Goal: Task Accomplishment & Management: Complete application form

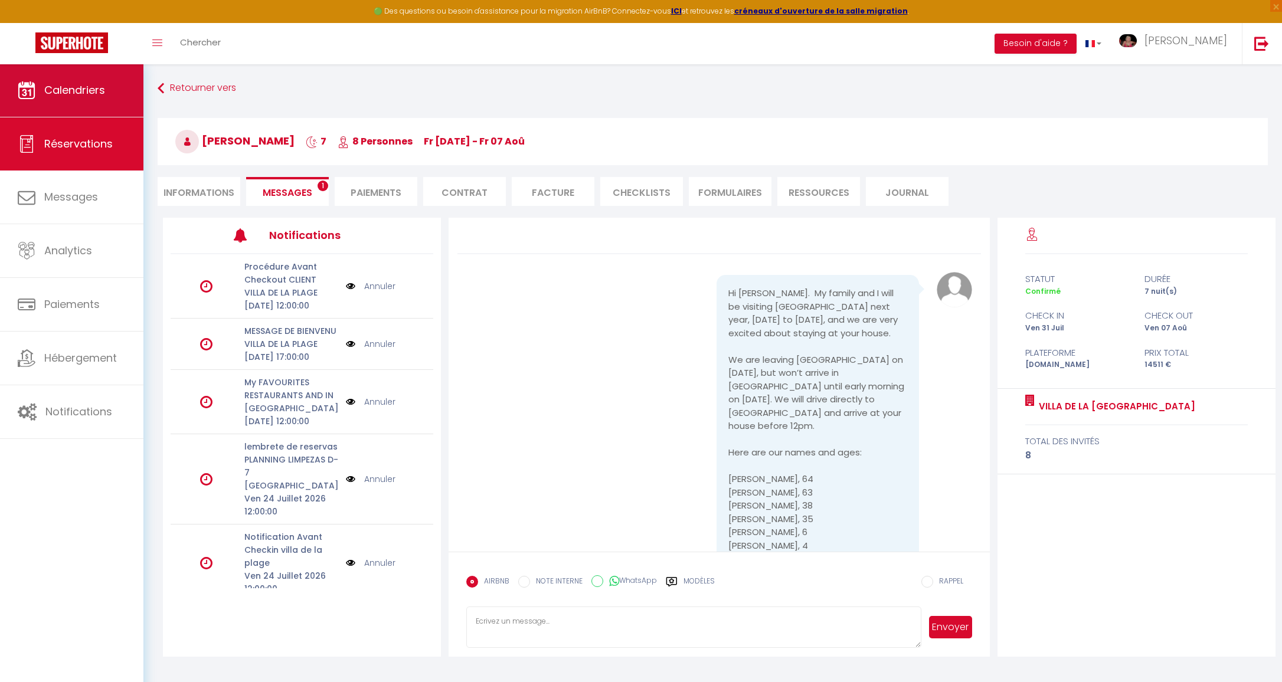
scroll to position [1115, 0]
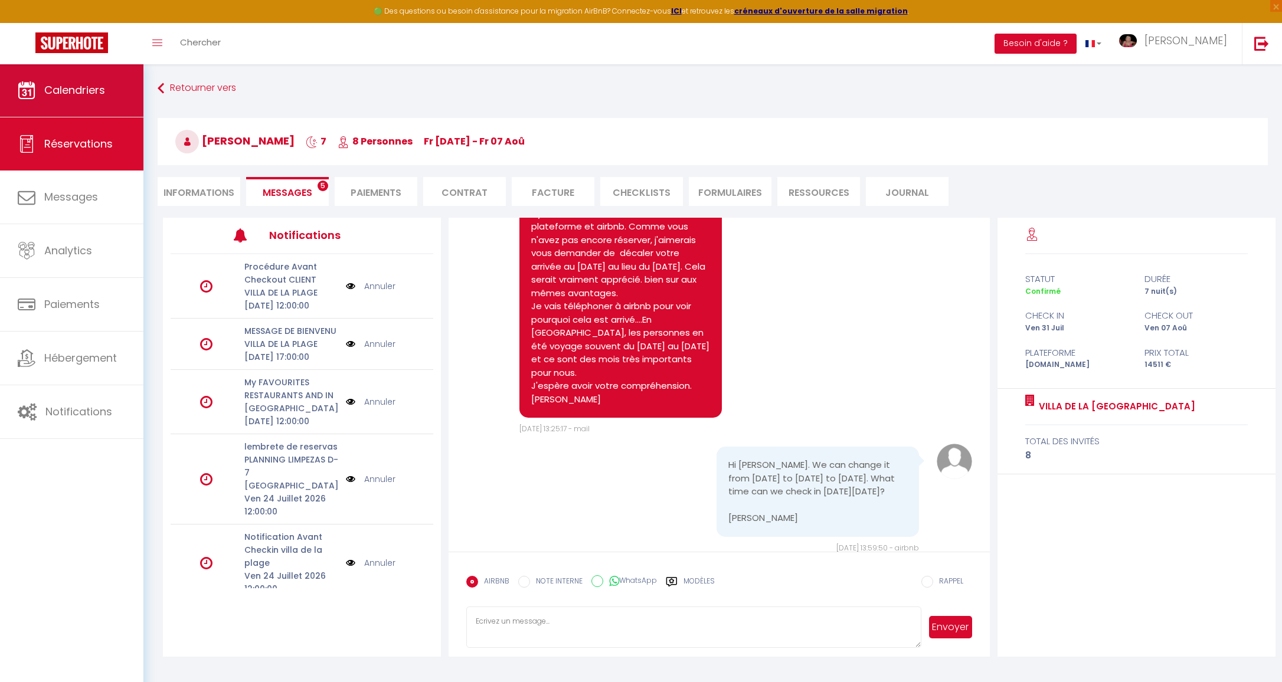
click at [72, 92] on span "Calendriers" at bounding box center [74, 90] width 61 height 15
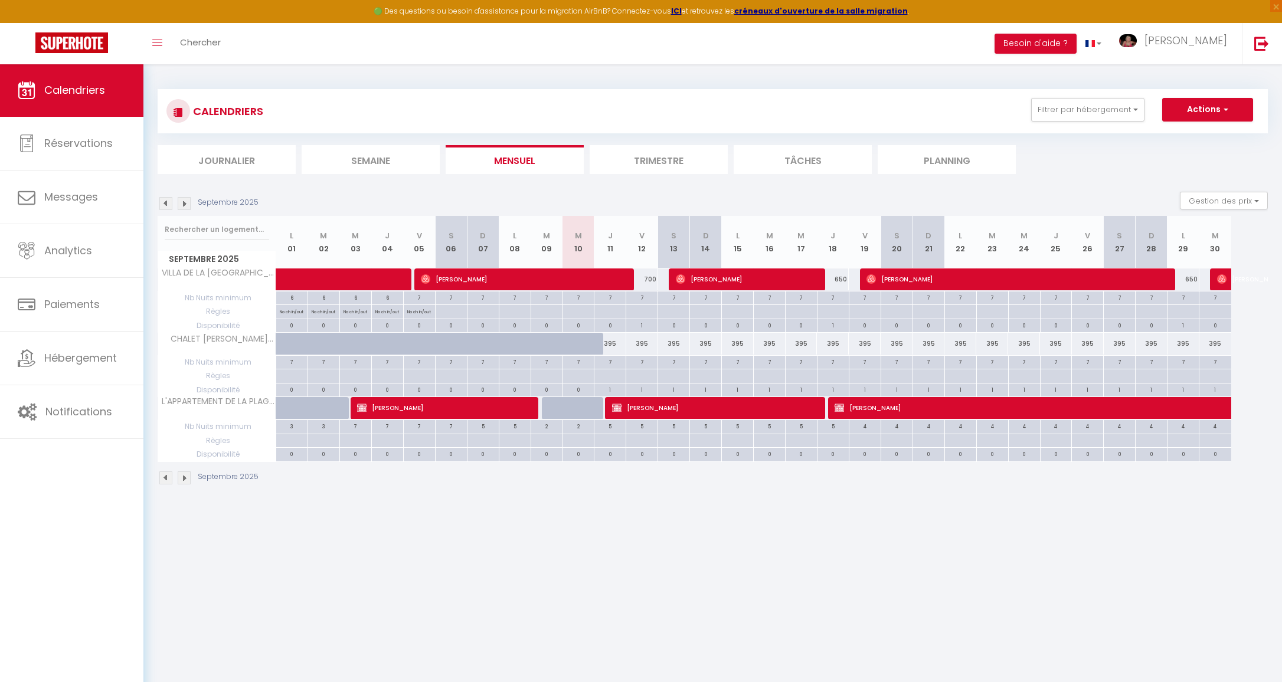
click at [186, 201] on img at bounding box center [184, 203] width 13 height 13
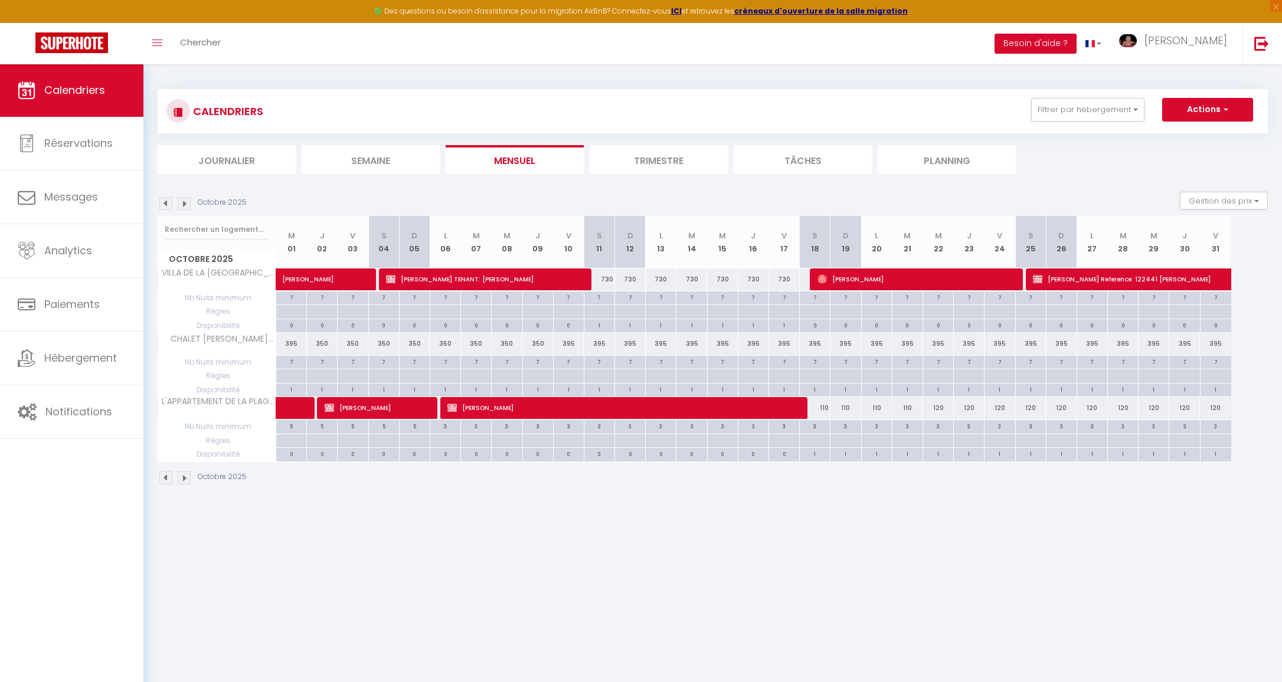
click at [186, 201] on img at bounding box center [184, 203] width 13 height 13
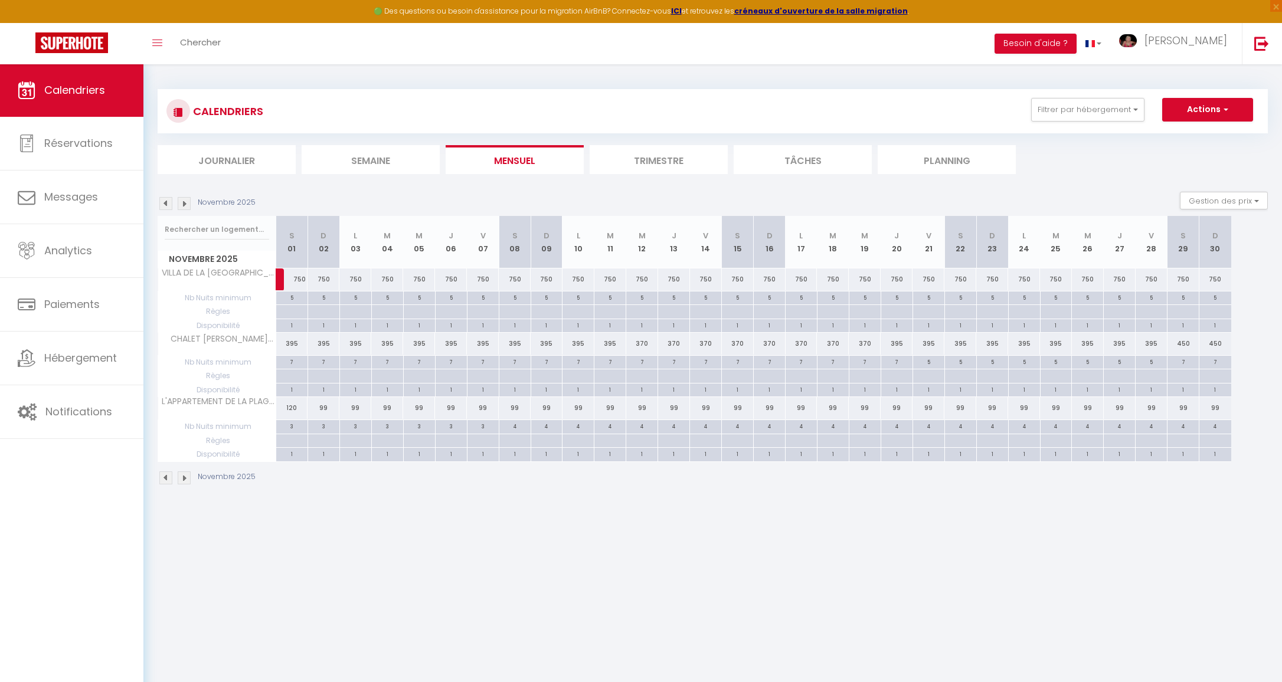
click at [186, 201] on img at bounding box center [184, 203] width 13 height 13
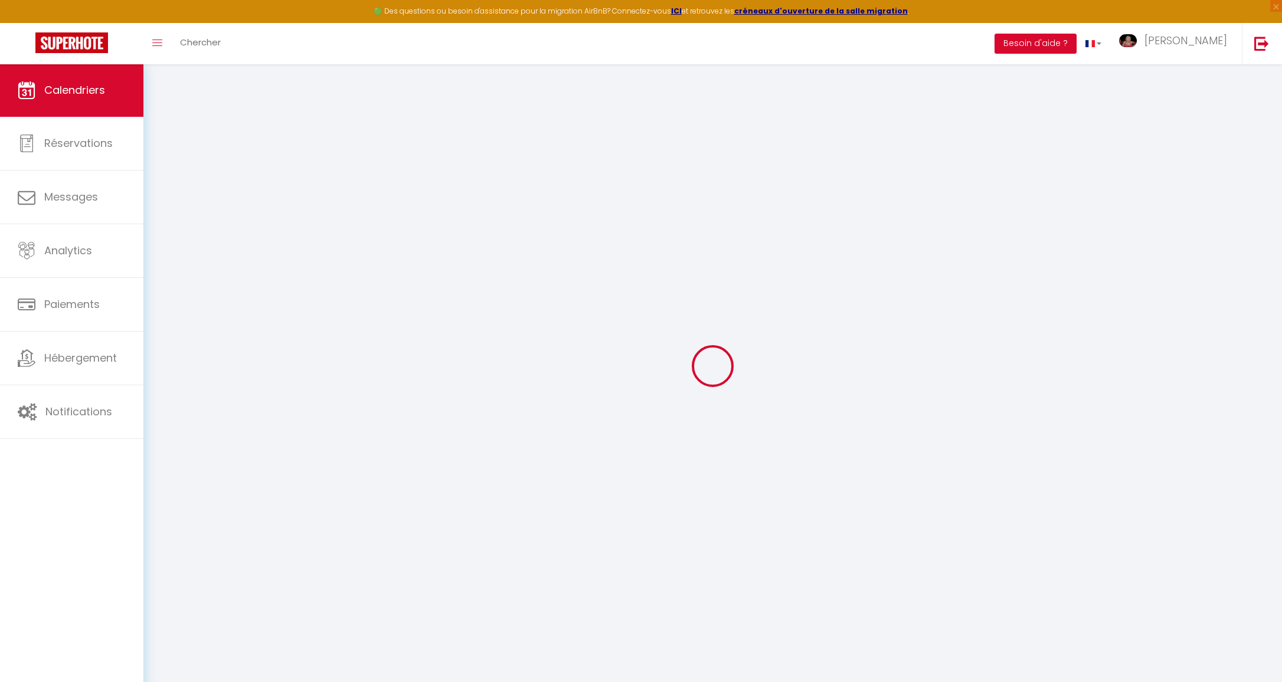
click at [186, 201] on div at bounding box center [713, 366] width 1110 height 576
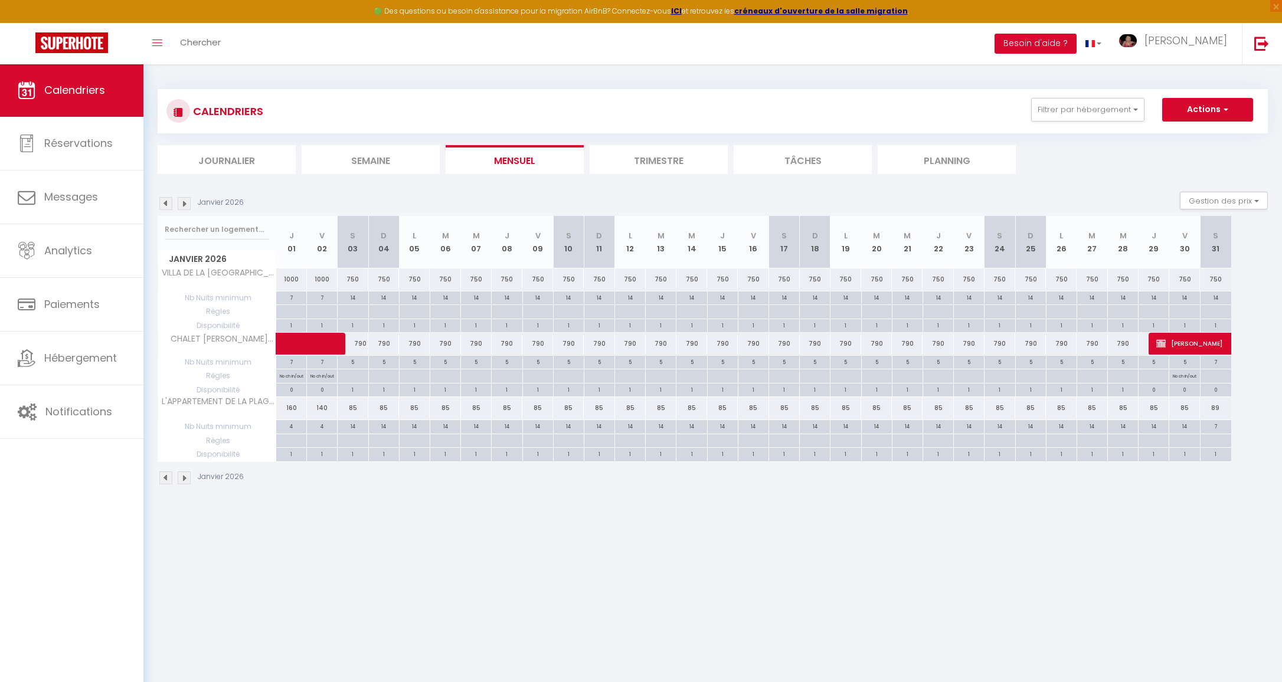
click at [187, 202] on img at bounding box center [184, 203] width 13 height 13
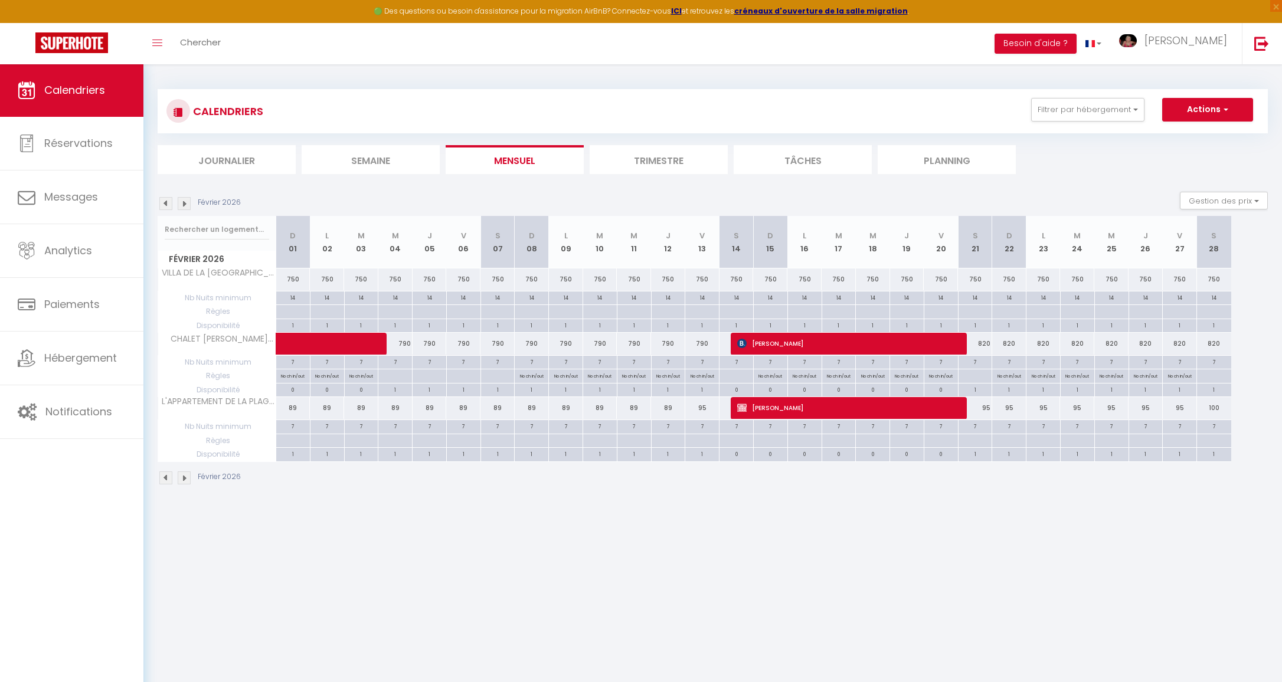
click at [187, 202] on img at bounding box center [184, 203] width 13 height 13
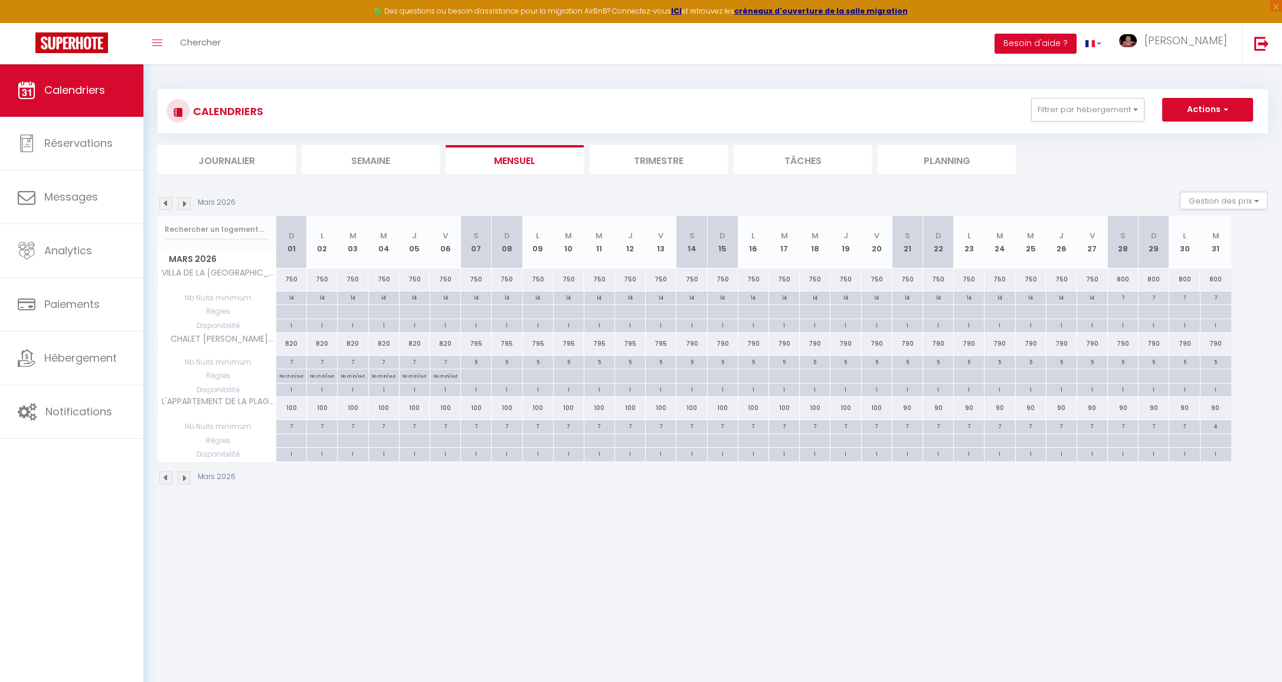
click at [187, 202] on img at bounding box center [184, 203] width 13 height 13
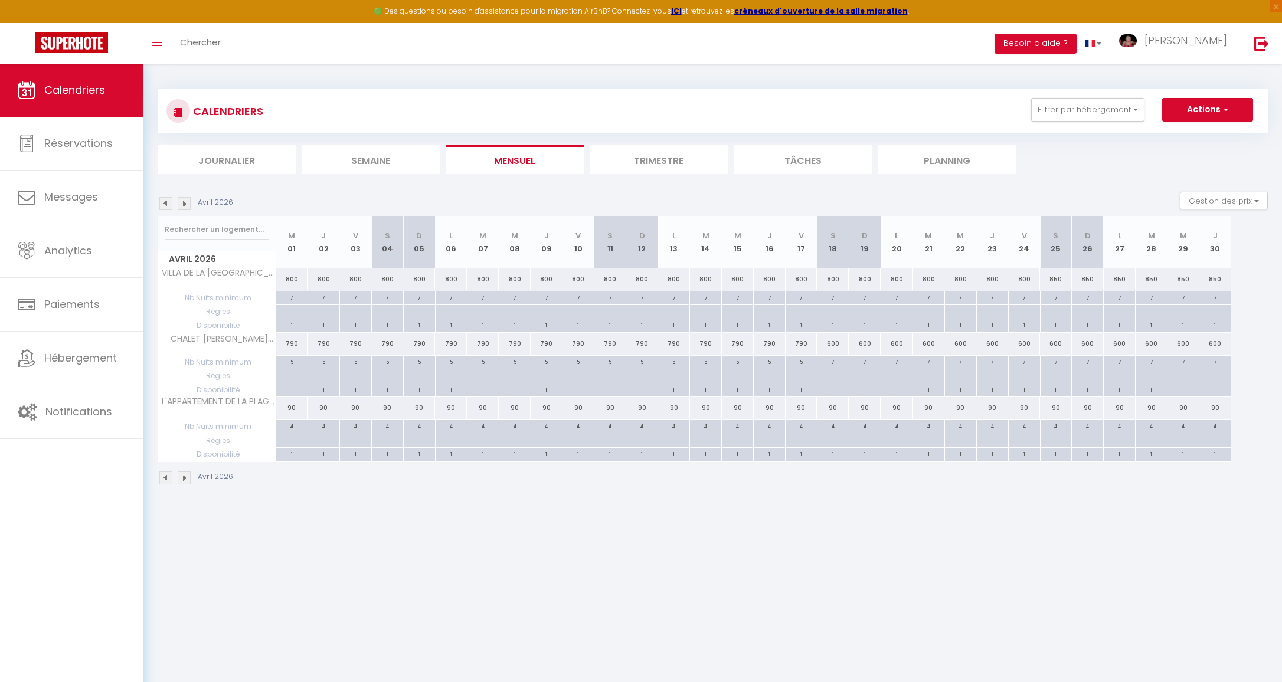
click at [187, 202] on img at bounding box center [184, 203] width 13 height 13
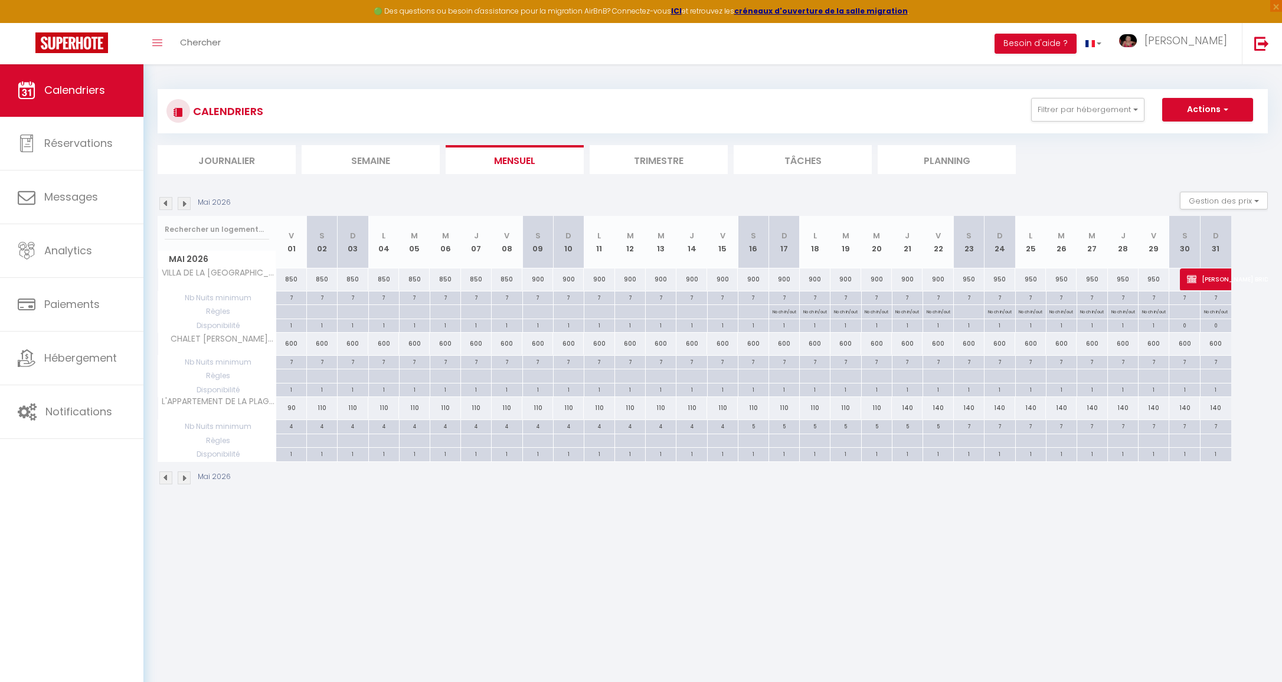
click at [187, 202] on img at bounding box center [184, 203] width 13 height 13
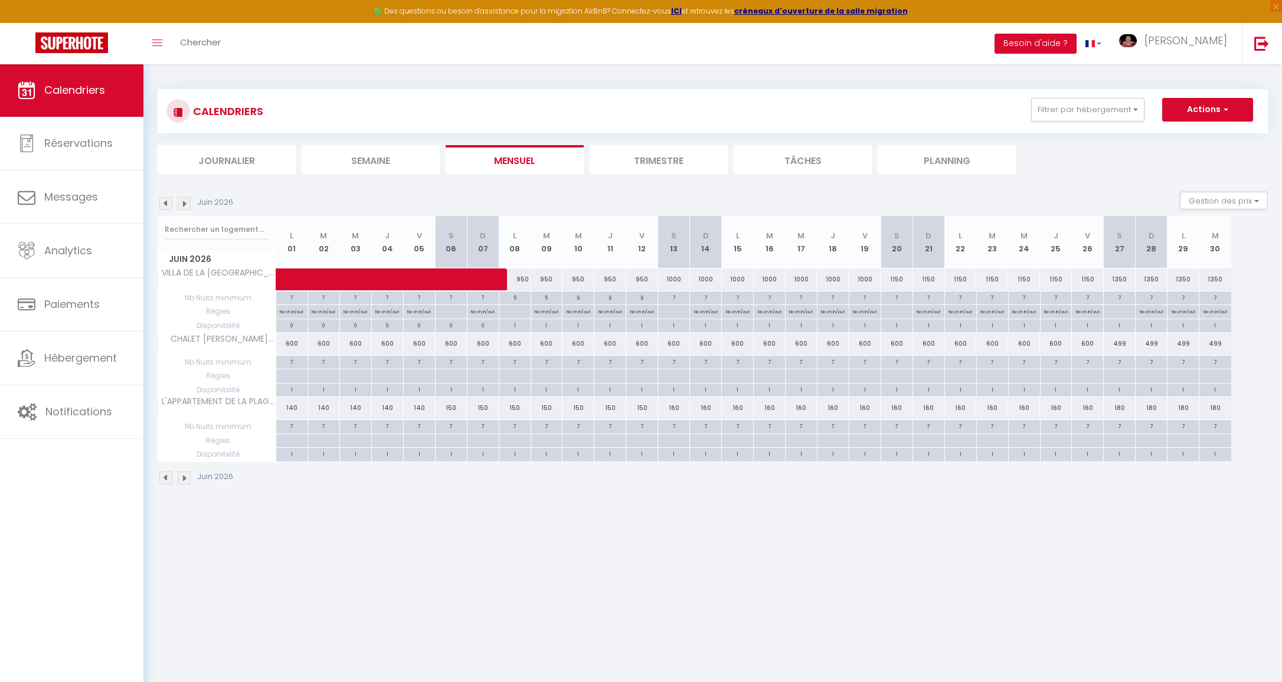
click at [187, 202] on img at bounding box center [184, 203] width 13 height 13
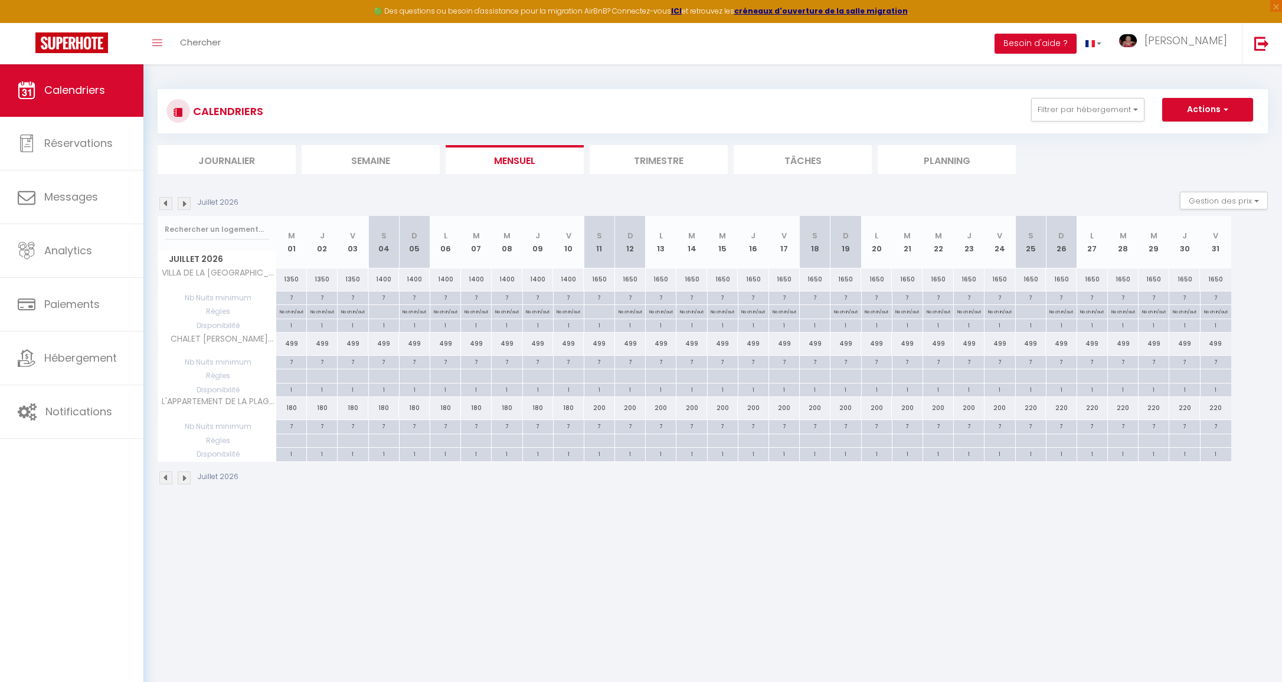
click at [187, 202] on img at bounding box center [184, 203] width 13 height 13
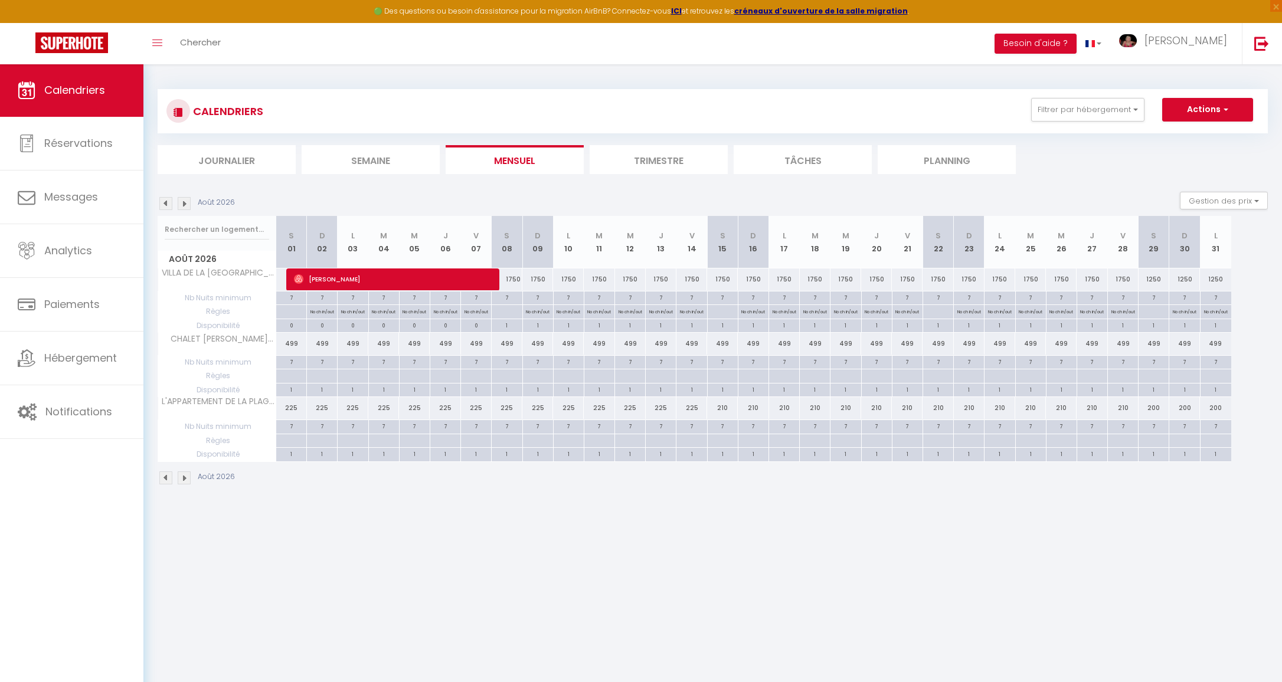
click at [183, 205] on img at bounding box center [184, 203] width 13 height 13
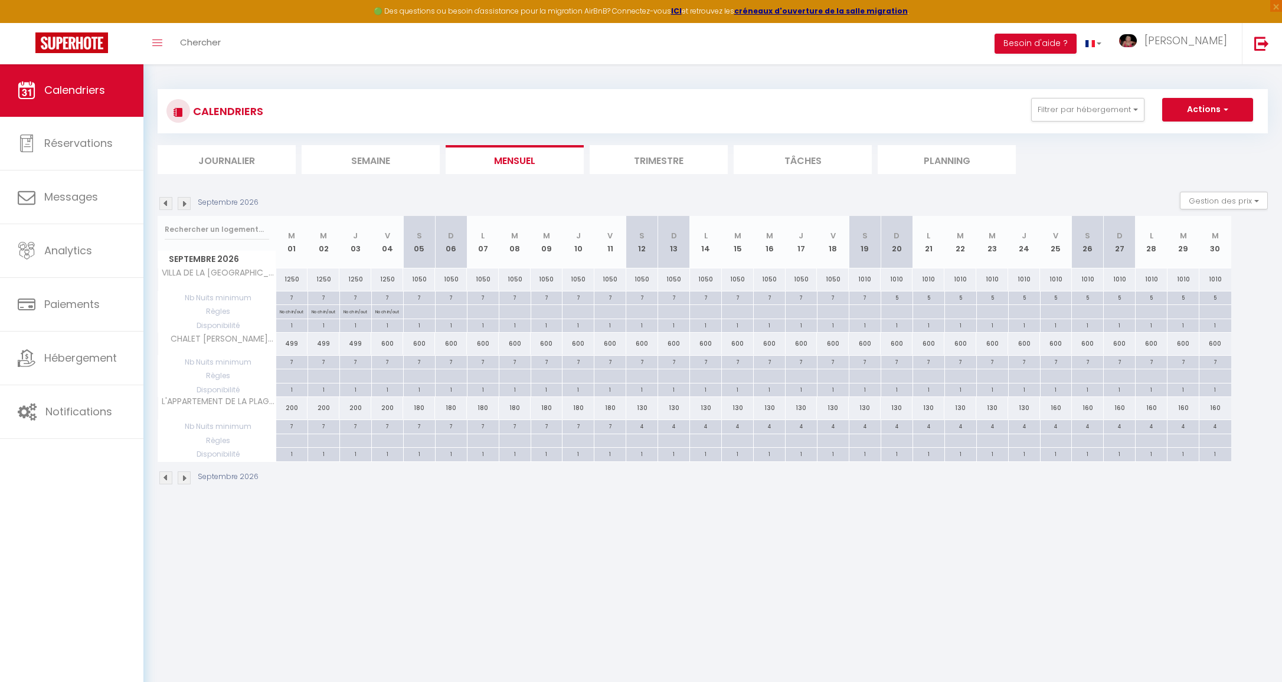
click at [162, 205] on img at bounding box center [165, 203] width 13 height 13
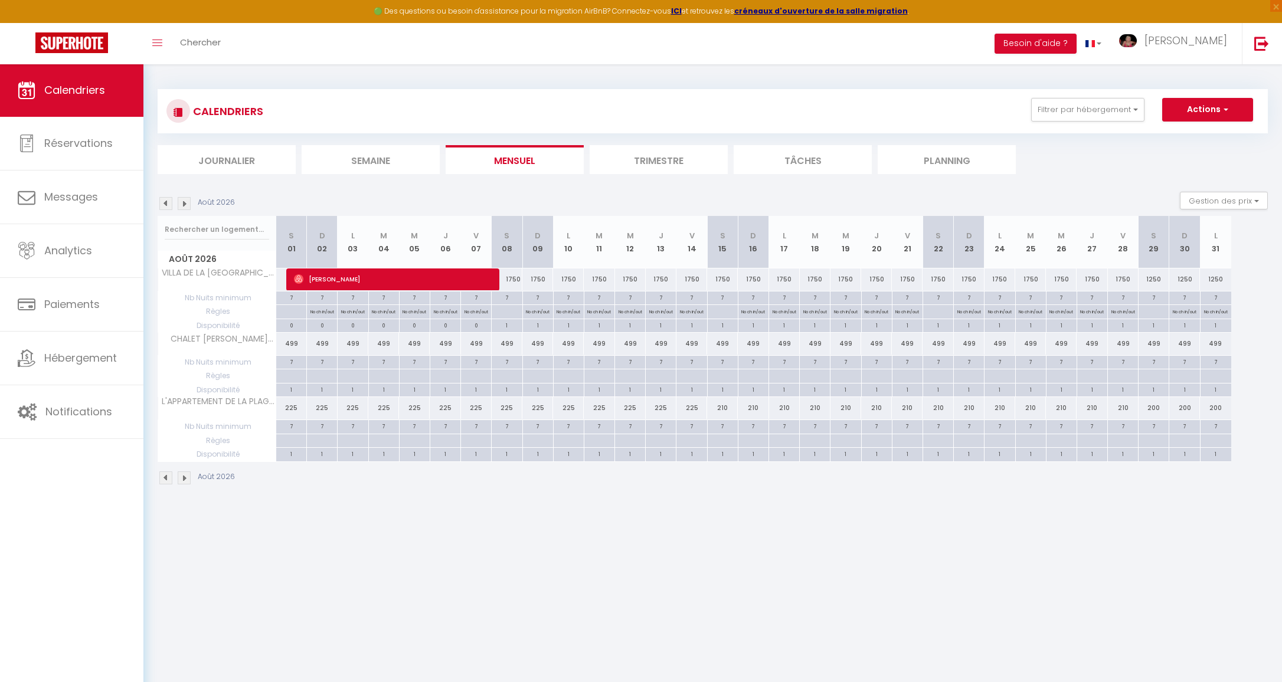
click at [162, 205] on img at bounding box center [165, 203] width 13 height 13
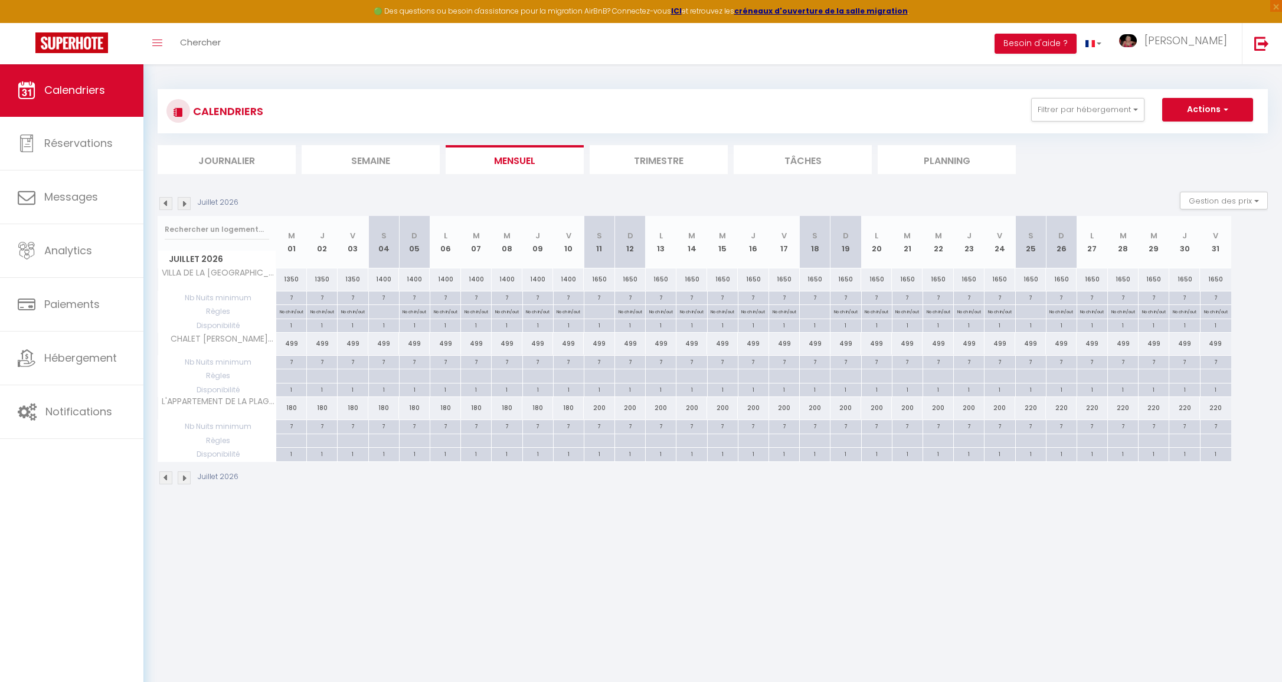
click at [1029, 279] on div "1650" at bounding box center [1030, 280] width 31 height 22
type input "1650"
type input "Sam 25 Juillet 2026"
type input "Dim 26 Juillet 2026"
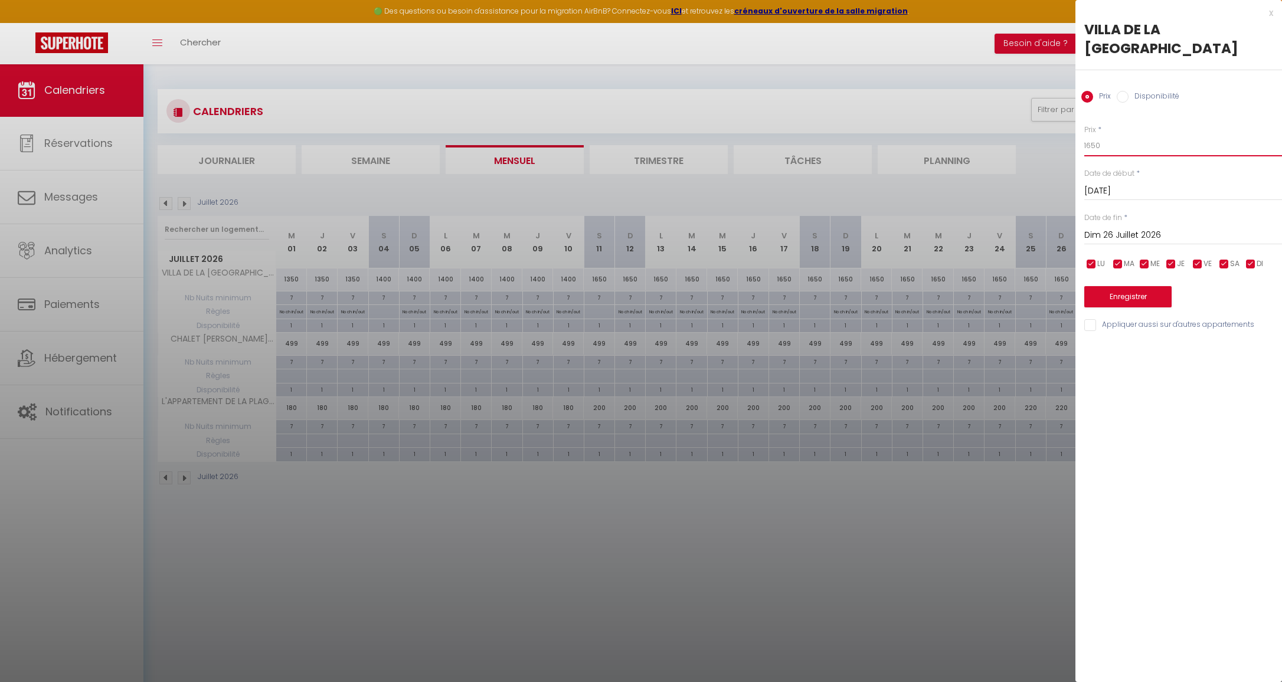
click at [1128, 147] on input "1650" at bounding box center [1183, 145] width 198 height 21
type input "1750"
click at [1138, 228] on input "Dim 26 Juillet 2026" at bounding box center [1183, 235] width 198 height 15
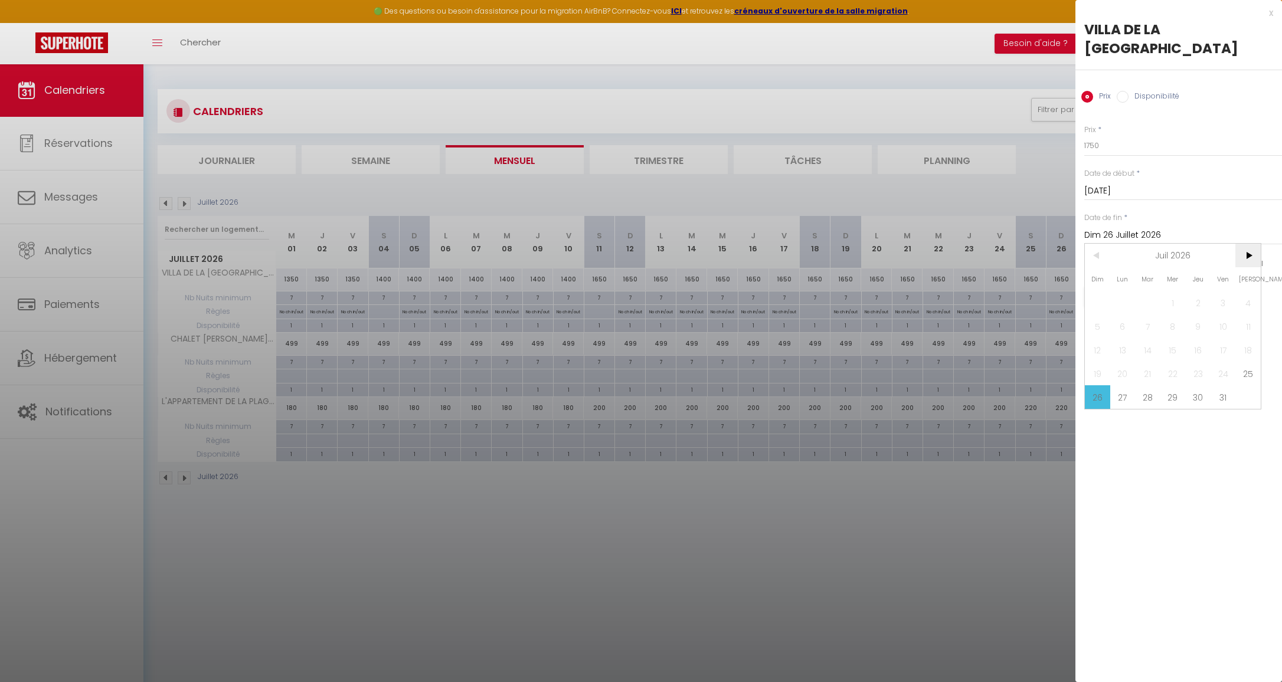
click at [1250, 262] on span ">" at bounding box center [1248, 256] width 25 height 24
click at [1246, 308] on span "1" at bounding box center [1248, 303] width 25 height 24
type input "Sam 01 Août 2026"
click at [1121, 299] on button "Enregistrer" at bounding box center [1127, 296] width 87 height 21
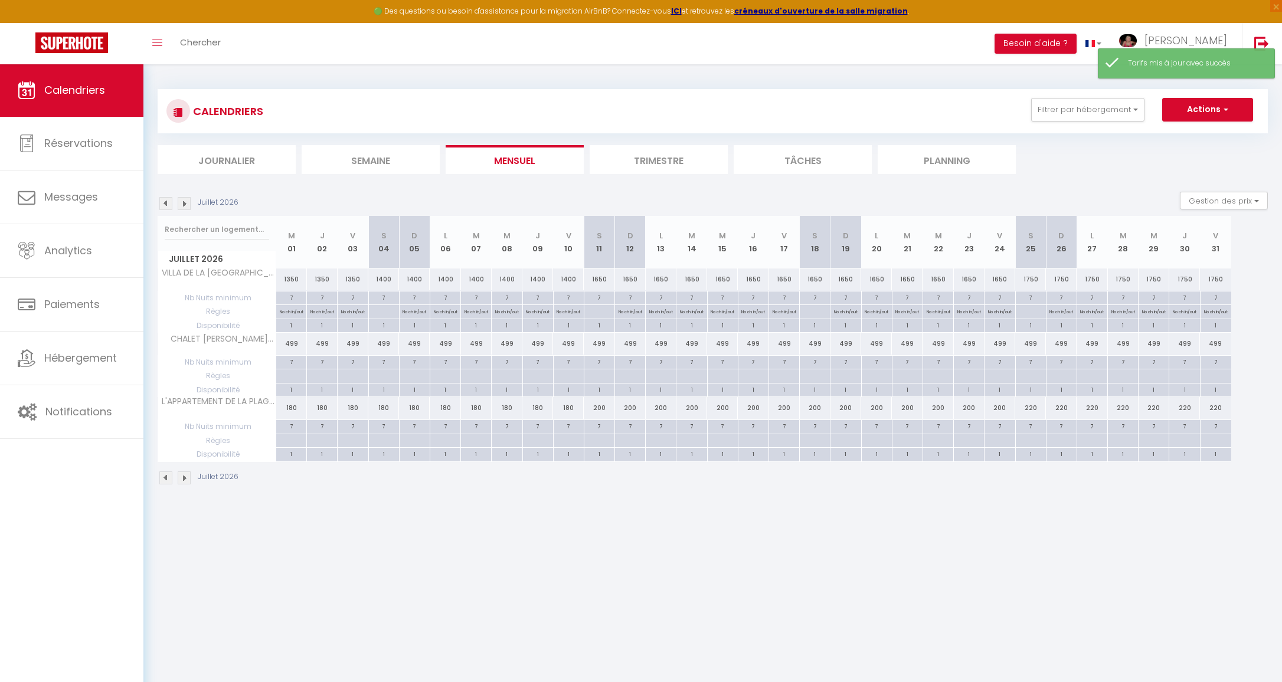
click at [818, 279] on div "1650" at bounding box center [815, 280] width 31 height 22
type input "1650"
type input "Sam 18 Juillet 2026"
type input "Dim 19 Juillet 2026"
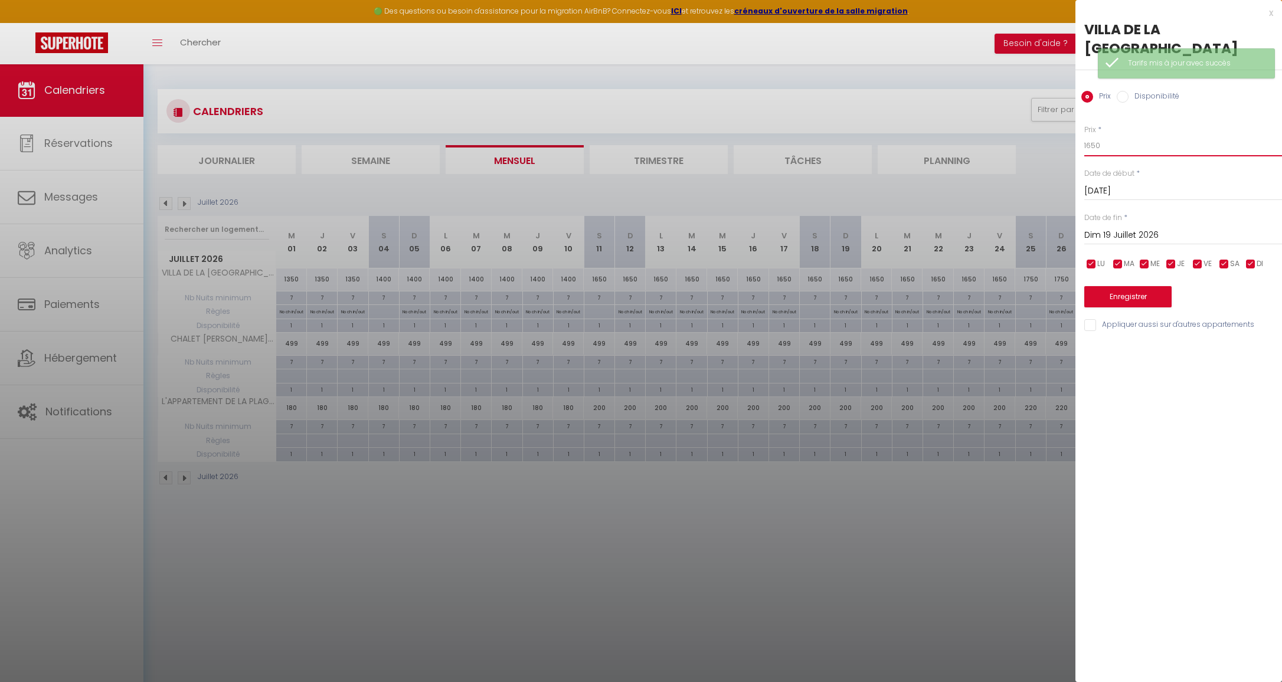
click at [1127, 142] on input "1650" at bounding box center [1183, 145] width 198 height 21
type input "1750"
click at [1129, 239] on input "Dim 19 Juillet 2026" at bounding box center [1183, 235] width 198 height 15
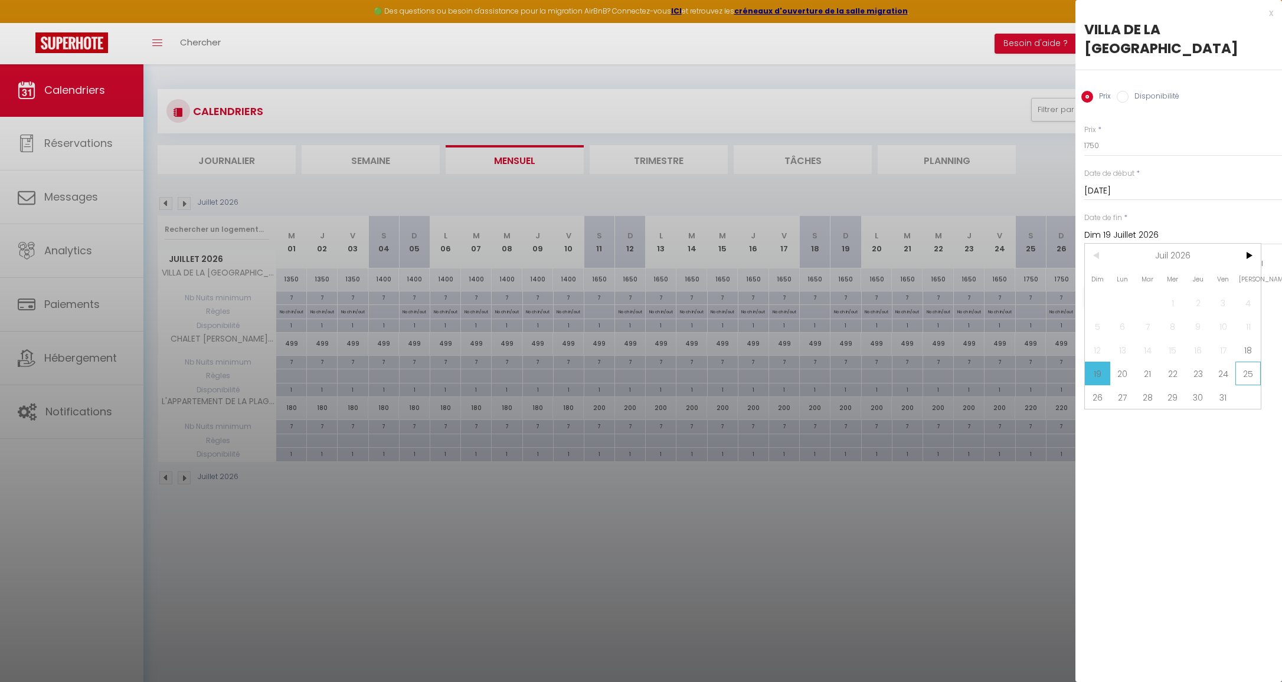
click at [1246, 379] on span "25" at bounding box center [1248, 374] width 25 height 24
type input "Sam 25 Juillet 2026"
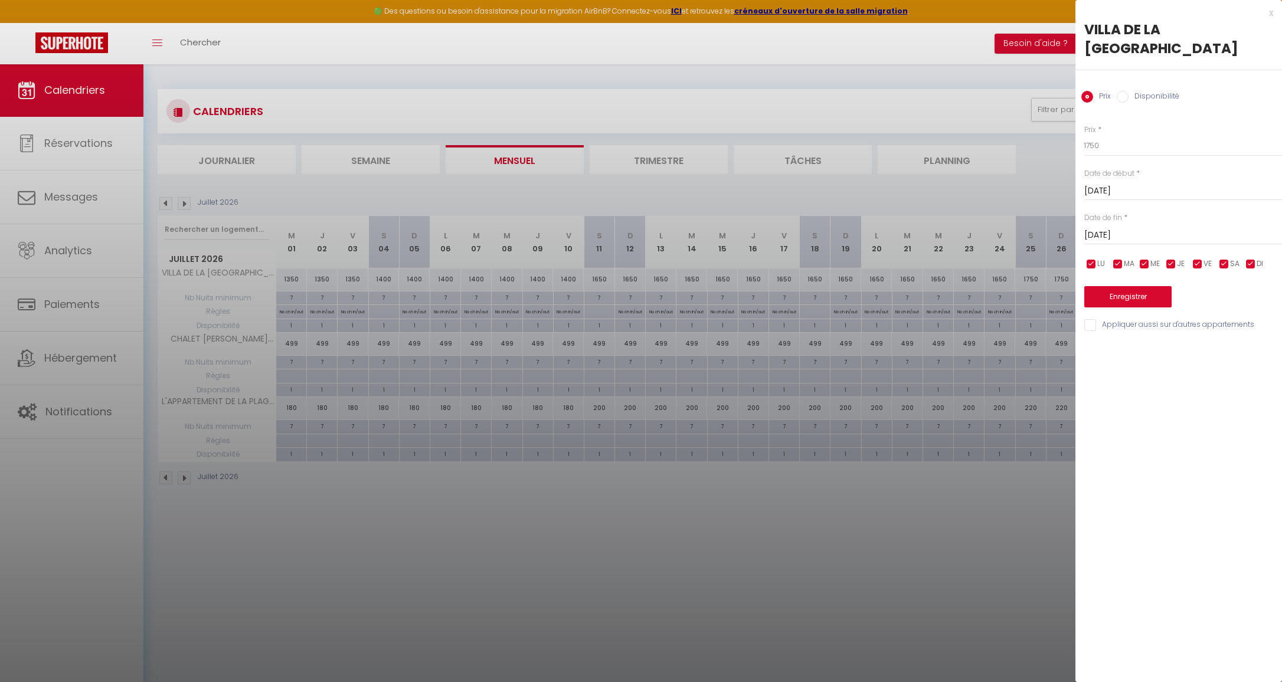
click at [1140, 288] on button "Enregistrer" at bounding box center [1127, 296] width 87 height 21
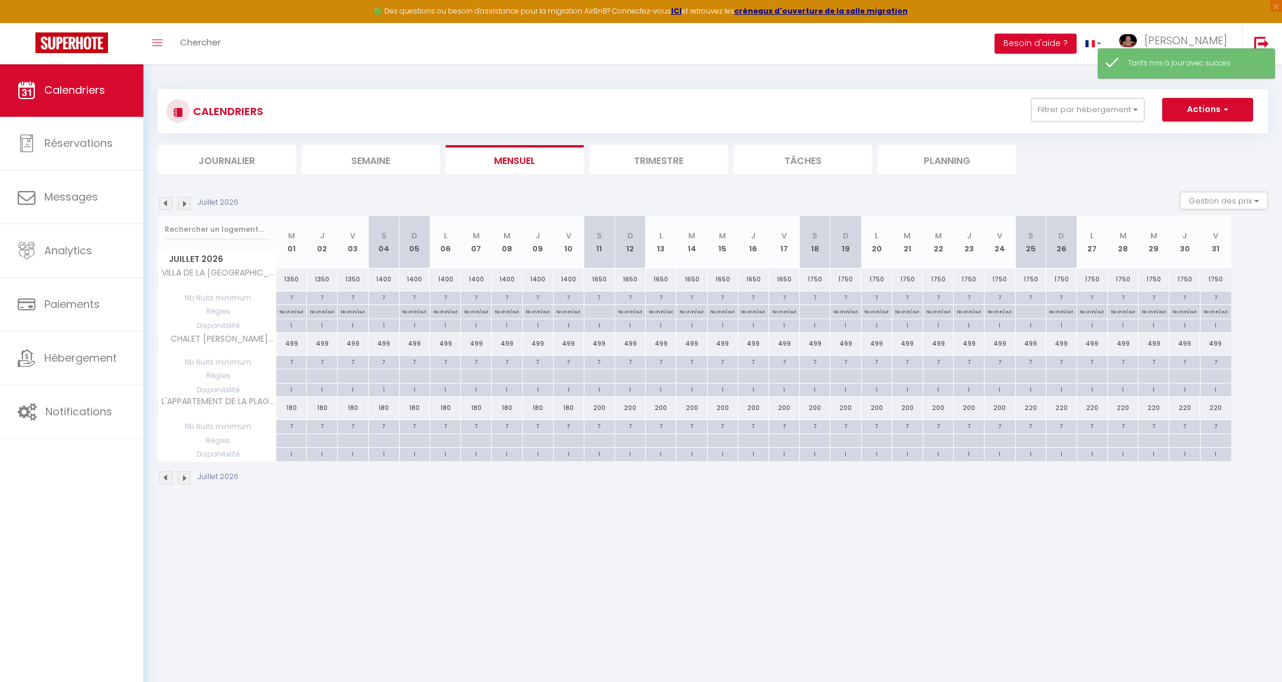
click at [601, 276] on div "1650" at bounding box center [599, 280] width 31 height 22
type input "1650"
type input "Sam 11 Juillet 2026"
type input "Dim 12 Juillet 2026"
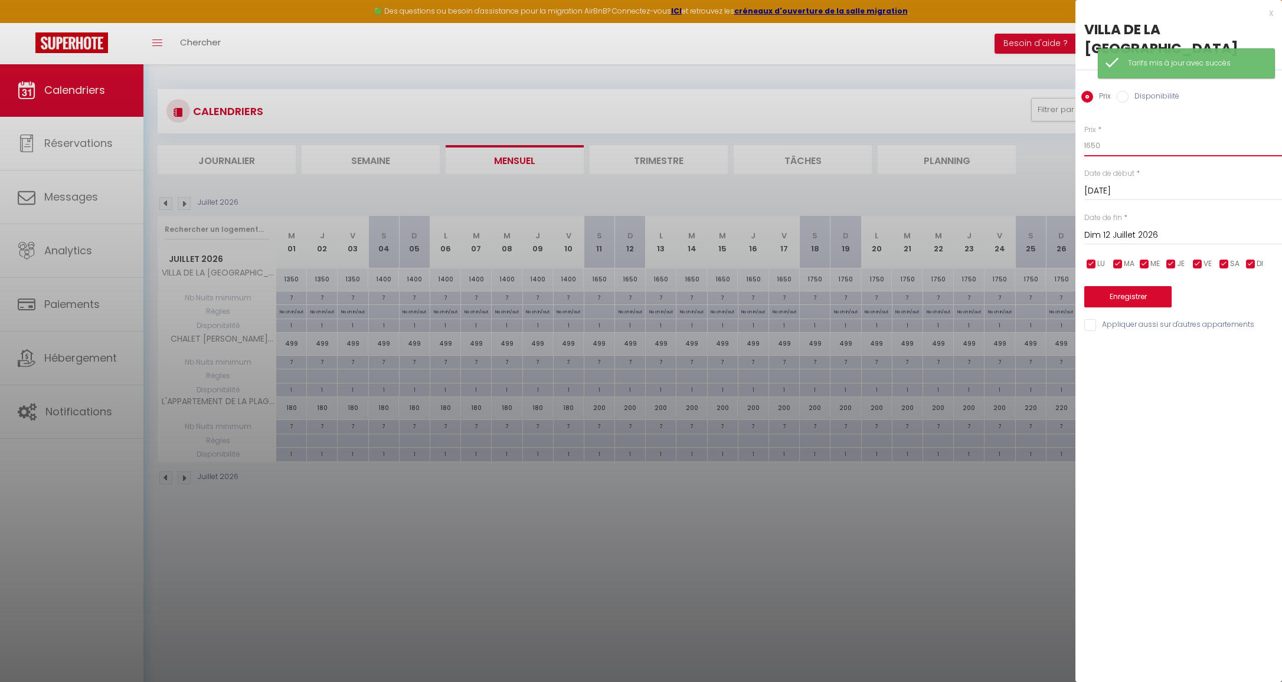
click at [1117, 149] on input "1650" at bounding box center [1183, 145] width 198 height 21
type input "1750"
click at [1139, 228] on input "Dim 12 Juillet 2026" at bounding box center [1183, 235] width 198 height 15
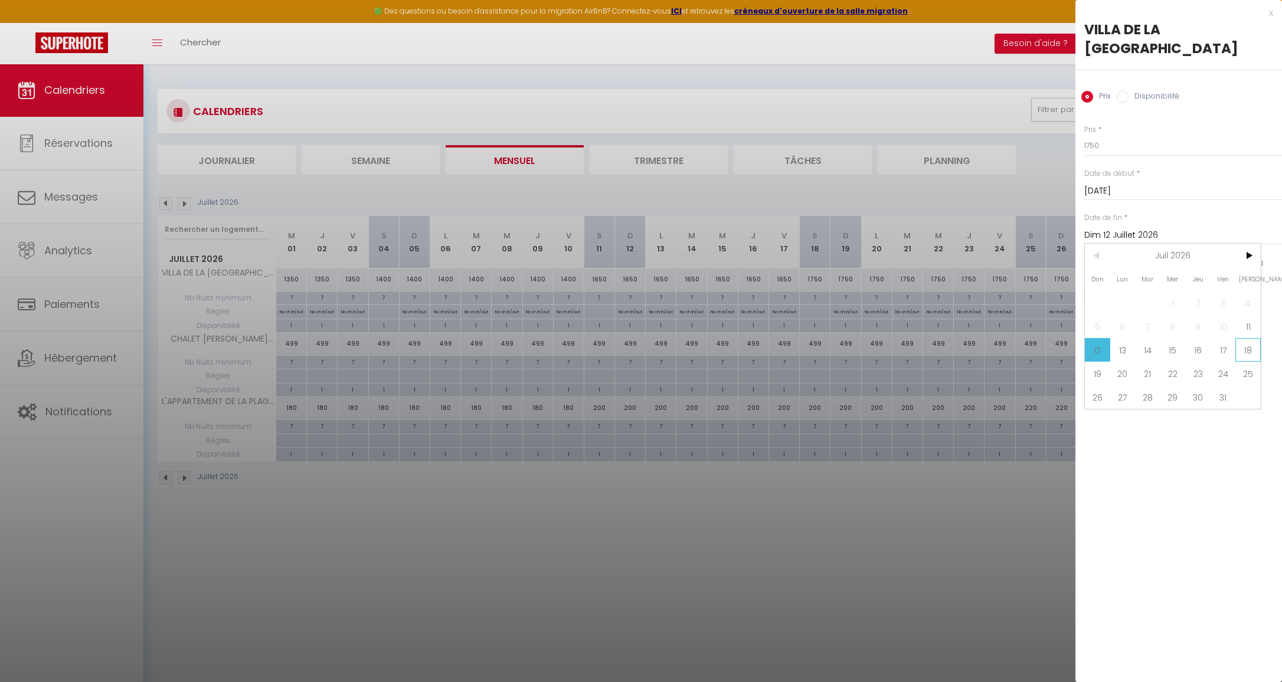
click at [1246, 351] on span "18" at bounding box center [1248, 350] width 25 height 24
type input "Sam 18 Juillet 2026"
click at [1135, 286] on button "Enregistrer" at bounding box center [1127, 296] width 87 height 21
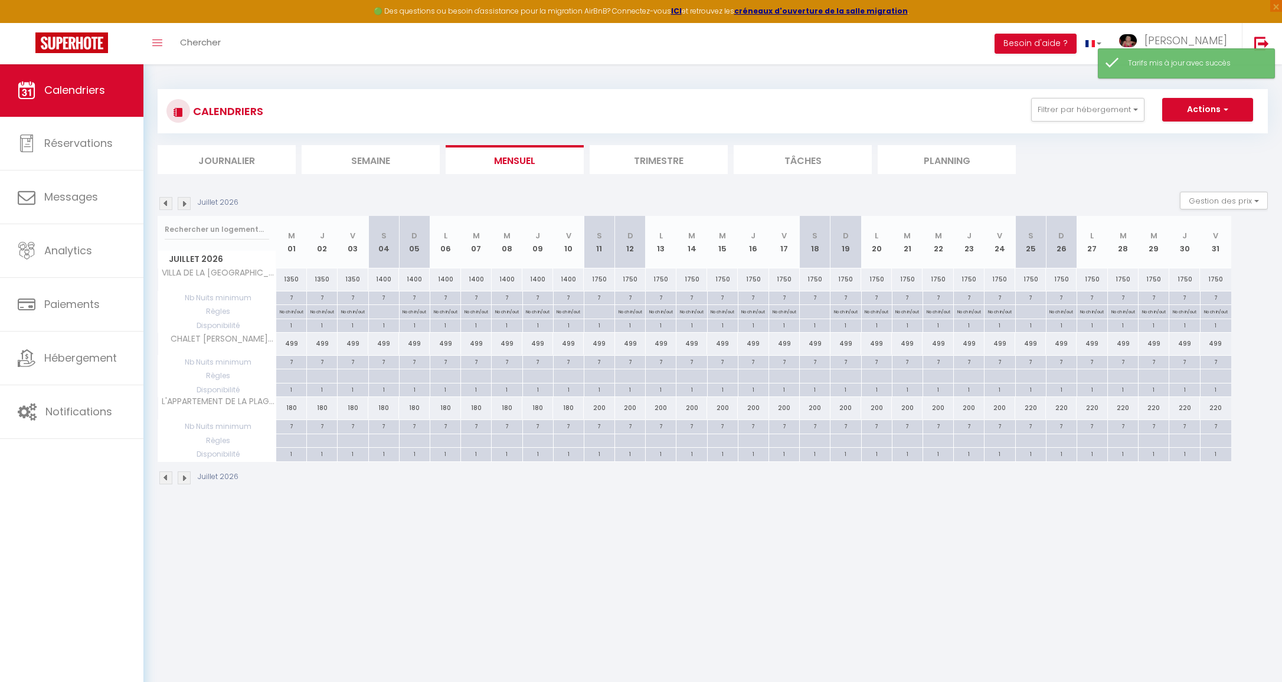
click at [387, 277] on div "1400" at bounding box center [383, 280] width 31 height 22
type input "1400"
type input "Sam 04 Juillet 2026"
type input "Dim 05 Juillet 2026"
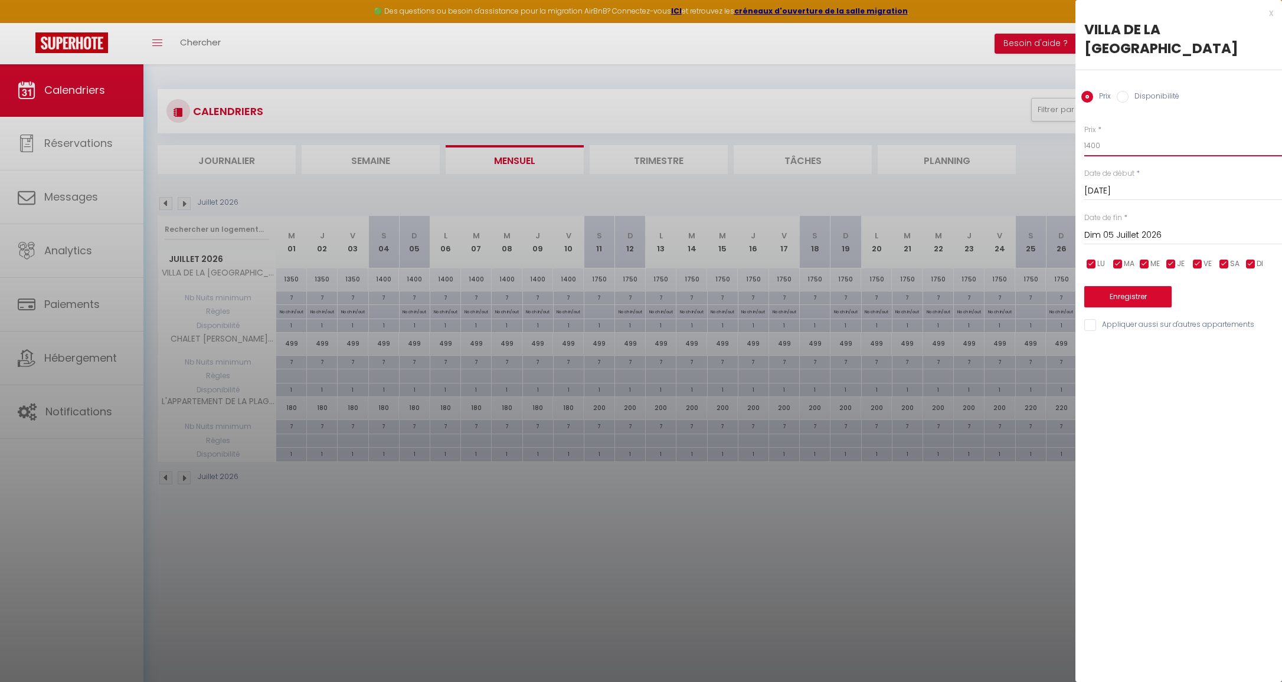
click at [1126, 146] on input "1400" at bounding box center [1183, 145] width 198 height 21
type input "1650"
click at [1130, 230] on input "Dim 05 Juillet 2026" at bounding box center [1183, 235] width 198 height 15
click at [1237, 327] on span "11" at bounding box center [1248, 327] width 25 height 24
type input "Sam 11 Juillet 2026"
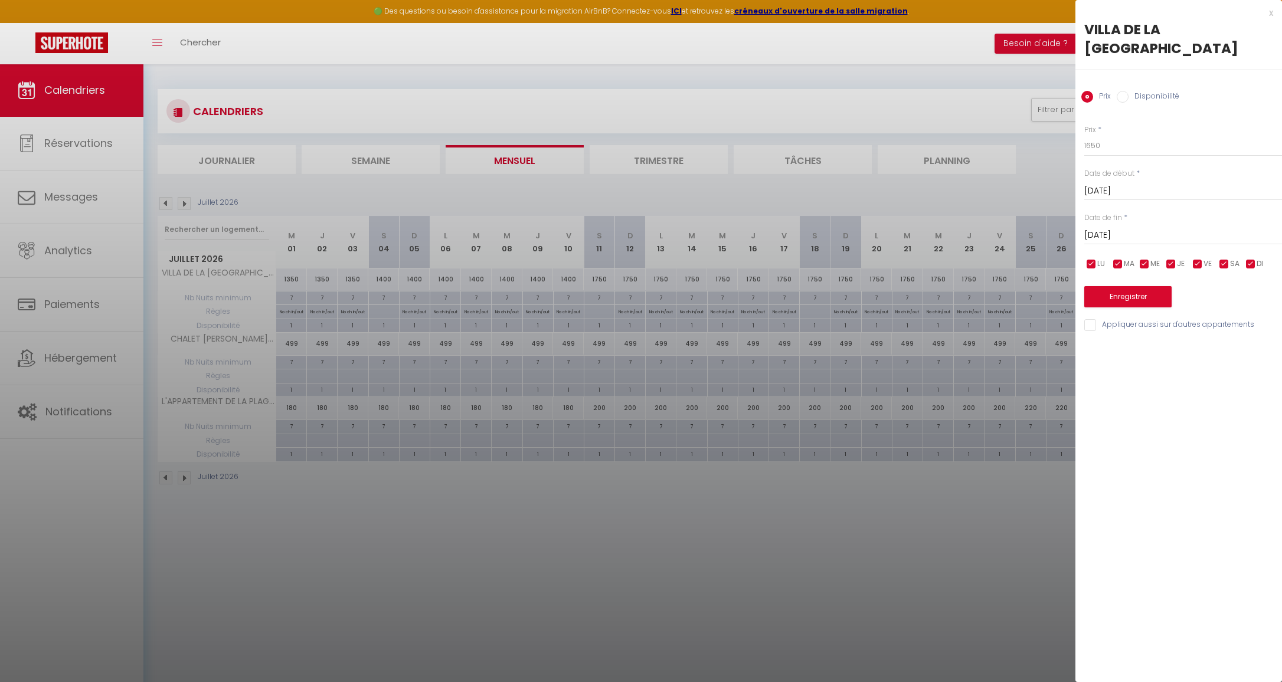
click at [1126, 296] on button "Enregistrer" at bounding box center [1127, 296] width 87 height 21
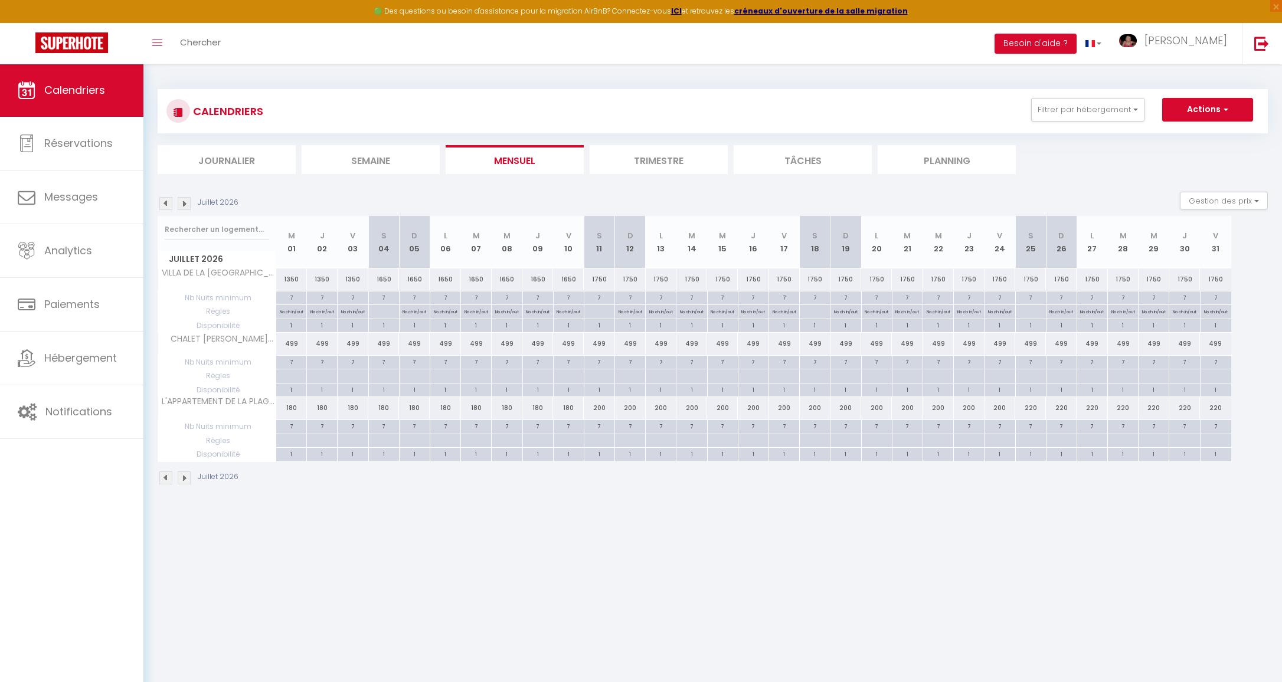
click at [165, 205] on img at bounding box center [165, 203] width 13 height 13
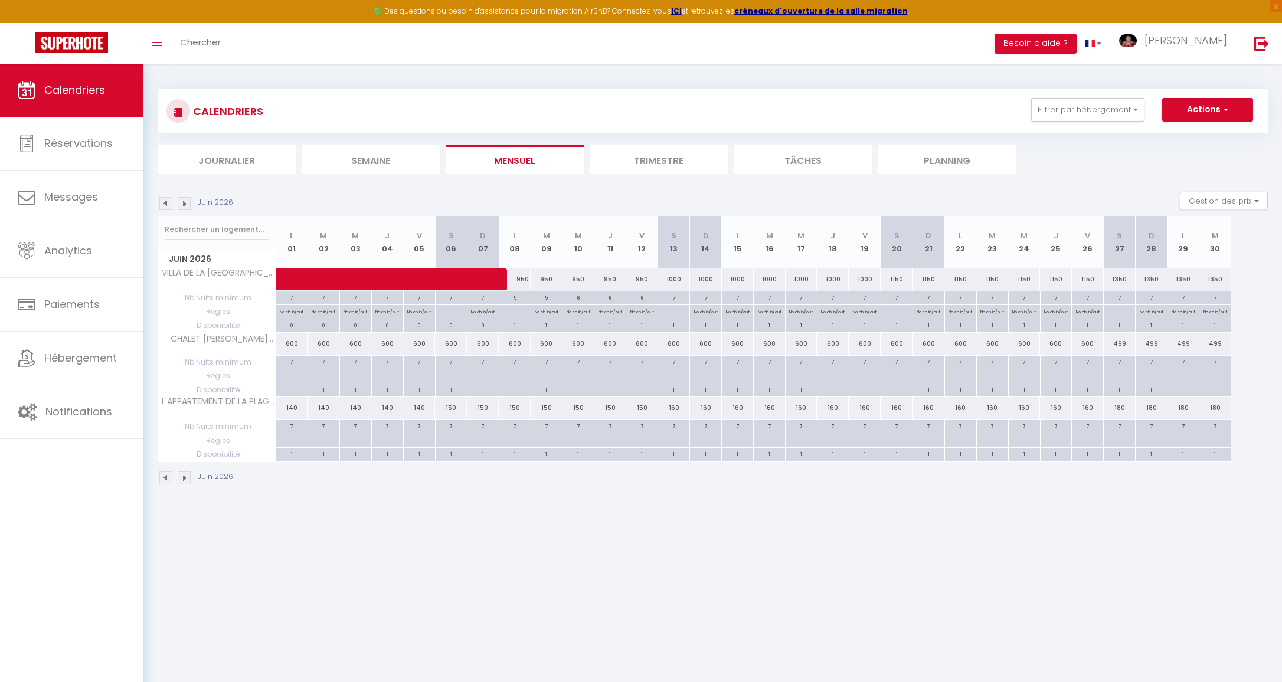
click at [165, 205] on img at bounding box center [165, 203] width 13 height 13
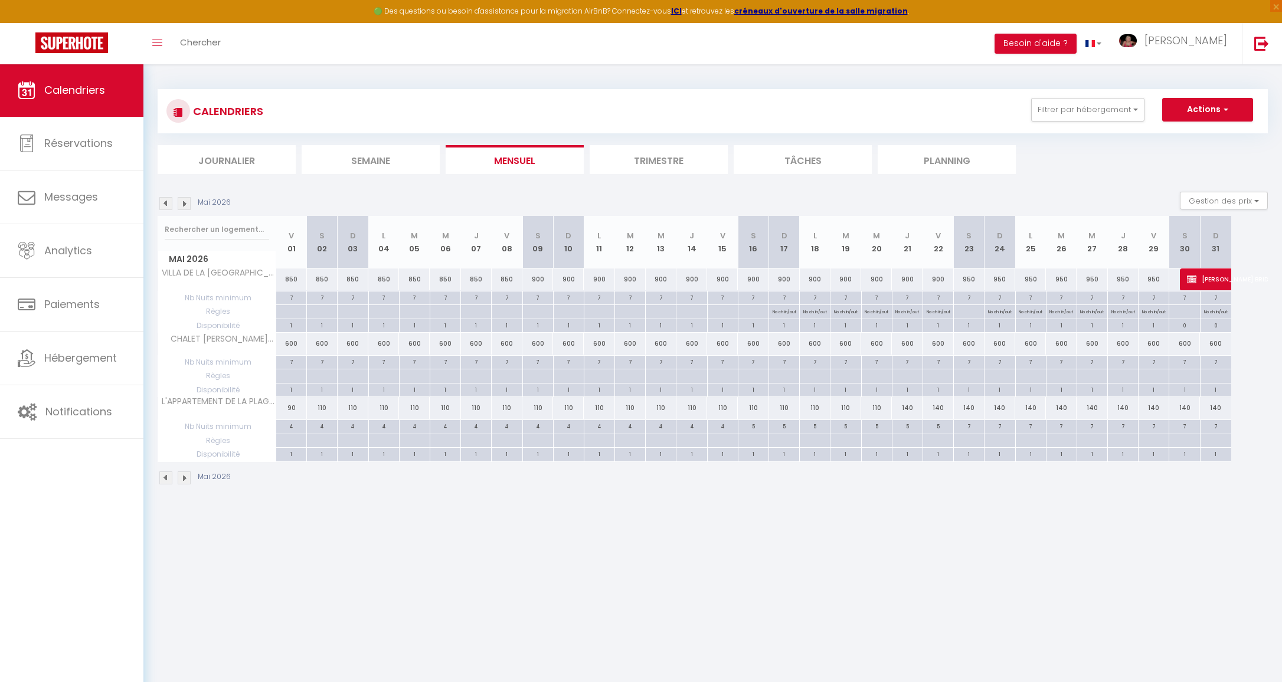
click at [184, 205] on img at bounding box center [184, 203] width 13 height 13
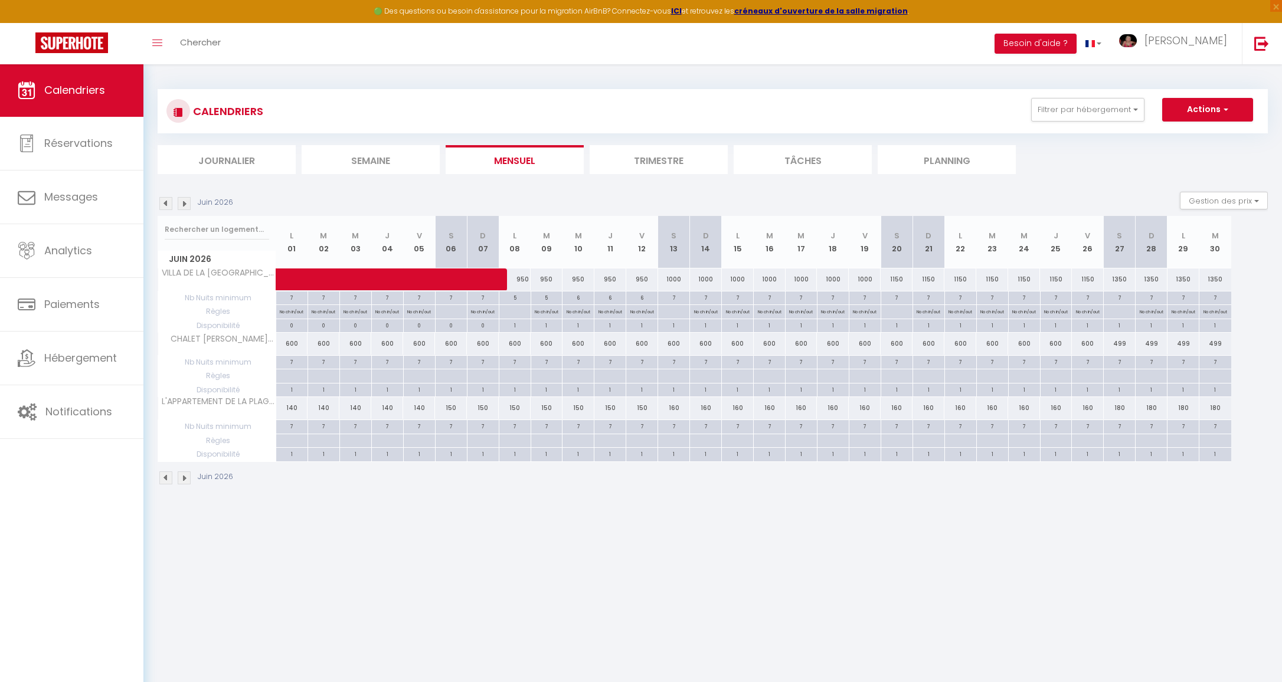
click at [184, 205] on img at bounding box center [184, 203] width 13 height 13
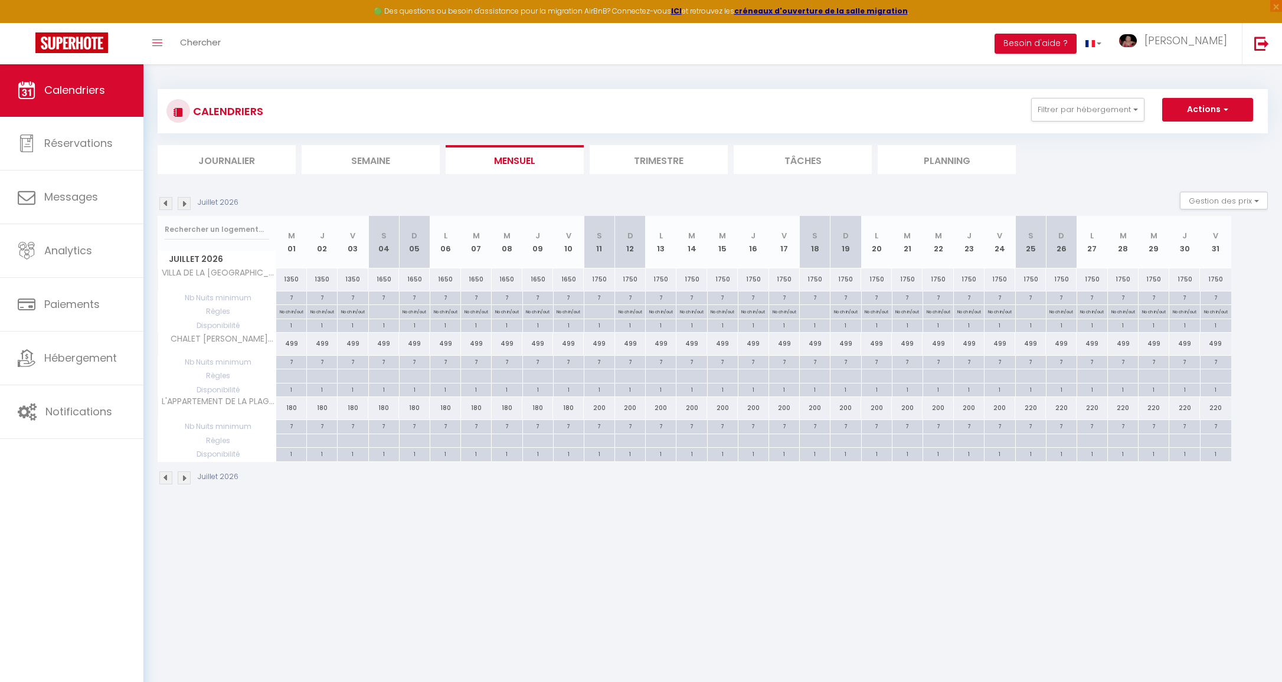
click at [166, 203] on img at bounding box center [165, 203] width 13 height 13
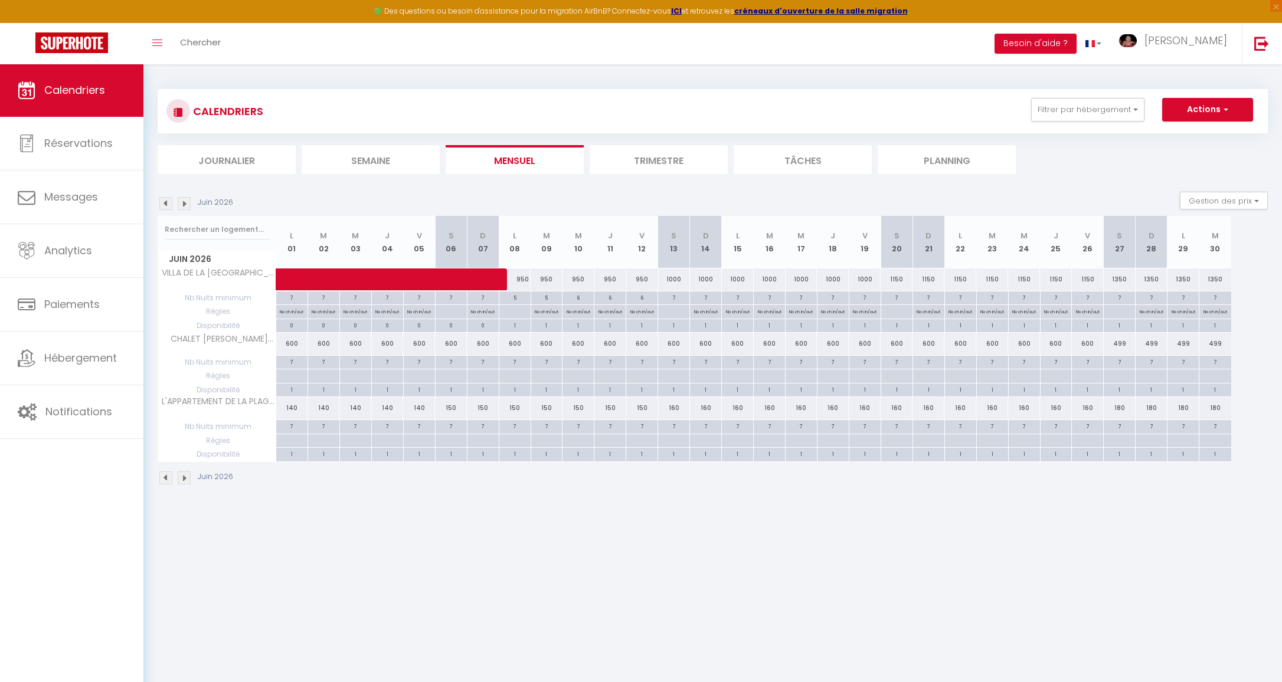
click at [181, 203] on img at bounding box center [184, 203] width 13 height 13
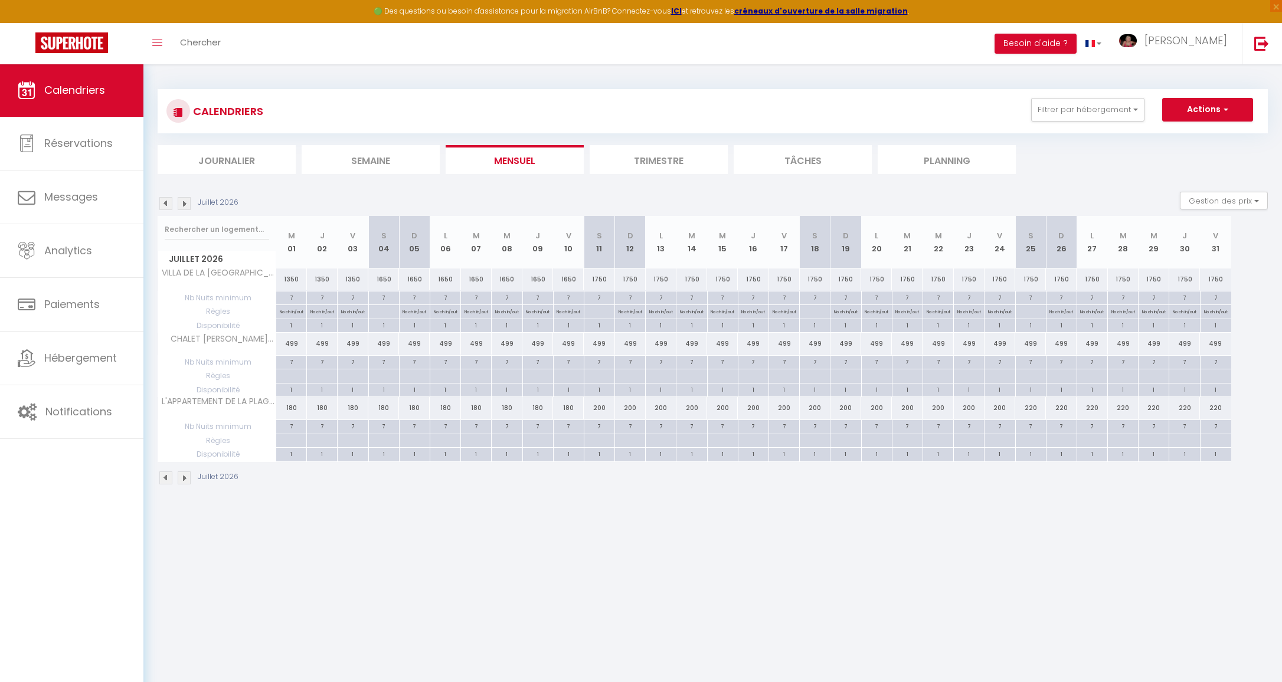
click at [164, 203] on img at bounding box center [165, 203] width 13 height 13
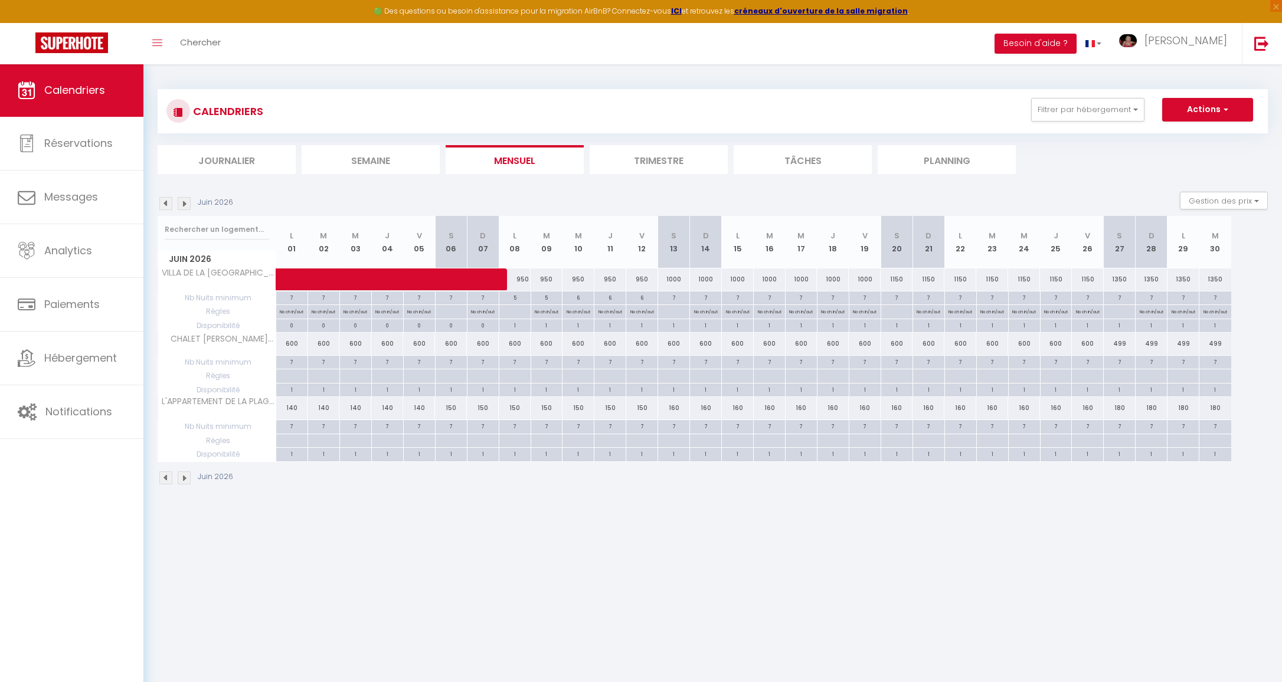
click at [521, 280] on div "950" at bounding box center [515, 280] width 32 height 22
type input "950"
type input "Lun 08 Juin 2026"
type input "Mar 09 Juin 2026"
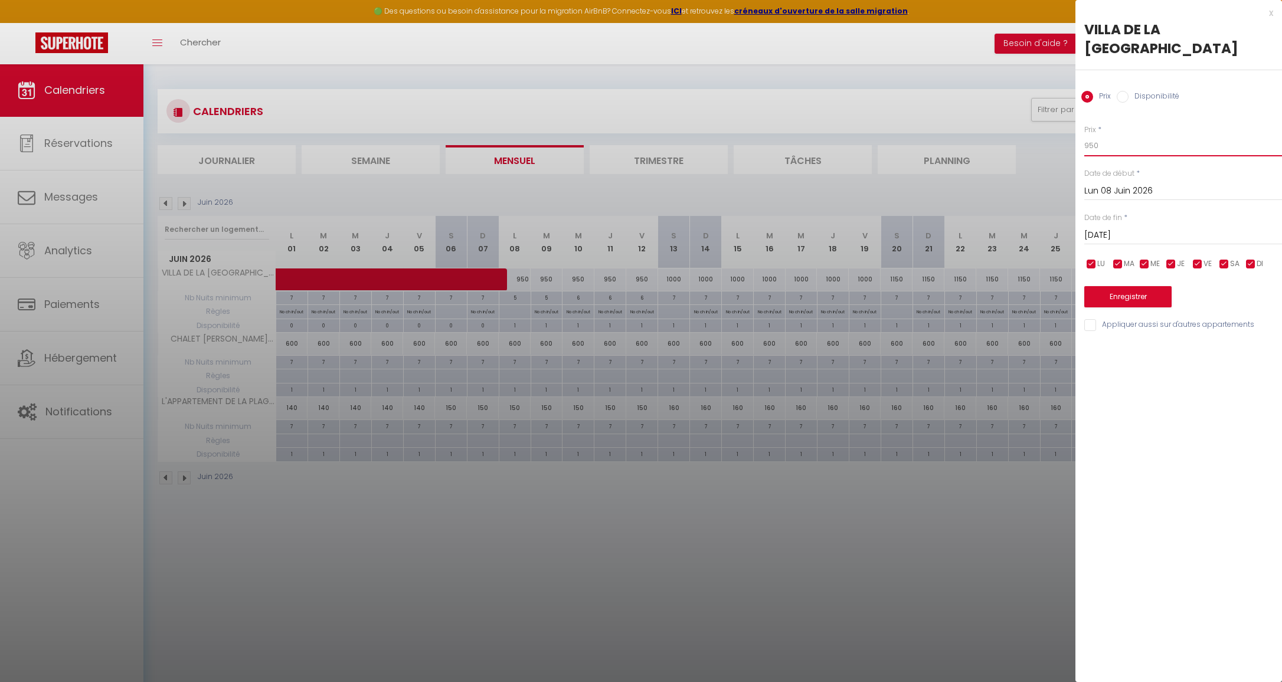
click at [1113, 146] on input "950" at bounding box center [1183, 145] width 198 height 21
type input "9"
type input "1000"
click at [1131, 231] on input "Mar 09 Juin 2026" at bounding box center [1183, 235] width 198 height 15
click at [1244, 331] on span "13" at bounding box center [1248, 327] width 25 height 24
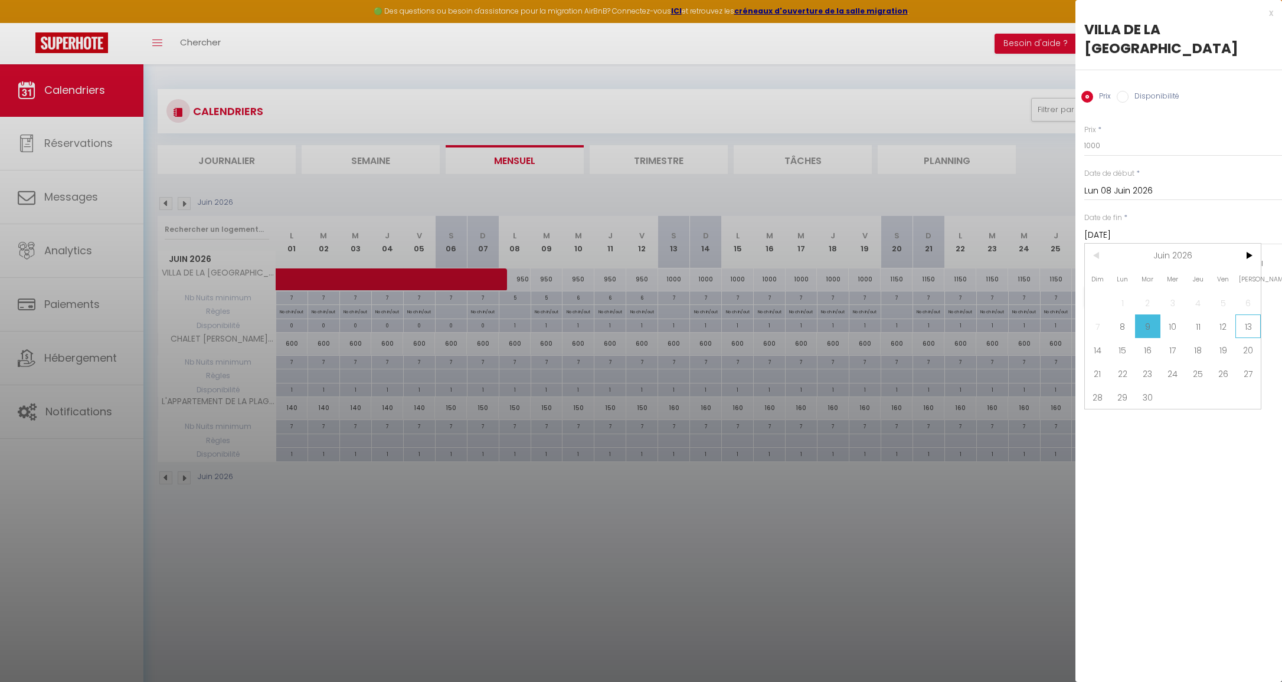
type input "Sam 13 Juin 2026"
click at [1156, 293] on button "Enregistrer" at bounding box center [1127, 296] width 87 height 21
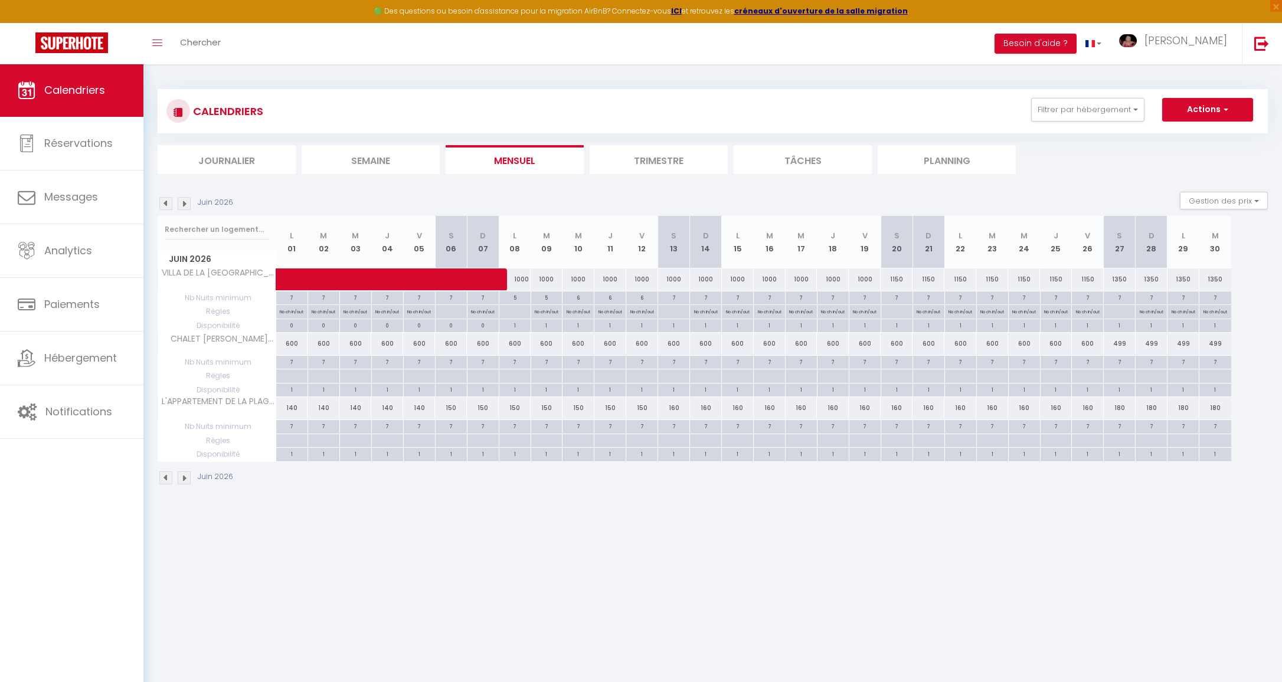
click at [685, 281] on div "1000" at bounding box center [674, 280] width 32 height 22
type input "1000"
type input "Sam 13 Juin 2026"
type input "Dim 14 Juin 2026"
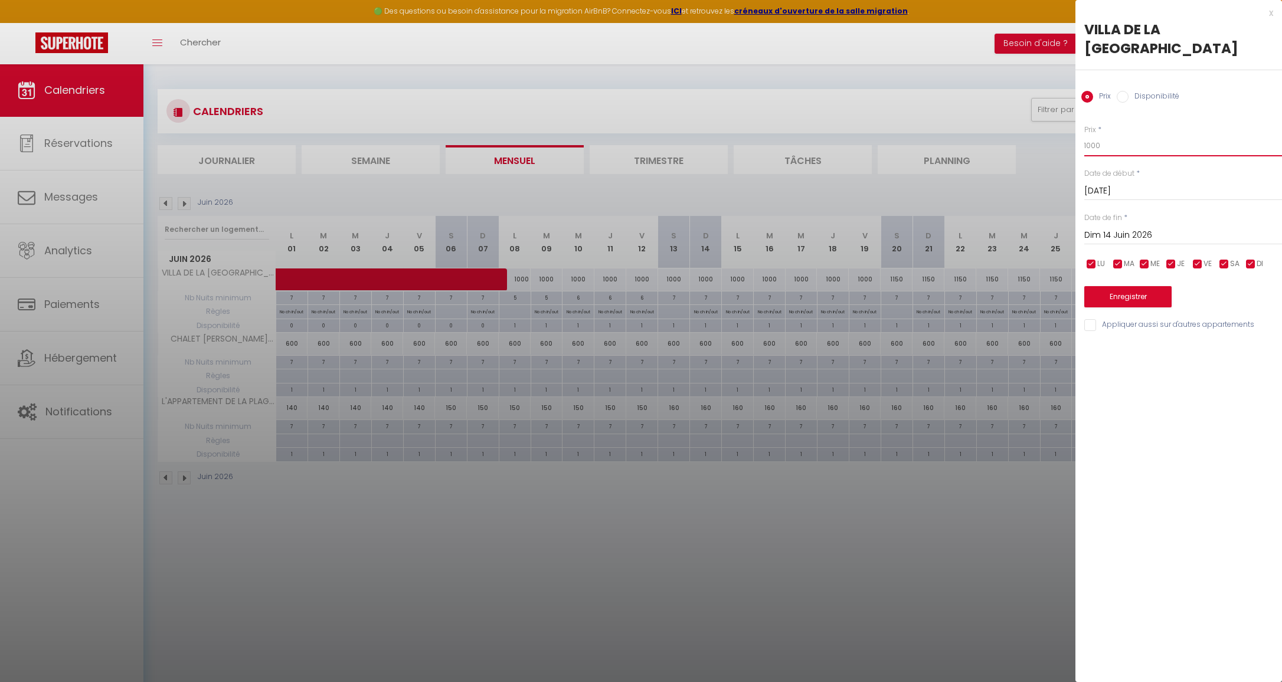
click at [1120, 145] on input "1000" at bounding box center [1183, 145] width 198 height 21
type input "1100"
click at [1128, 233] on input "Dim 14 Juin 2026" at bounding box center [1183, 235] width 198 height 15
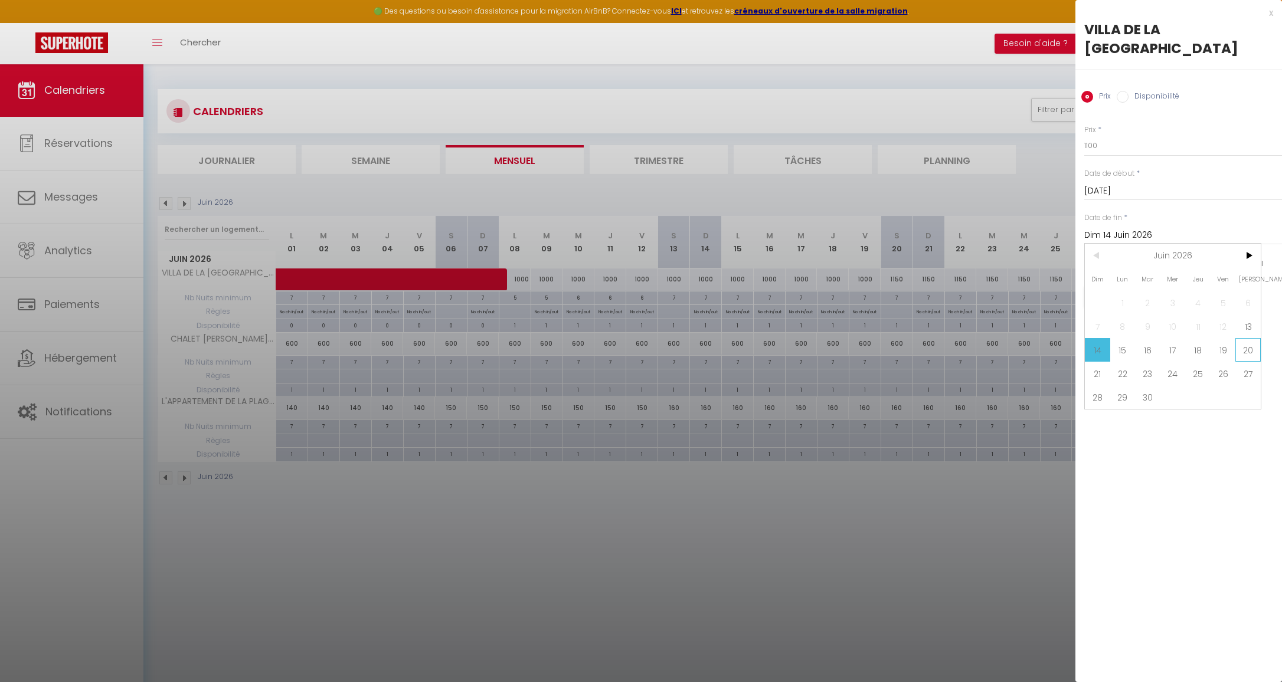
click at [1252, 353] on span "20" at bounding box center [1248, 350] width 25 height 24
type input "Sam 20 Juin 2026"
click at [1136, 299] on button "Enregistrer" at bounding box center [1127, 296] width 87 height 21
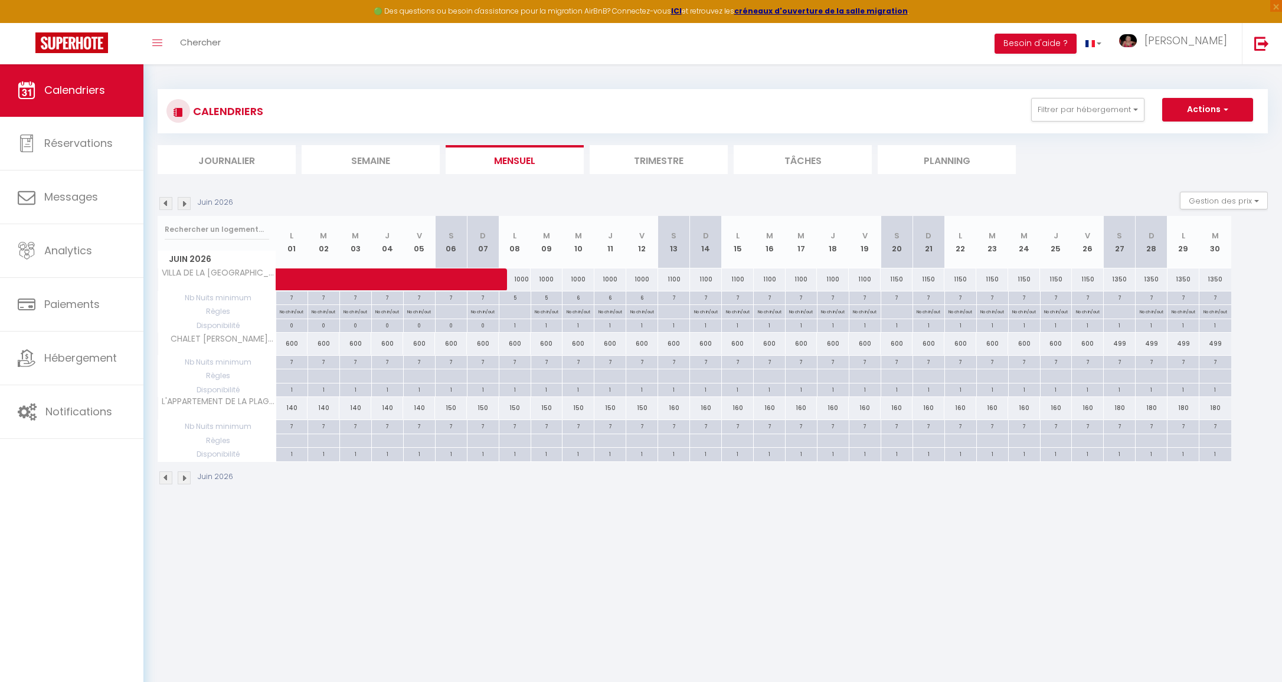
click at [901, 279] on div "1150" at bounding box center [897, 280] width 32 height 22
type input "1150"
type input "Sam 20 Juin 2026"
type input "Dim 21 Juin 2026"
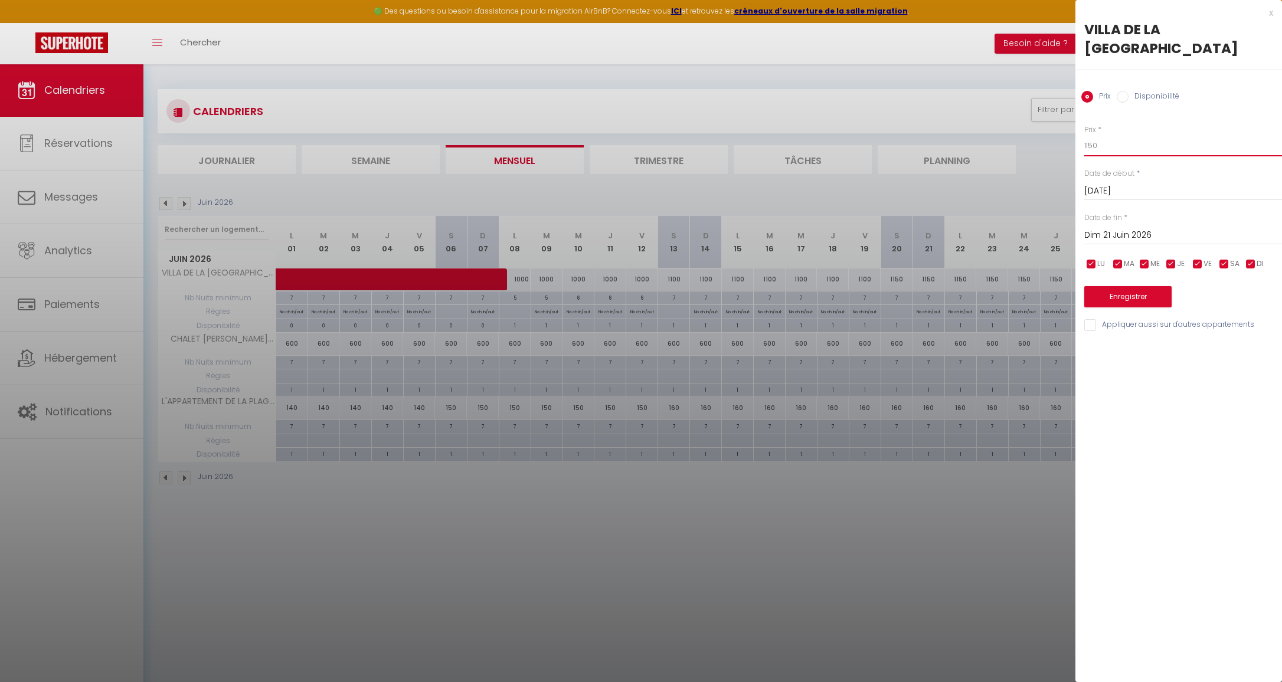
click at [1117, 146] on input "1150" at bounding box center [1183, 145] width 198 height 21
type input "1200"
click at [1129, 231] on input "Dim 21 Juin 2026" at bounding box center [1183, 235] width 198 height 15
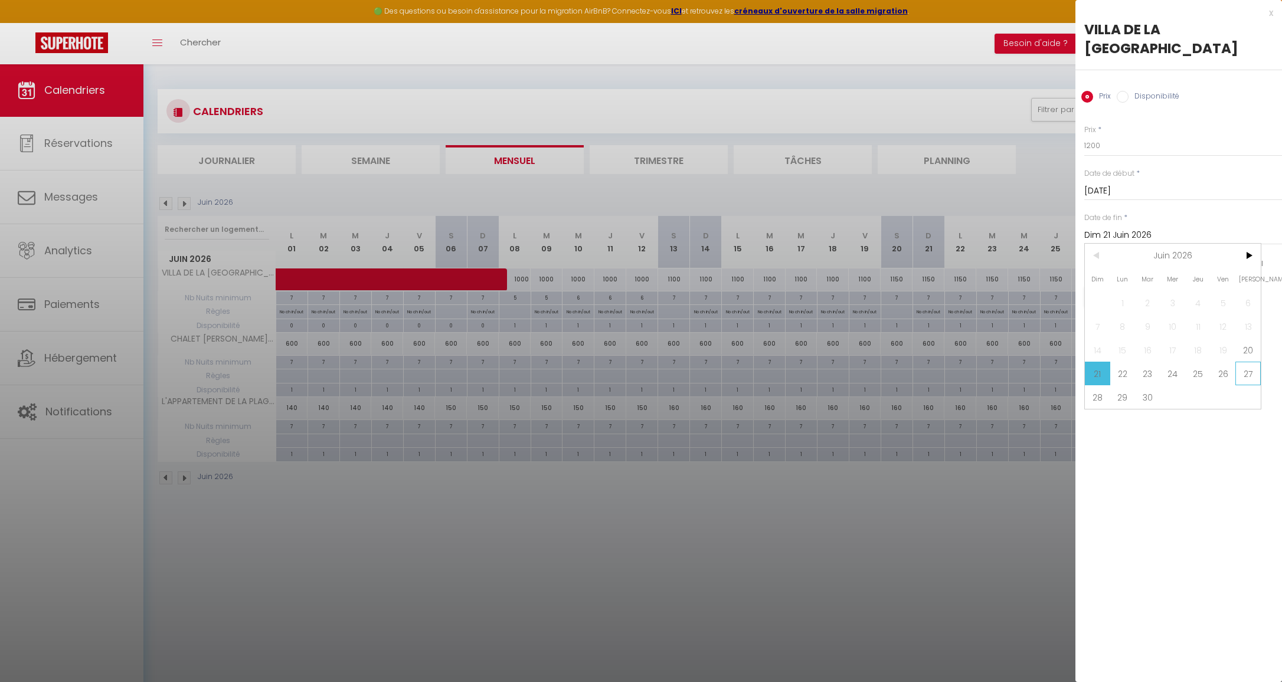
click at [1249, 377] on span "27" at bounding box center [1248, 374] width 25 height 24
type input "Sam 27 Juin 2026"
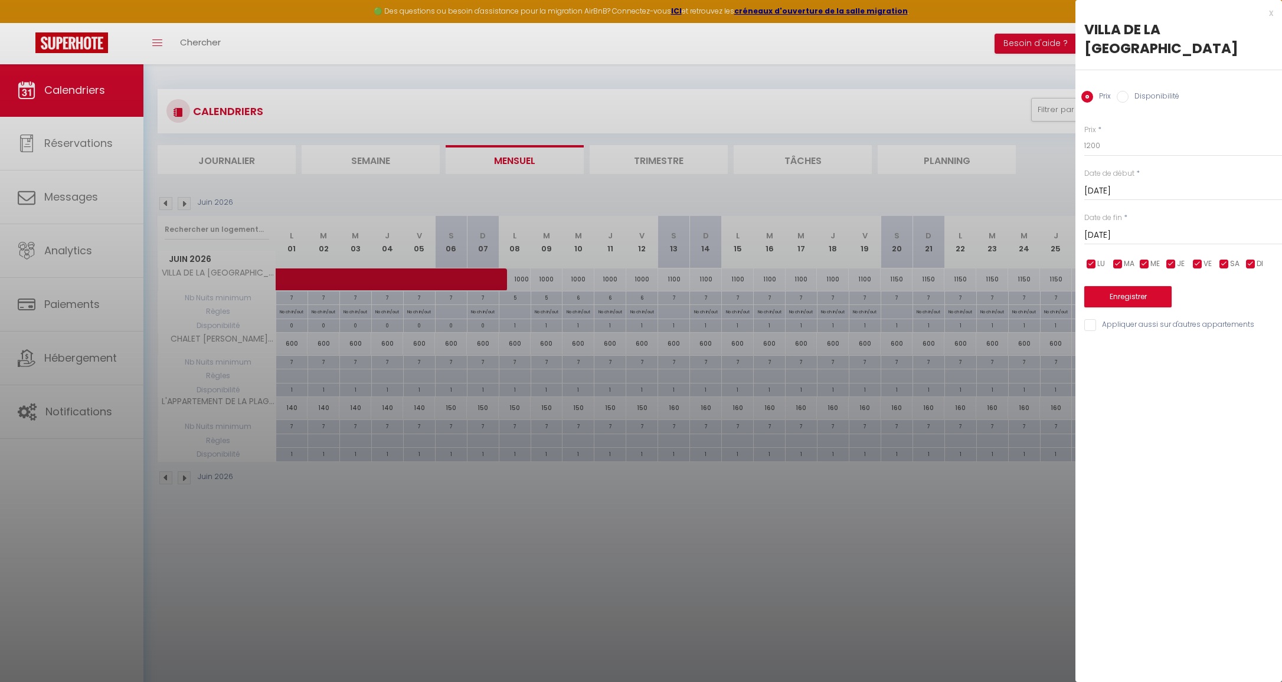
click at [1122, 295] on button "Enregistrer" at bounding box center [1127, 296] width 87 height 21
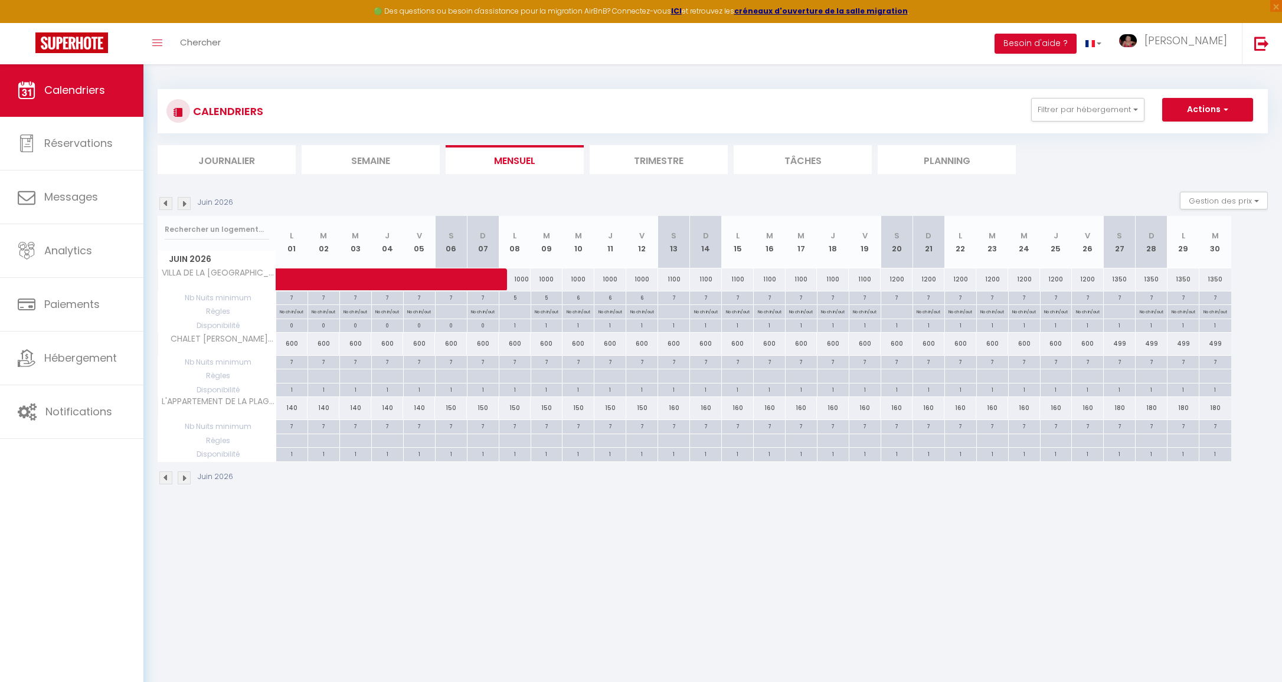
click at [184, 204] on img at bounding box center [184, 203] width 13 height 13
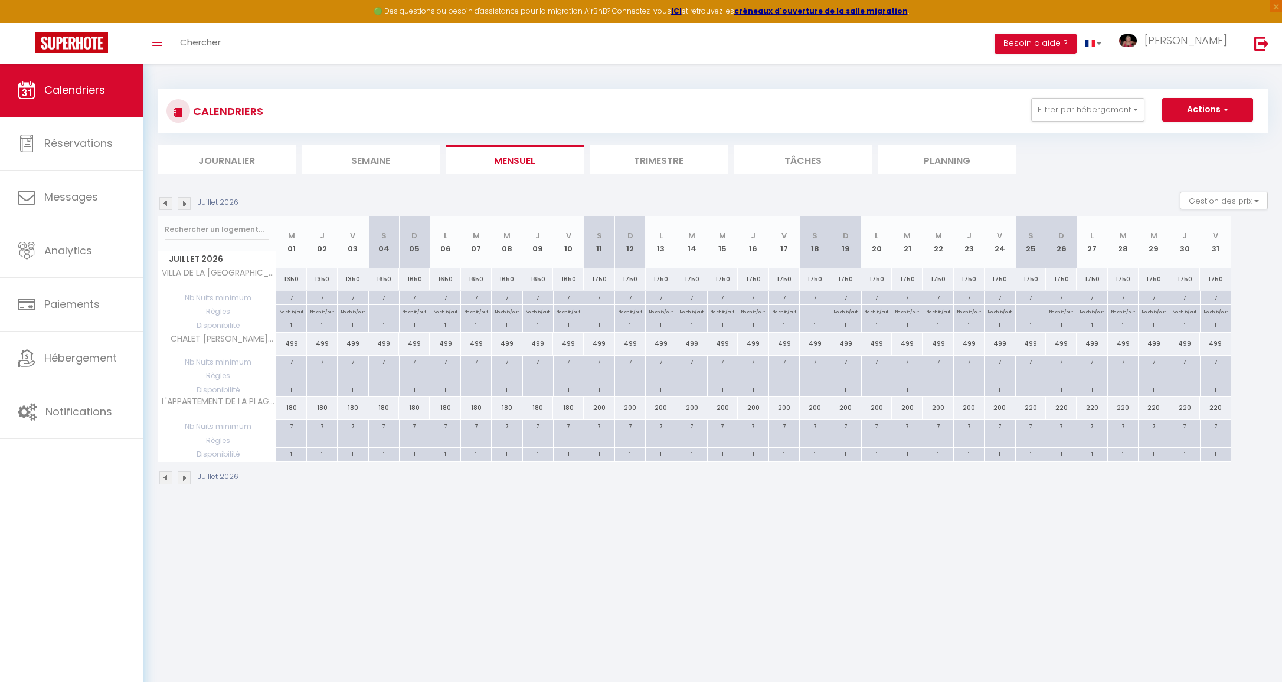
click at [184, 204] on img at bounding box center [184, 203] width 13 height 13
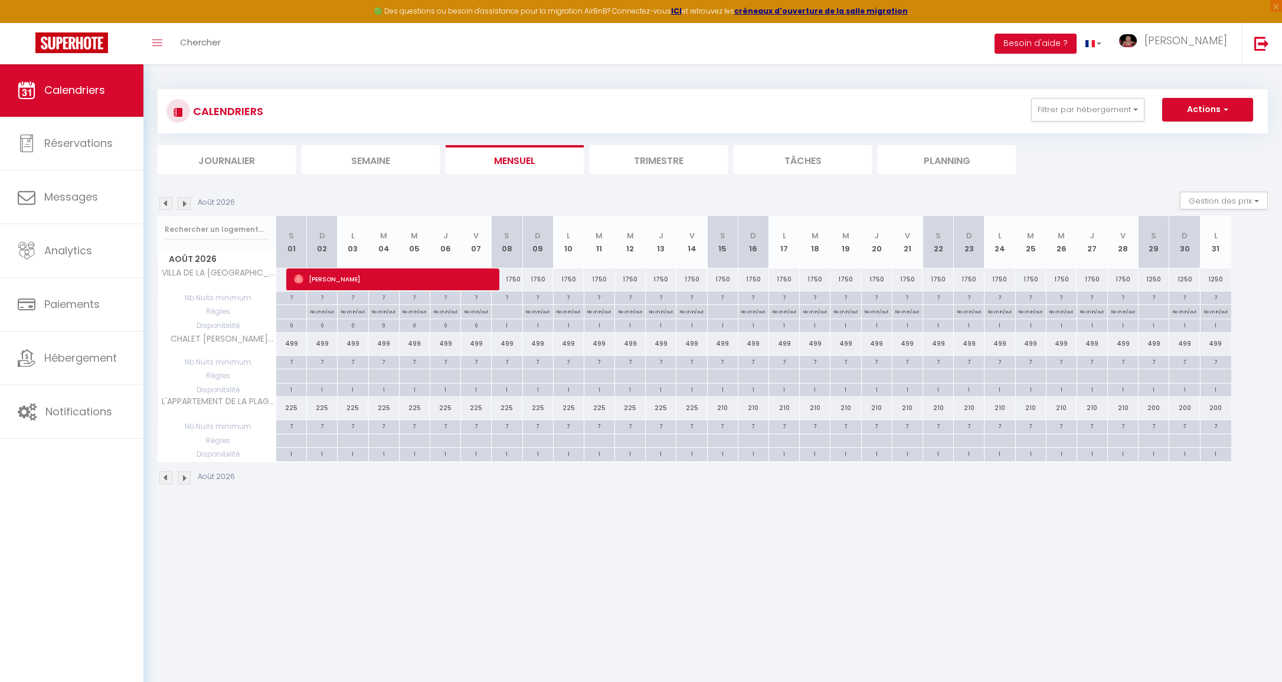
click at [169, 208] on img at bounding box center [165, 203] width 13 height 13
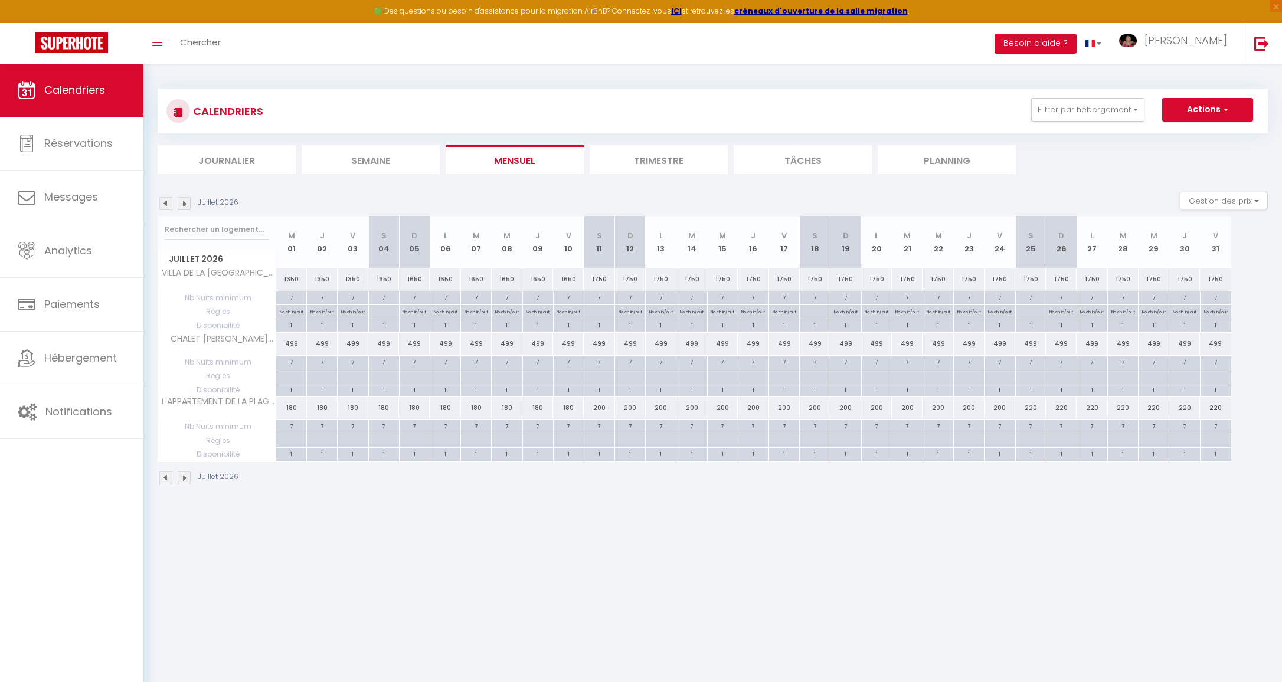
click at [169, 208] on img at bounding box center [165, 203] width 13 height 13
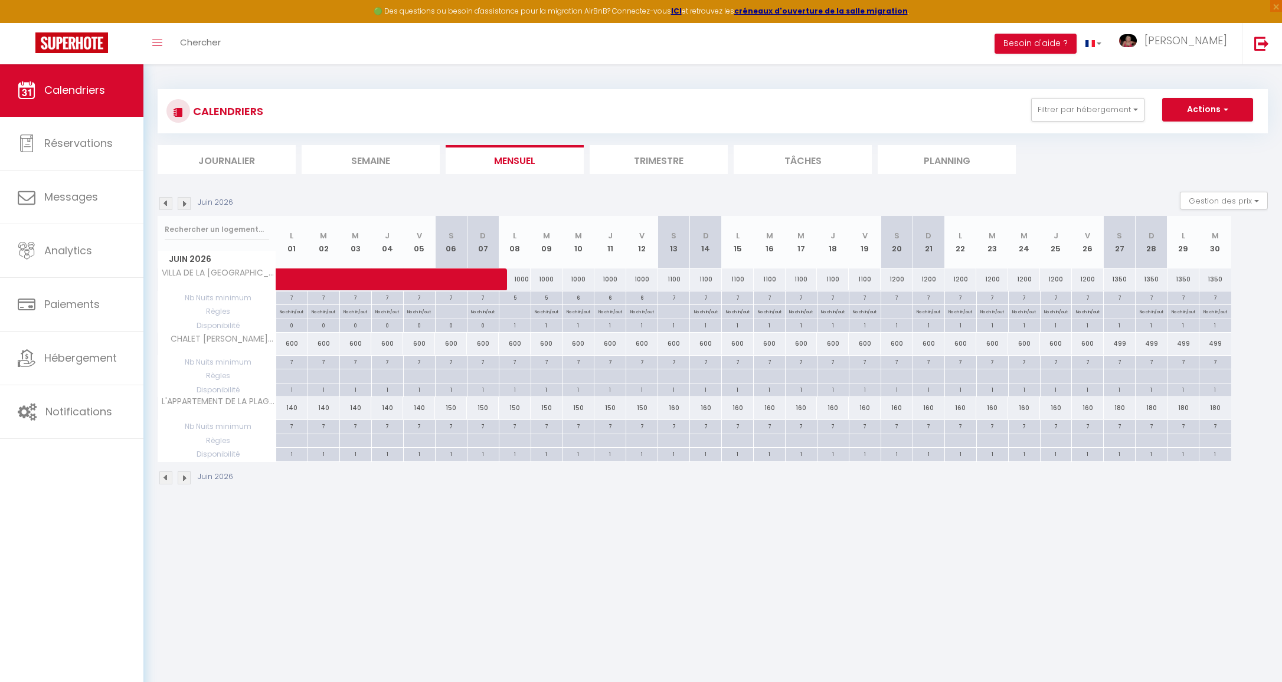
click at [169, 208] on img at bounding box center [165, 203] width 13 height 13
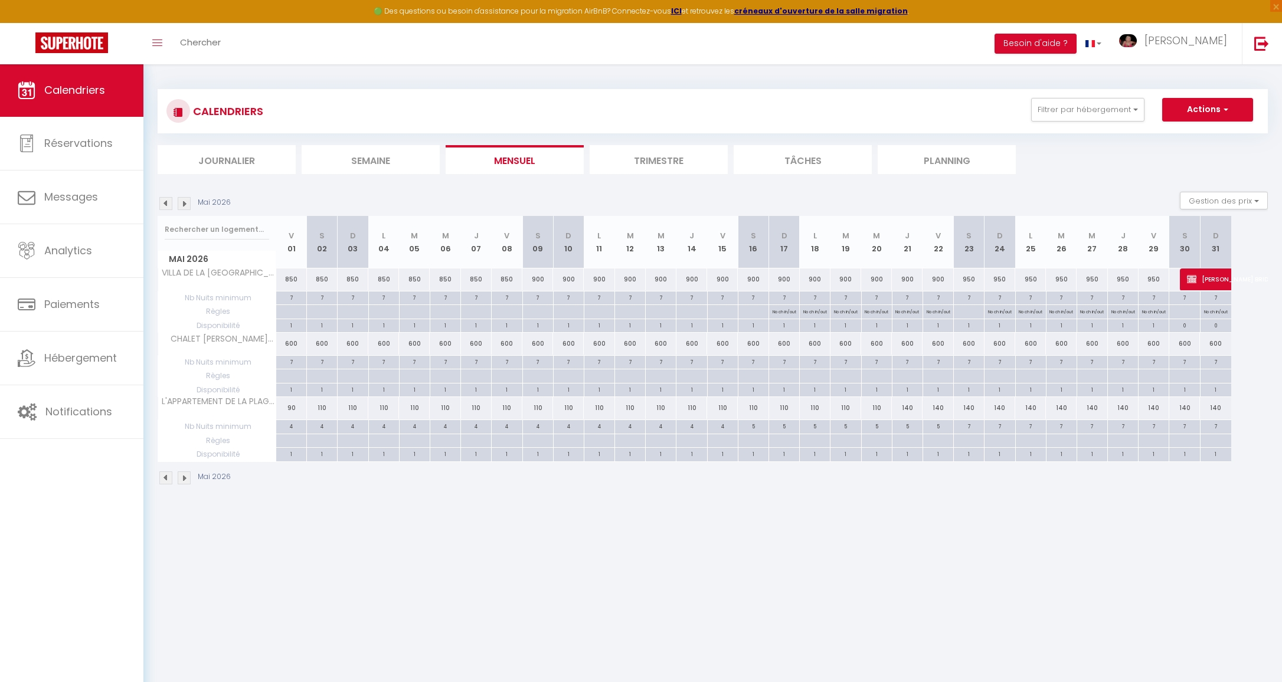
click at [974, 279] on div "950" at bounding box center [969, 280] width 31 height 22
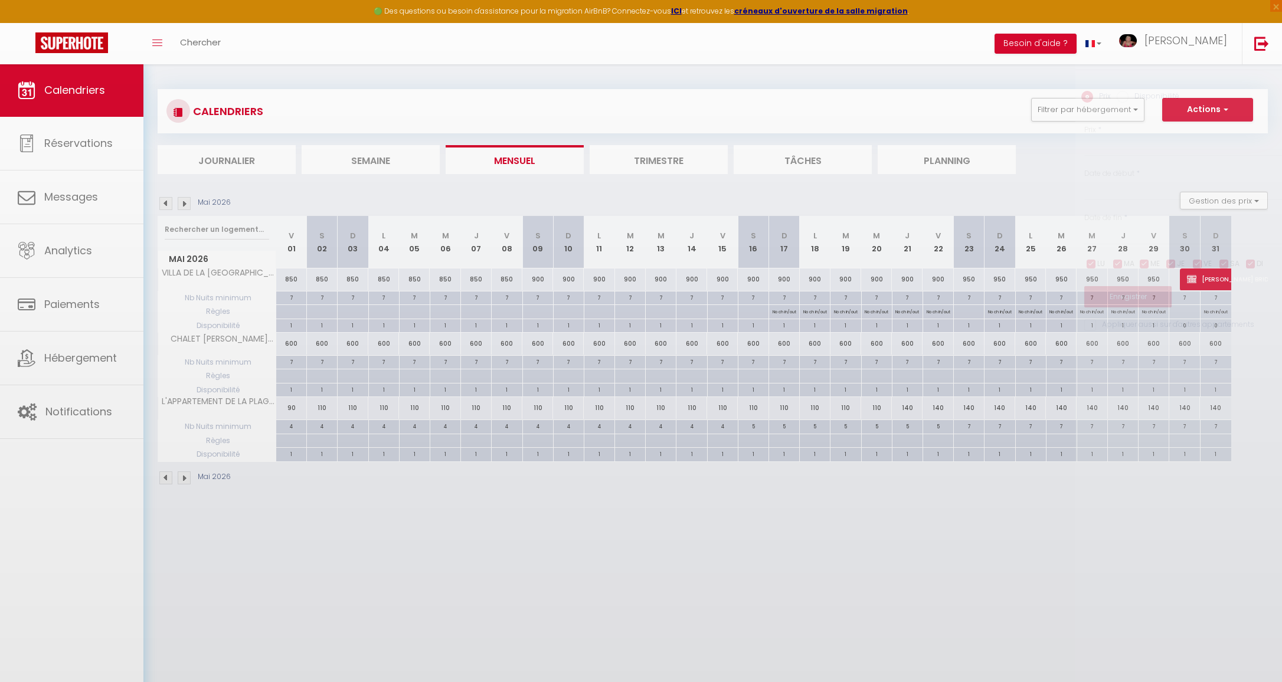
type input "950"
type input "Sam 23 Mai 2026"
type input "Dim 24 Mai 2026"
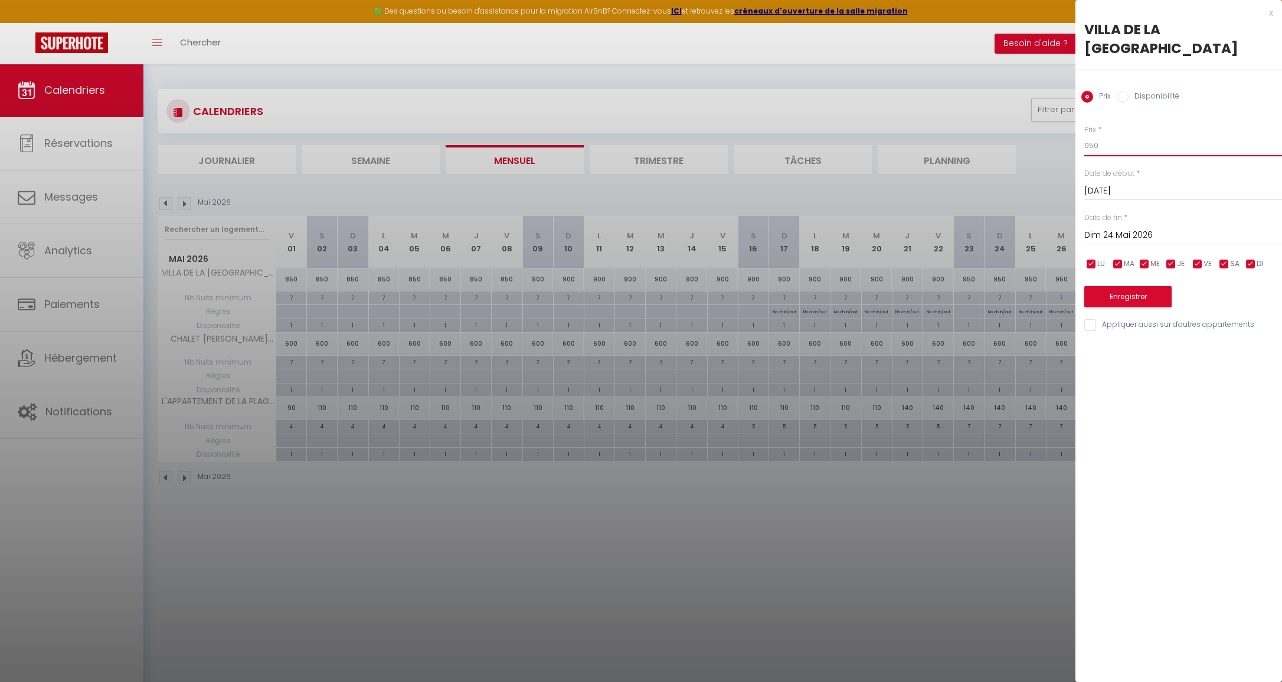
click at [1119, 143] on input "950" at bounding box center [1183, 145] width 198 height 21
drag, startPoint x: 1107, startPoint y: 146, endPoint x: 1066, endPoint y: 146, distance: 41.9
click at [1066, 146] on body "🟢 Des questions ou besoin d'assistance pour la migration AirBnB? Connectez-vous…" at bounding box center [641, 405] width 1282 height 682
type input "9"
type input "1000"
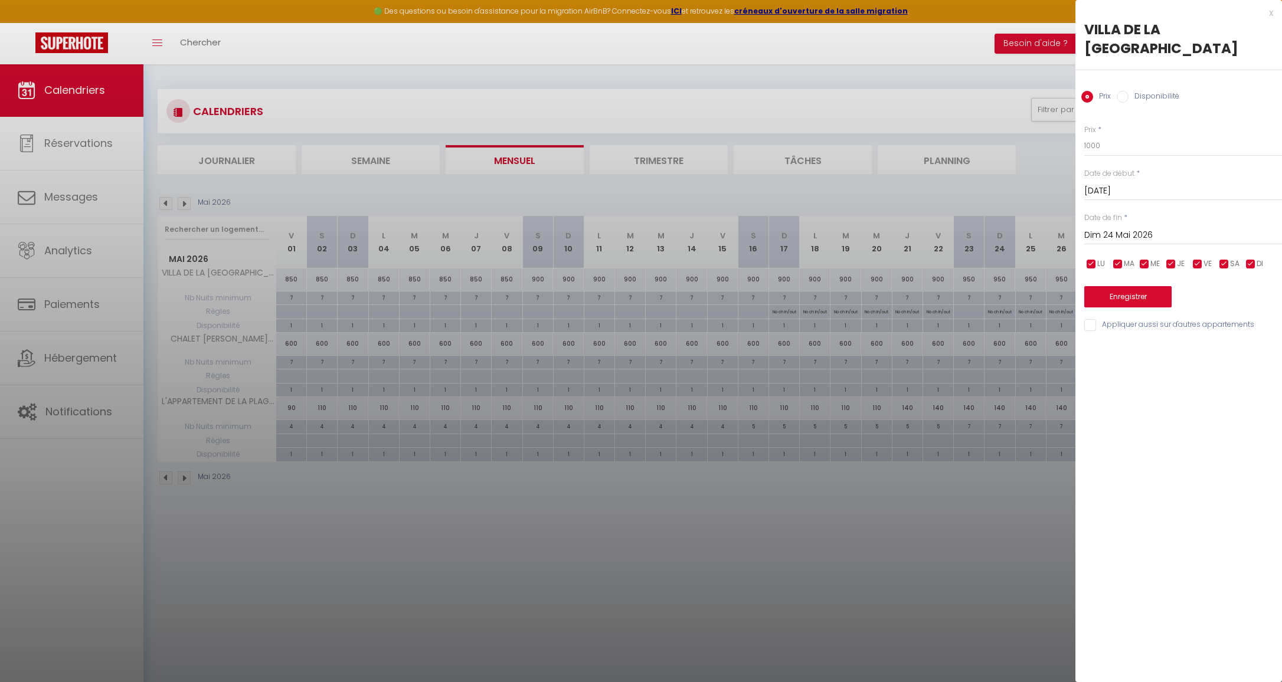
click at [1131, 233] on input "Dim 24 Mai 2026" at bounding box center [1183, 235] width 198 height 15
click at [1246, 396] on span "30" at bounding box center [1248, 397] width 25 height 24
type input "Sam 30 Mai 2026"
click at [1135, 300] on button "Enregistrer" at bounding box center [1127, 296] width 87 height 21
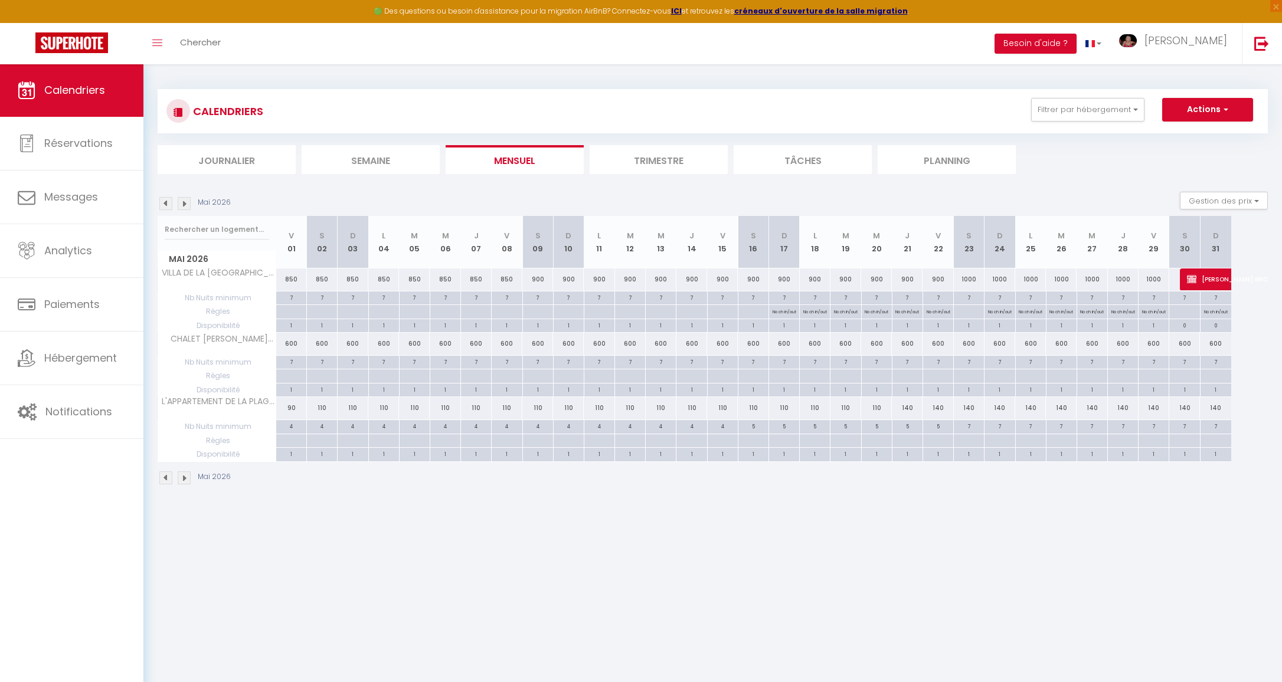
click at [753, 278] on div "900" at bounding box center [753, 280] width 31 height 22
type input "900"
type input "Sam 16 Mai 2026"
type input "Dim 17 Mai 2026"
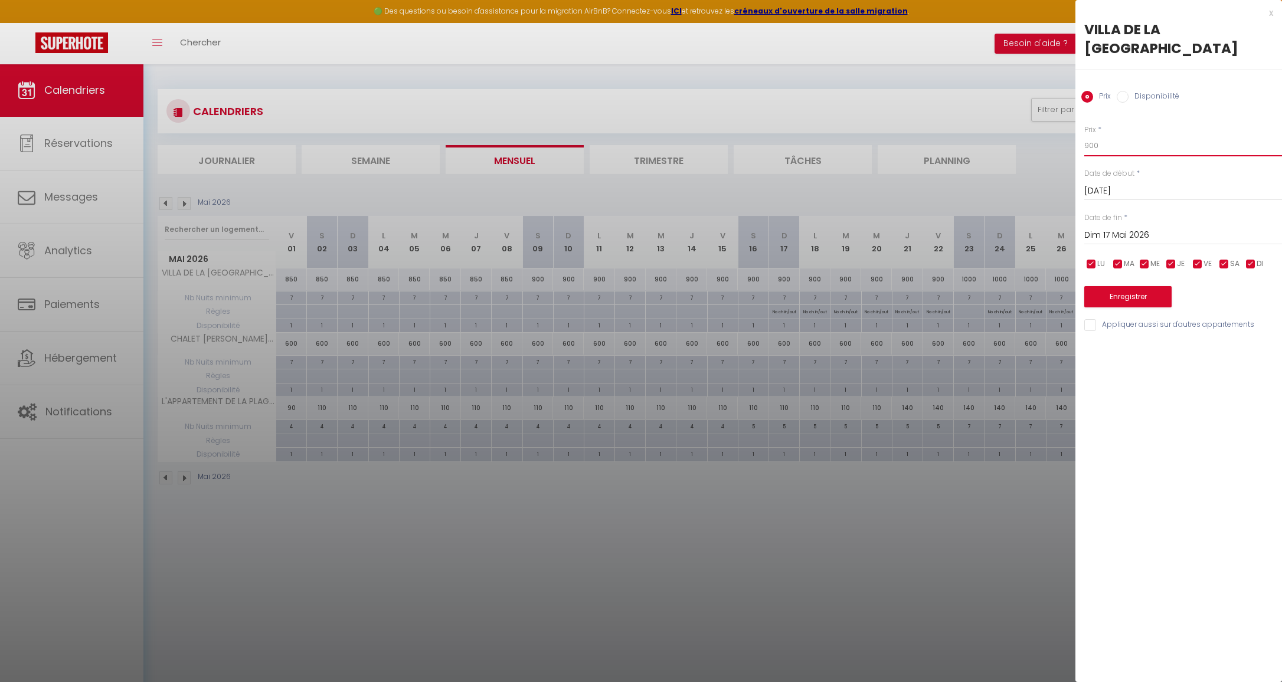
click at [1109, 143] on input "900" at bounding box center [1183, 145] width 198 height 21
type input "9"
type input "1000"
click at [1127, 230] on input "Dim 17 Mai 2026" at bounding box center [1183, 235] width 198 height 15
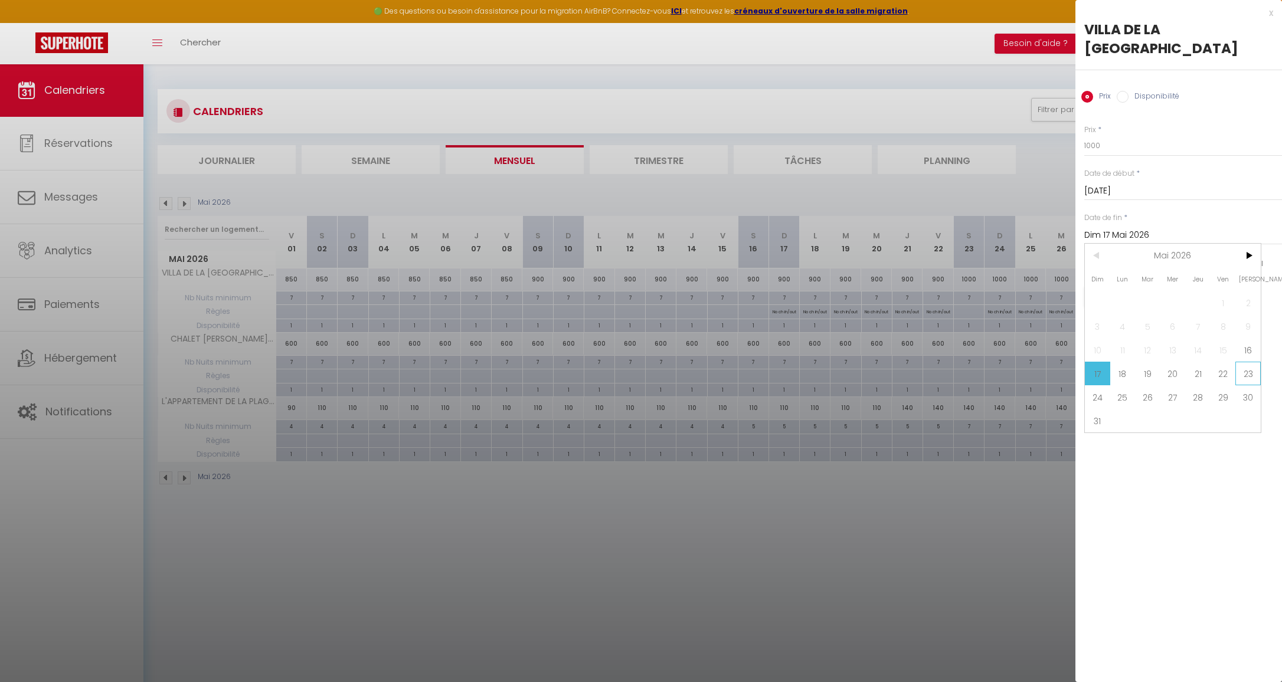
click at [1249, 370] on span "23" at bounding box center [1248, 374] width 25 height 24
type input "Sam 23 Mai 2026"
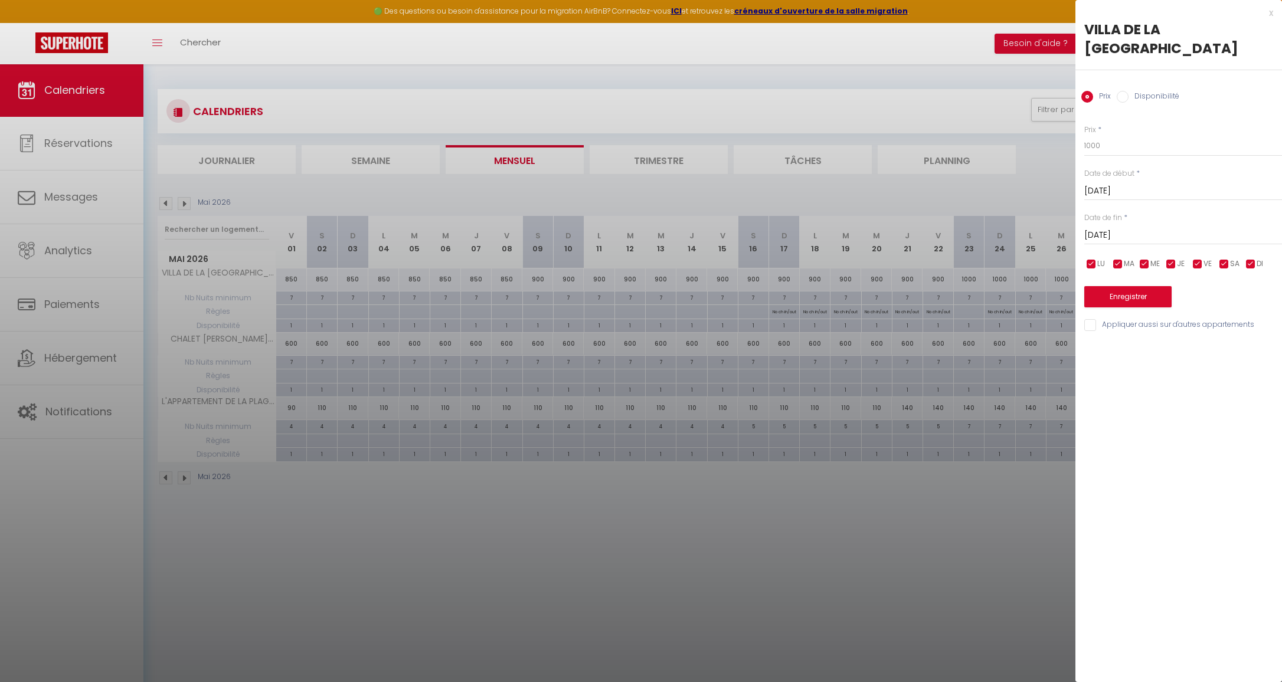
click at [1127, 295] on button "Enregistrer" at bounding box center [1127, 296] width 87 height 21
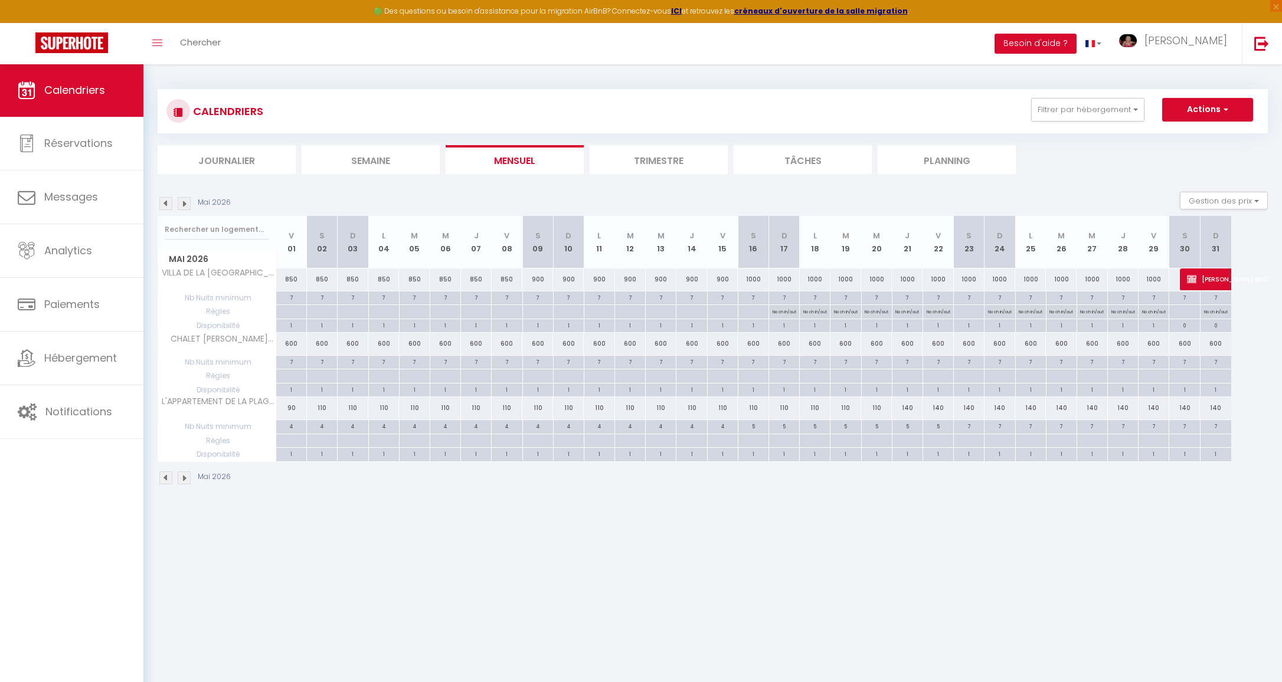
click at [542, 276] on div "900" at bounding box center [537, 280] width 31 height 22
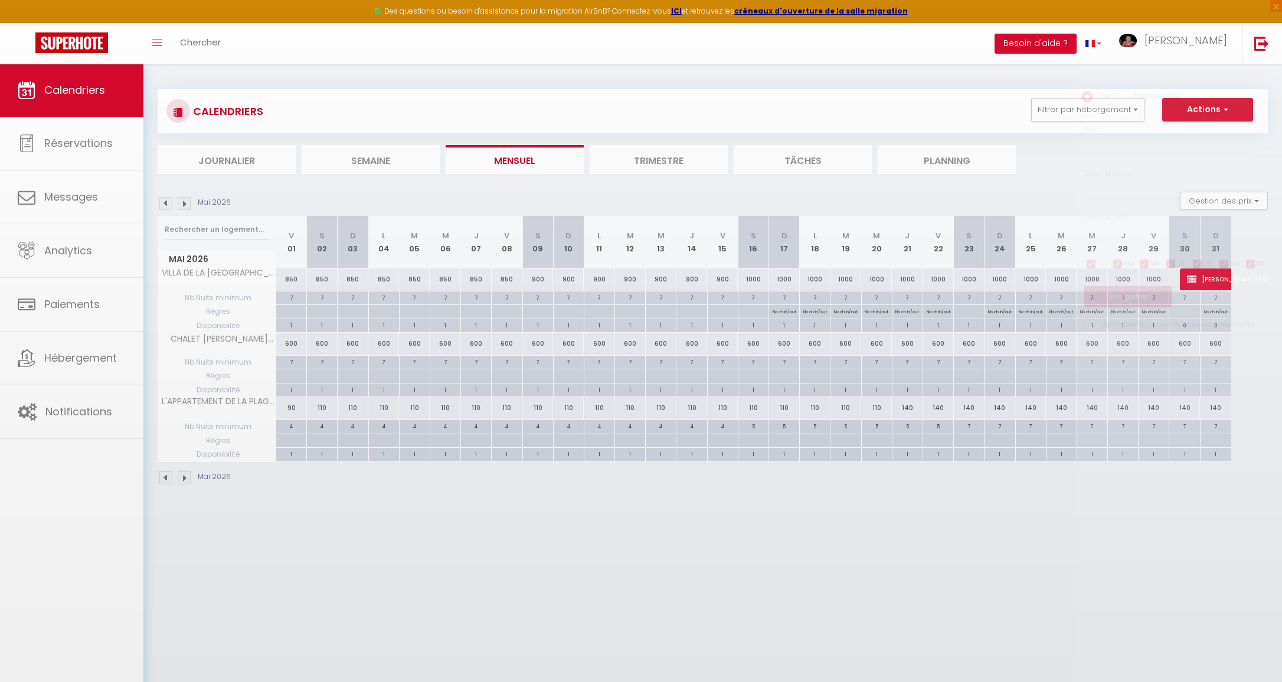
type input "900"
type input "Sam 09 Mai 2026"
type input "Dim 10 Mai 2026"
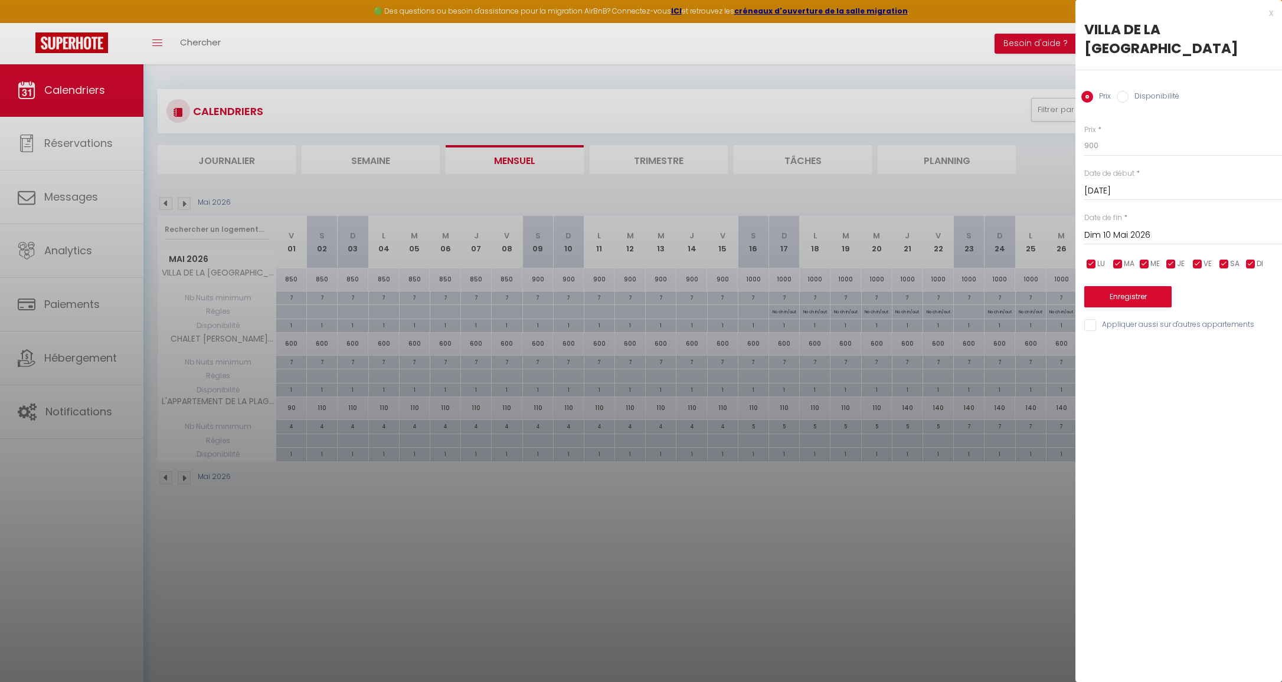
click at [422, 276] on div at bounding box center [641, 341] width 1282 height 682
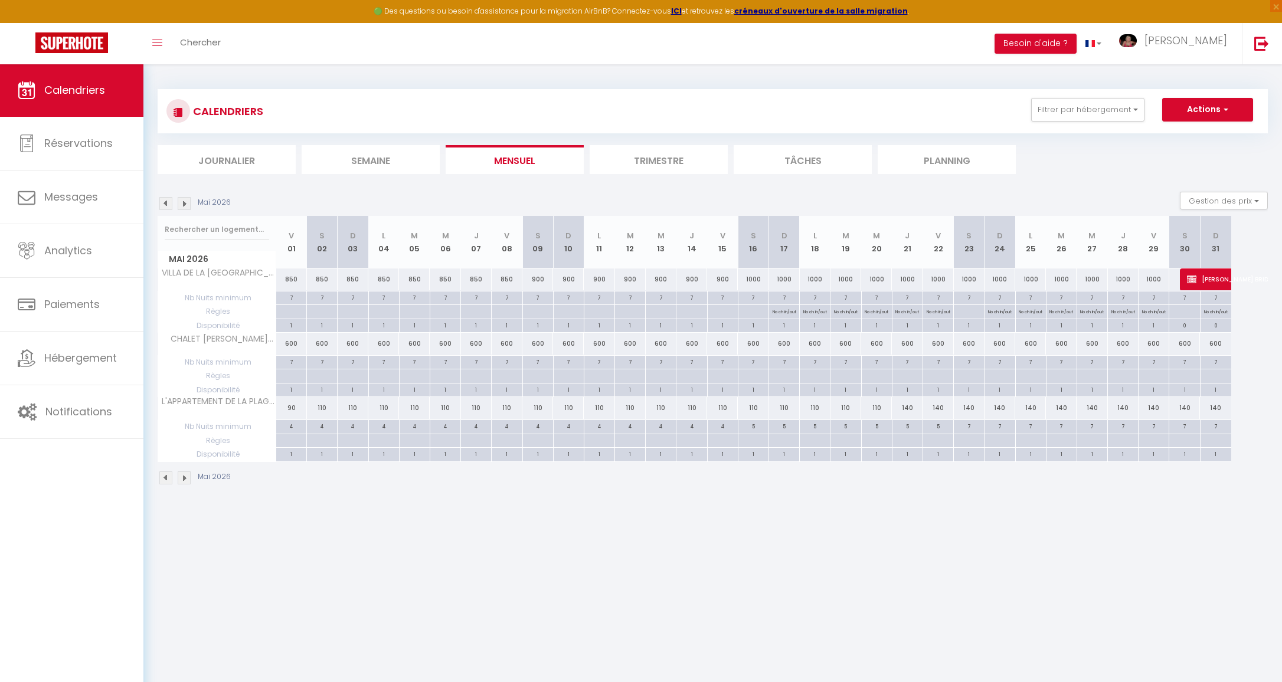
click at [417, 276] on div "850" at bounding box center [414, 280] width 31 height 22
type input "850"
type input "Mar 05 Mai 2026"
type input "Mer 06 Mai 2026"
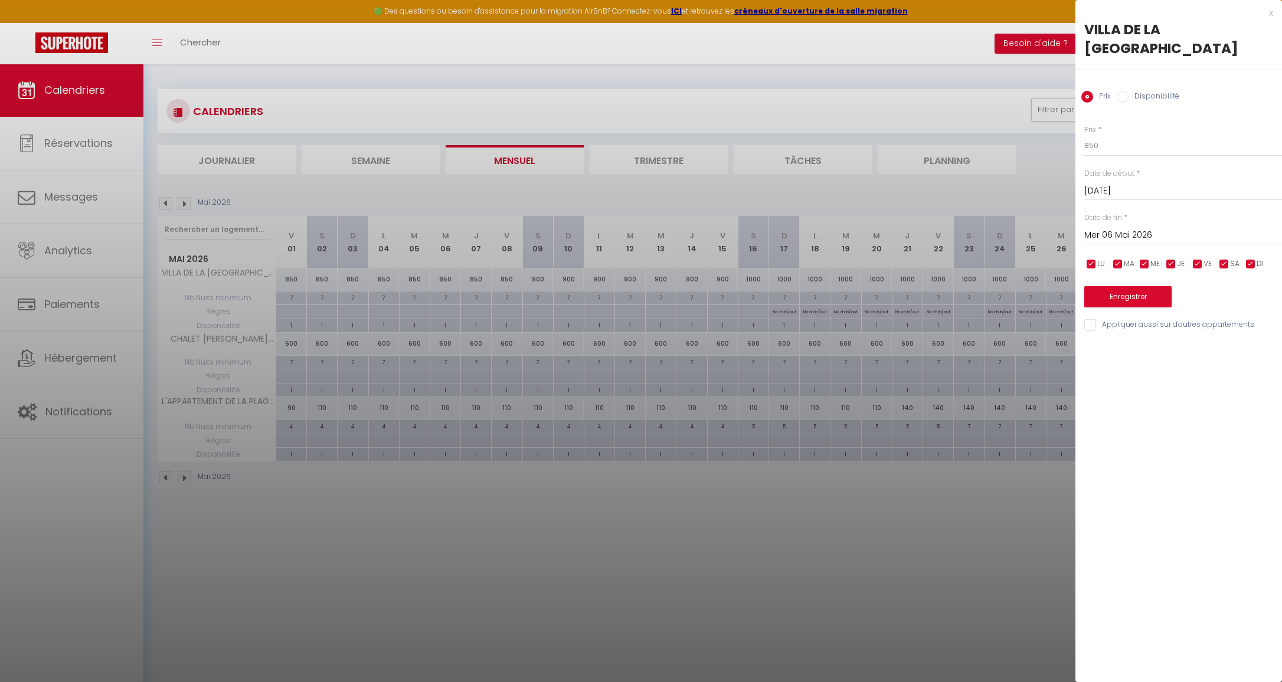
click at [292, 275] on div at bounding box center [641, 341] width 1282 height 682
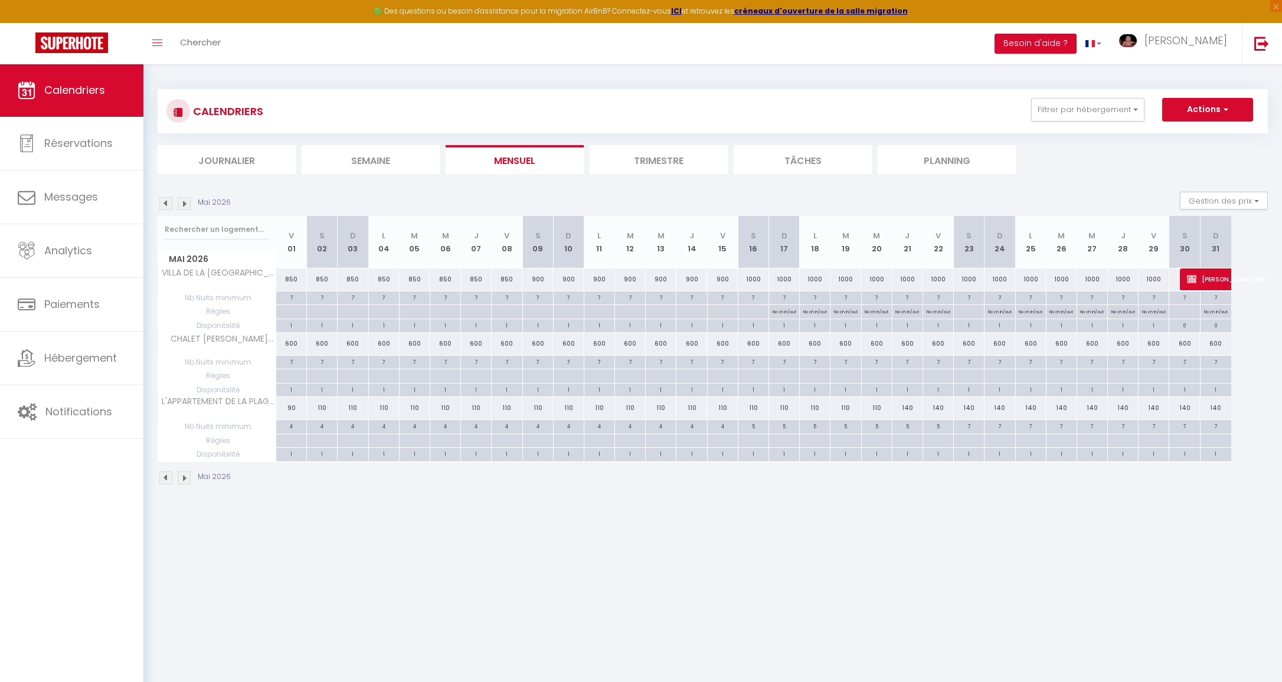
click at [288, 277] on div "850" at bounding box center [291, 280] width 31 height 22
type input "850"
type input "Ven 01 Mai 2026"
type input "Sam 02 Mai 2026"
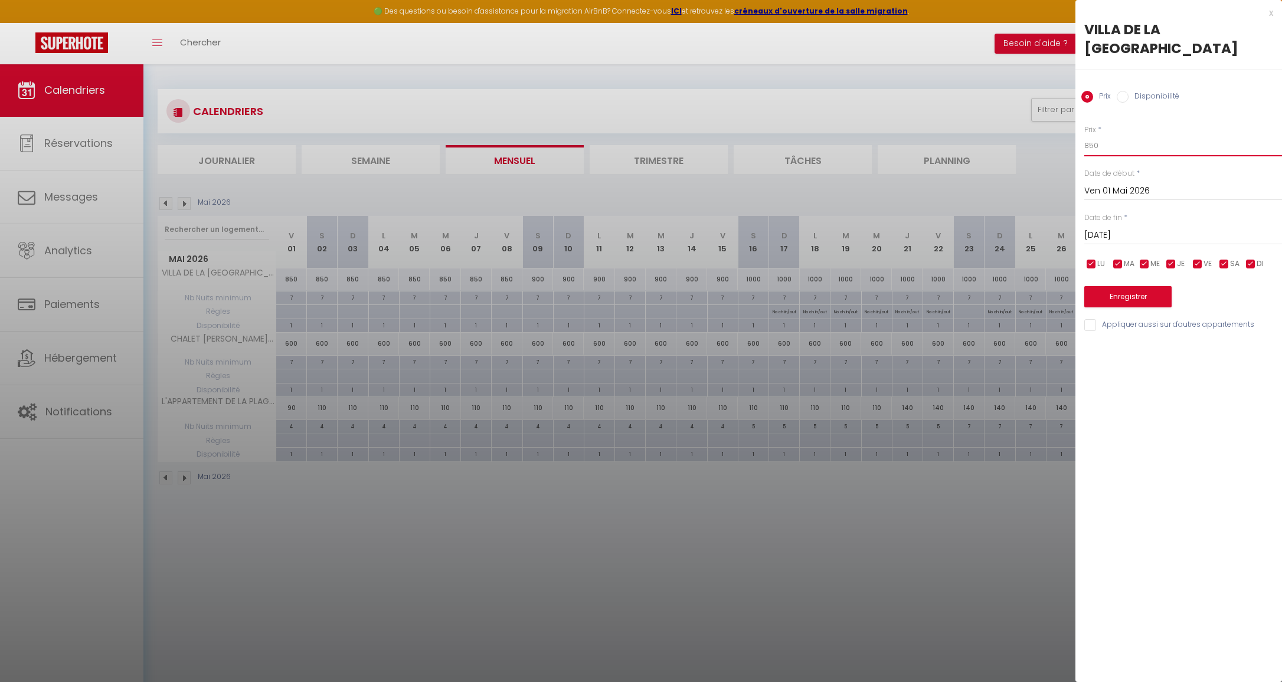
click at [1139, 145] on input "850" at bounding box center [1183, 145] width 198 height 21
type input "8"
type input "950"
click at [1141, 233] on input "Sam 02 Mai 2026" at bounding box center [1183, 235] width 198 height 15
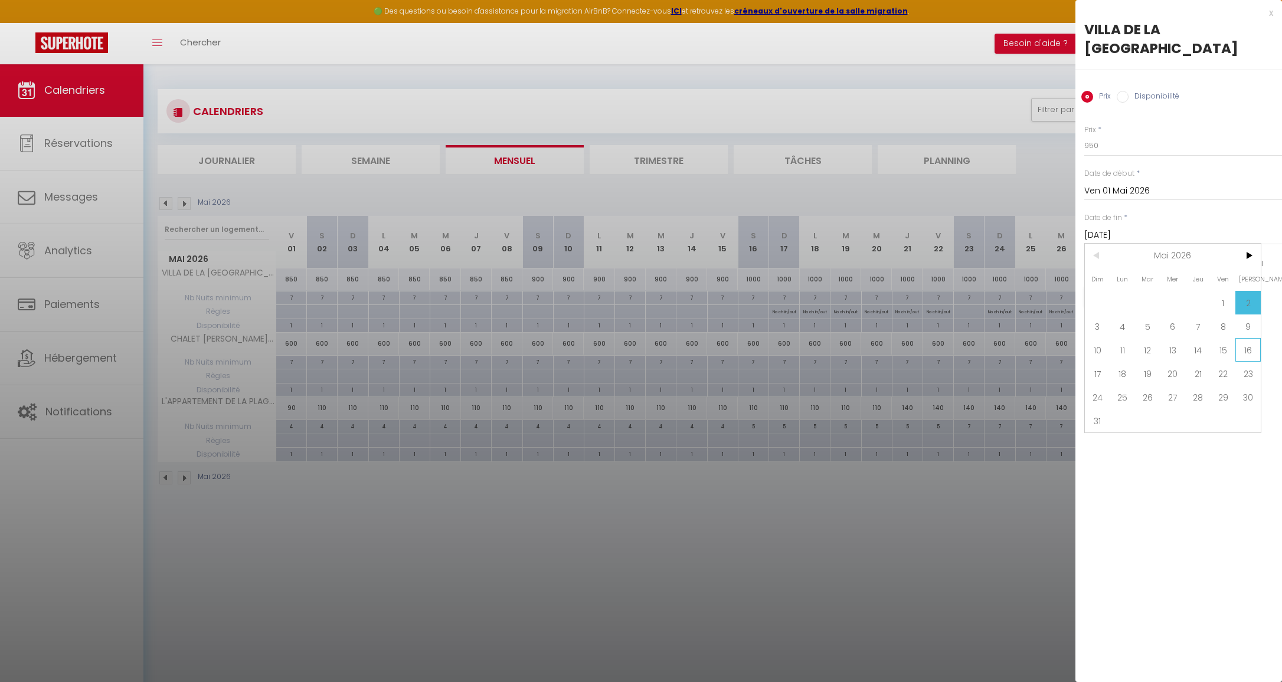
click at [1242, 351] on span "16" at bounding box center [1248, 350] width 25 height 24
type input "Sam 16 Mai 2026"
click at [1136, 299] on button "Enregistrer" at bounding box center [1127, 296] width 87 height 21
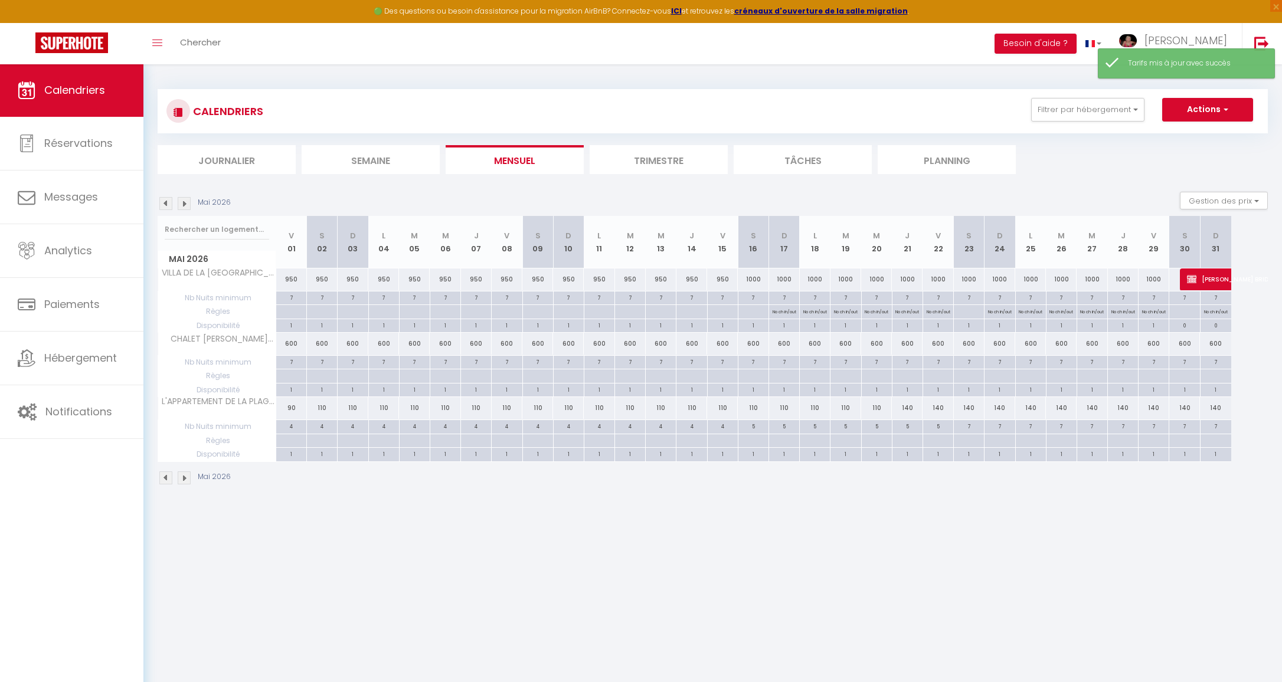
click at [164, 202] on img at bounding box center [165, 203] width 13 height 13
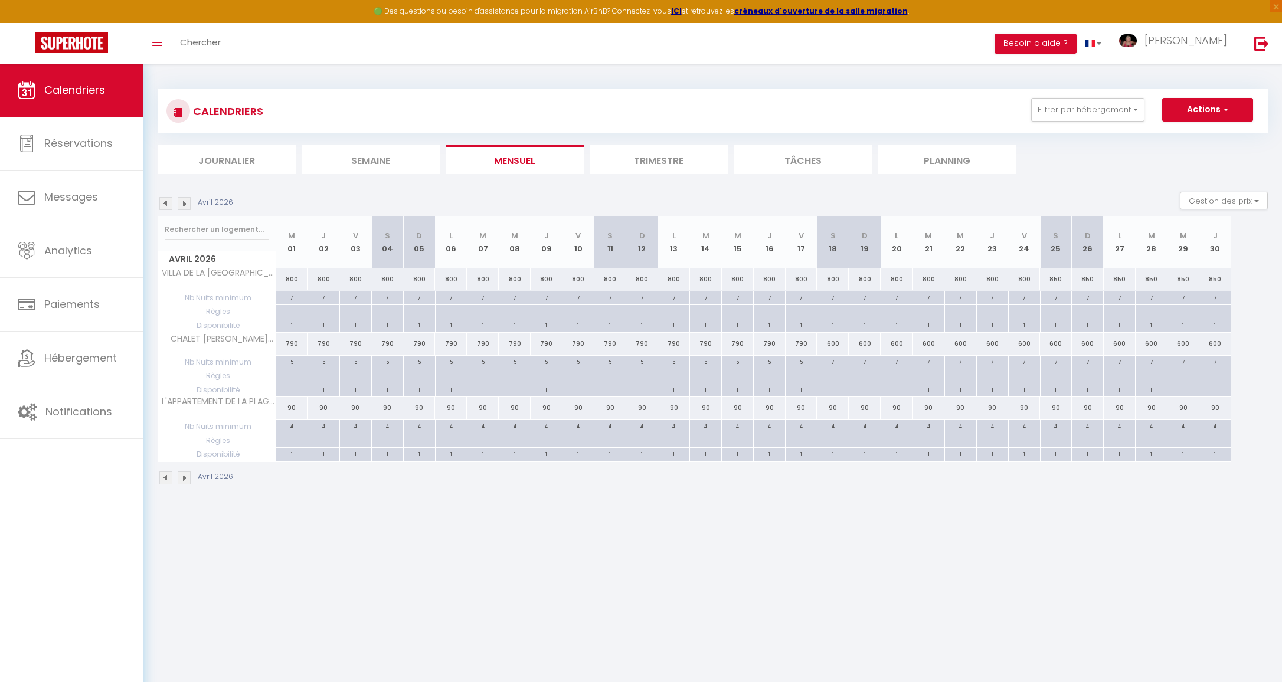
click at [1059, 280] on div "850" at bounding box center [1056, 280] width 32 height 22
type input "850"
type input "Sam 25 Avril 2026"
type input "Dim 26 Avril 2026"
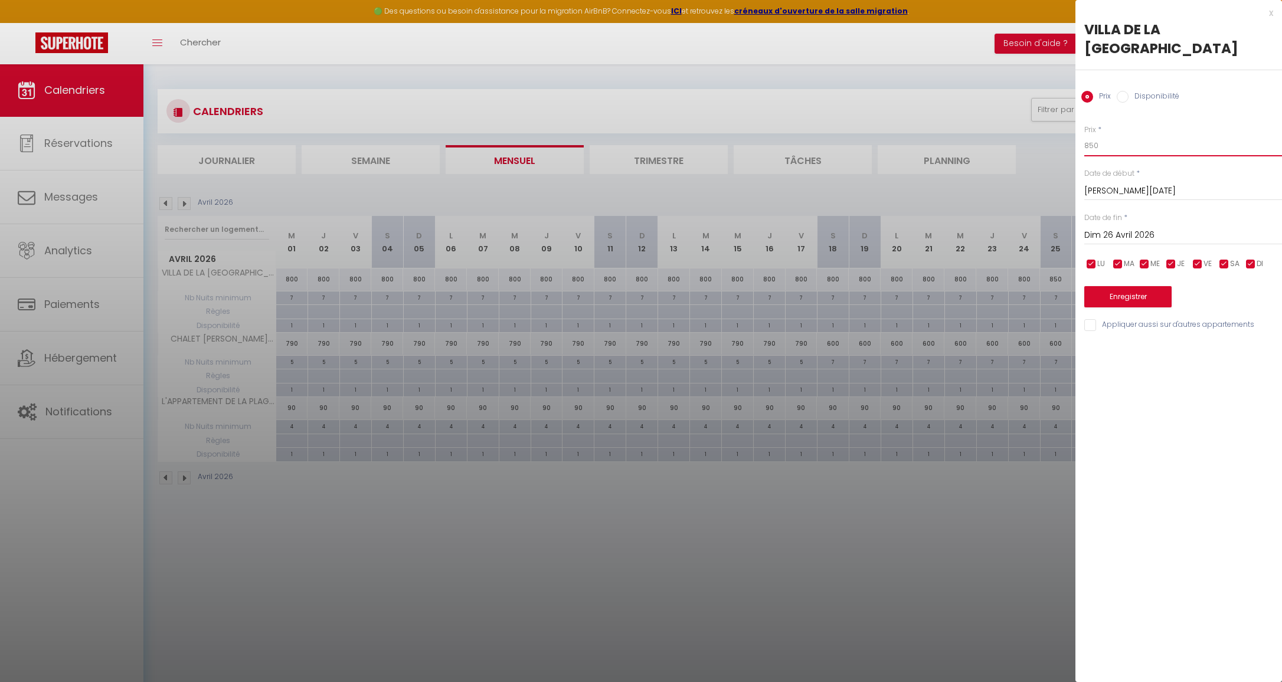
click at [1129, 144] on input "850" at bounding box center [1183, 145] width 198 height 21
type input "8"
type input "950"
click at [1139, 235] on input "Dim 26 Avril 2026" at bounding box center [1183, 235] width 198 height 15
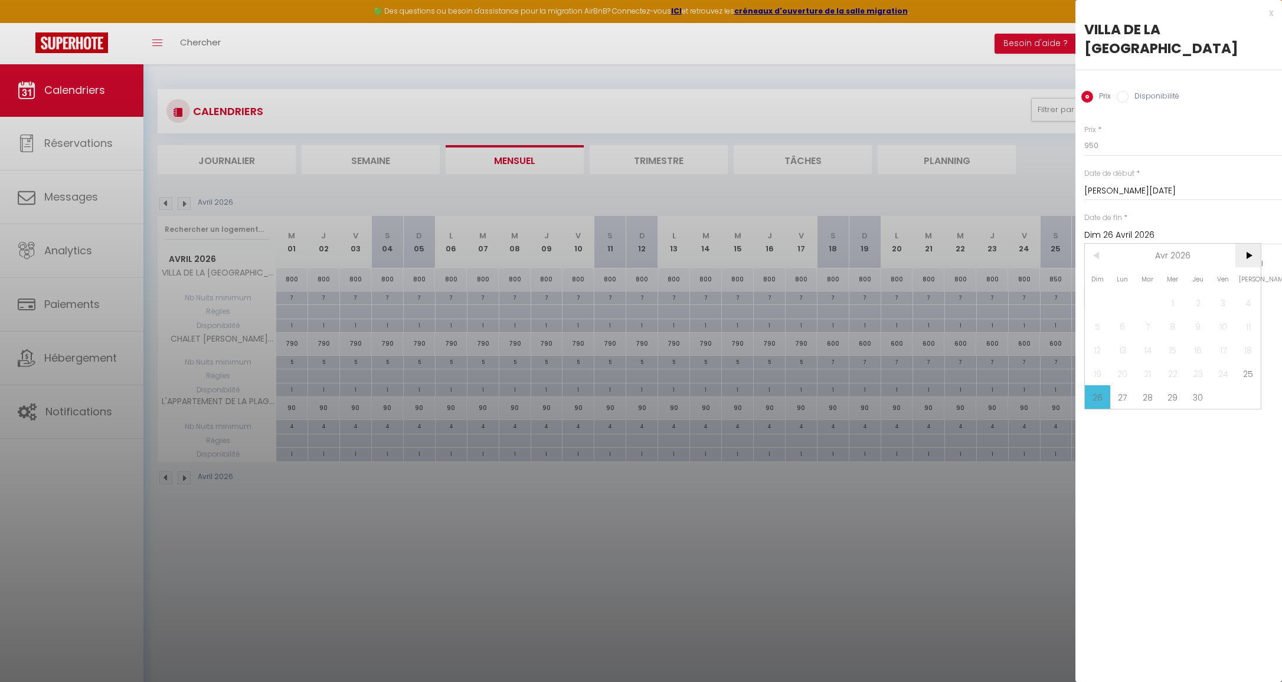
click at [1247, 257] on span ">" at bounding box center [1248, 256] width 25 height 24
click at [1244, 303] on span "2" at bounding box center [1248, 303] width 25 height 24
type input "Sam 02 Mai 2026"
click at [1150, 296] on button "Enregistrer" at bounding box center [1127, 296] width 87 height 21
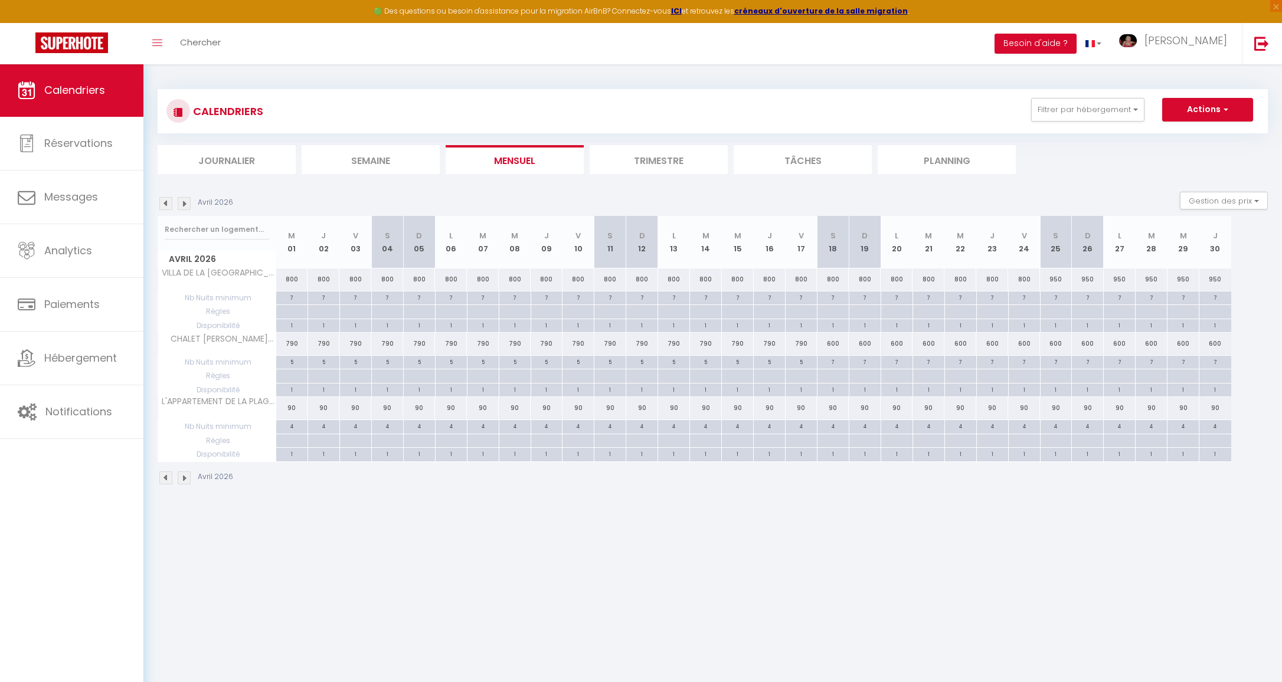
click at [292, 276] on div "800" at bounding box center [292, 280] width 32 height 22
type input "800"
type input "Mer 01 Avril 2026"
type input "Jeu 02 Avril 2026"
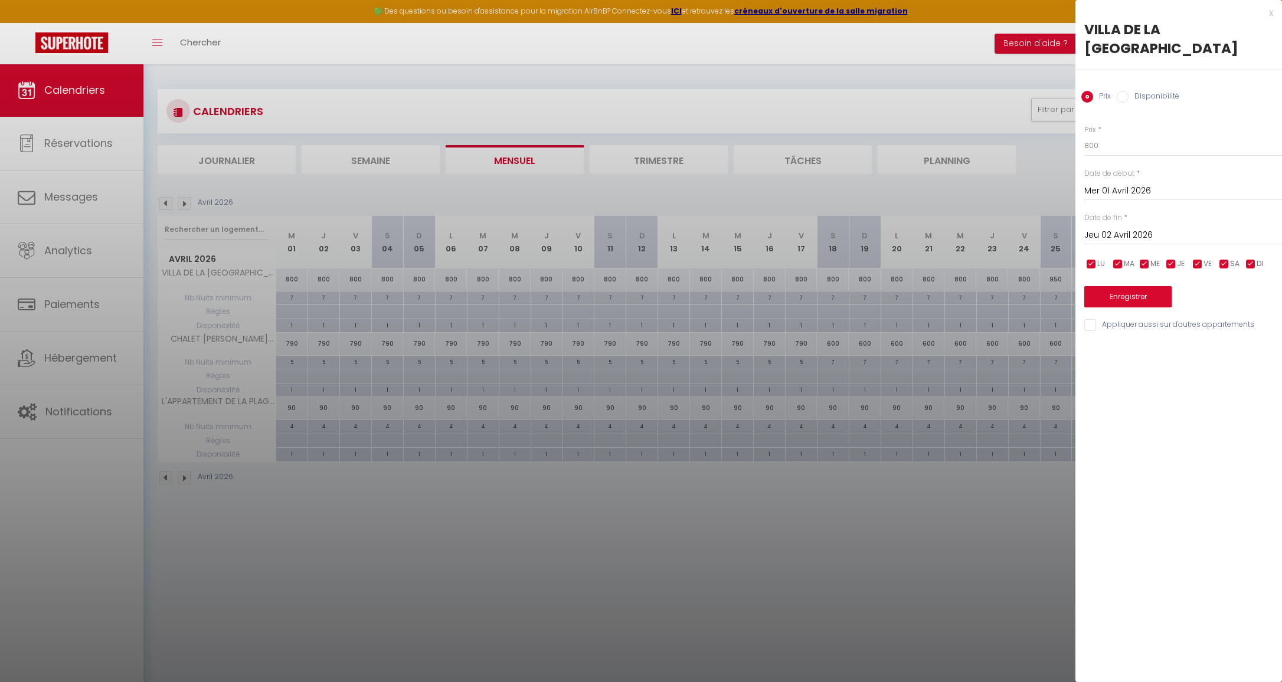
click at [423, 285] on div at bounding box center [641, 341] width 1282 height 682
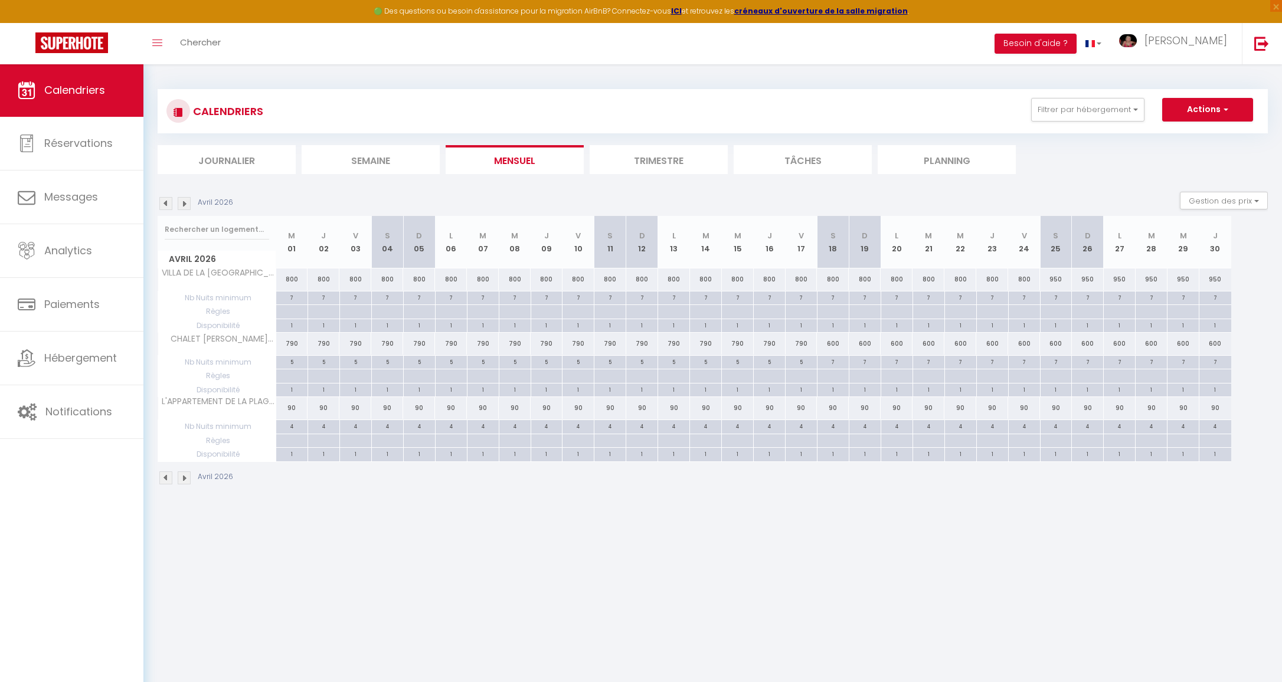
click at [388, 285] on div "800" at bounding box center [387, 280] width 32 height 22
type input "800"
type input "Sam 04 Avril 2026"
type input "Dim 05 Avril 2026"
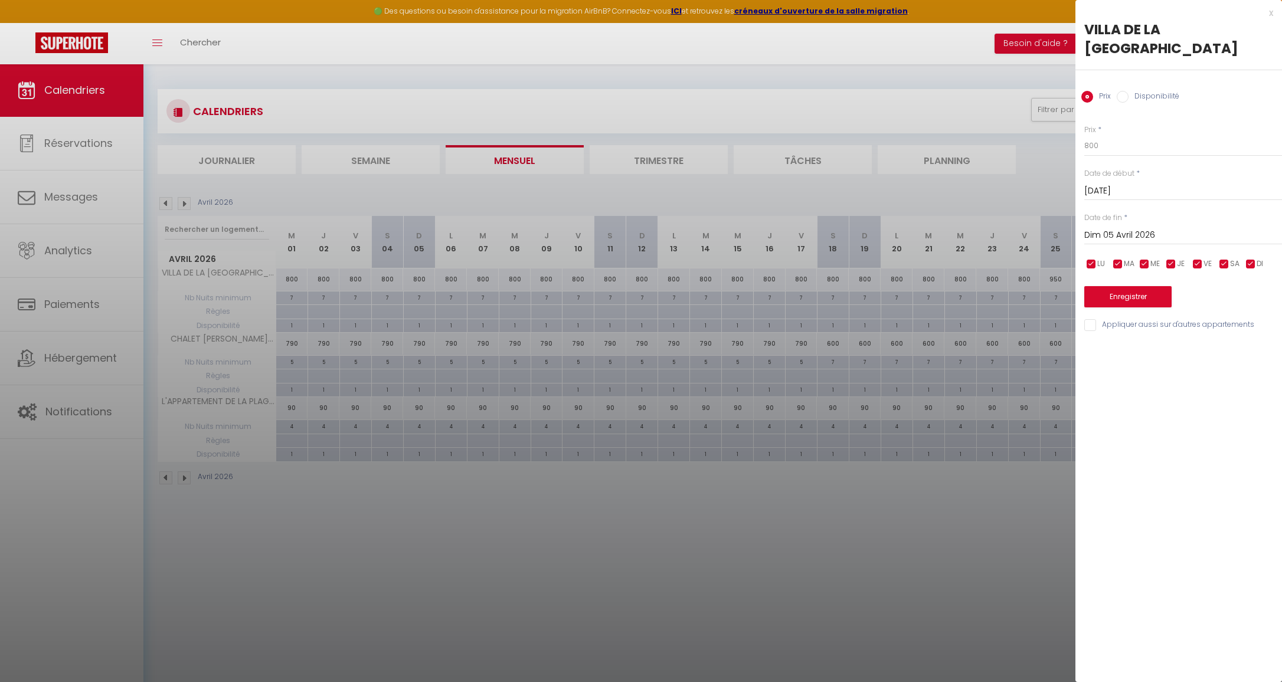
click at [390, 281] on div at bounding box center [641, 341] width 1282 height 682
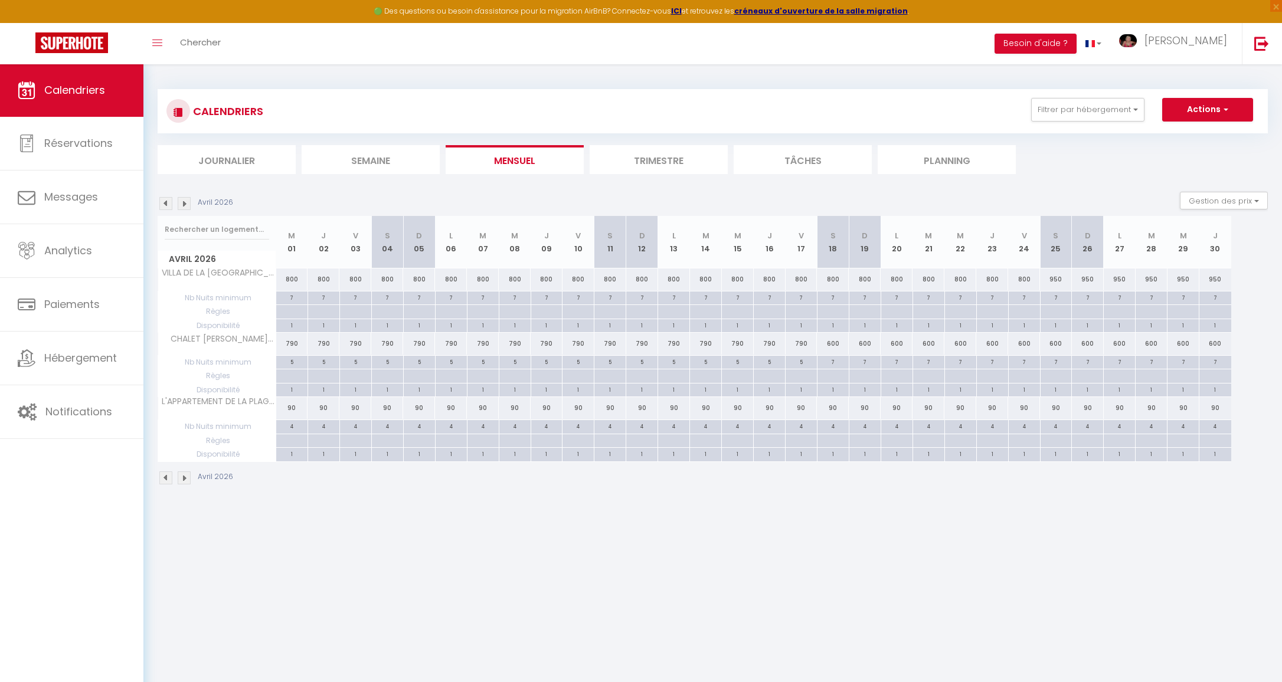
click at [181, 205] on img at bounding box center [184, 203] width 13 height 13
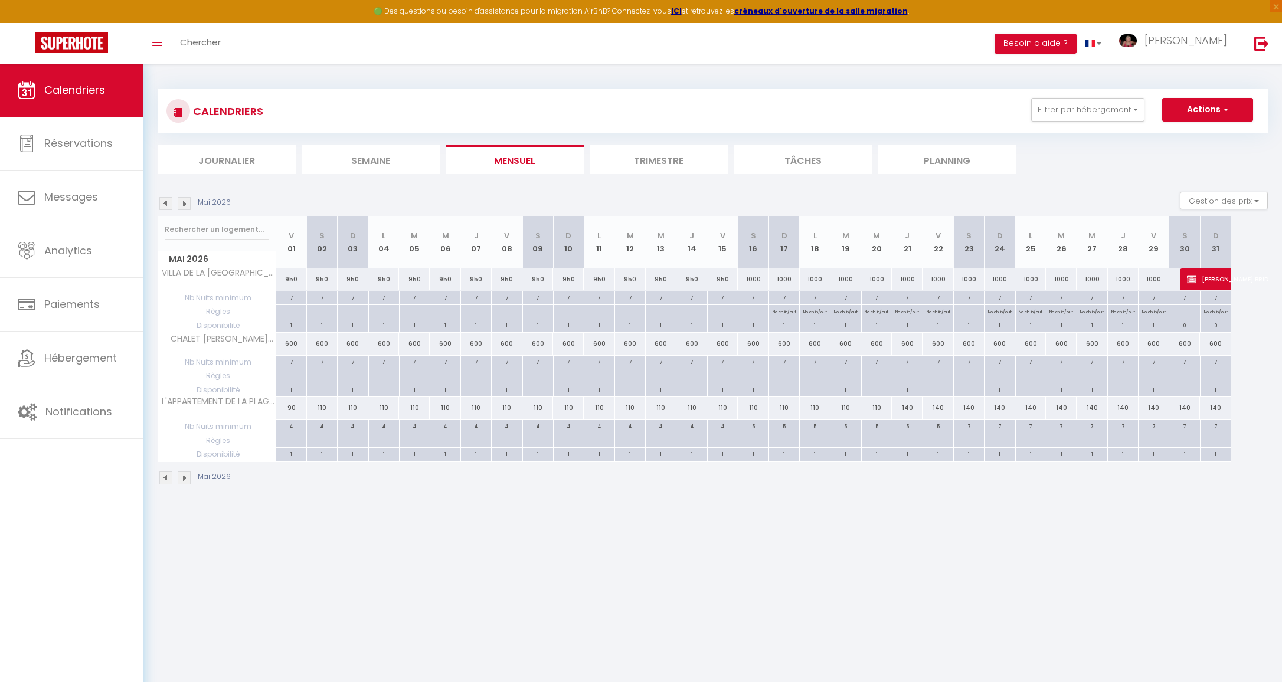
click at [181, 205] on img at bounding box center [184, 203] width 13 height 13
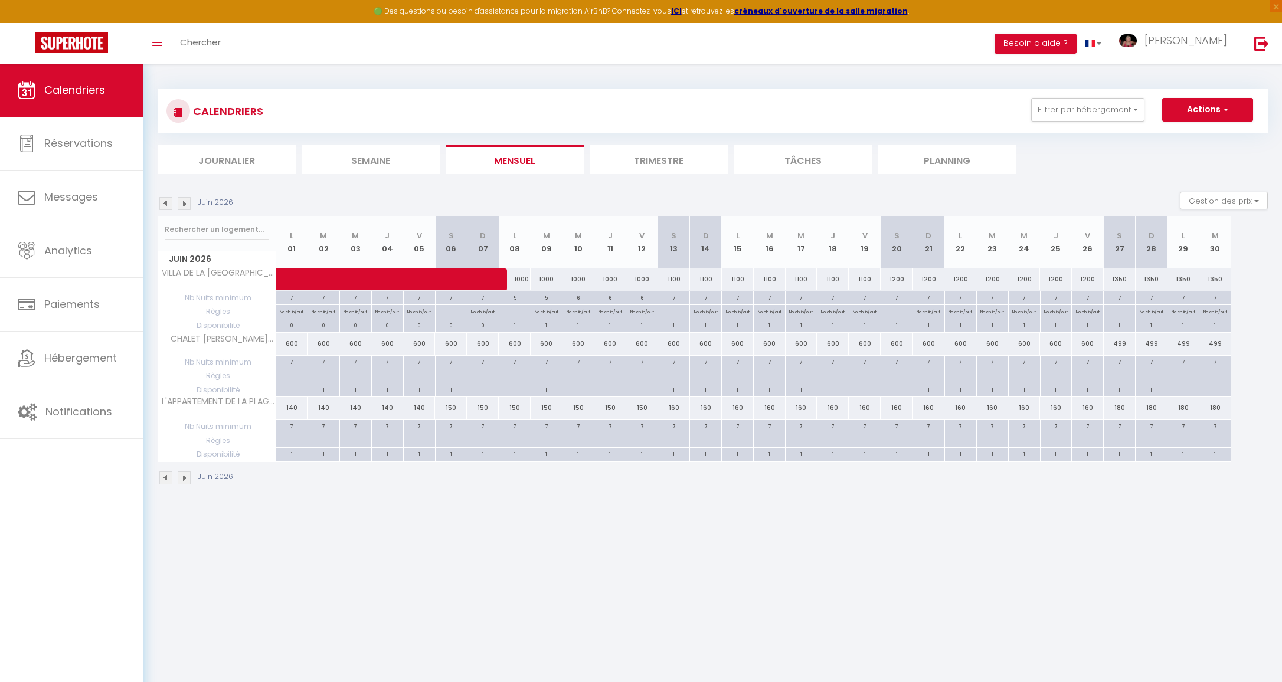
click at [181, 205] on img at bounding box center [184, 203] width 13 height 13
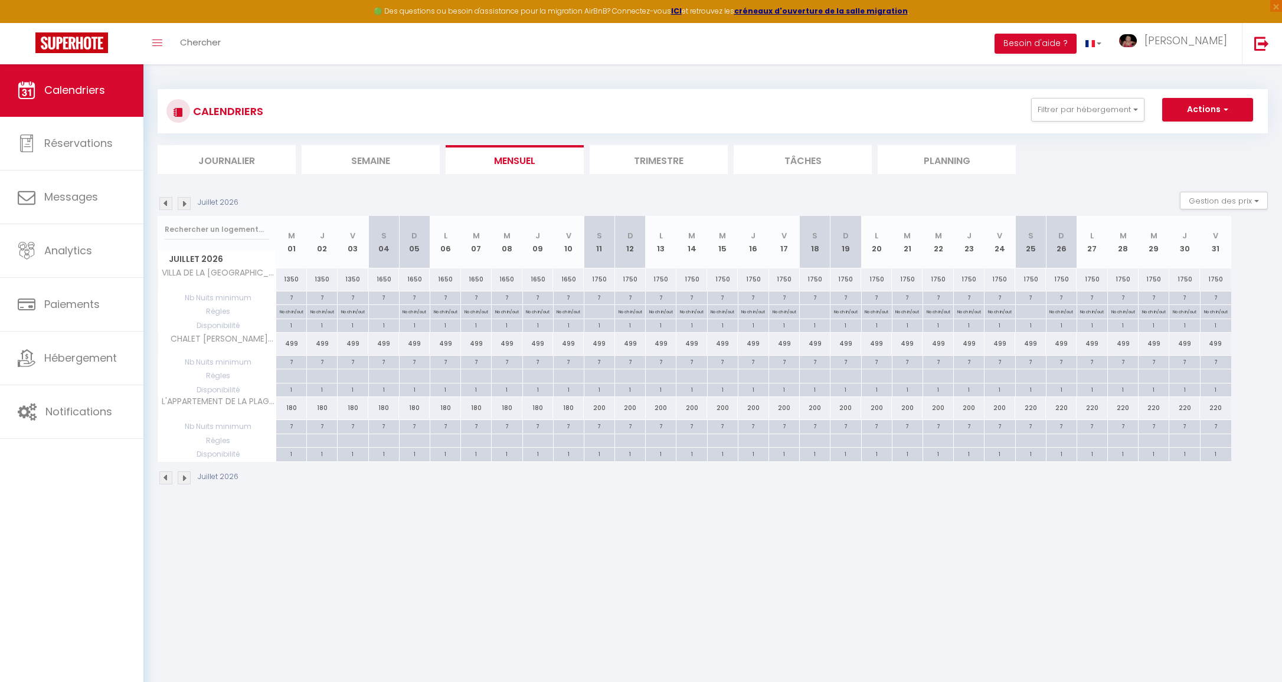
click at [167, 205] on img at bounding box center [165, 203] width 13 height 13
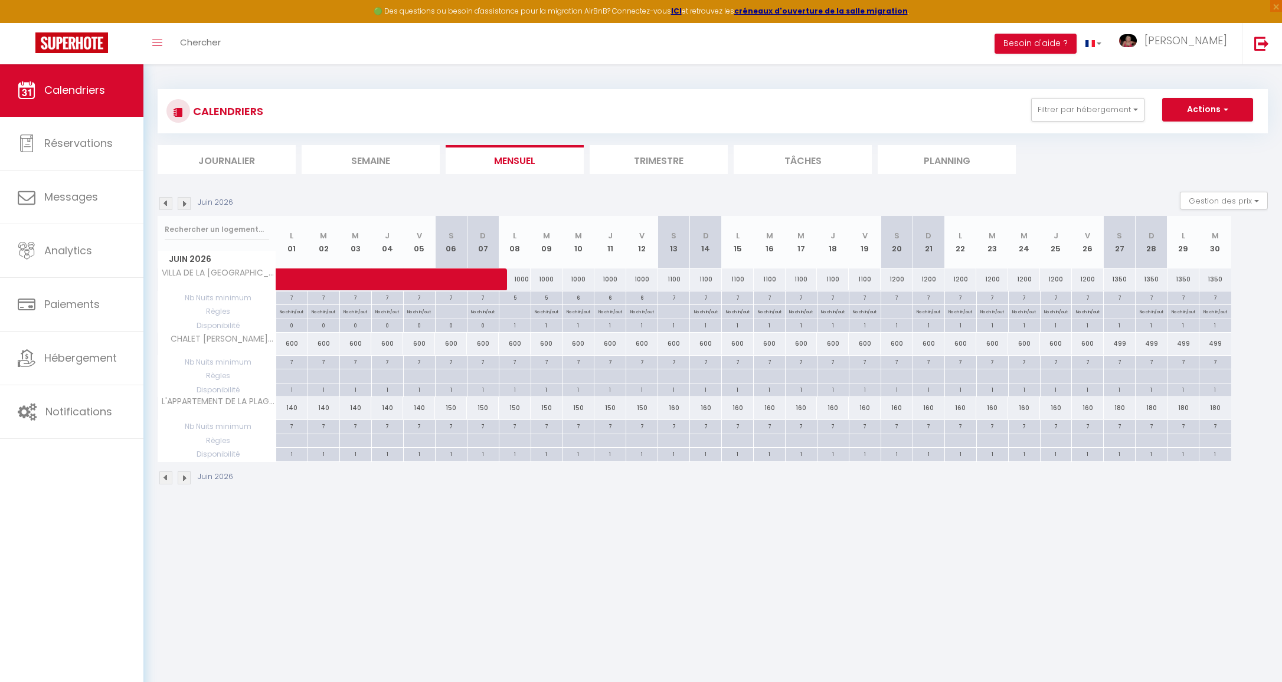
click at [182, 205] on img at bounding box center [184, 203] width 13 height 13
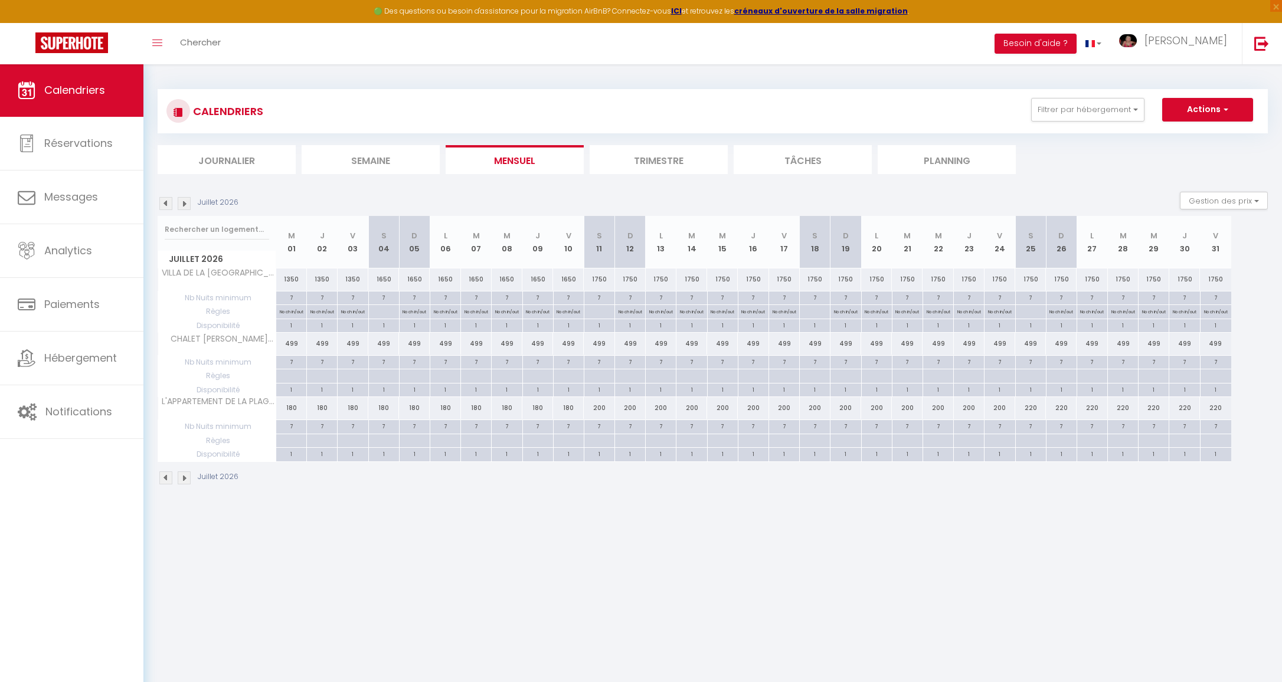
click at [182, 205] on img at bounding box center [184, 203] width 13 height 13
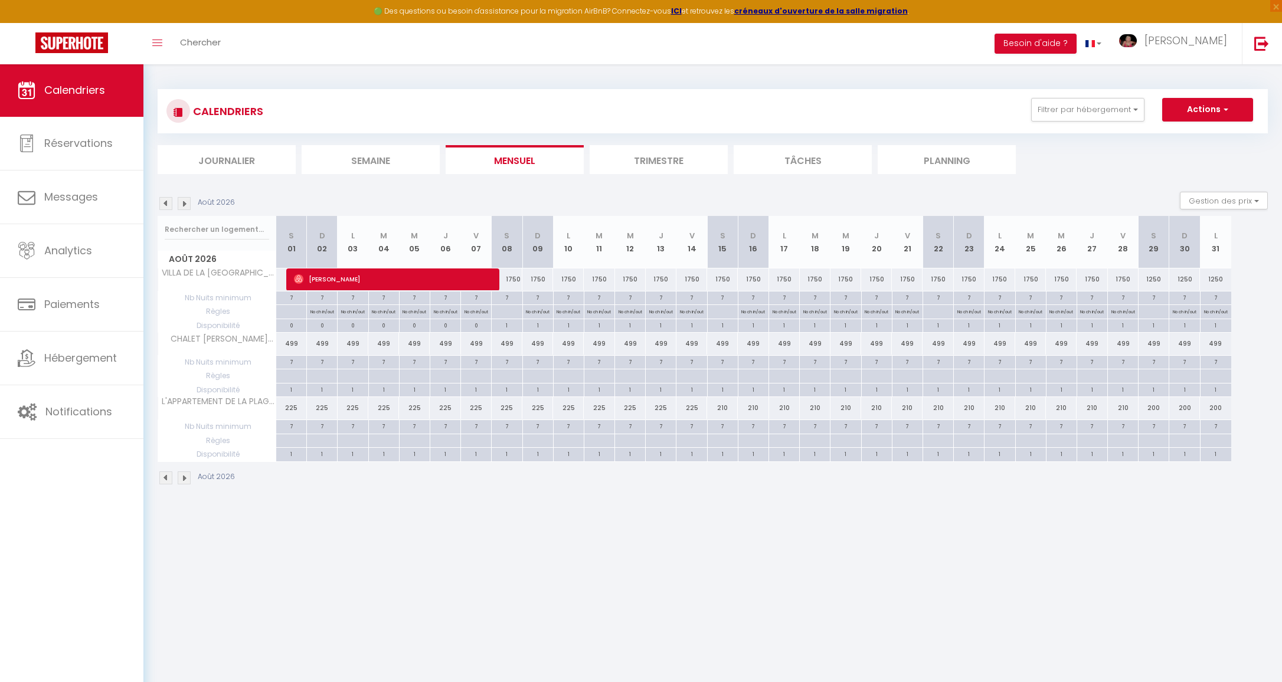
click at [183, 202] on img at bounding box center [184, 203] width 13 height 13
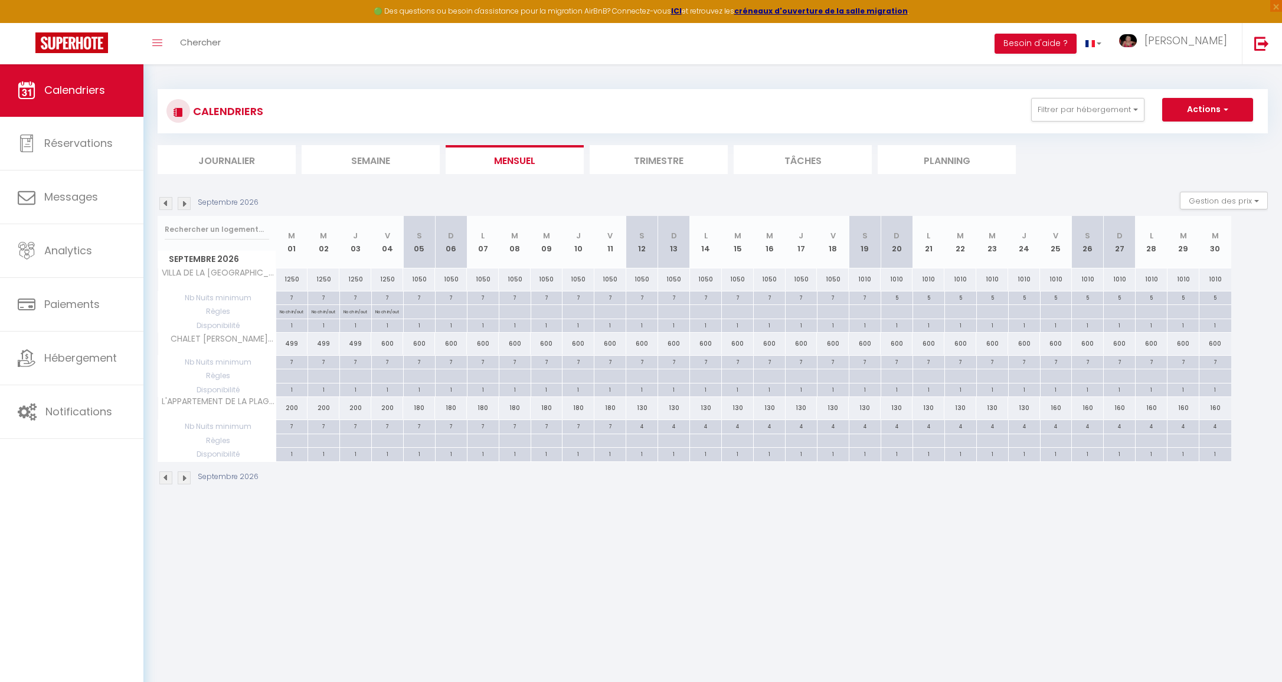
click at [183, 202] on img at bounding box center [184, 203] width 13 height 13
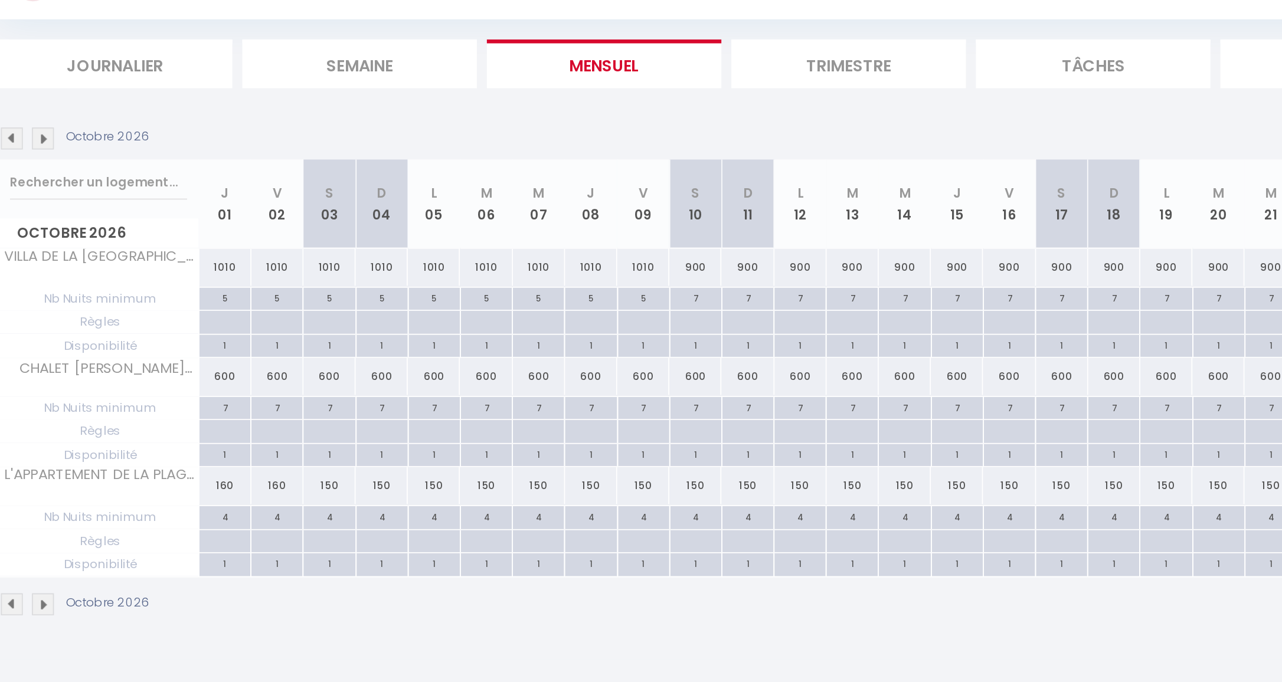
click at [159, 197] on img at bounding box center [165, 203] width 13 height 13
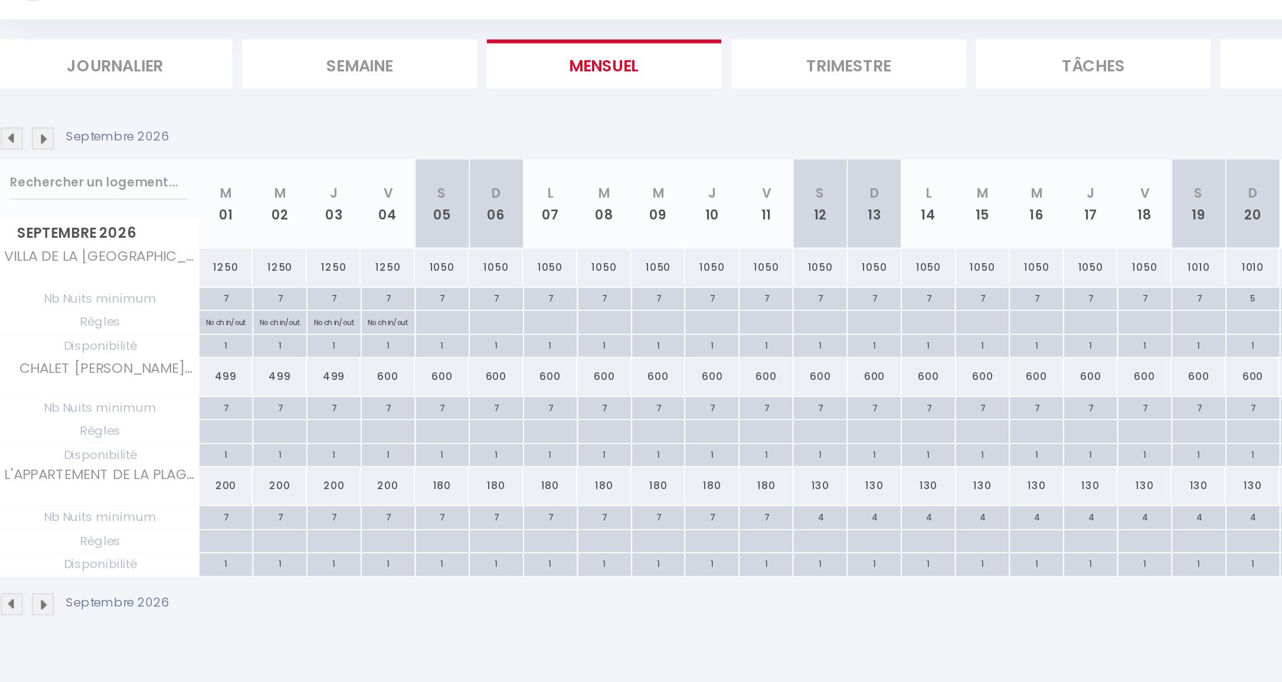
click at [178, 197] on img at bounding box center [184, 203] width 13 height 13
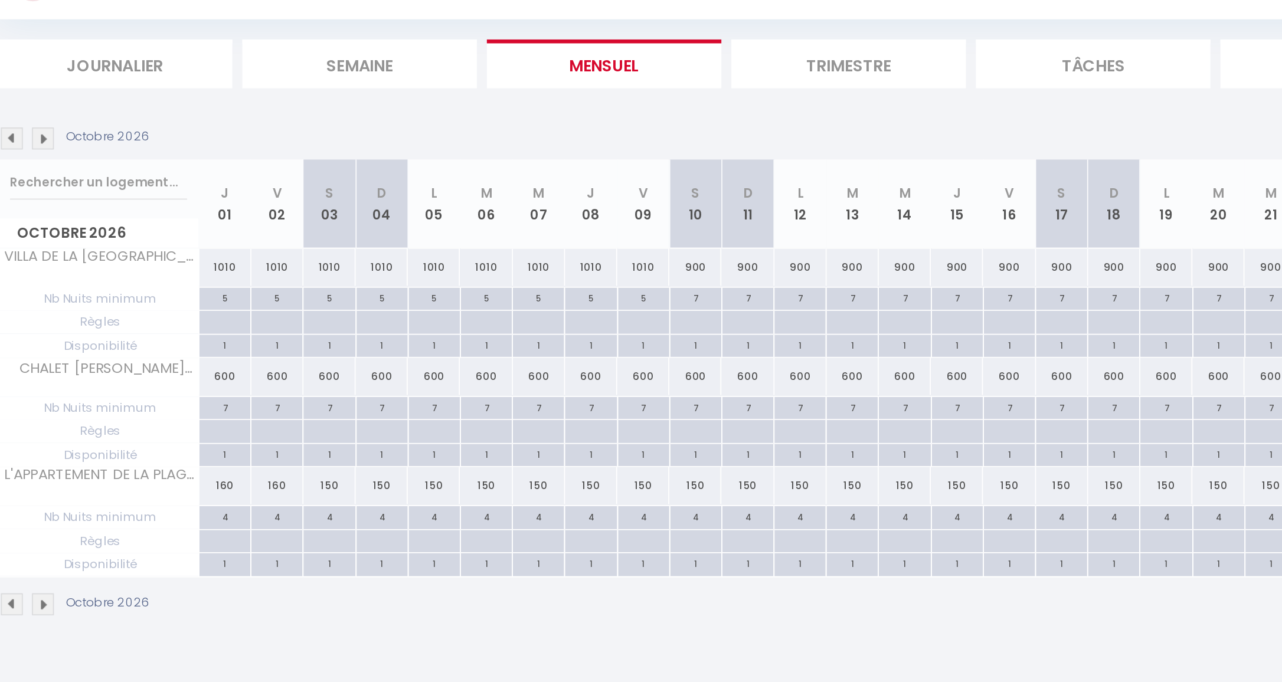
click at [178, 197] on img at bounding box center [184, 203] width 13 height 13
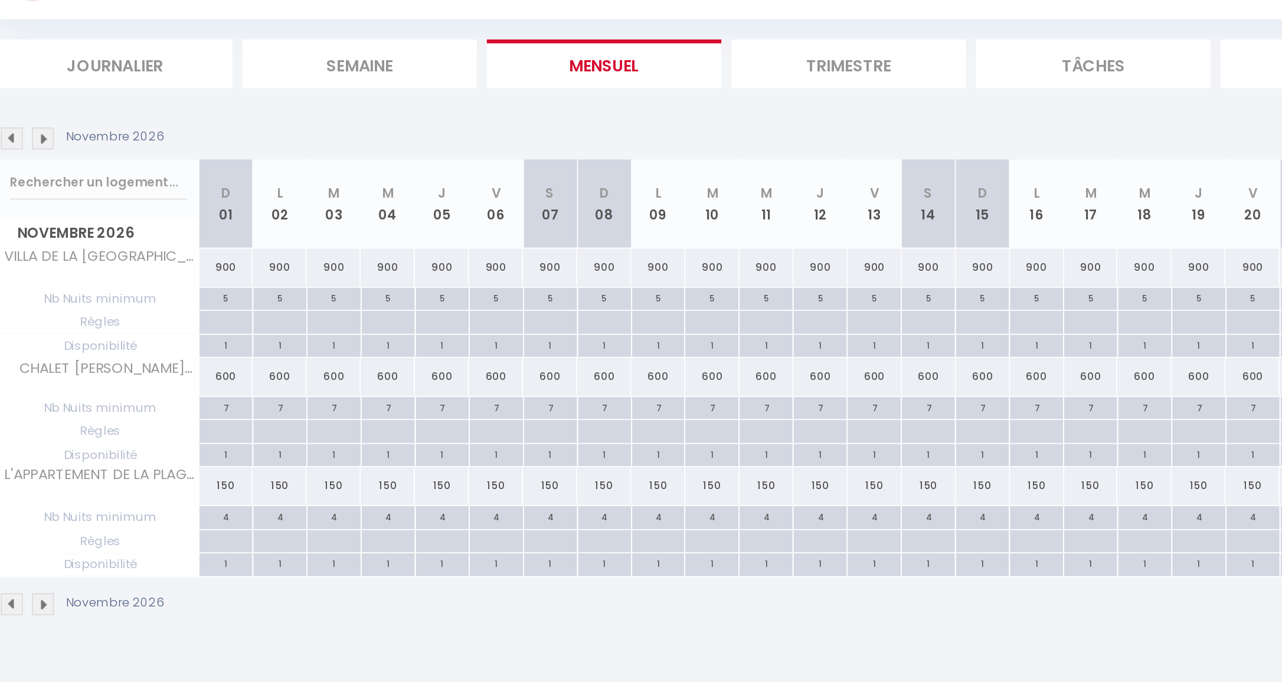
click at [159, 197] on img at bounding box center [165, 203] width 13 height 13
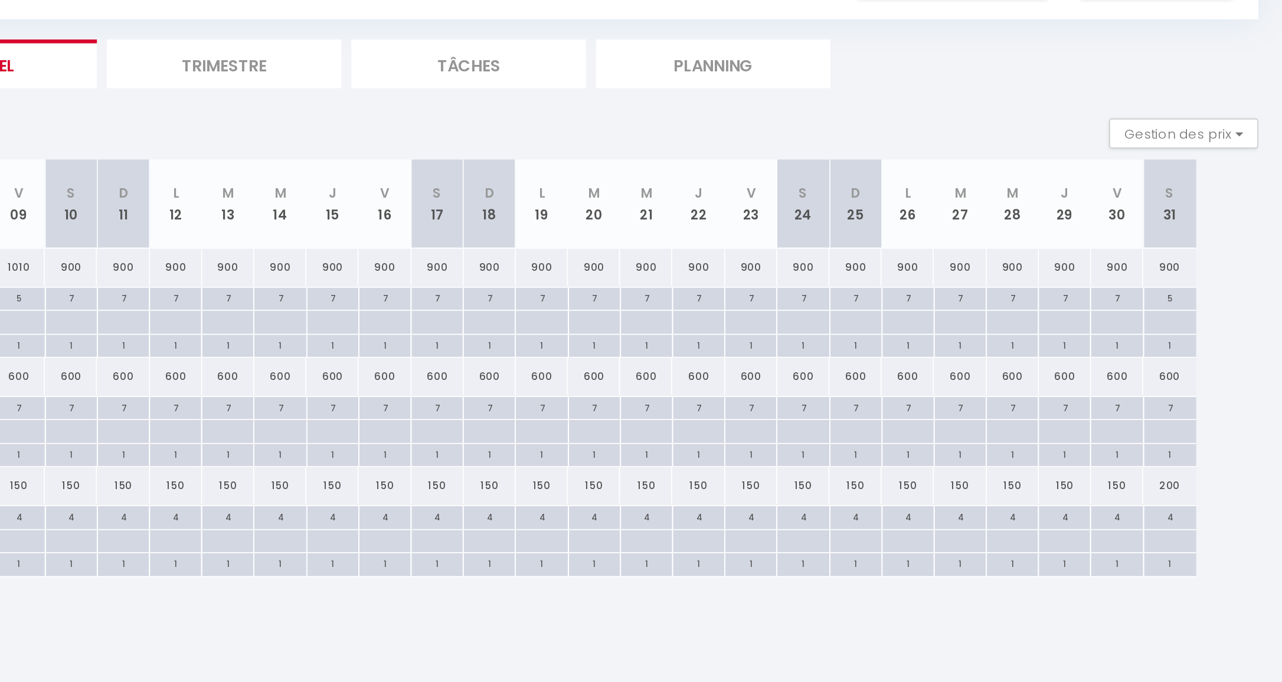
click at [984, 305] on div at bounding box center [999, 312] width 31 height 14
type input "Sam 24 Octobre 2026"
type input "Dim 25 Octobre 2026"
select select
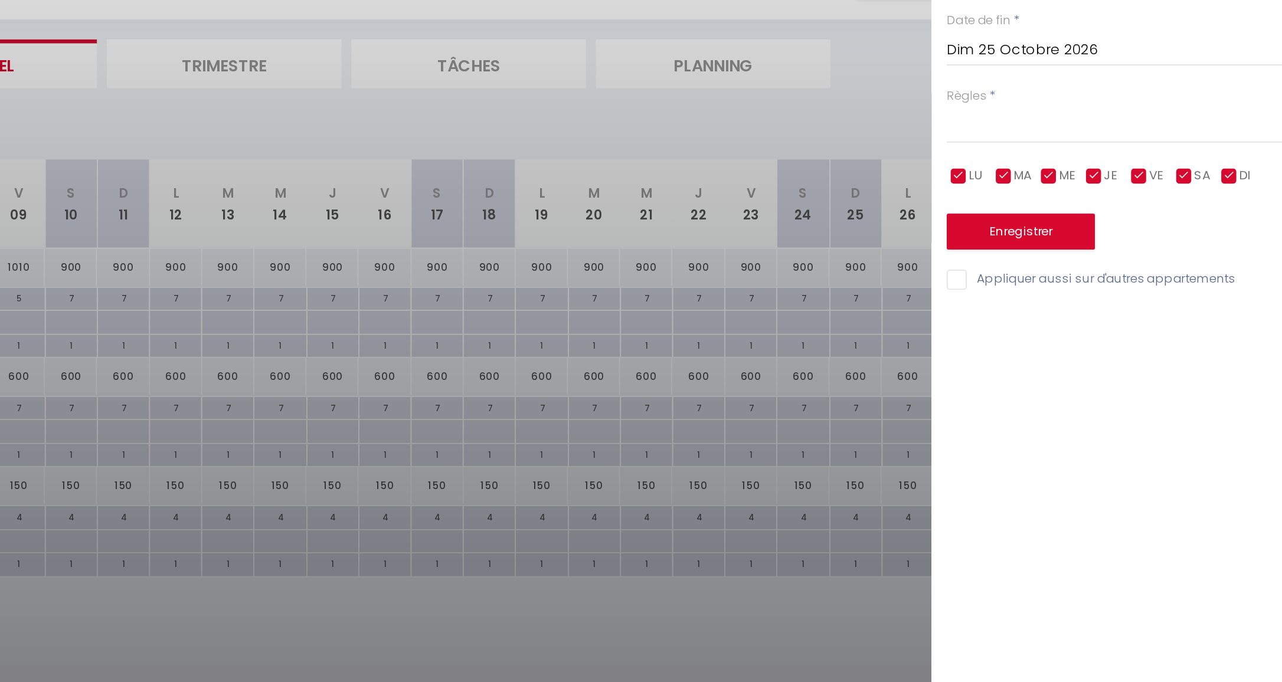
click at [1218, 220] on input "checkbox" at bounding box center [1224, 226] width 12 height 12
checkbox input "false"
select select "3"
click at [1084, 248] on button "Enregistrer" at bounding box center [1127, 258] width 87 height 21
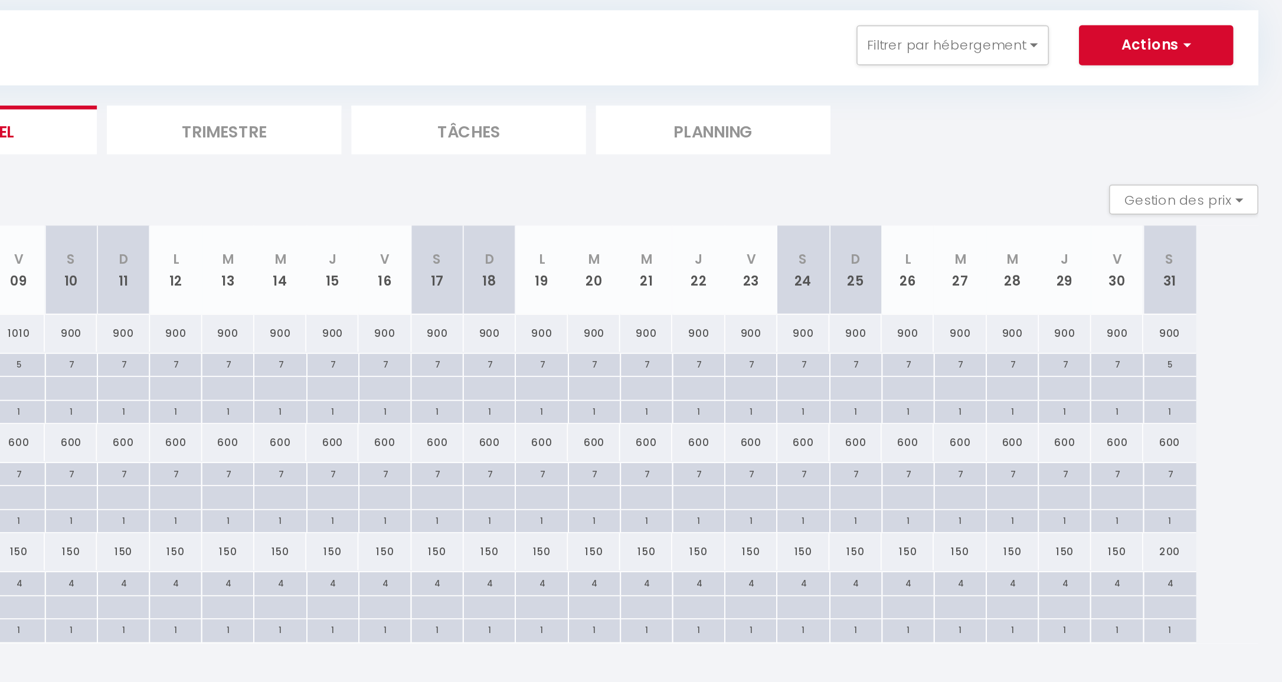
click at [984, 305] on div at bounding box center [999, 312] width 31 height 14
type input "Sam 24 Octobre 2026"
type input "Dim 25 Octobre 2026"
select select
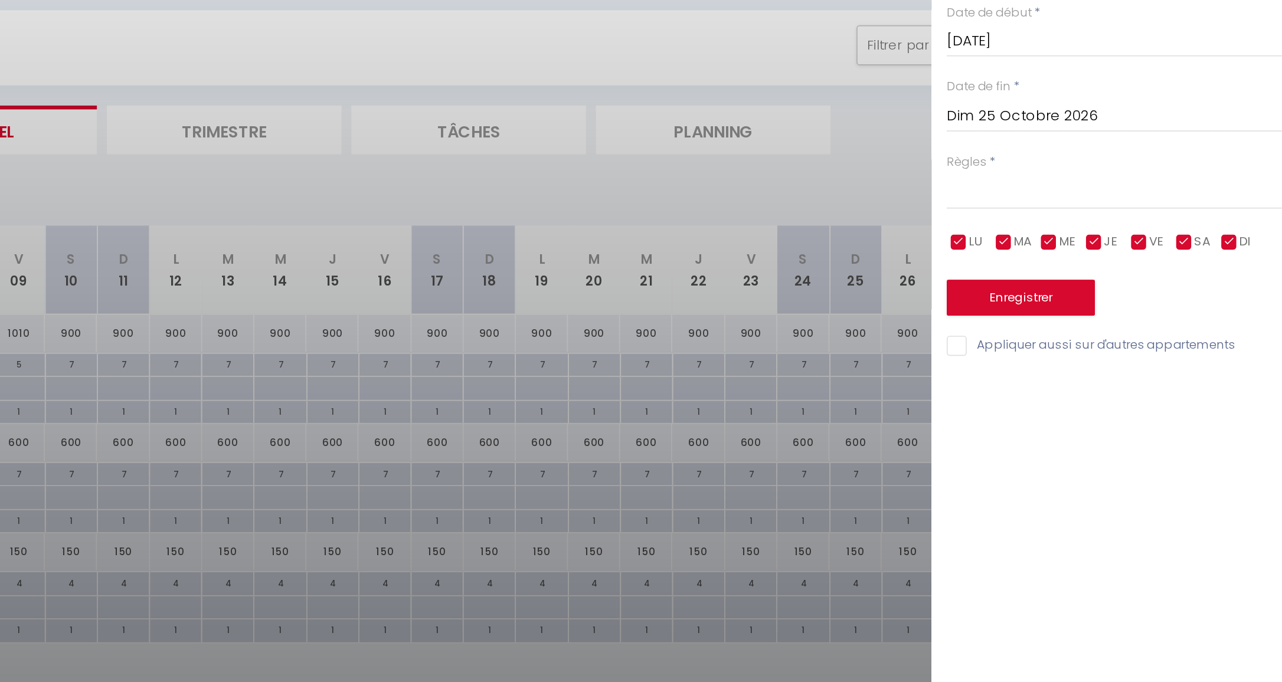
click at [1192, 220] on input "checkbox" at bounding box center [1198, 226] width 12 height 12
checkbox input "false"
select select
click at [1165, 220] on input "checkbox" at bounding box center [1171, 226] width 12 height 12
checkbox input "false"
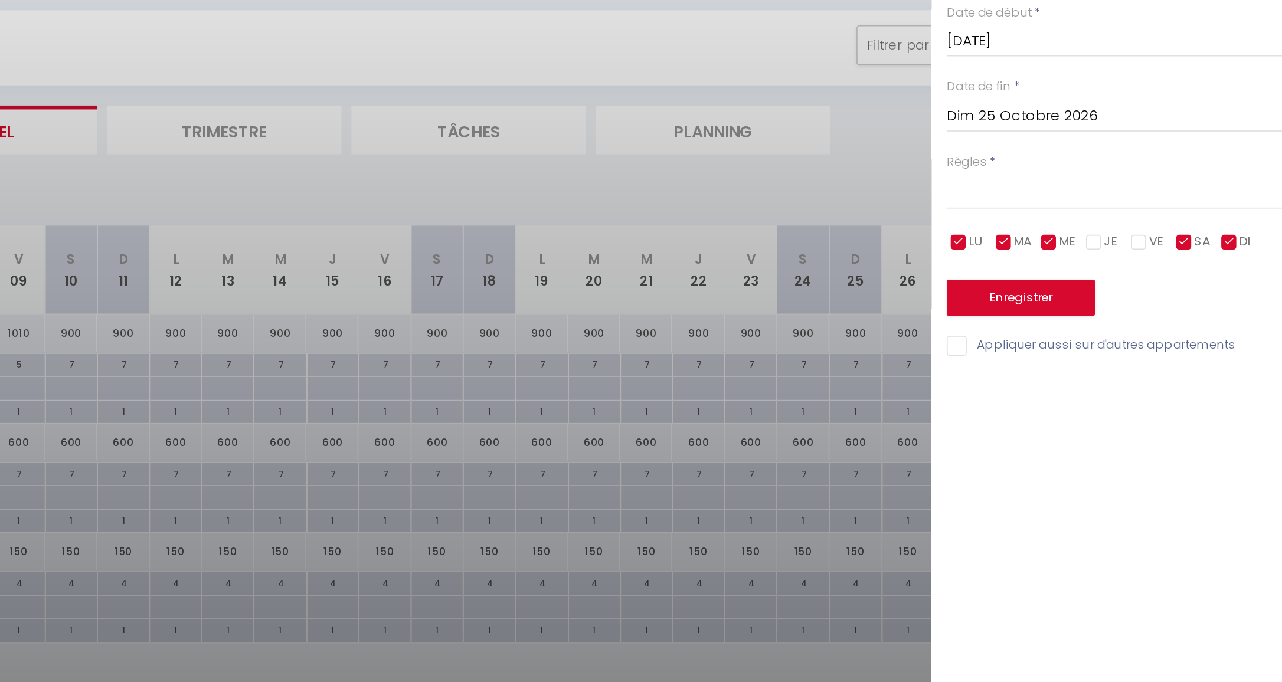
select select
click at [1139, 220] on input "checkbox" at bounding box center [1145, 226] width 12 height 12
checkbox input "false"
select select
click at [1112, 220] on input "checkbox" at bounding box center [1118, 226] width 12 height 12
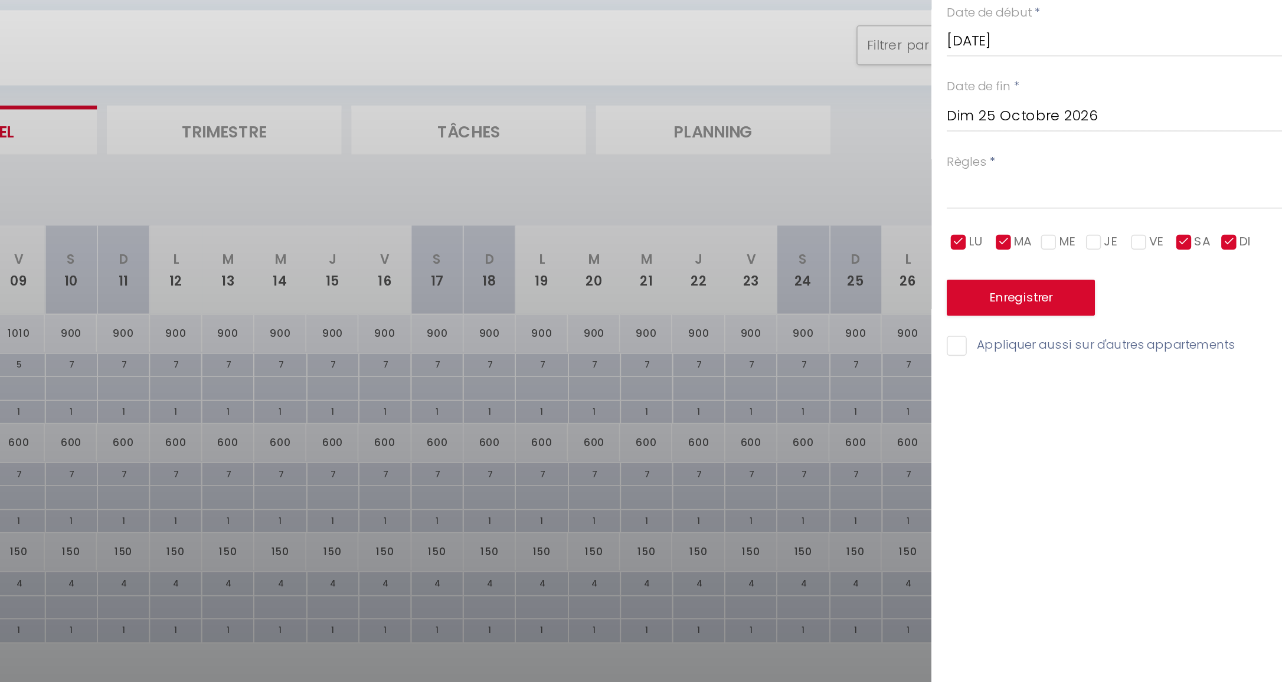
checkbox input "false"
select select
click at [1086, 220] on input "checkbox" at bounding box center [1092, 226] width 12 height 12
checkbox input "false"
select select
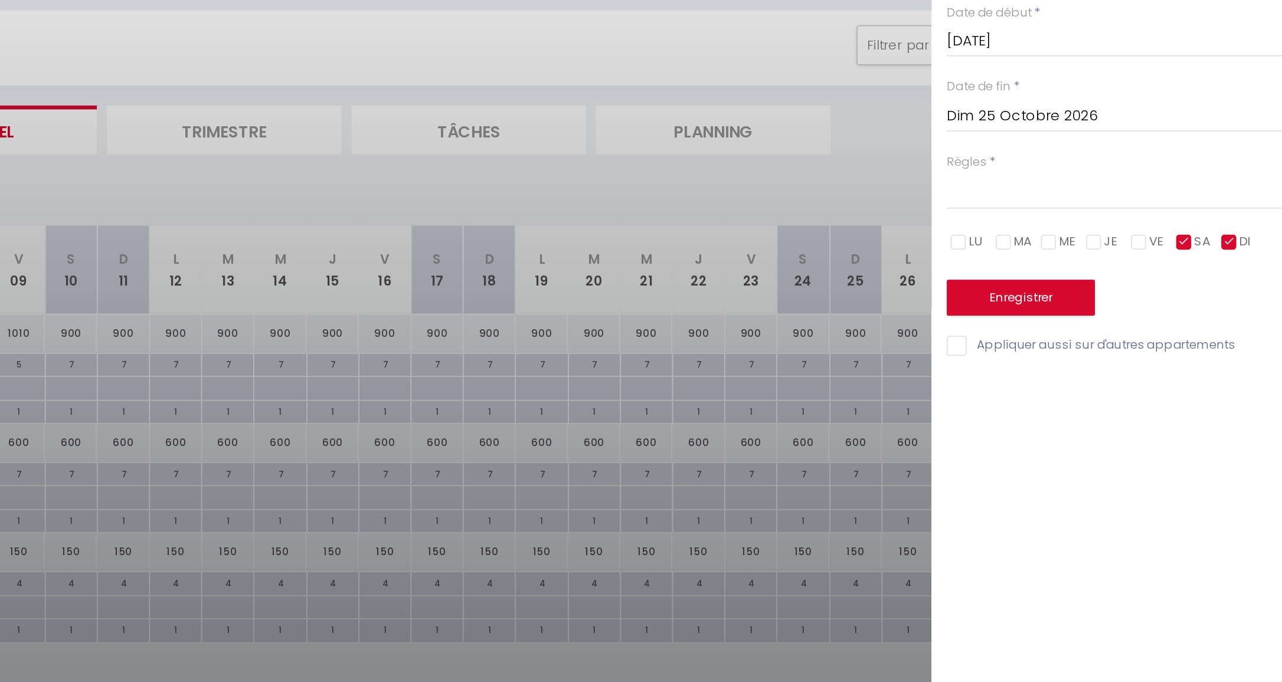
click at [1245, 220] on input "checkbox" at bounding box center [1251, 226] width 12 height 12
checkbox input "false"
select select
click at [1218, 220] on input "checkbox" at bounding box center [1224, 226] width 12 height 12
checkbox input "false"
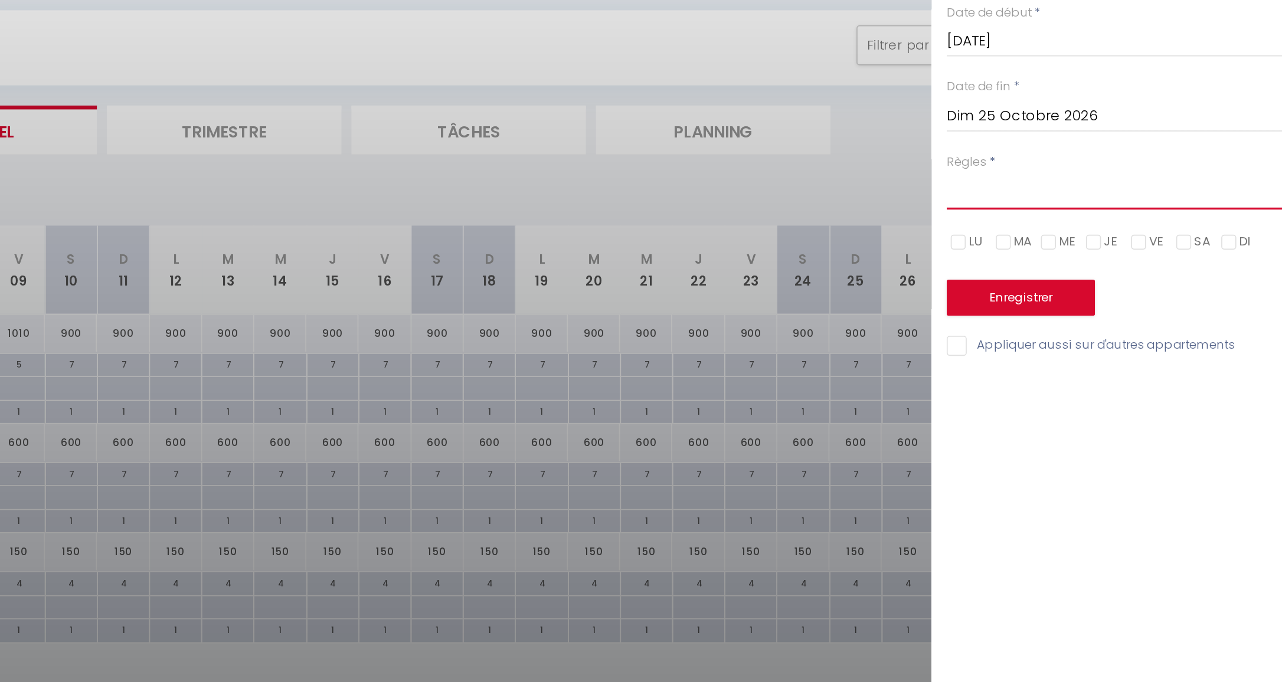
select select "3"
click at [1192, 220] on input "checkbox" at bounding box center [1198, 226] width 12 height 12
checkbox input "true"
click at [1165, 220] on input "checkbox" at bounding box center [1171, 226] width 12 height 12
checkbox input "true"
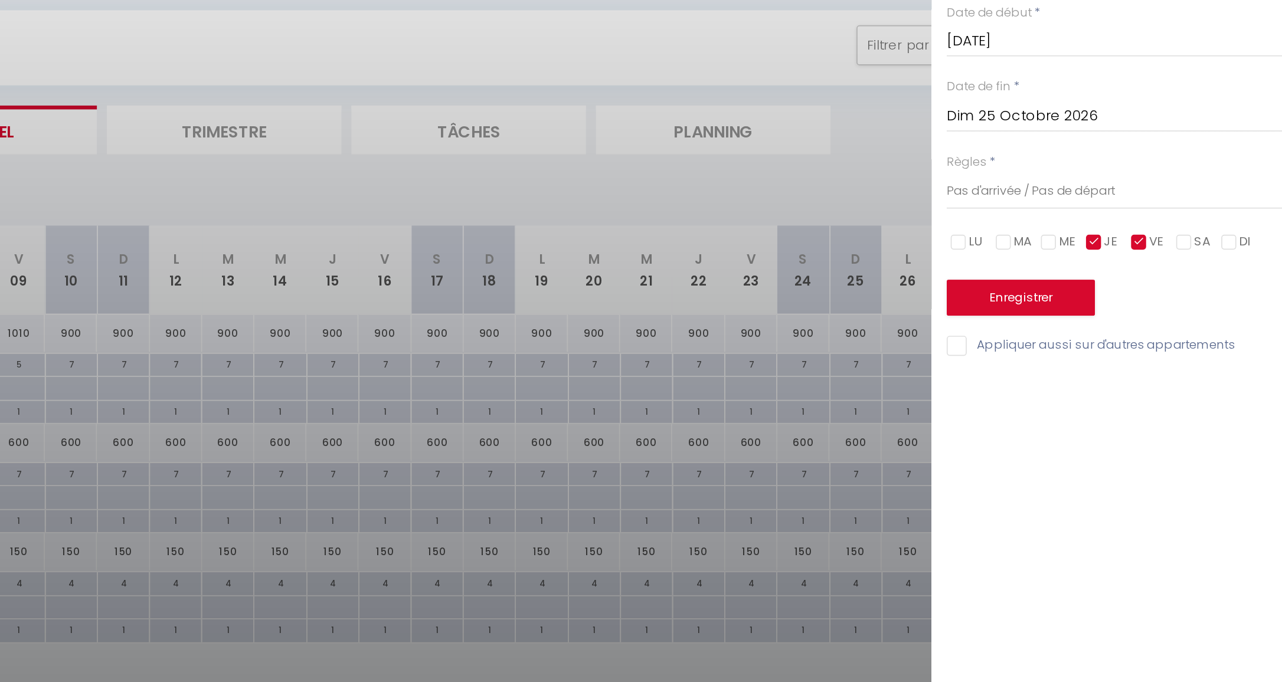
click at [1139, 220] on input "checkbox" at bounding box center [1145, 226] width 12 height 12
checkbox input "true"
click at [1112, 220] on input "checkbox" at bounding box center [1118, 226] width 12 height 12
checkbox input "true"
drag, startPoint x: 564, startPoint y: 139, endPoint x: 577, endPoint y: 139, distance: 12.4
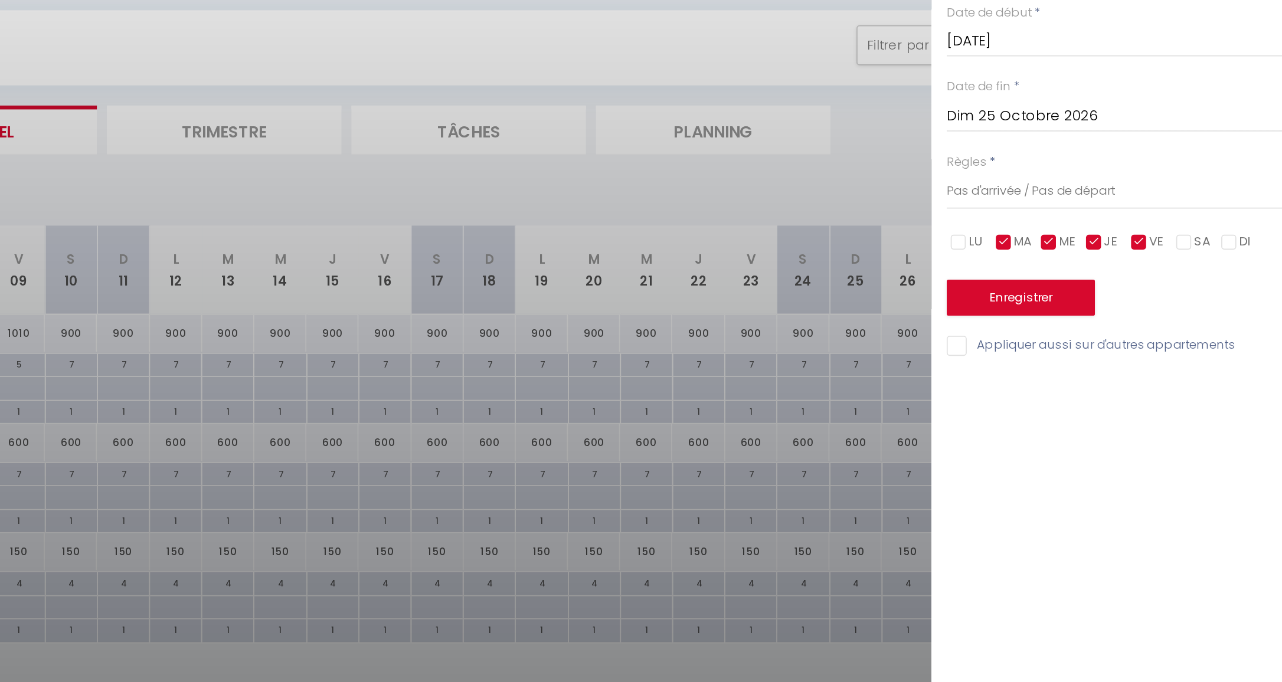
click at [1086, 220] on input "checkbox" at bounding box center [1092, 226] width 12 height 12
checkbox input "true"
click at [1245, 220] on input "checkbox" at bounding box center [1251, 226] width 12 height 12
checkbox input "true"
click at [1084, 144] on input "Dim 25 Octobre 2026" at bounding box center [1183, 151] width 198 height 15
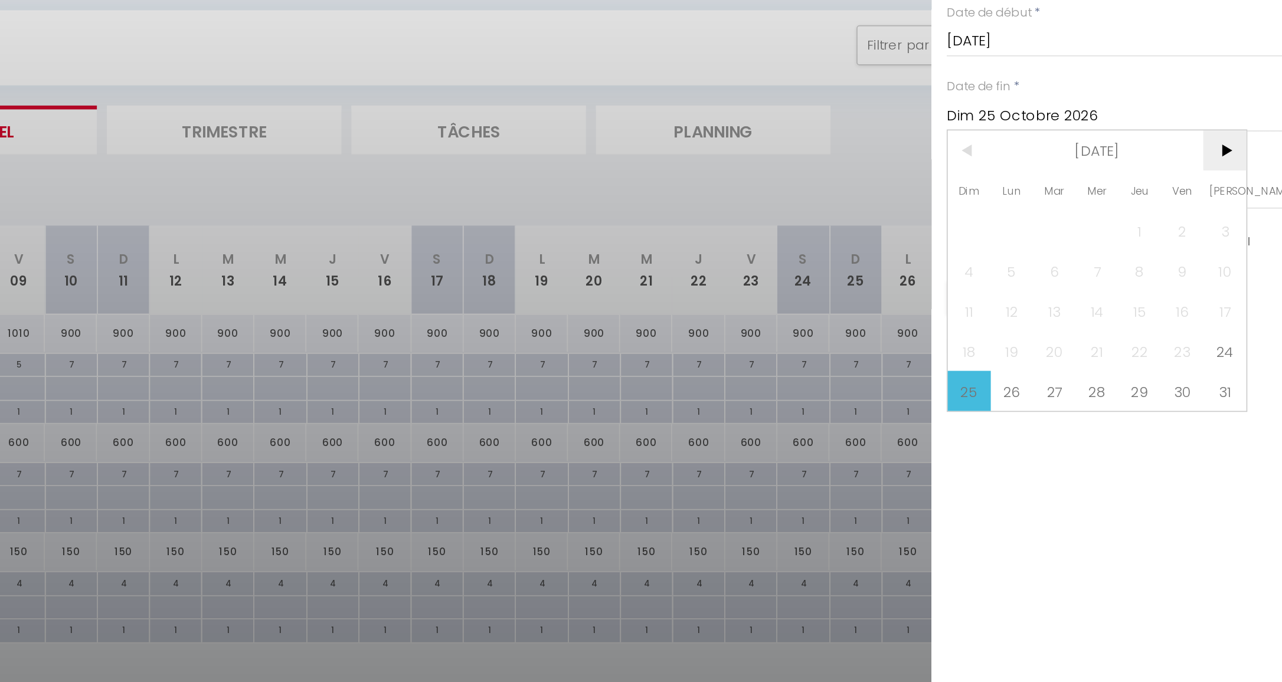
click at [1236, 160] on span ">" at bounding box center [1248, 172] width 25 height 24
click at [1236, 207] on span "7" at bounding box center [1248, 219] width 25 height 24
type input "Sam 07 Novembre 2026"
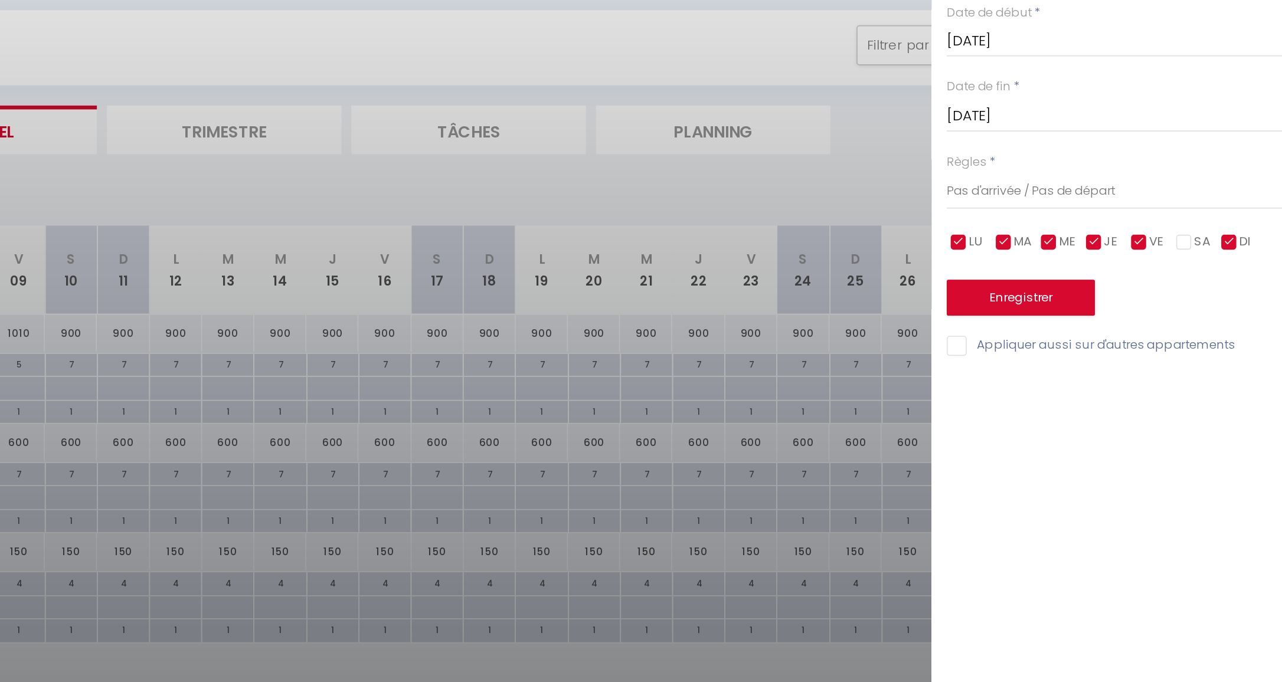
click at [1084, 248] on button "Enregistrer" at bounding box center [1127, 258] width 87 height 21
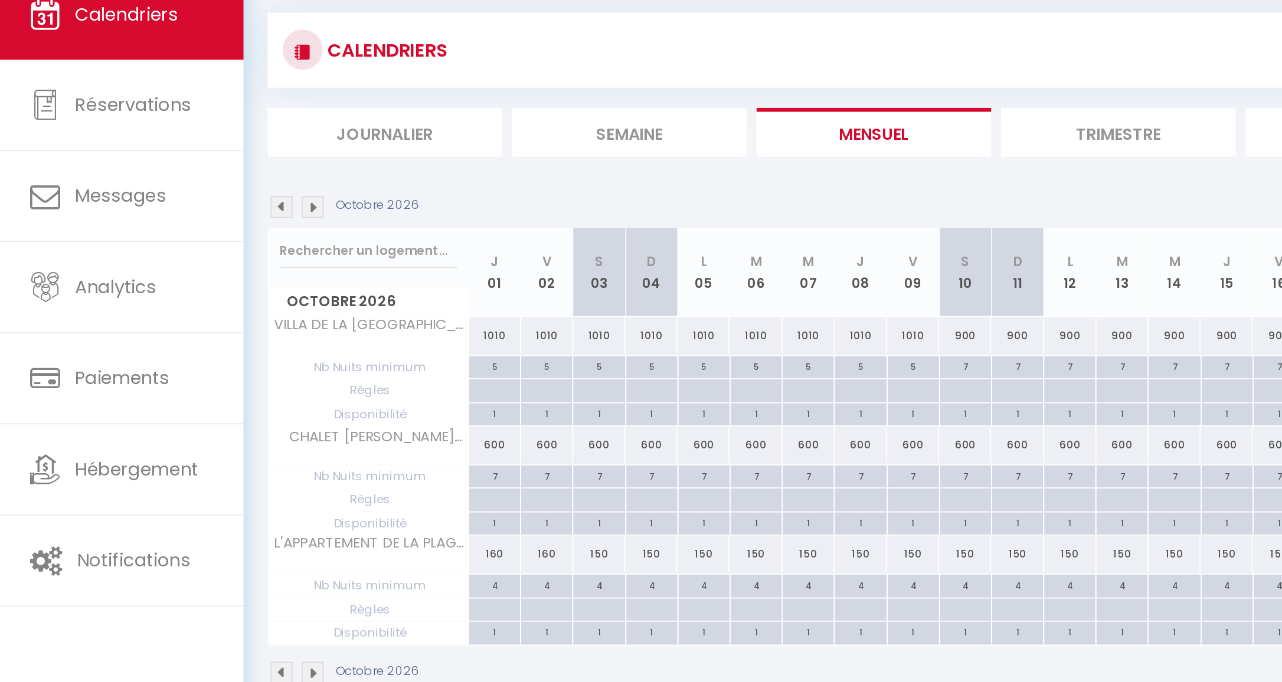
click at [188, 197] on img at bounding box center [184, 203] width 13 height 13
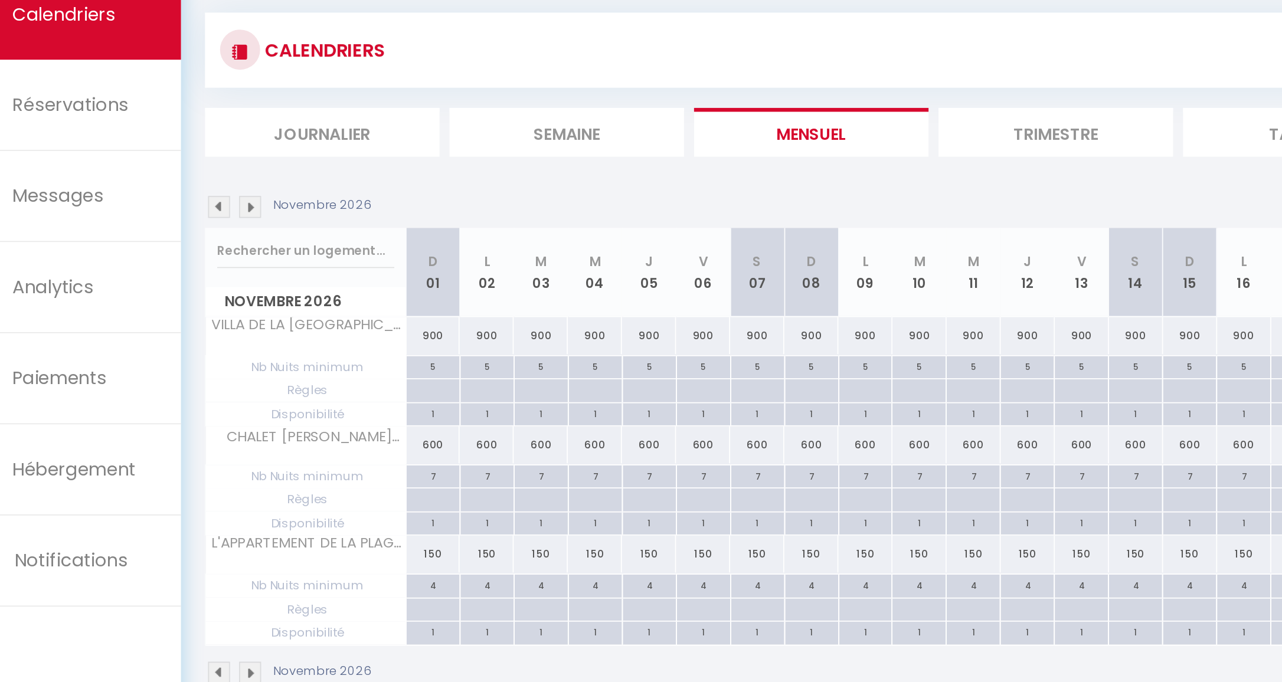
click at [159, 197] on img at bounding box center [165, 203] width 13 height 13
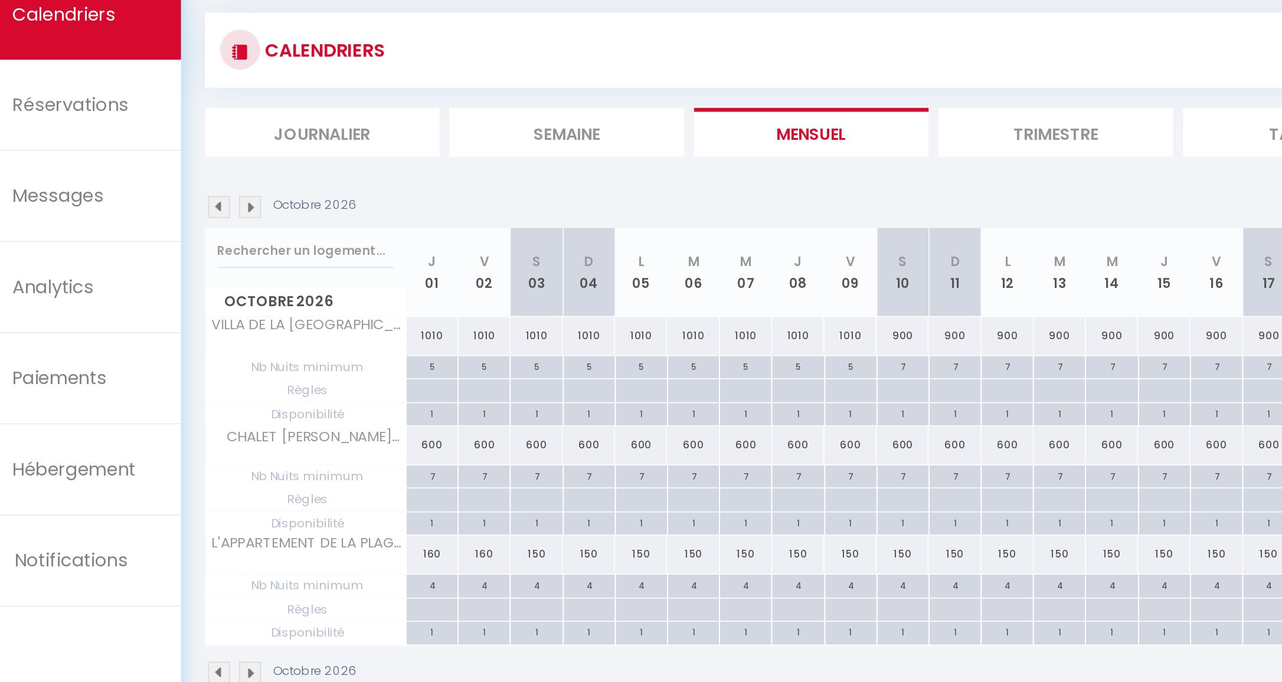
click at [159, 197] on img at bounding box center [165, 203] width 13 height 13
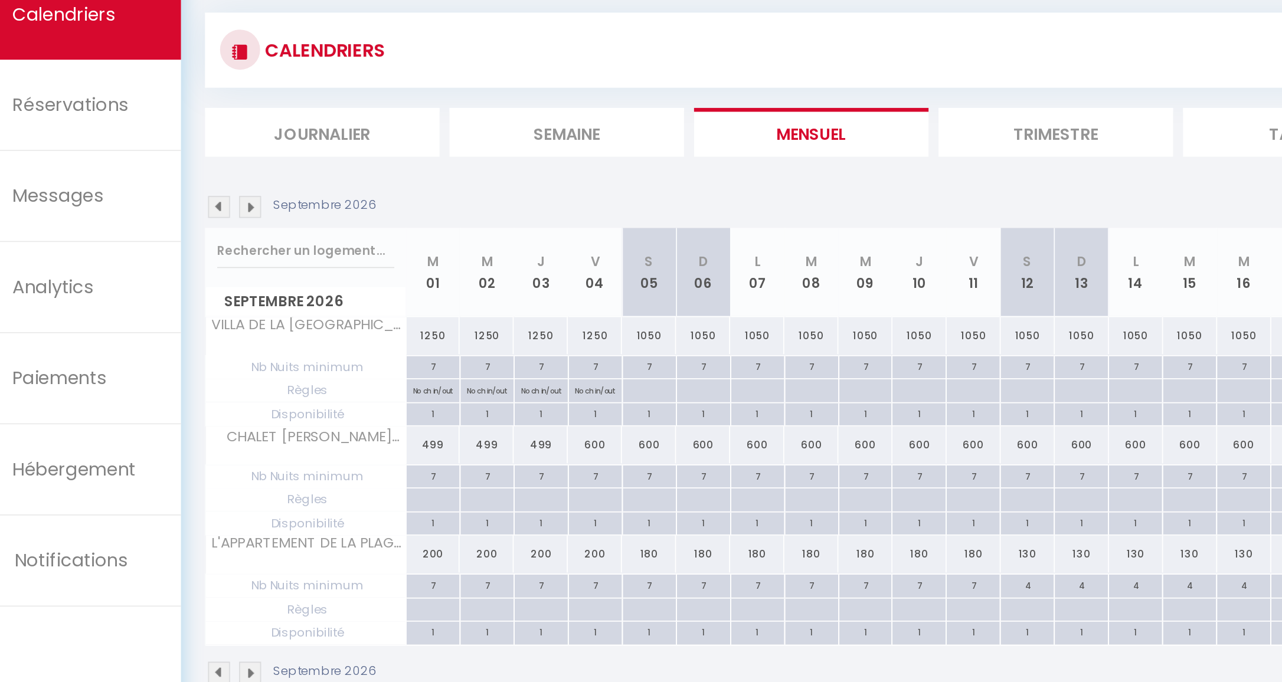
click at [159, 197] on img at bounding box center [165, 203] width 13 height 13
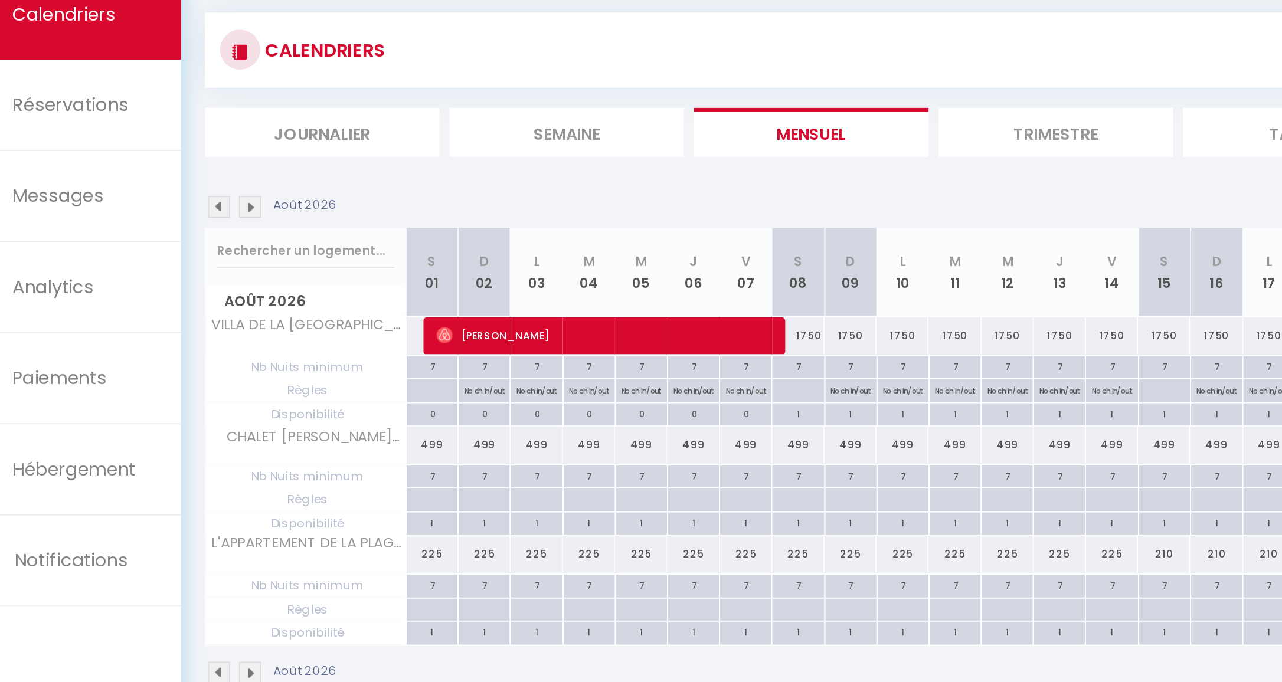
click at [159, 197] on img at bounding box center [165, 203] width 13 height 13
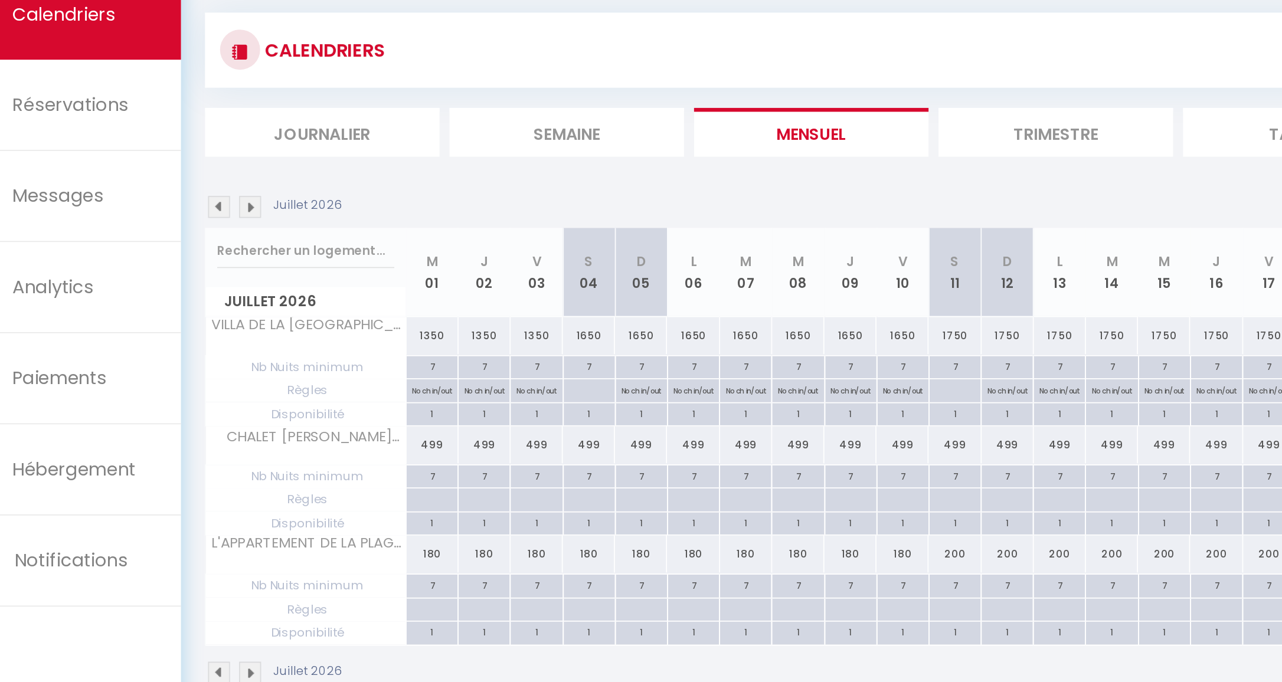
click at [159, 197] on img at bounding box center [165, 203] width 13 height 13
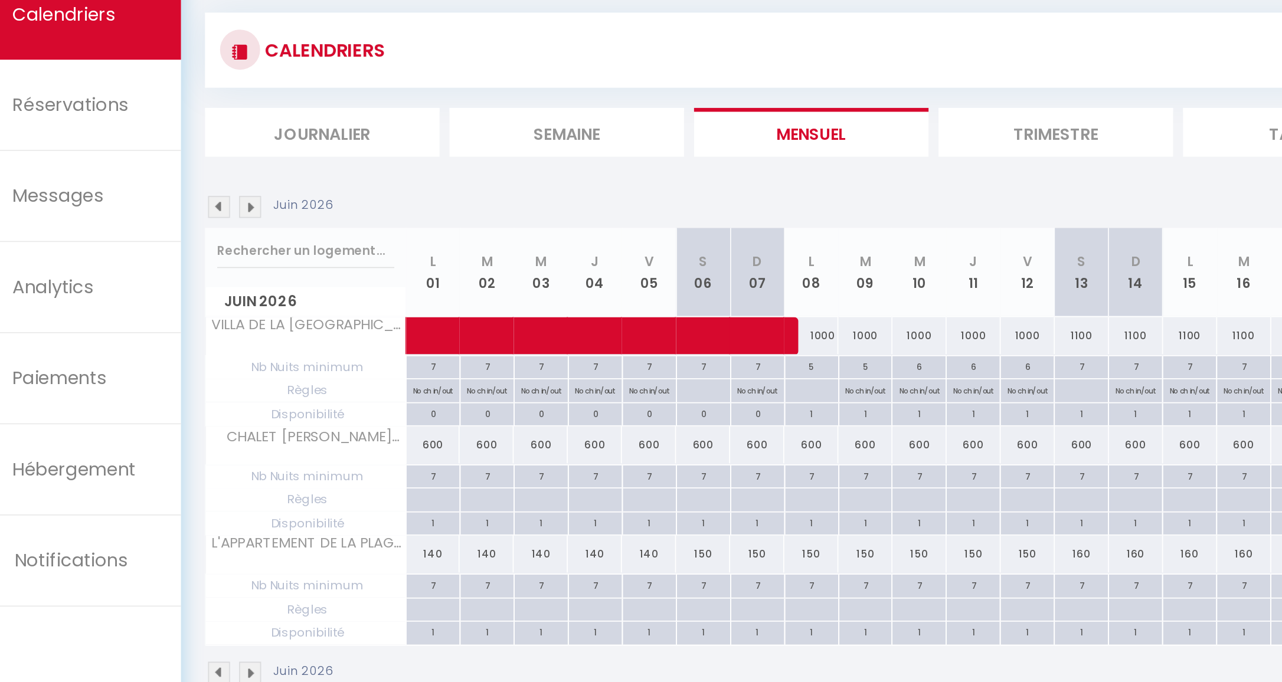
click at [159, 197] on img at bounding box center [165, 203] width 13 height 13
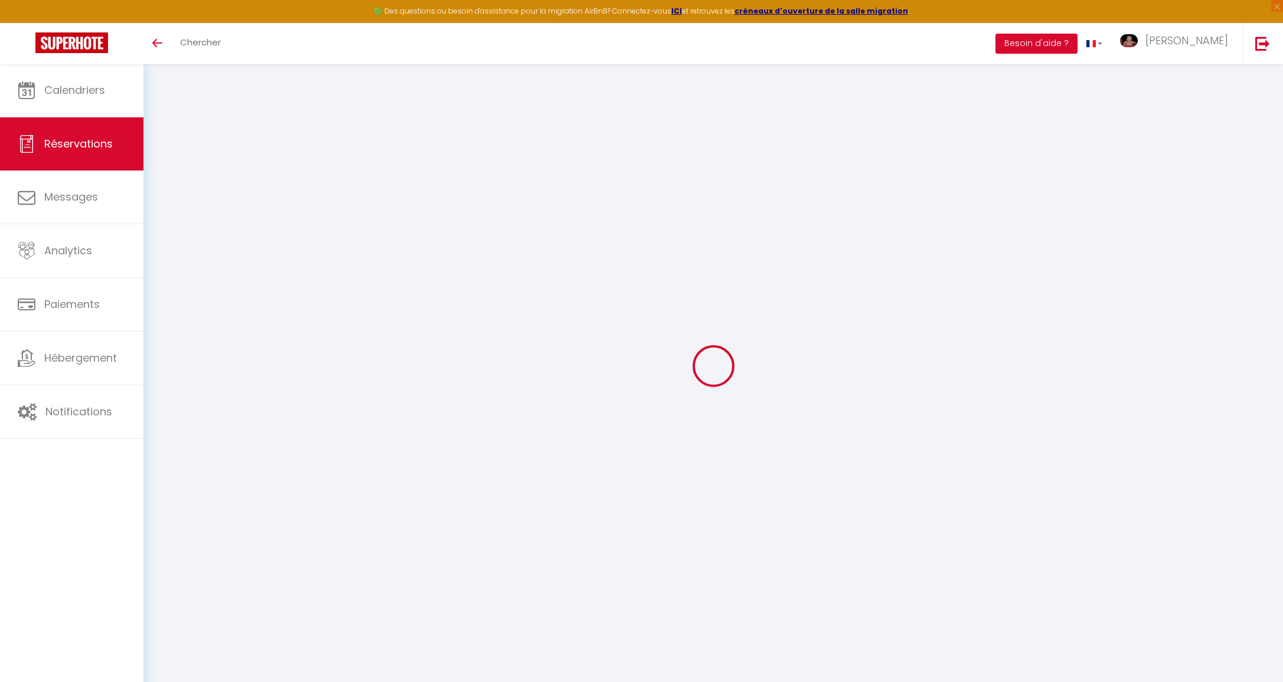
select select
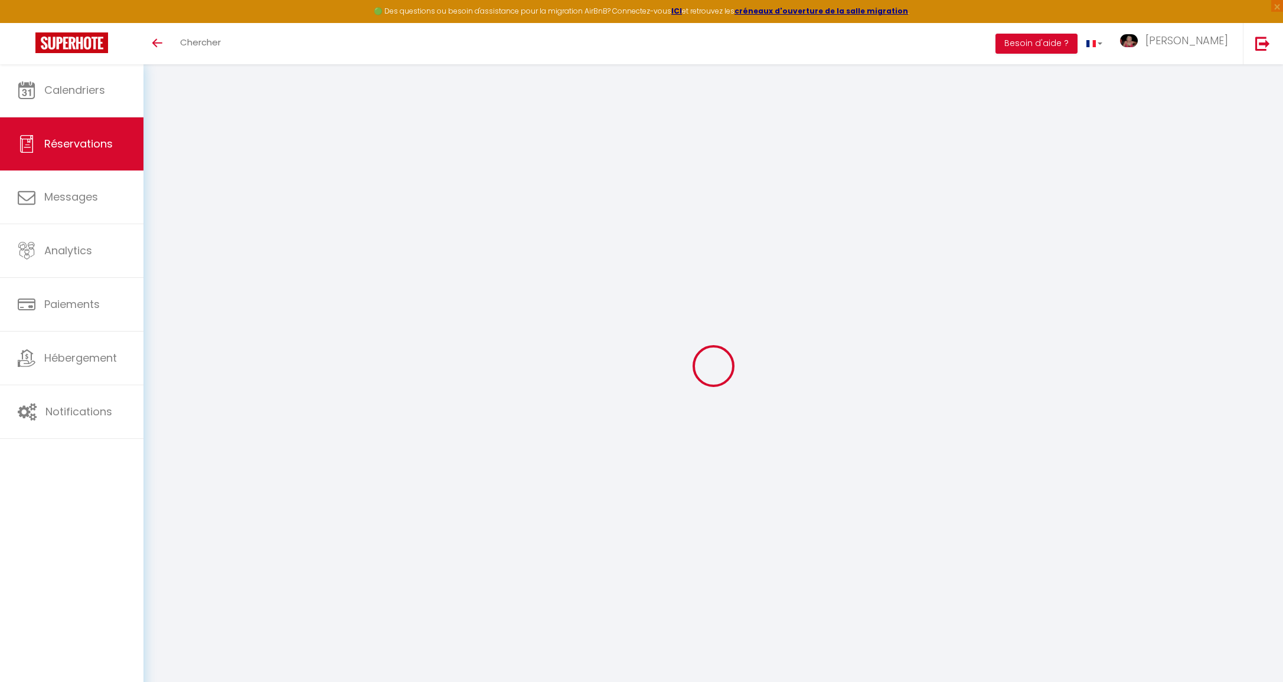
type input "[PERSON_NAME] § [PERSON_NAME]"
type input "WALSTER"
type input "[PERSON_NAME][EMAIL_ADDRESS][DOMAIN_NAME]"
type input "00447870160778"
type input "NG161JU"
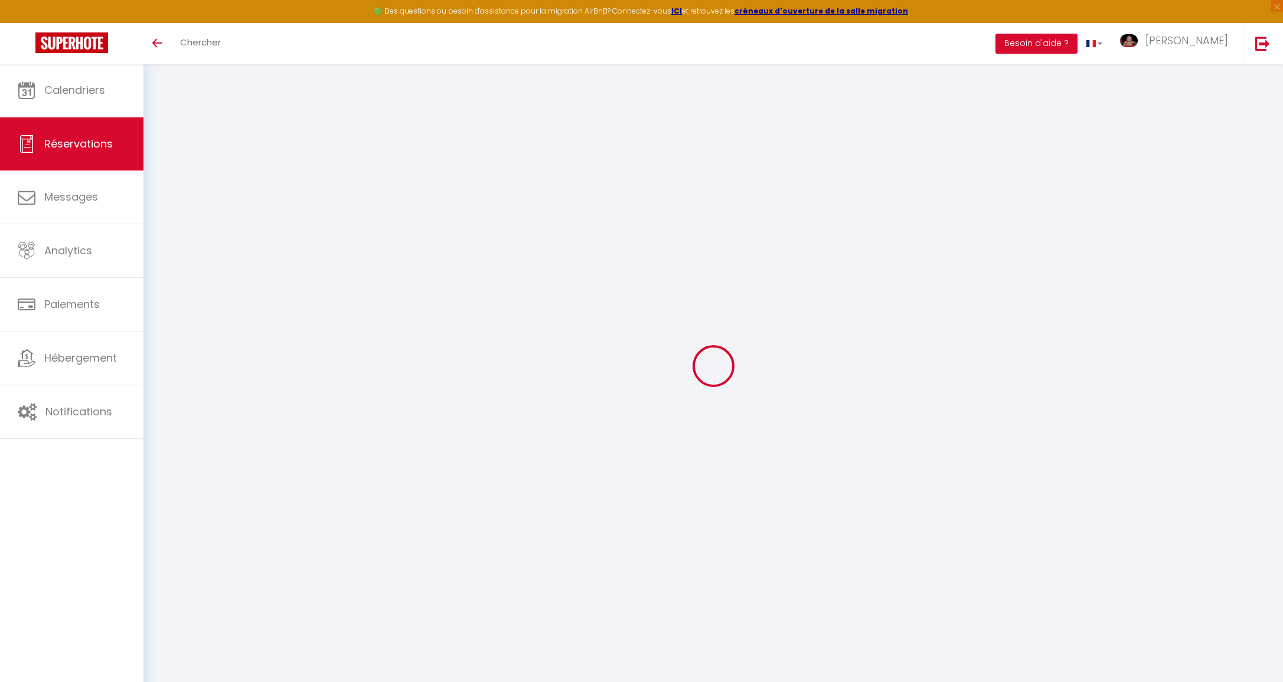
type input "[STREET_ADDRESS]"
type input "[GEOGRAPHIC_DATA]"
select select "GB"
type input "0"
select select "1280"
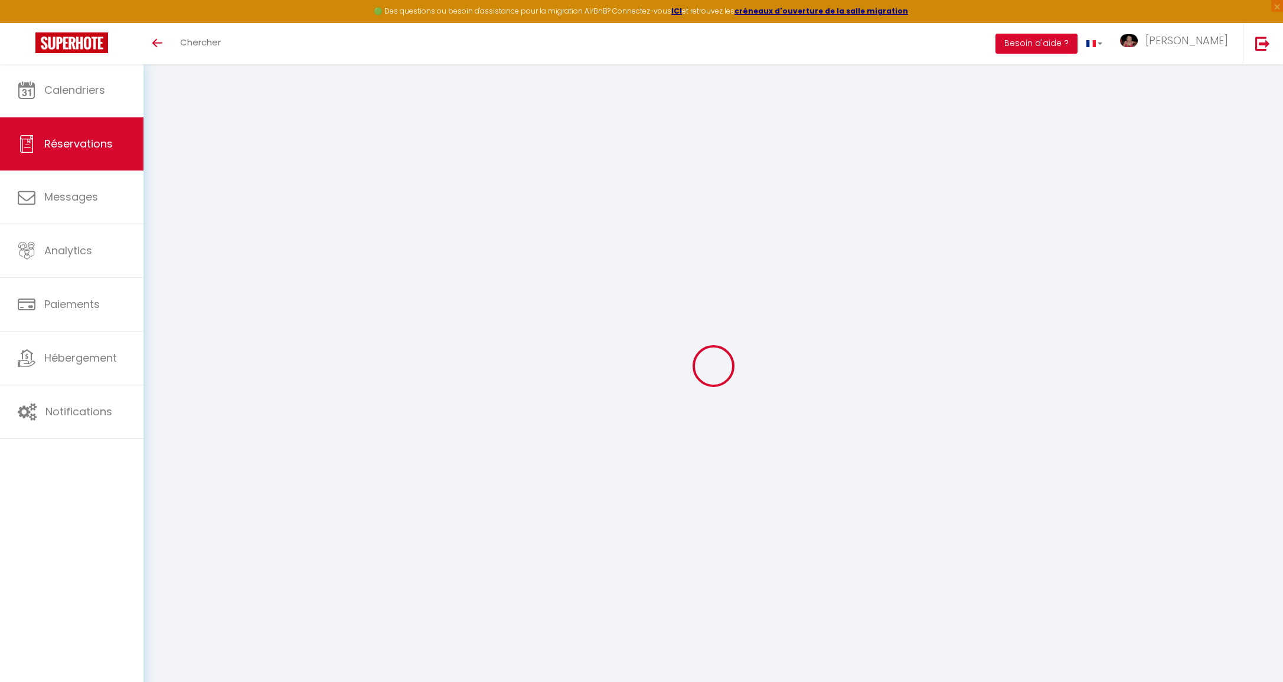
select select "1"
type input "[PERSON_NAME] 25 Septembre 2021"
select select
type input "[PERSON_NAME] 02 Octobre 2021"
select select
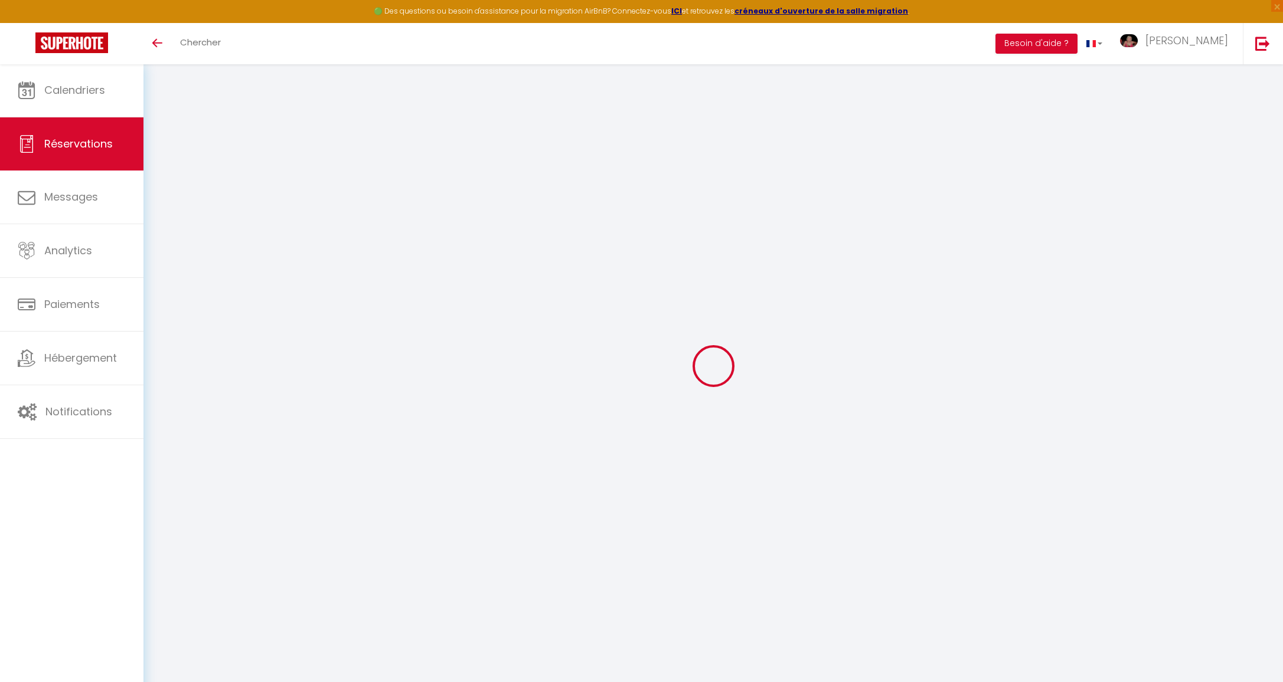
type input "4"
select select "12"
select select
type input "2675"
checkbox input "false"
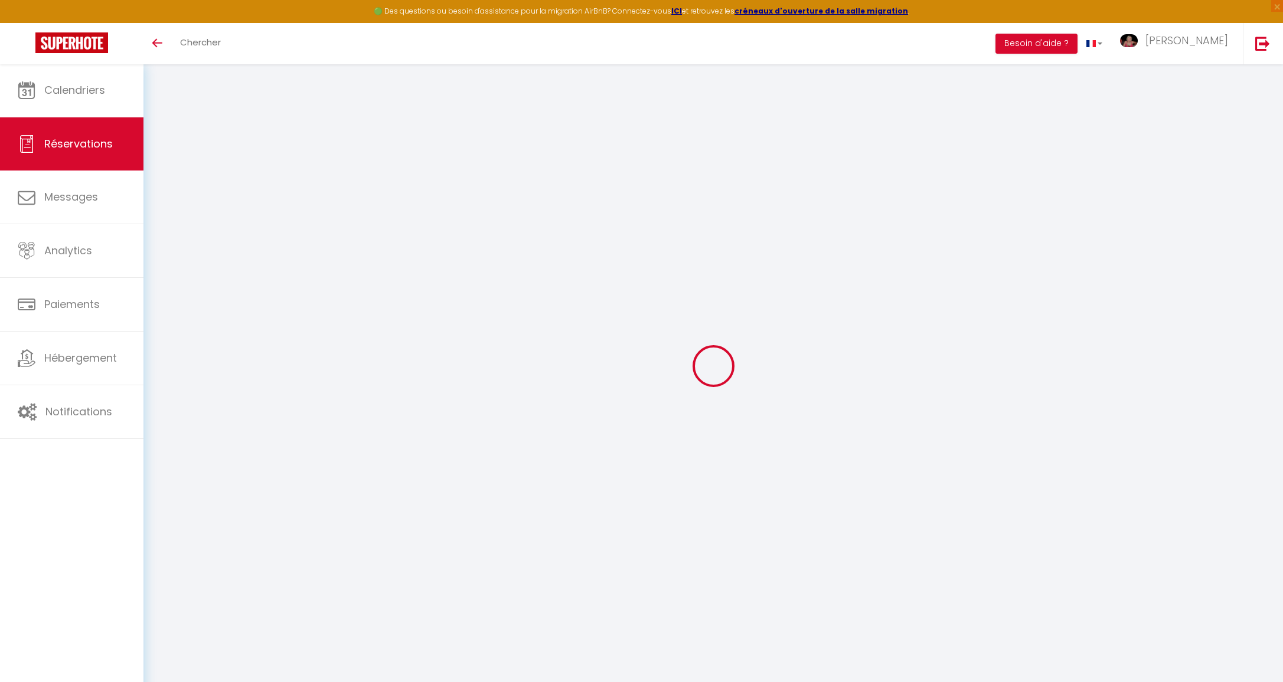
type input "275"
type input "0"
select select
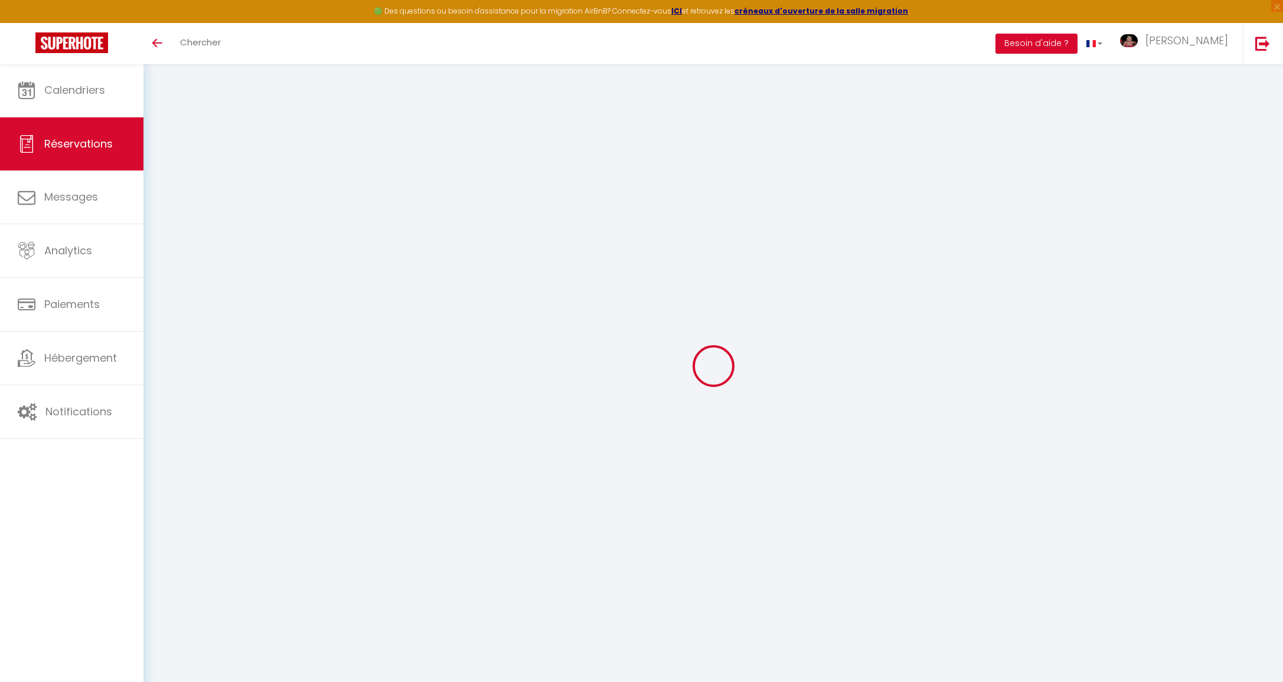
select select
select select "15"
checkbox input "false"
select select
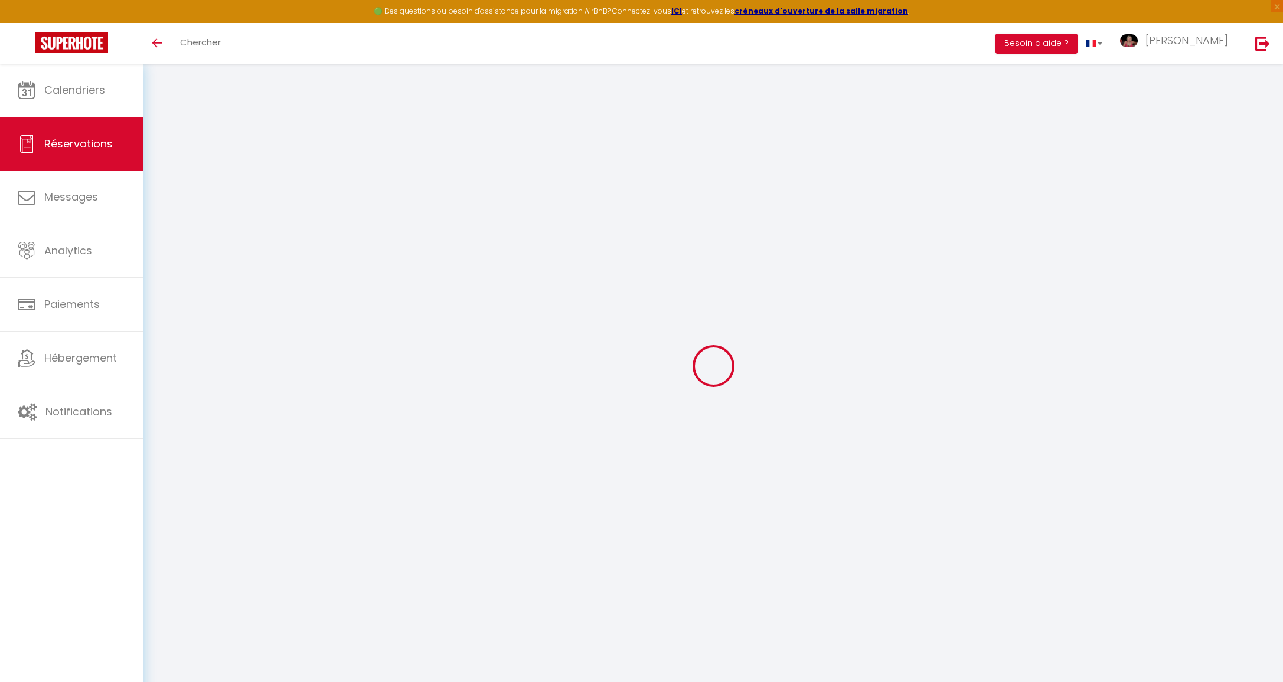
checkbox input "false"
select select
checkbox input "false"
type invités3 "[PERSON_NAME] F [DATE] [GEOGRAPHIC_DATA] [PASSPORT] [GEOGRAPHIC_DATA] [DATE] [P…"
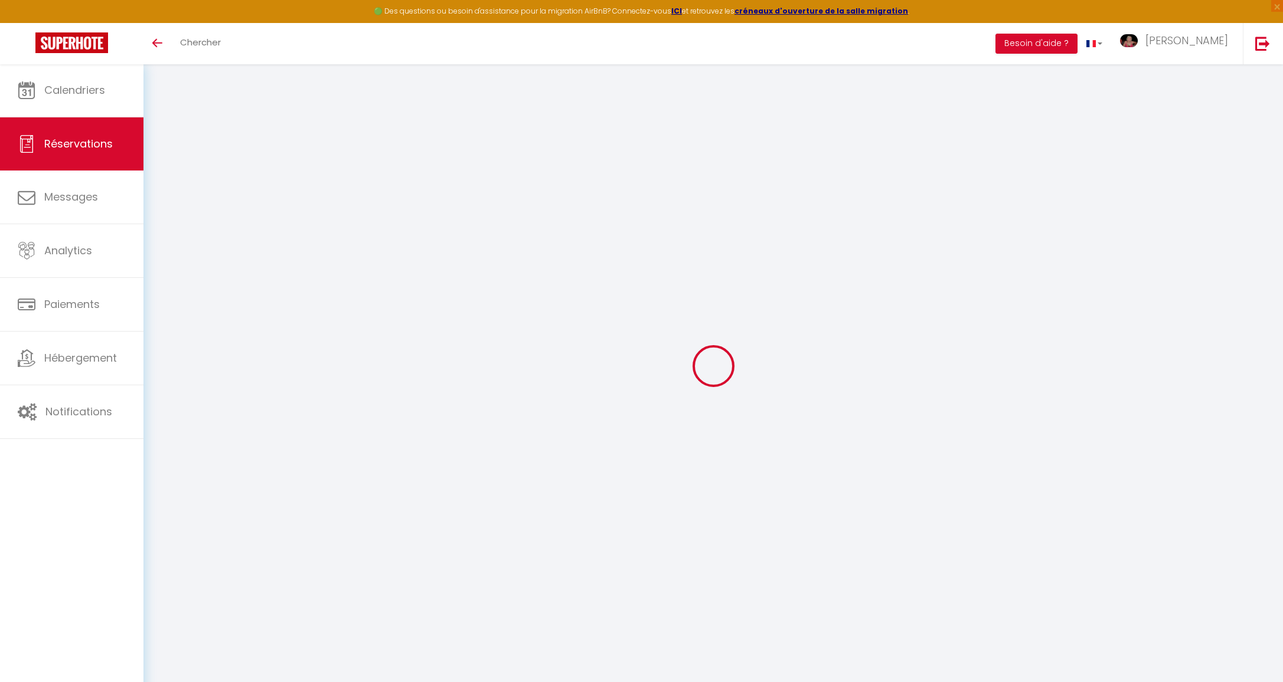
type textarea "FLY (EMA/FAO---FR195/Fr1767---25th_09:45/2nd_21:00) FR195/Fr1767 : ARRIVAL TIME…"
type input "275"
select select
checkbox input "false"
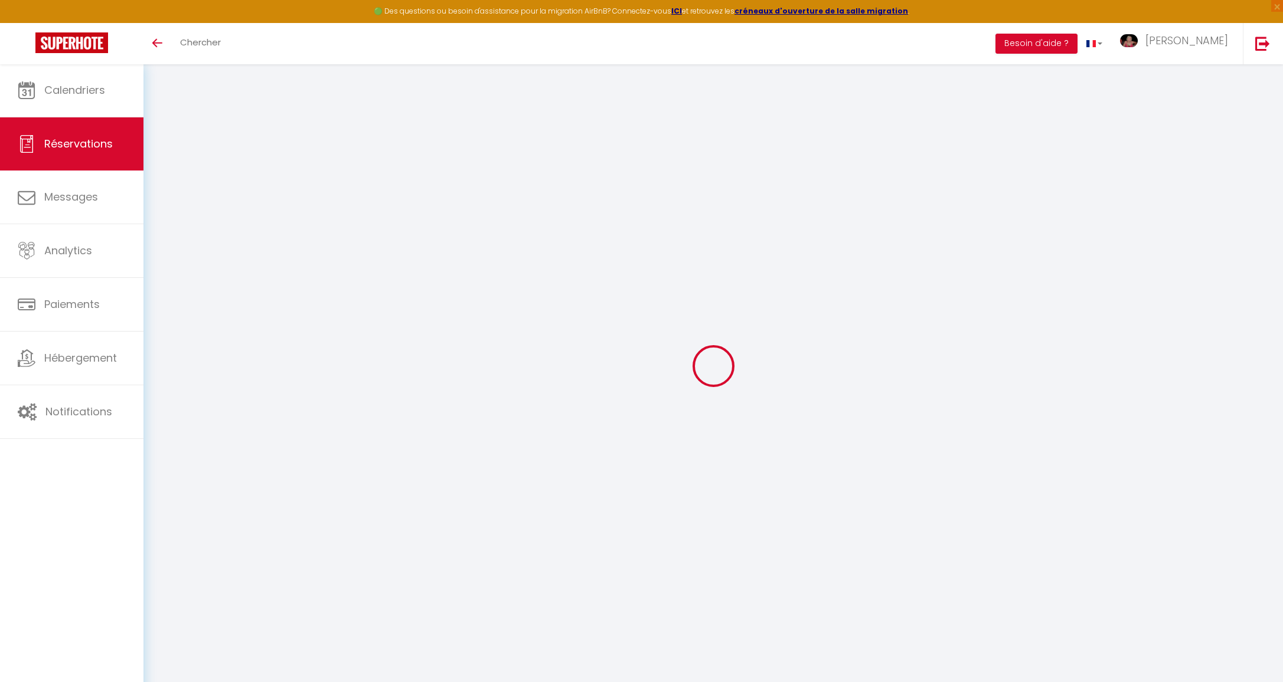
select select "13:00"
select select "10:00"
select select
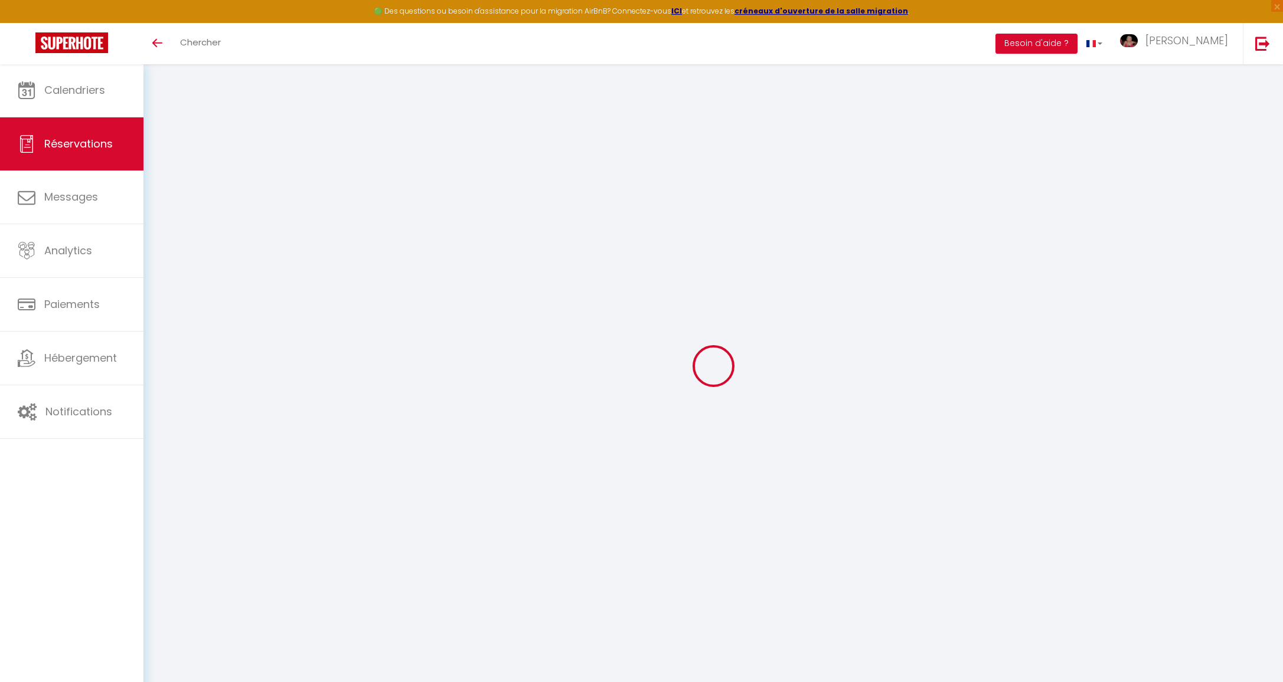
select select
type input "[PERSON_NAME] § [PERSON_NAME]"
type input "WALSTER"
type input "[PERSON_NAME][EMAIL_ADDRESS][DOMAIN_NAME]"
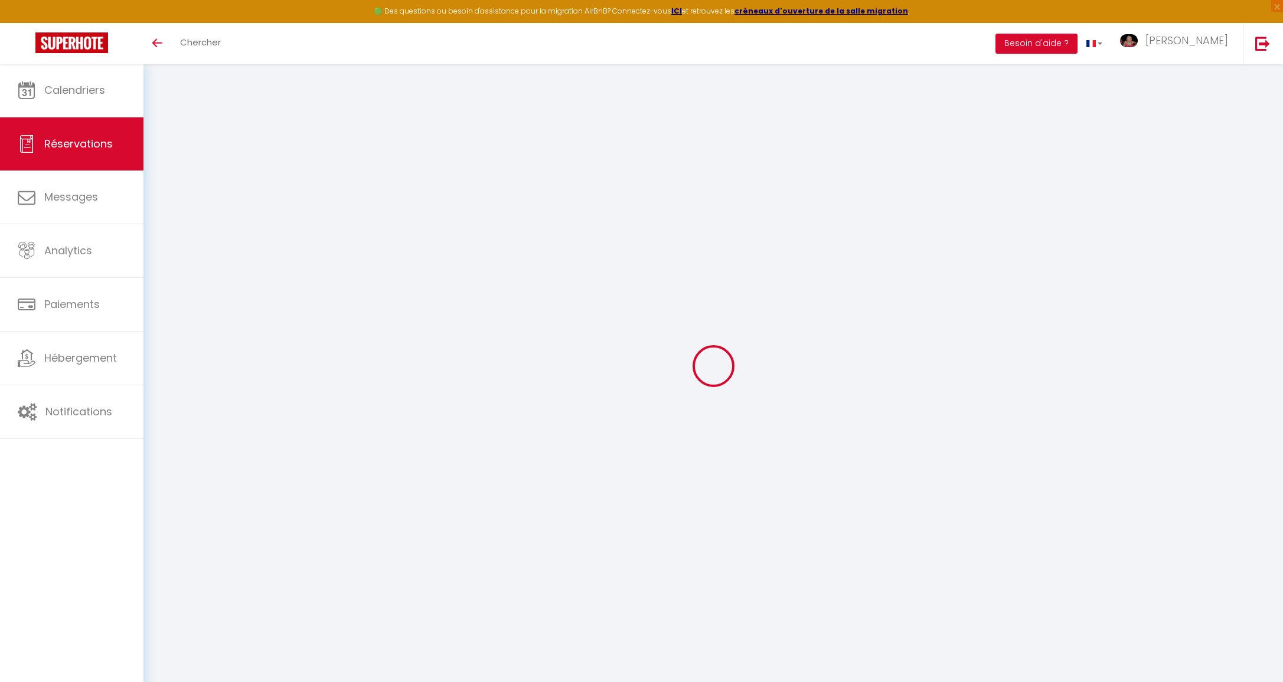
type input "00447870160778"
type input "NG161JU"
type input "[STREET_ADDRESS]"
type input "[GEOGRAPHIC_DATA]"
select select "GB"
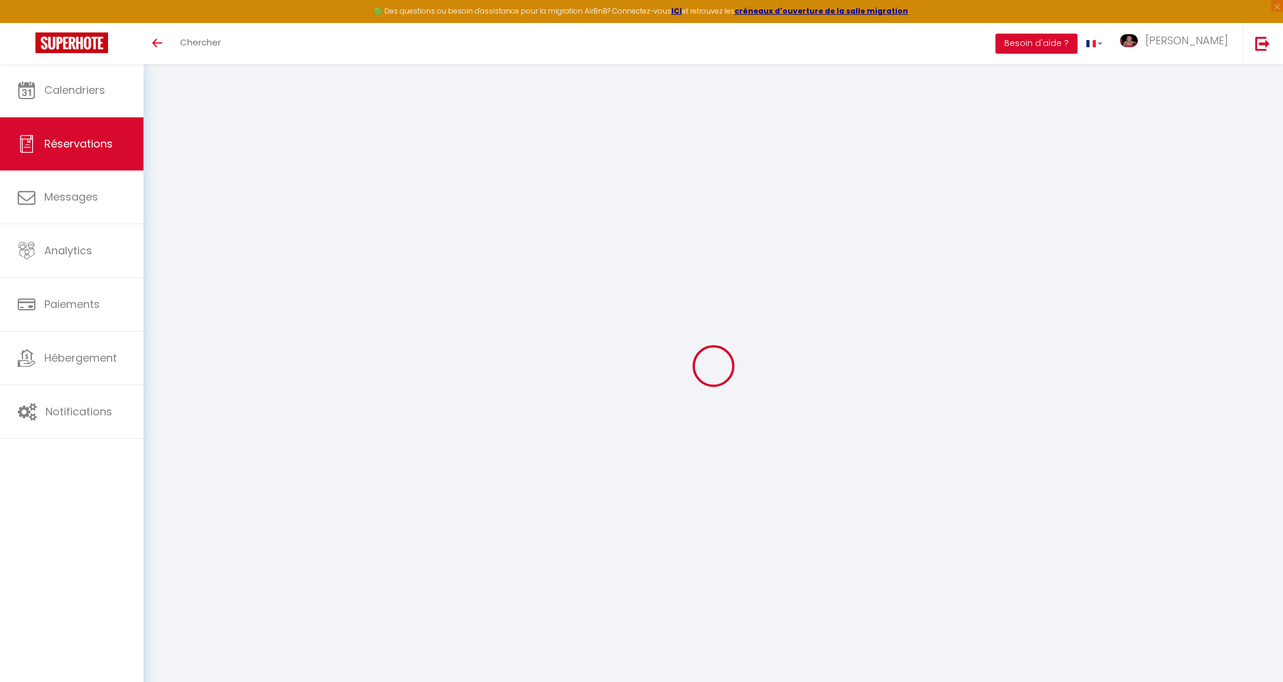
type input "0"
select select "1280"
select select "1"
type input "[PERSON_NAME] 25 Septembre 2021"
select select
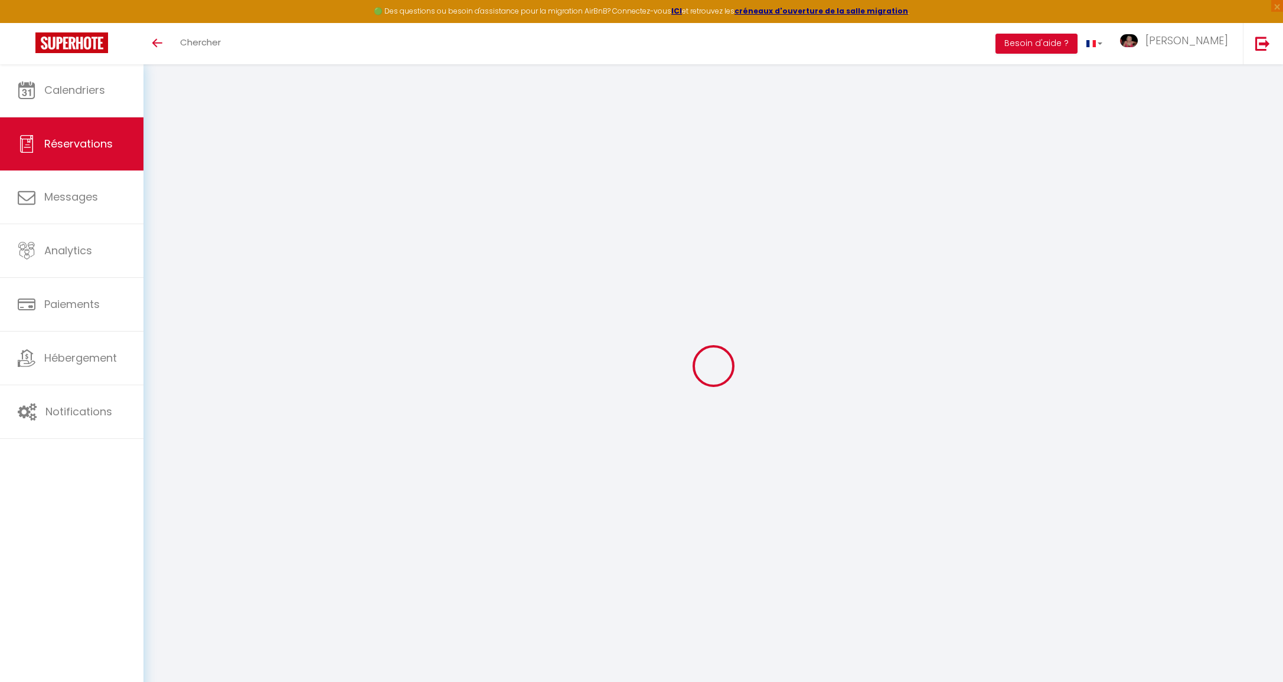
type input "[PERSON_NAME] 02 Octobre 2021"
select select
type input "4"
select select "12"
select select
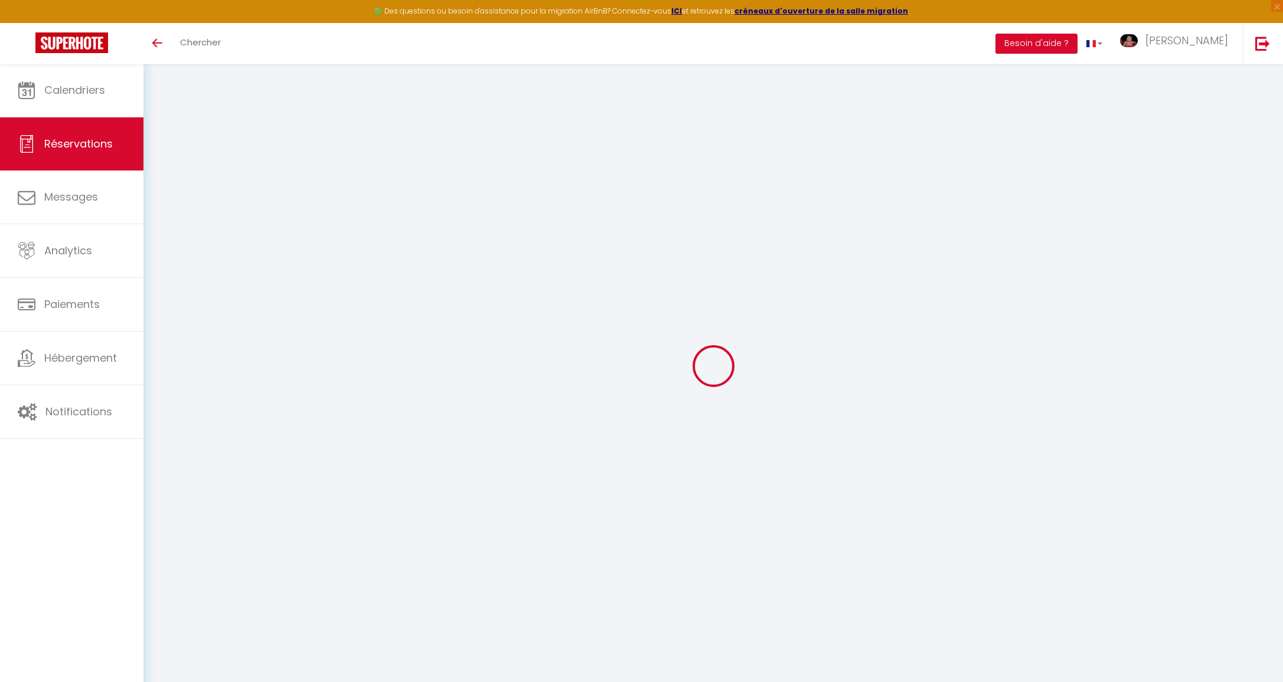
type input "2675"
checkbox input "false"
type input "275"
type input "0"
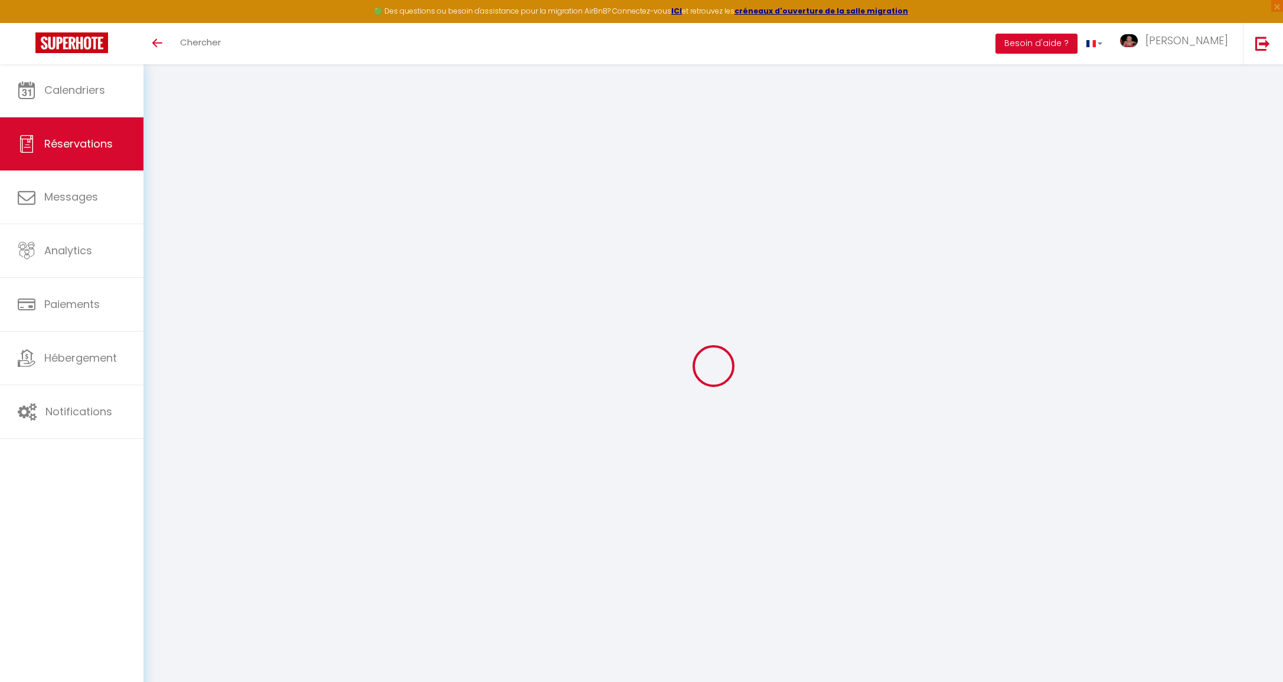
type input "0"
select select
select select "15"
checkbox input "false"
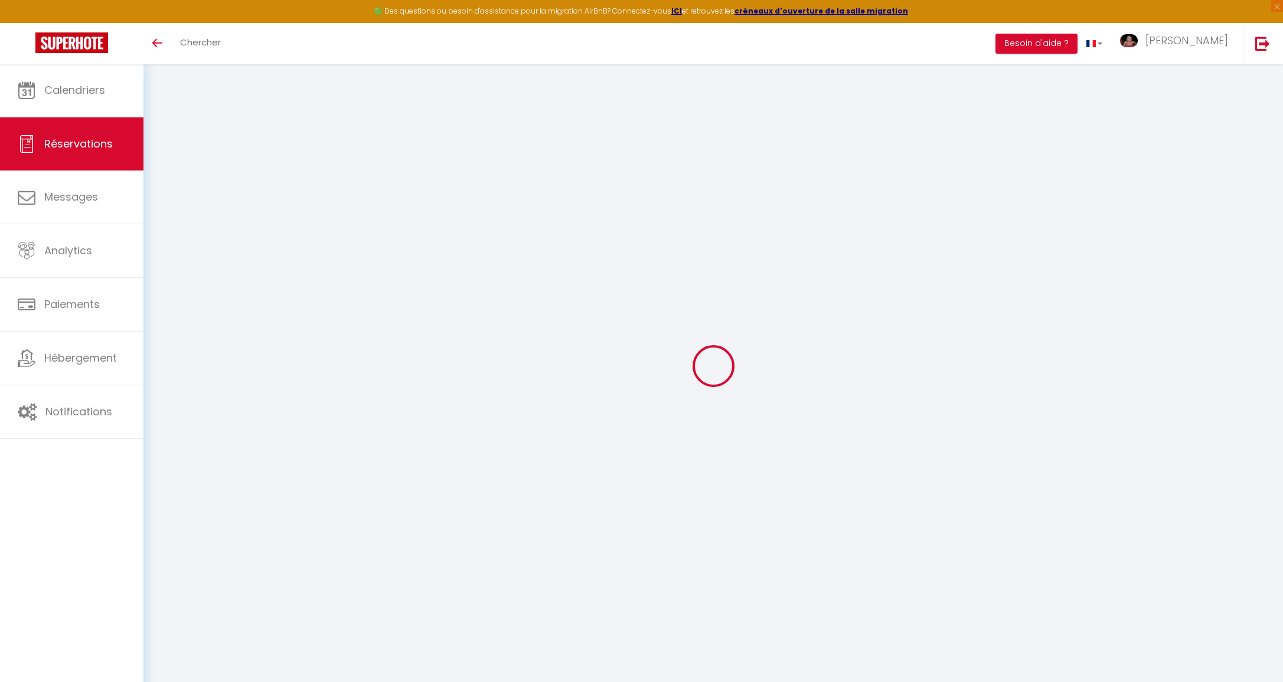
select select
checkbox input "false"
select select
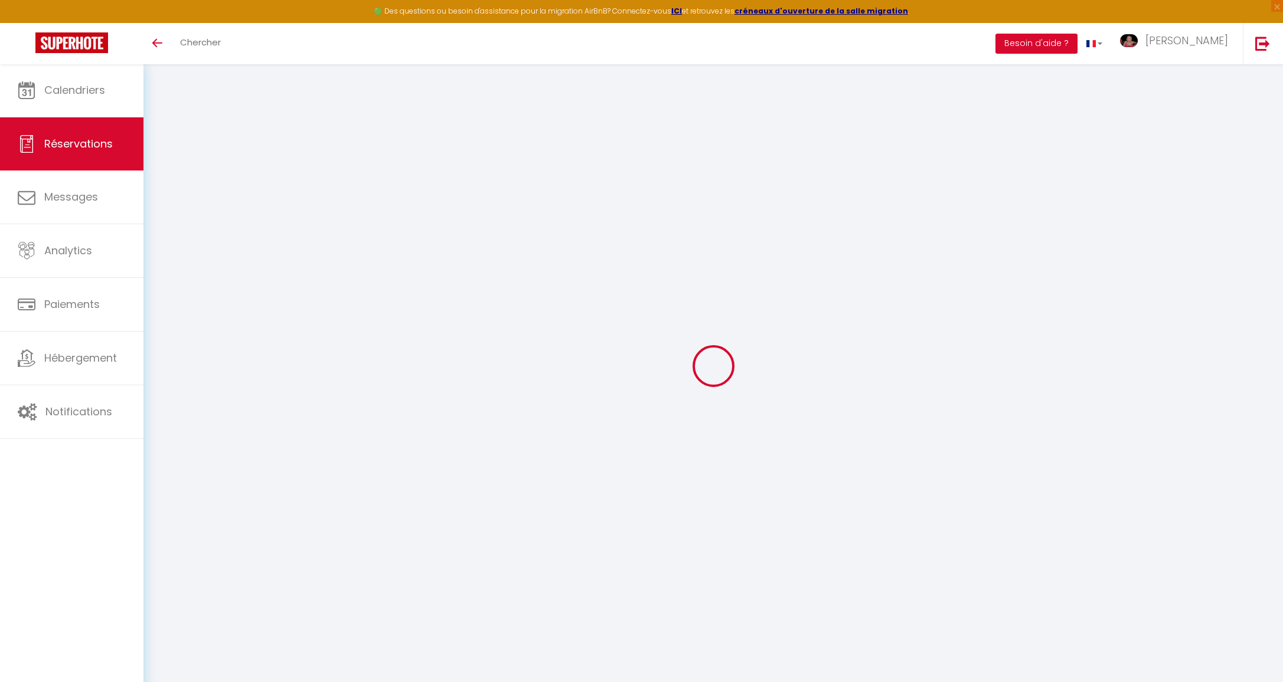
checkbox input "false"
type invités3 "[PERSON_NAME] F [DATE] [GEOGRAPHIC_DATA] [PASSPORT] [GEOGRAPHIC_DATA] [DATE] [P…"
type textarea "FLY (EMA/FAO---FR195/Fr1767---25th_09:45/2nd_21:00) FR195/Fr1767 : ARRIVAL TIME…"
type input "275"
select select
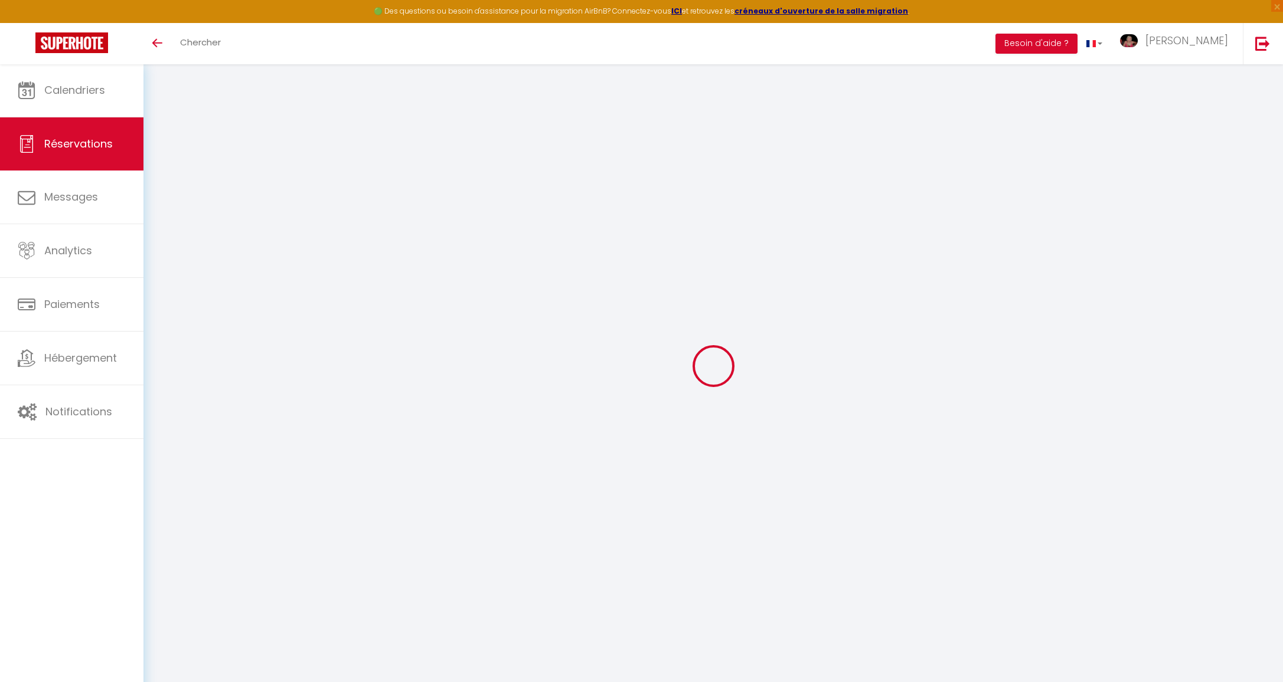
select select
checkbox input "false"
select select "13:00"
select select "10:00"
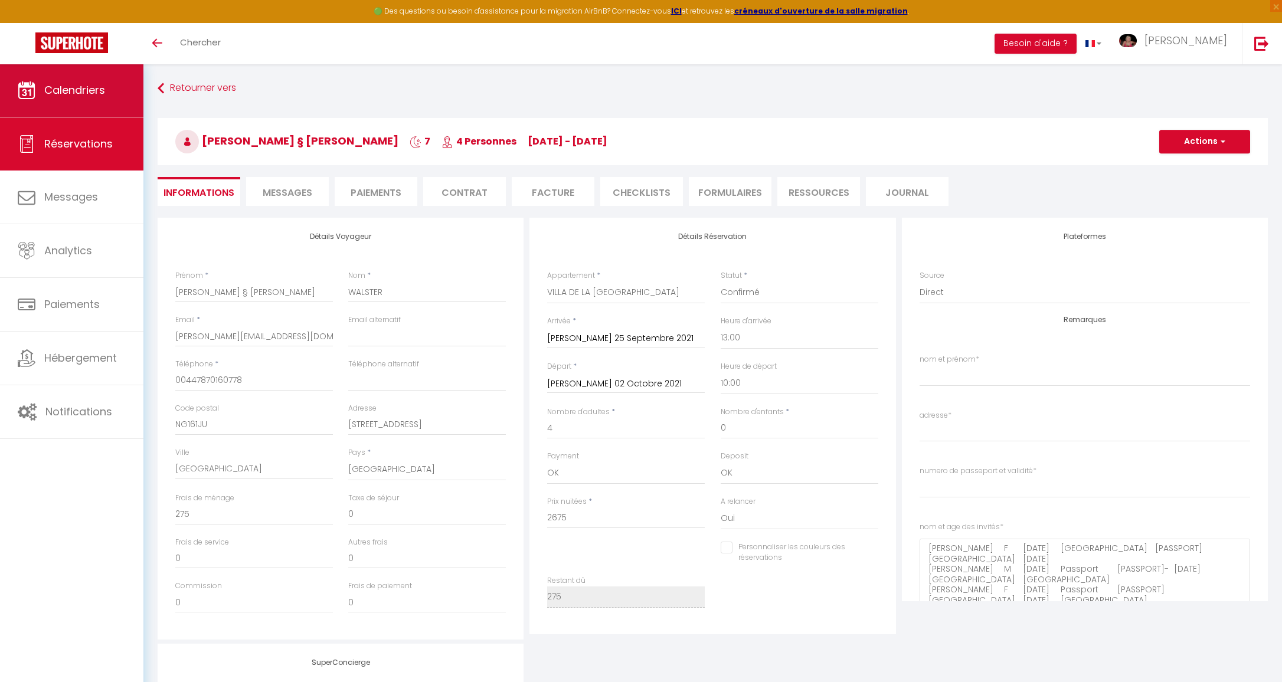
click at [107, 90] on link "Calendriers" at bounding box center [71, 90] width 143 height 53
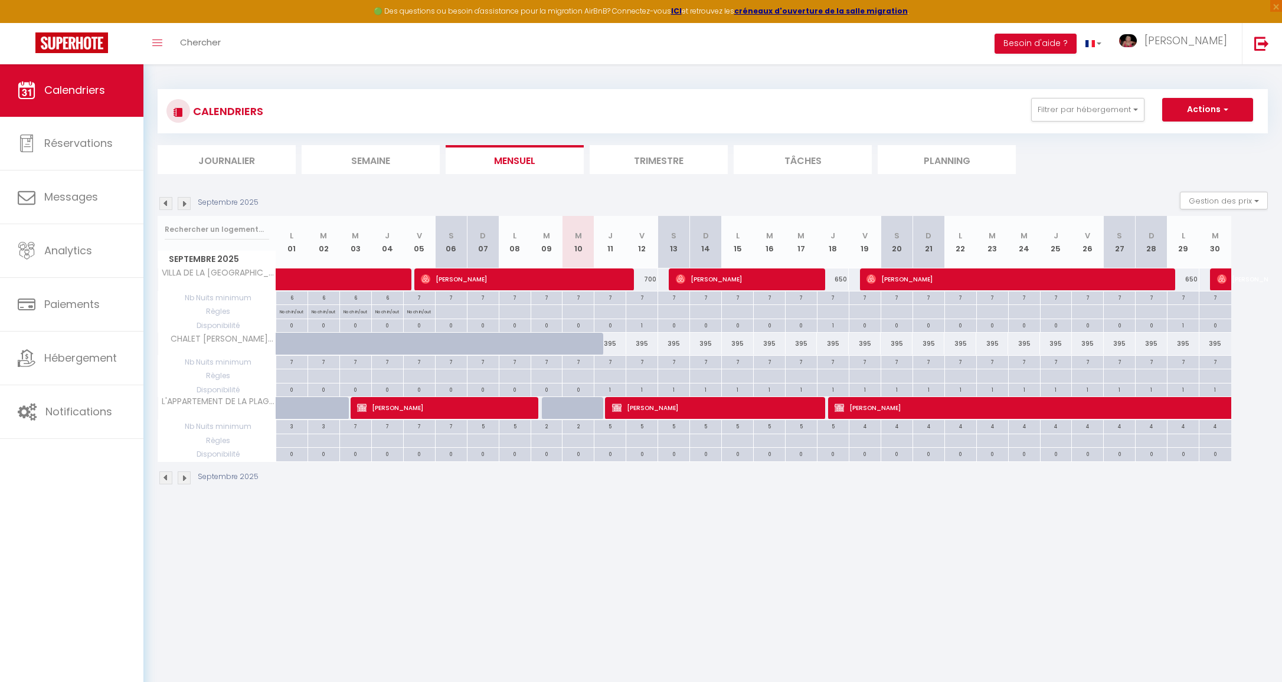
click at [741, 277] on span "[PERSON_NAME]" at bounding box center [745, 279] width 138 height 22
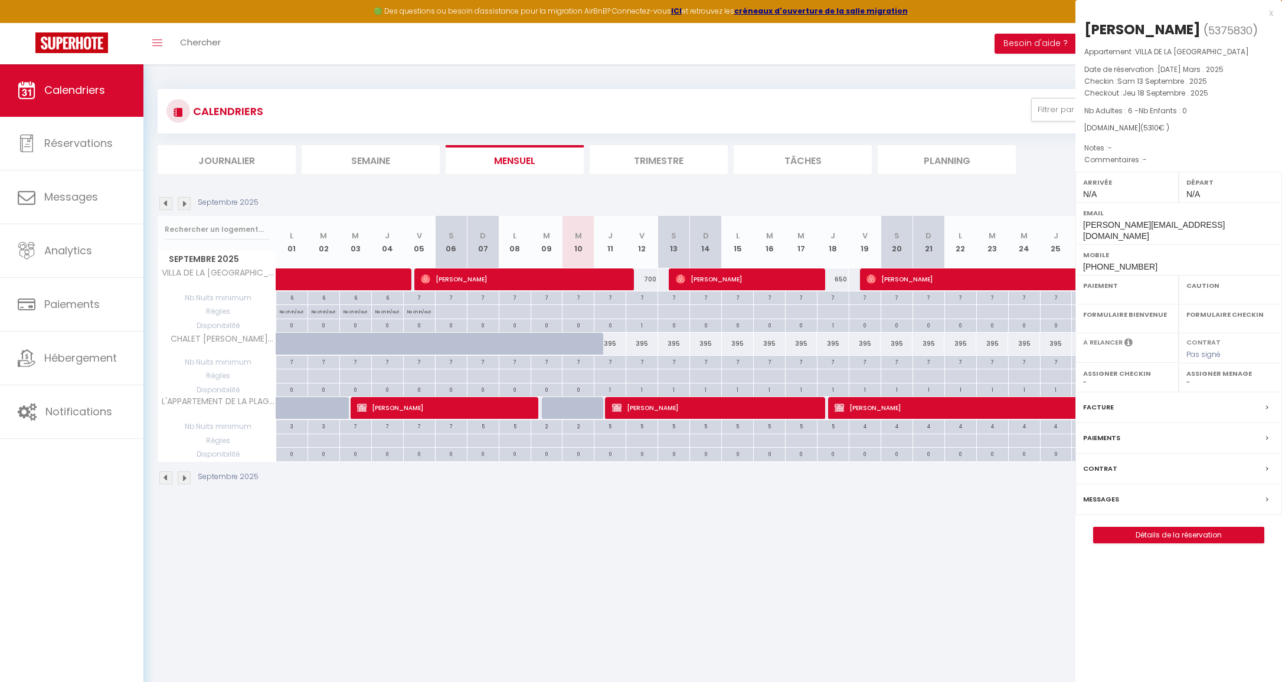
select select "OK"
select select "0"
select select "1"
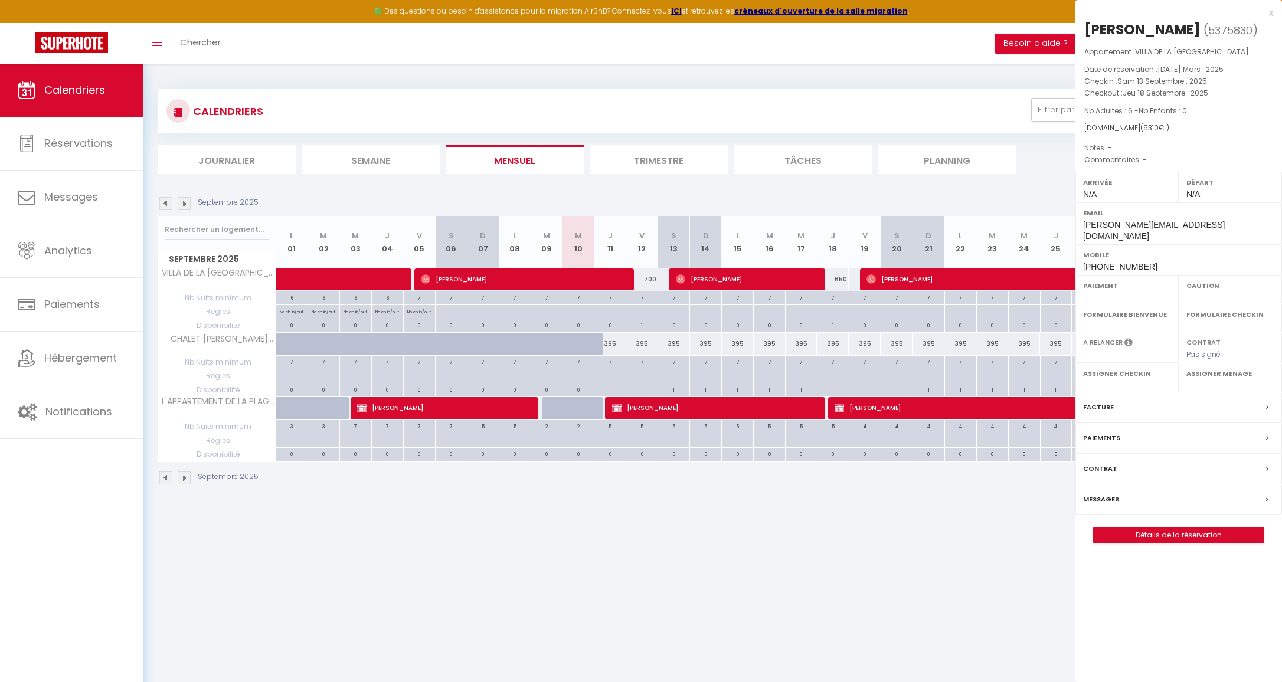
select select
select select "12134"
select select "44362"
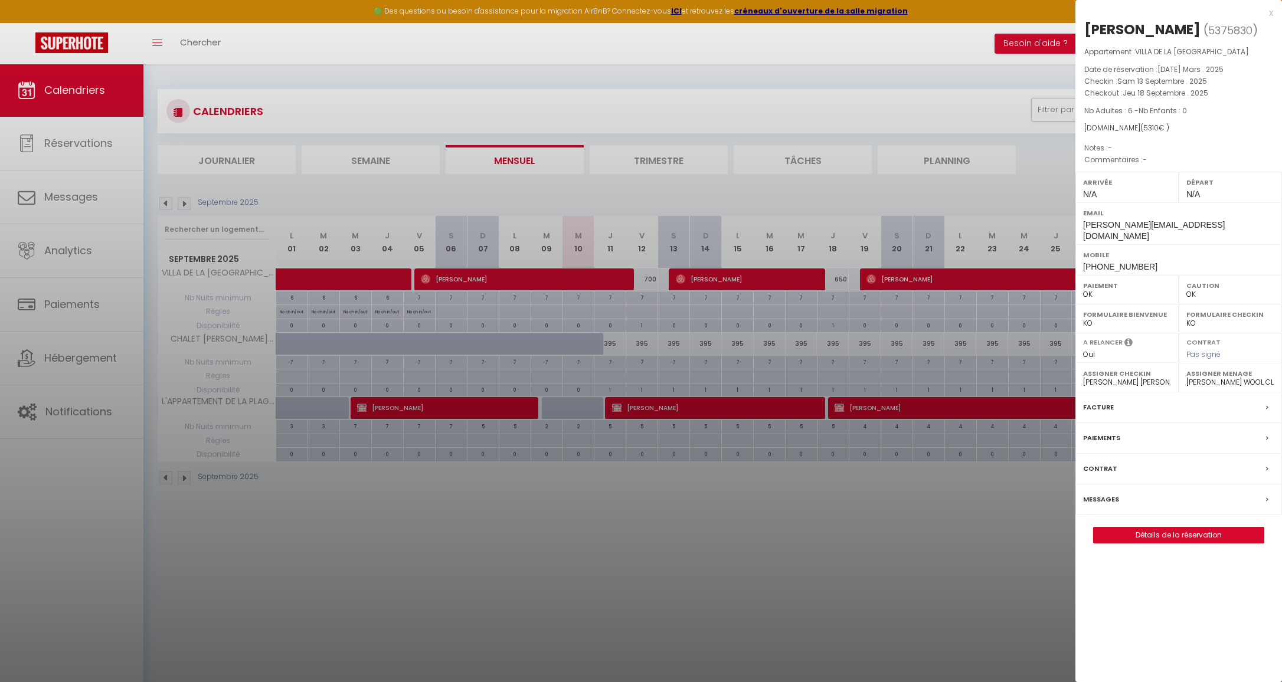
click at [1149, 528] on link "Détails de la réservation" at bounding box center [1179, 535] width 170 height 15
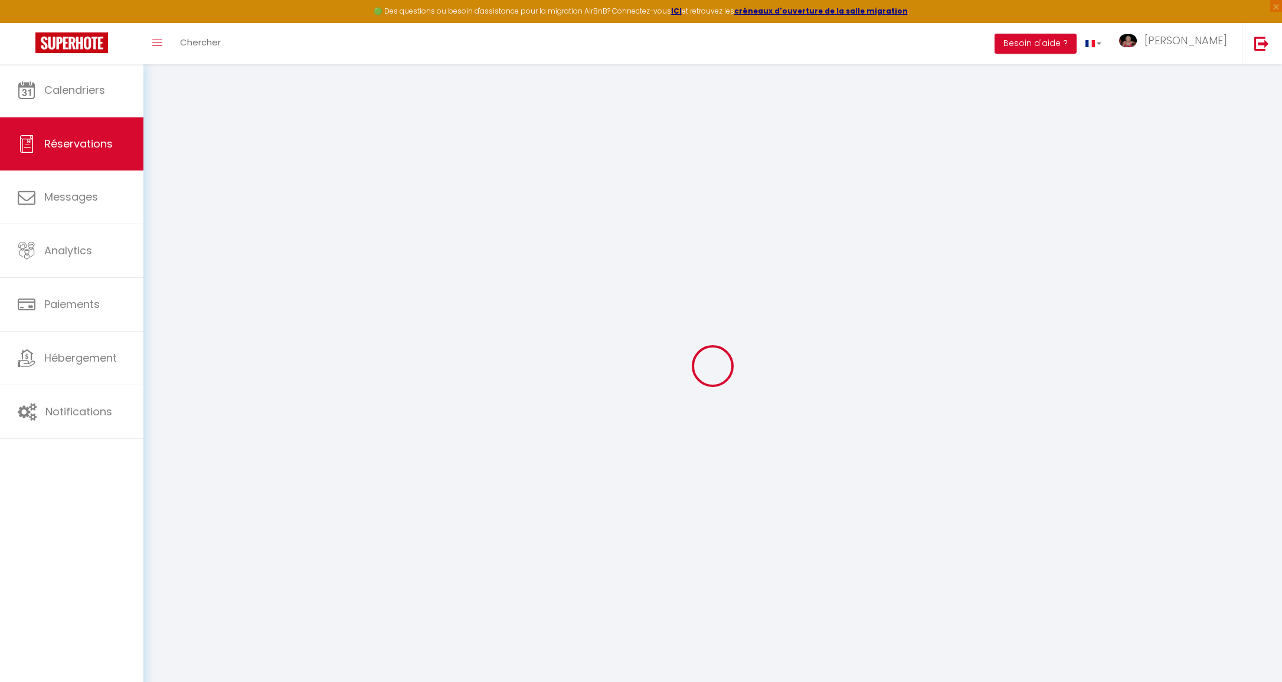
type input "[PERSON_NAME]"
type input "[PERSON_NAME][EMAIL_ADDRESS][DOMAIN_NAME]"
type input "[PHONE_NUMBER]"
select select "DZ"
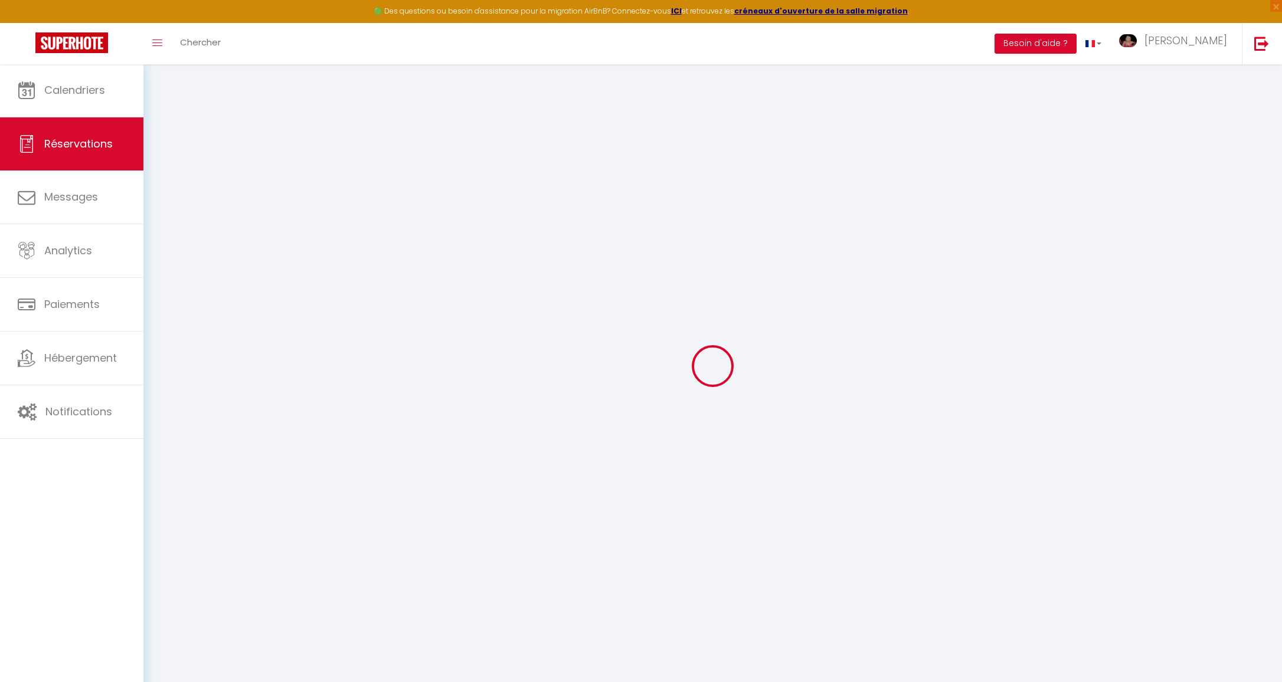
type input "159.3"
select select "1280"
select select "1"
select select
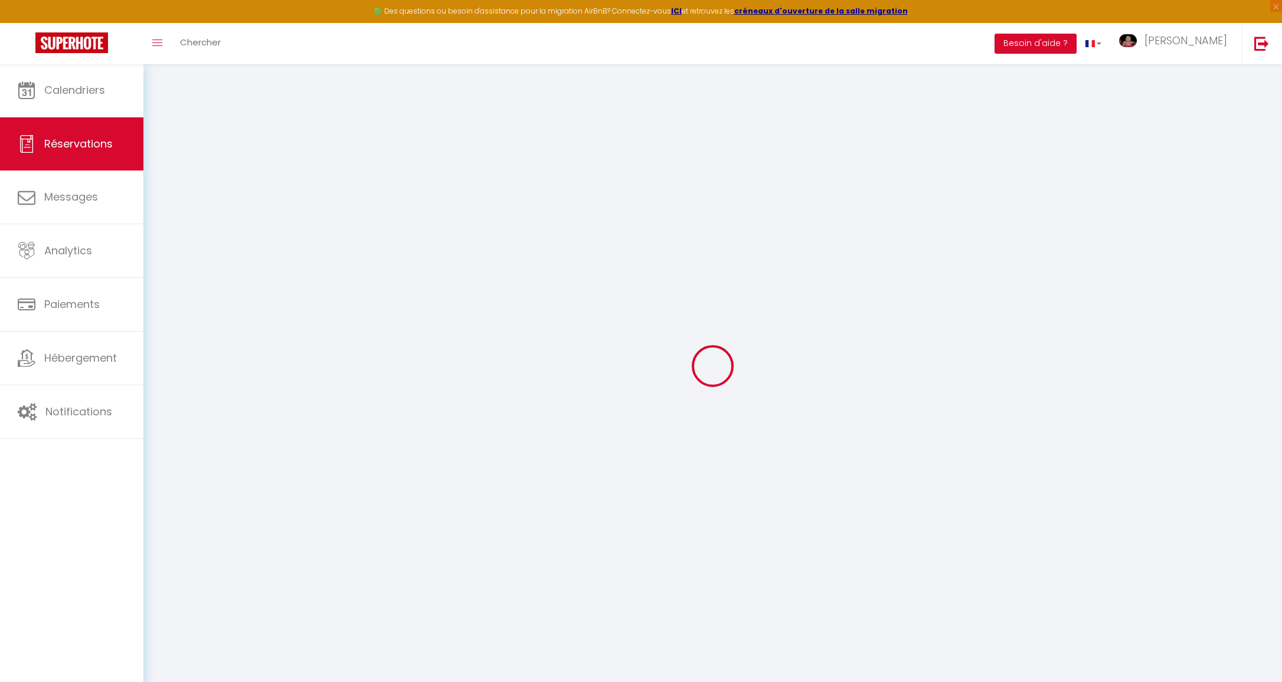
type input "6"
select select "12"
select select
type input "4890"
checkbox input "false"
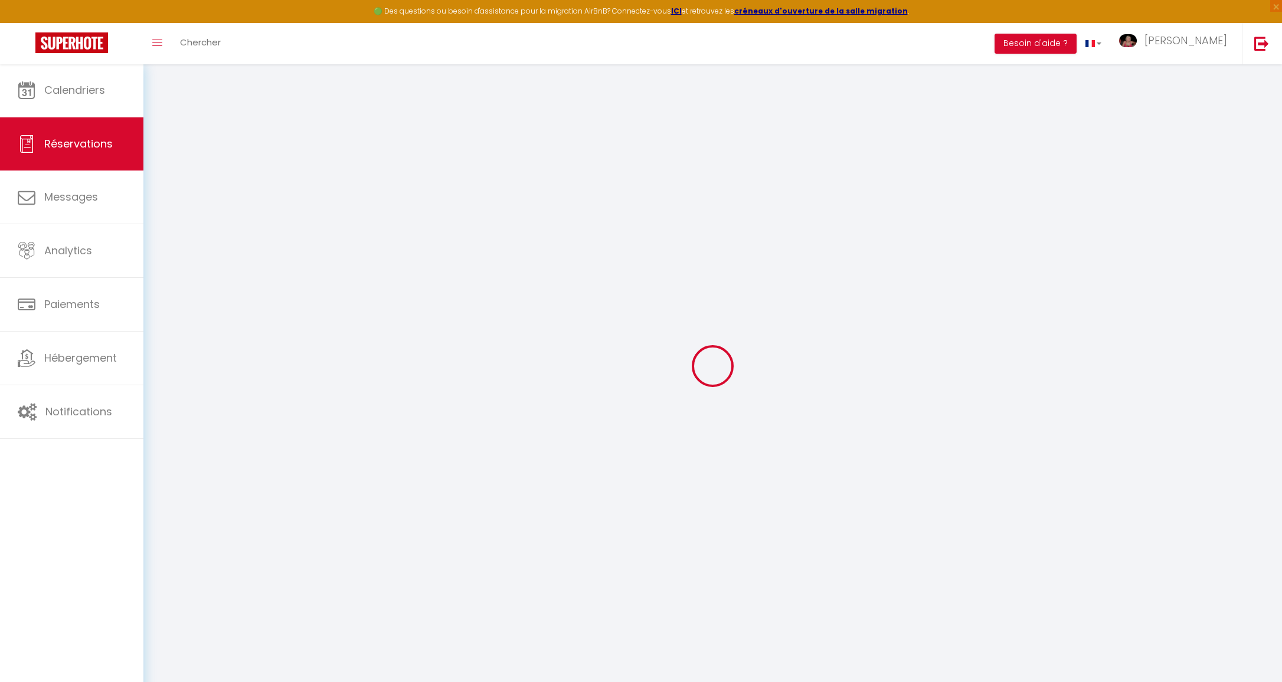
type input "0"
select select "1"
type input "400"
type input "0"
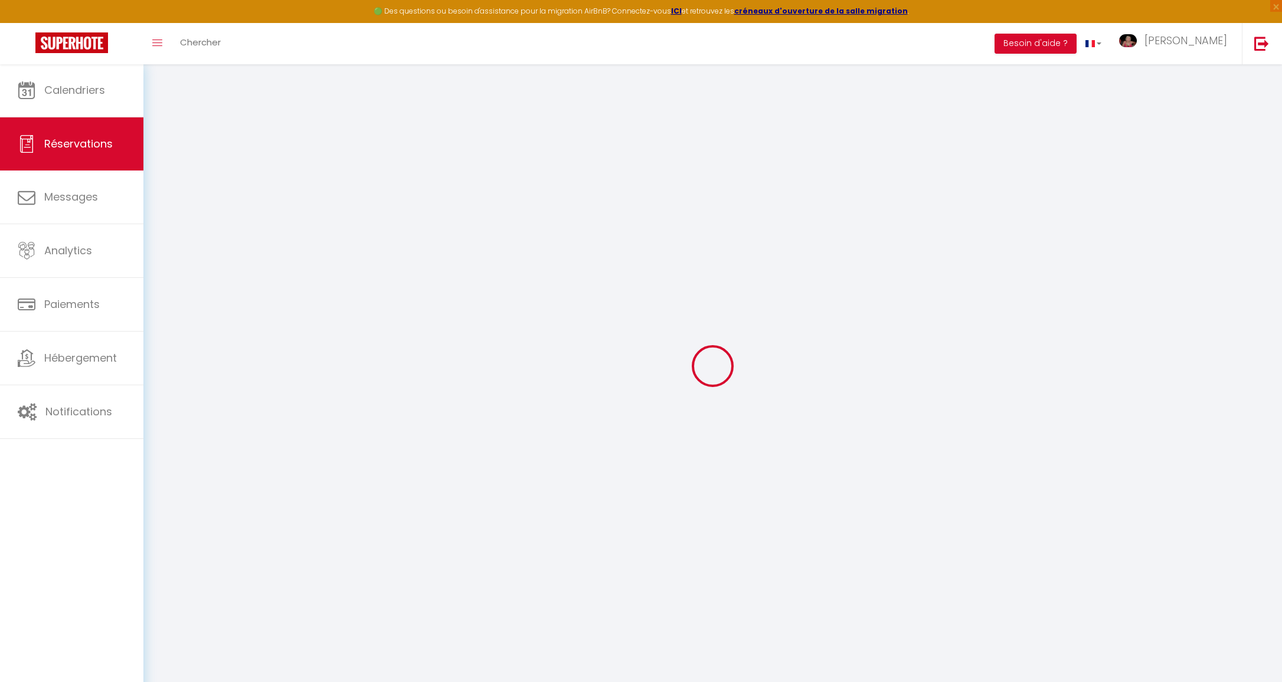
select select
select select "15"
checkbox input "false"
select select
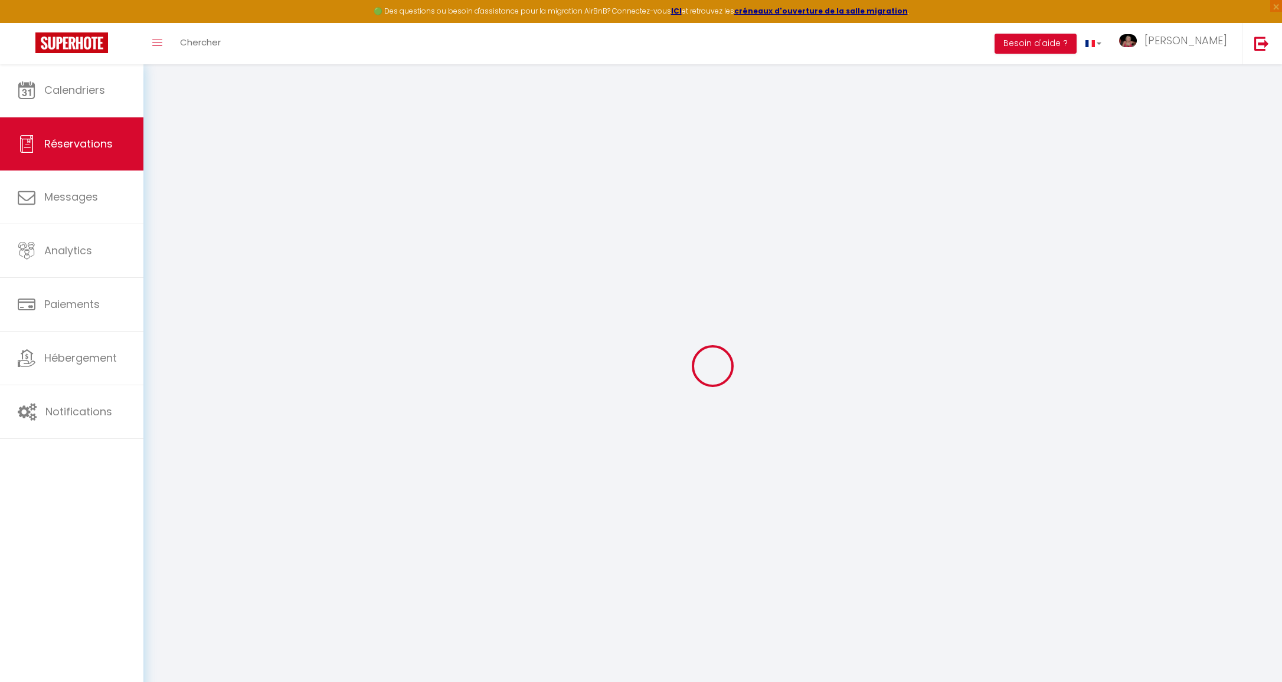
select select
checkbox input "false"
select select
checkbox input "false"
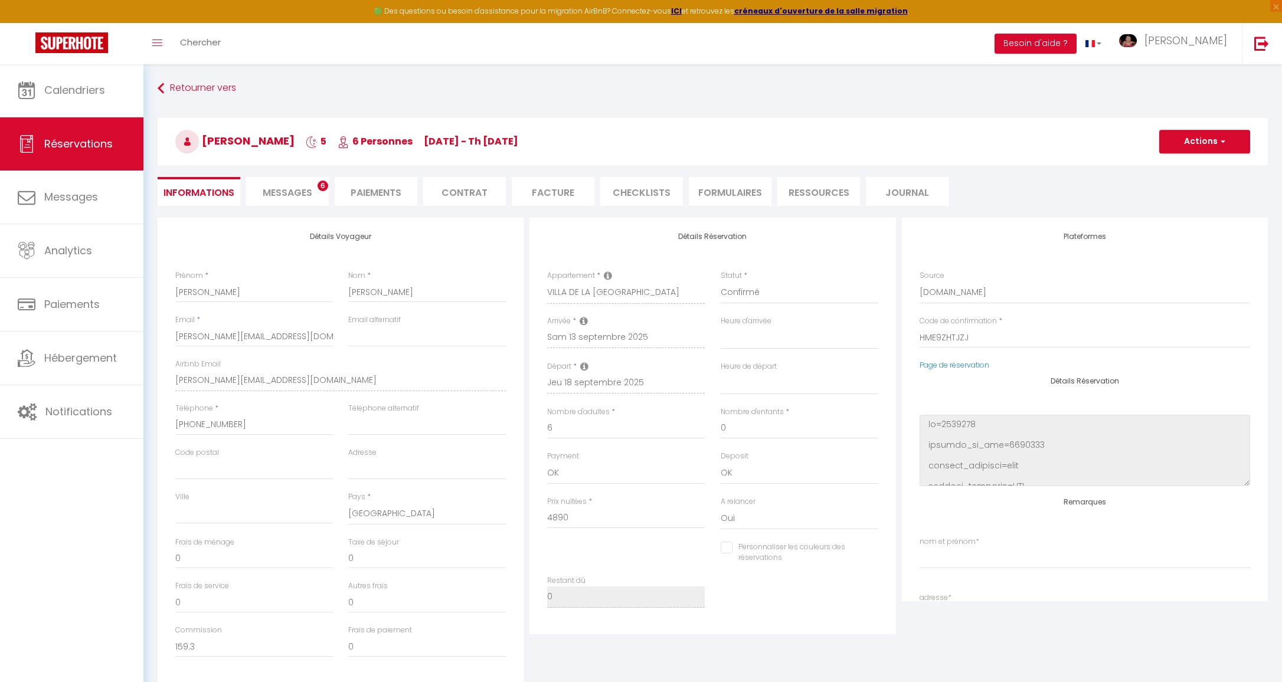
select select
checkbox input "false"
type input "420"
select select
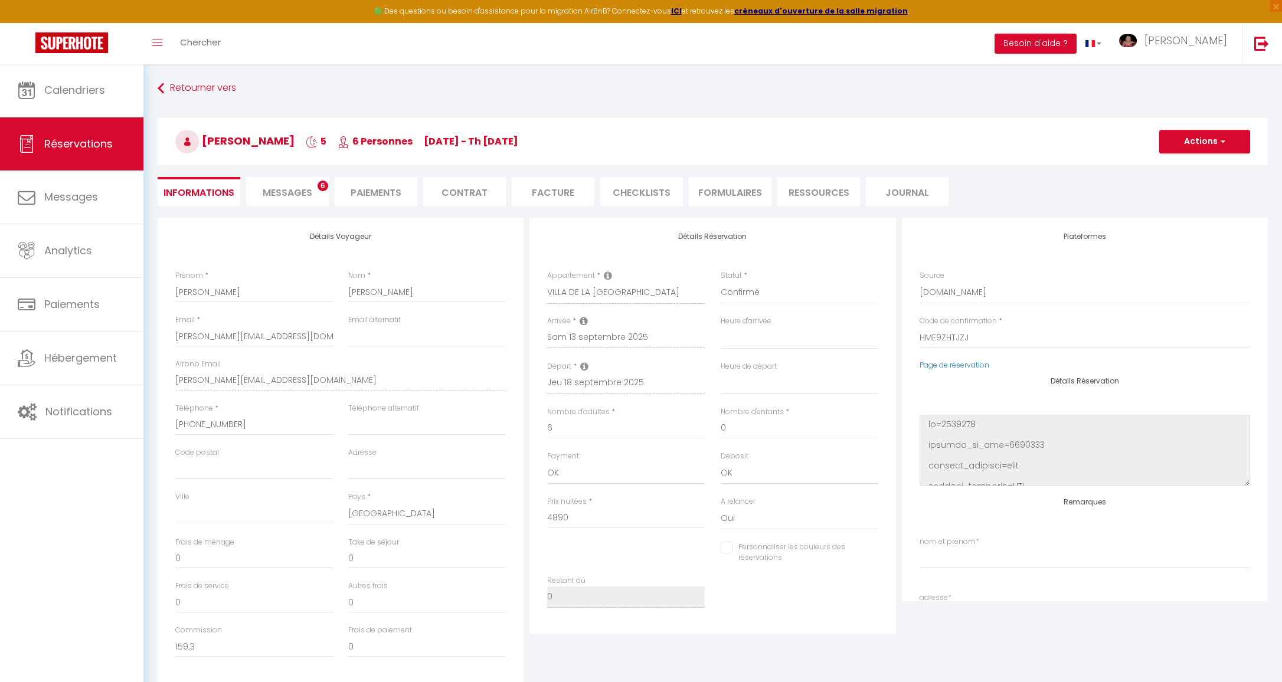
select select
checkbox input "false"
select select
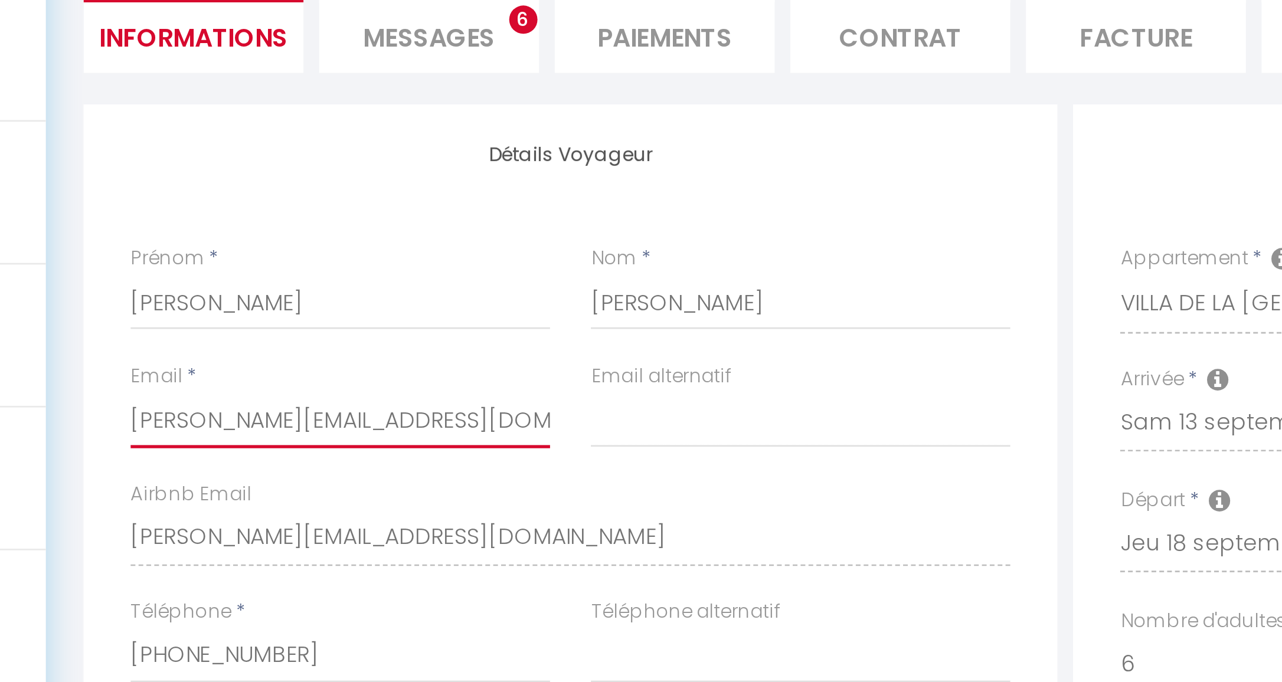
drag, startPoint x: 207, startPoint y: 156, endPoint x: 60, endPoint y: 152, distance: 147.0
click at [175, 326] on input "[PERSON_NAME][EMAIL_ADDRESS][DOMAIN_NAME]" at bounding box center [254, 336] width 158 height 21
paste input "[EMAIL_ADDRESS]"
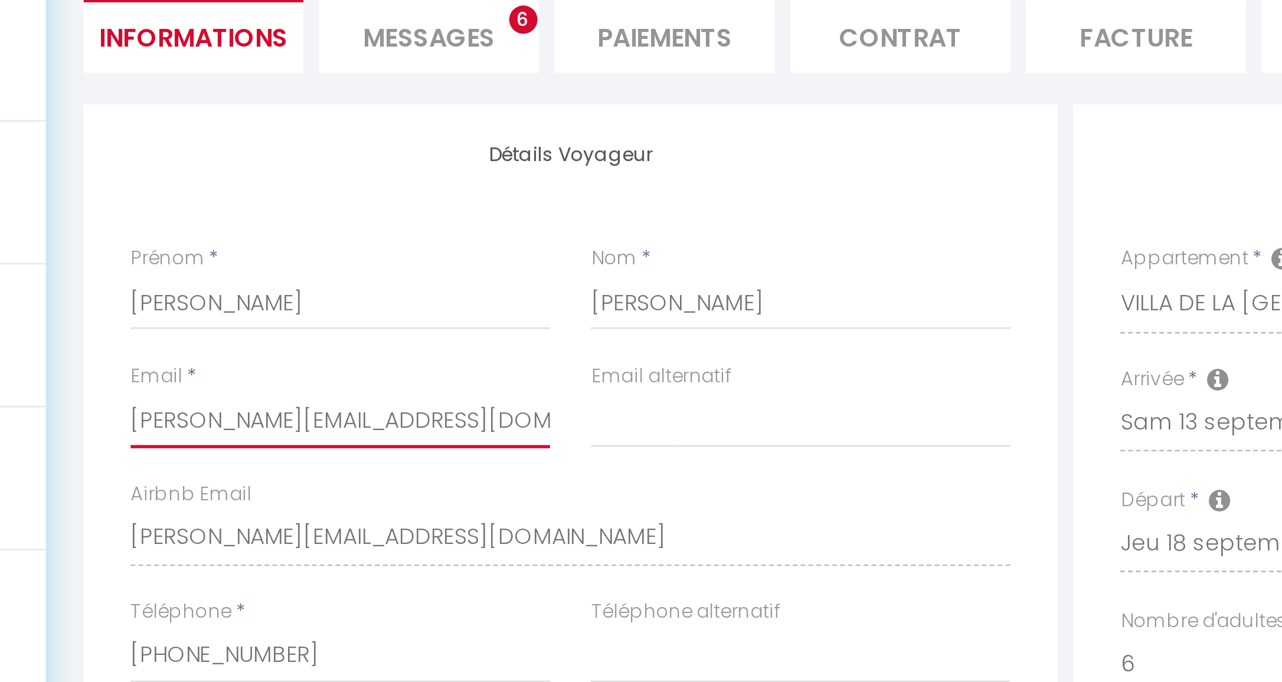
type input "[EMAIL_ADDRESS][DOMAIN_NAME]"
select select
checkbox input "false"
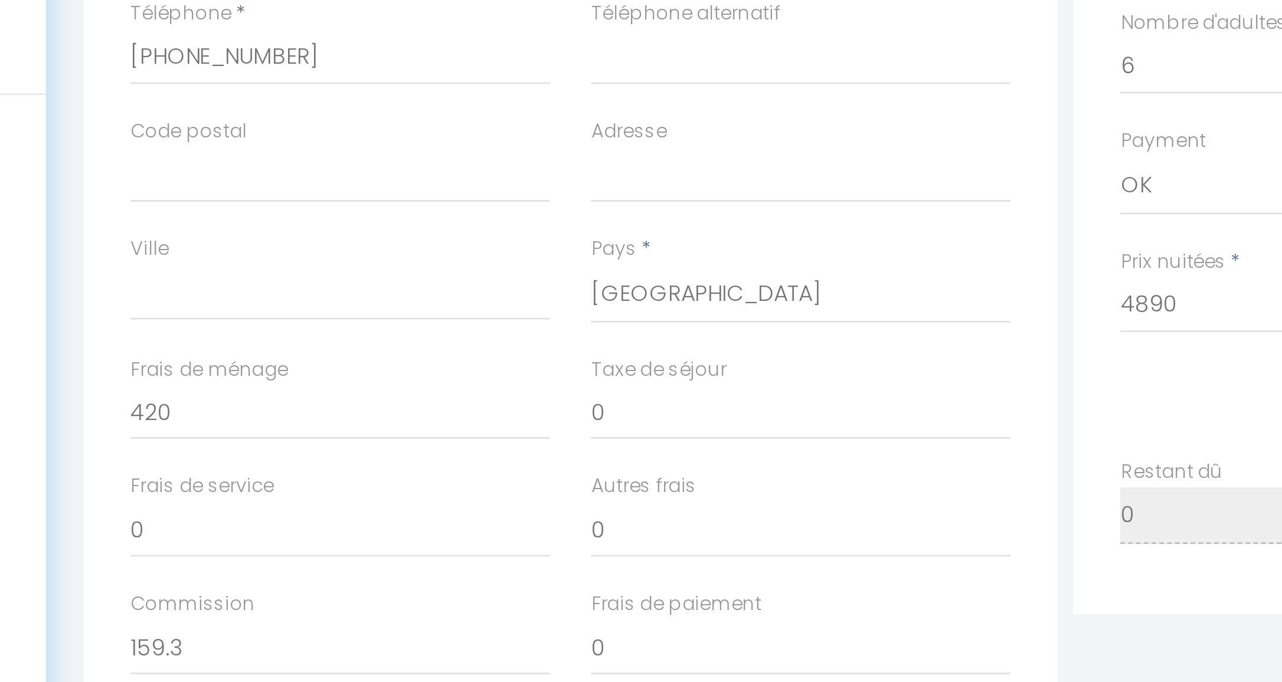
scroll to position [216, 0]
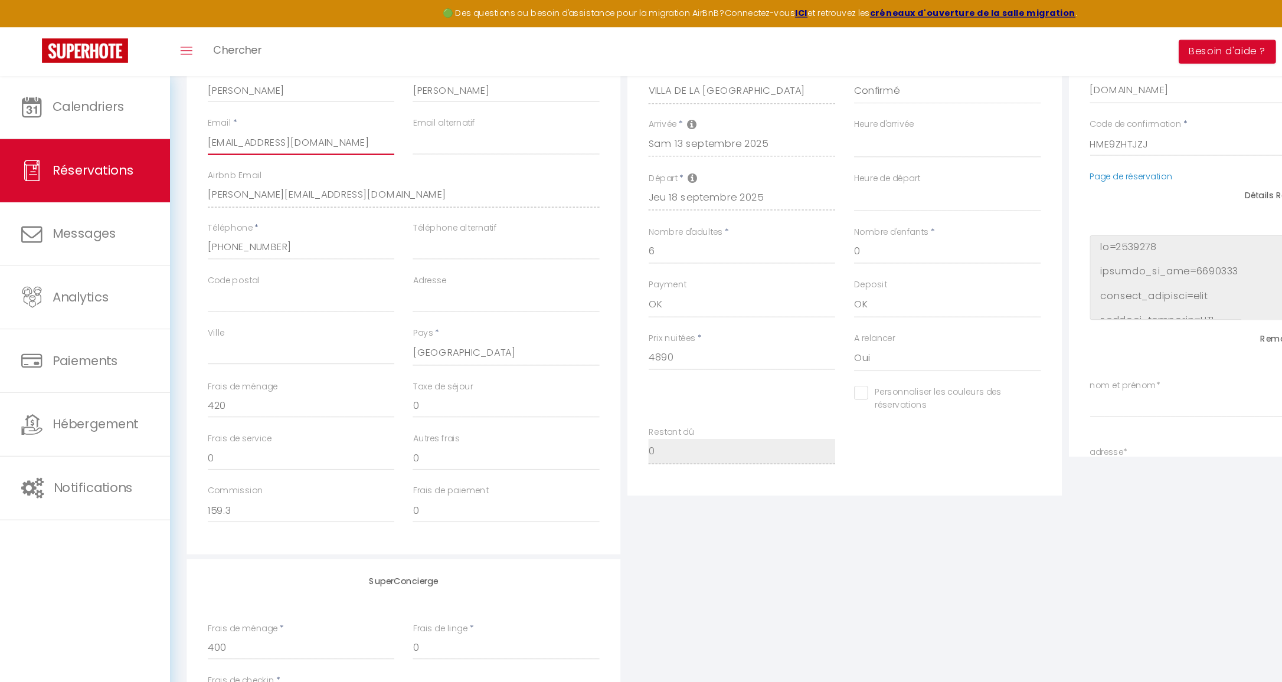
type input "[EMAIL_ADDRESS][DOMAIN_NAME]"
select select "US"
select select
checkbox input "false"
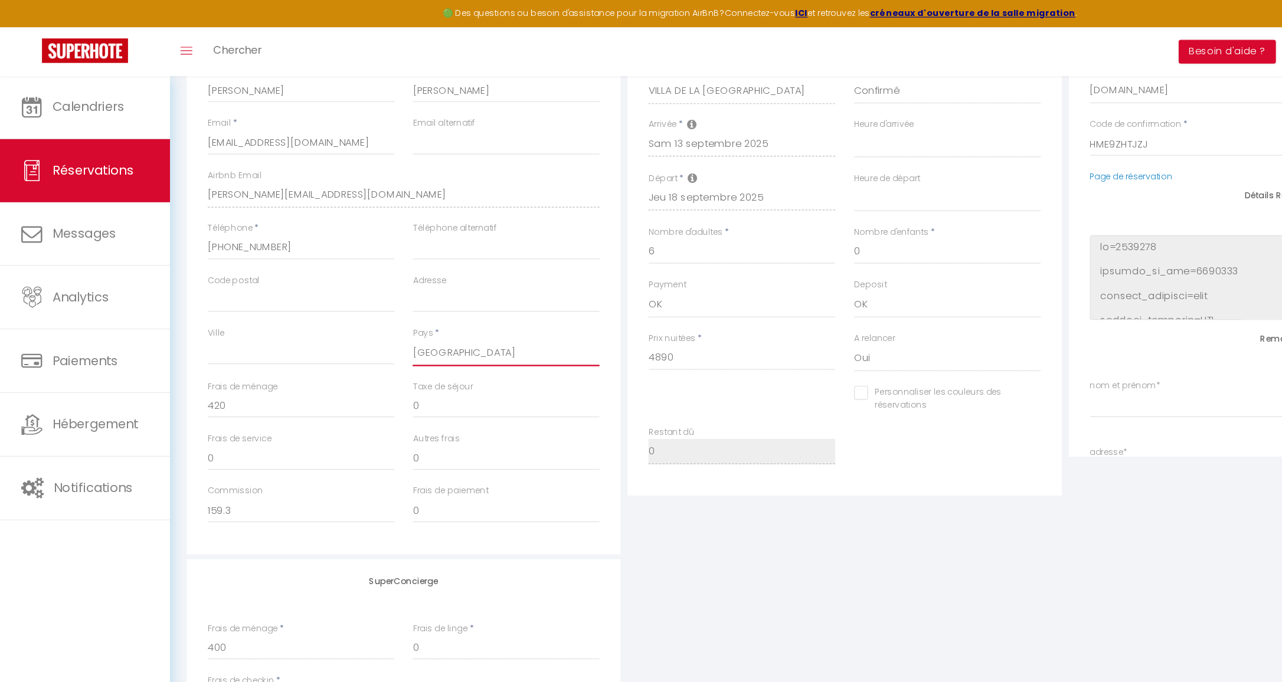
click at [385, 250] on input "Adresse" at bounding box center [427, 253] width 158 height 21
paste input "[STREET_ADDRESS][PERSON_NAME]"
type input "[STREET_ADDRESS][PERSON_NAME]"
select select
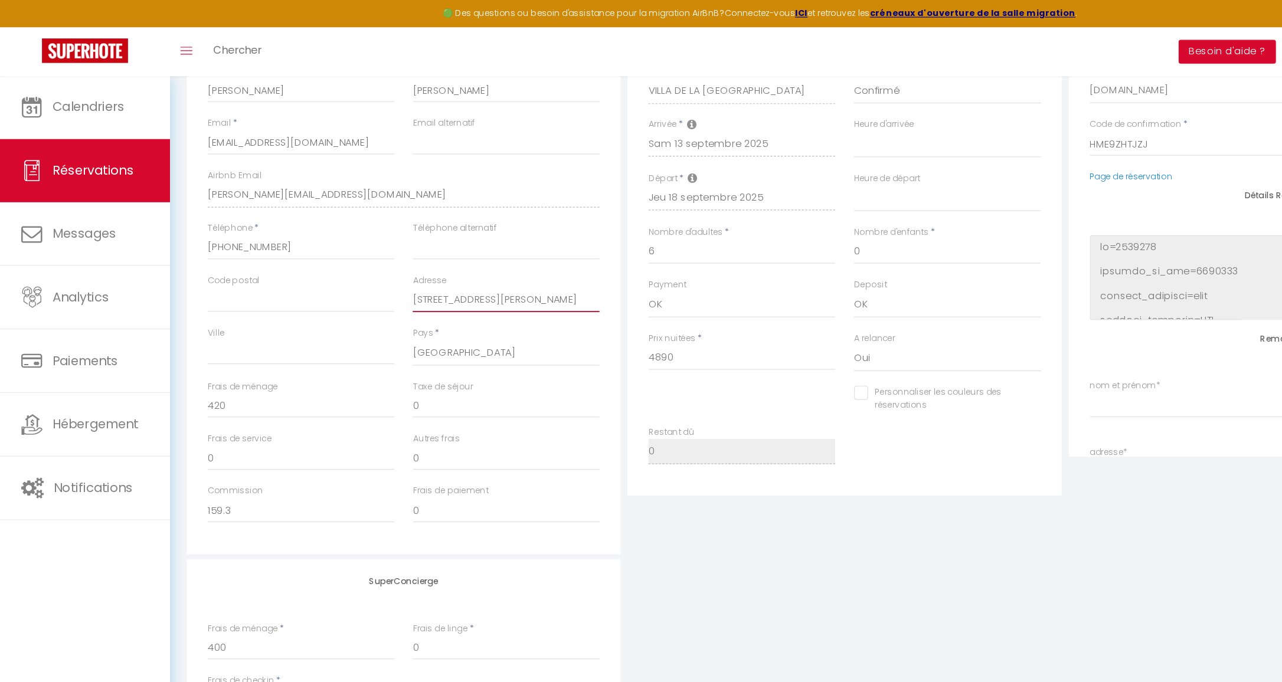
checkbox input "false"
drag, startPoint x: 471, startPoint y: 250, endPoint x: 455, endPoint y: 249, distance: 15.4
click at [455, 249] on input "[STREET_ADDRESS][PERSON_NAME]" at bounding box center [427, 253] width 158 height 21
click at [475, 249] on input "[STREET_ADDRESS][PERSON_NAME]" at bounding box center [427, 253] width 158 height 21
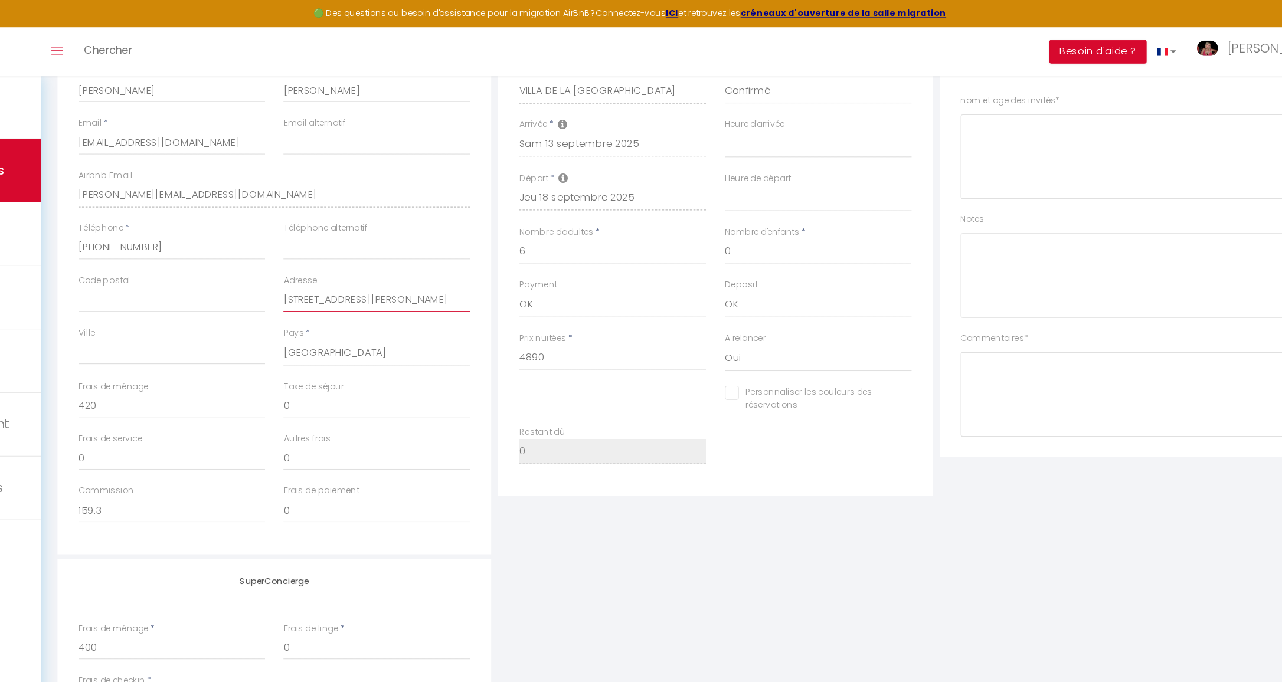
scroll to position [406, 0]
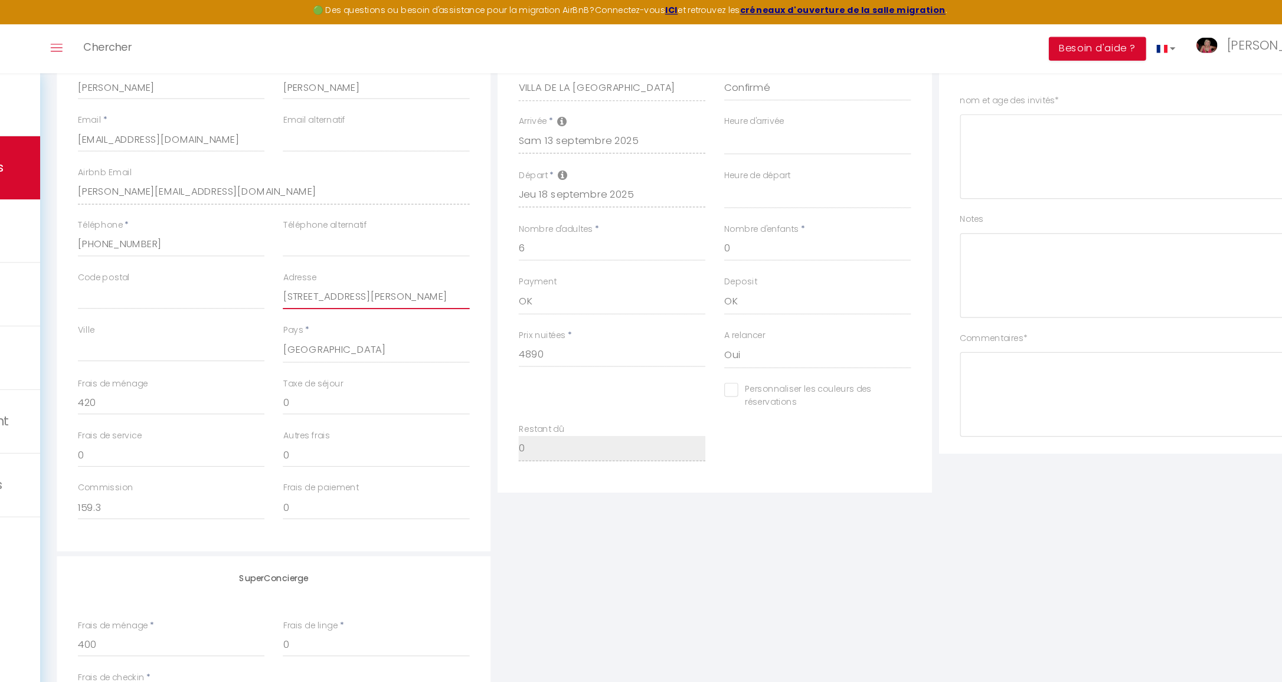
type input "[STREET_ADDRESS][PERSON_NAME]"
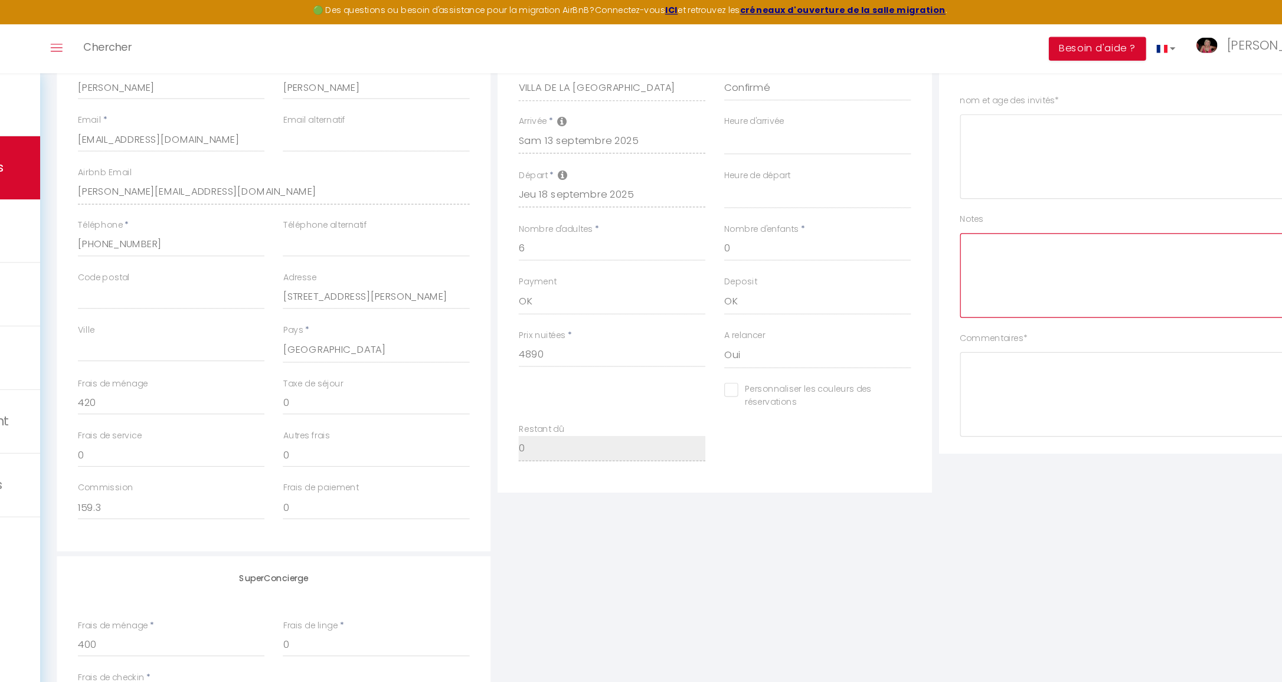
click at [920, 200] on textarea at bounding box center [1085, 235] width 331 height 71
paste textarea "• [PERSON_NAME] 30 [PERSON_NAME] 30 Mark 29 Christian 29 [PERSON_NAME] 30 [PERS…"
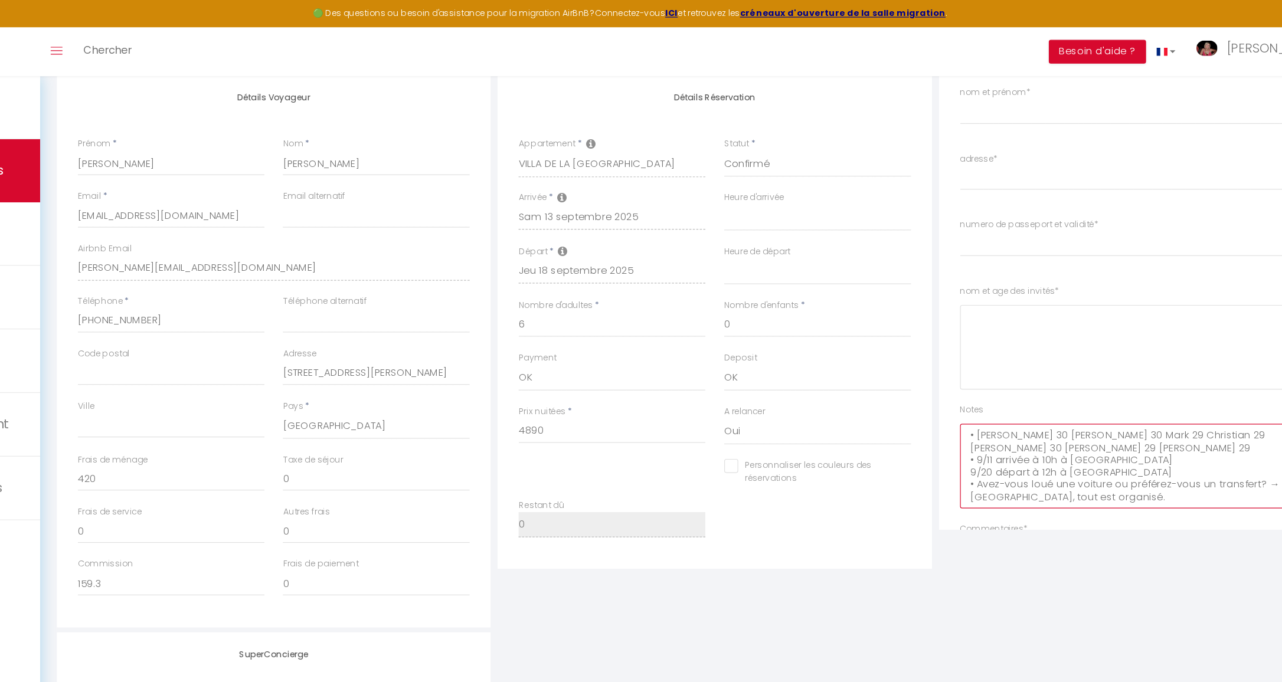
scroll to position [122, 0]
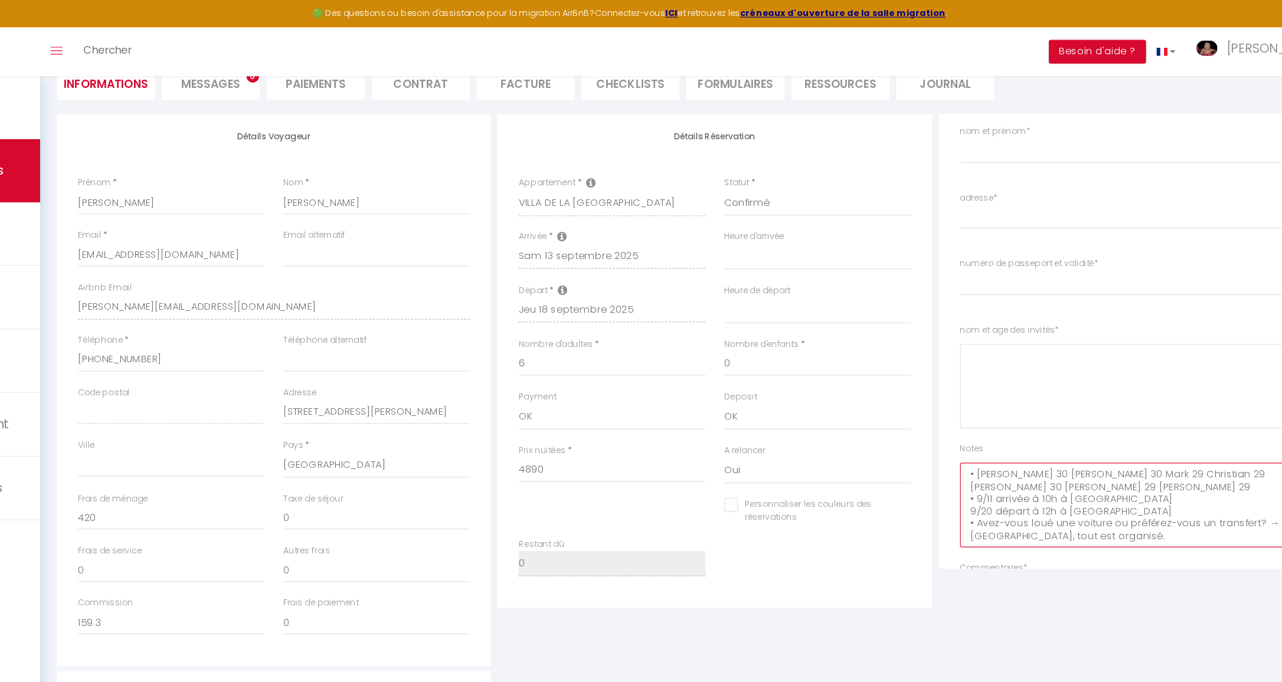
type textarea "• [PERSON_NAME] 30 [PERSON_NAME] 30 Mark 29 Christian 29 [PERSON_NAME] 30 [PERS…"
select select "15:00"
select select
checkbox input "false"
select select "08:00"
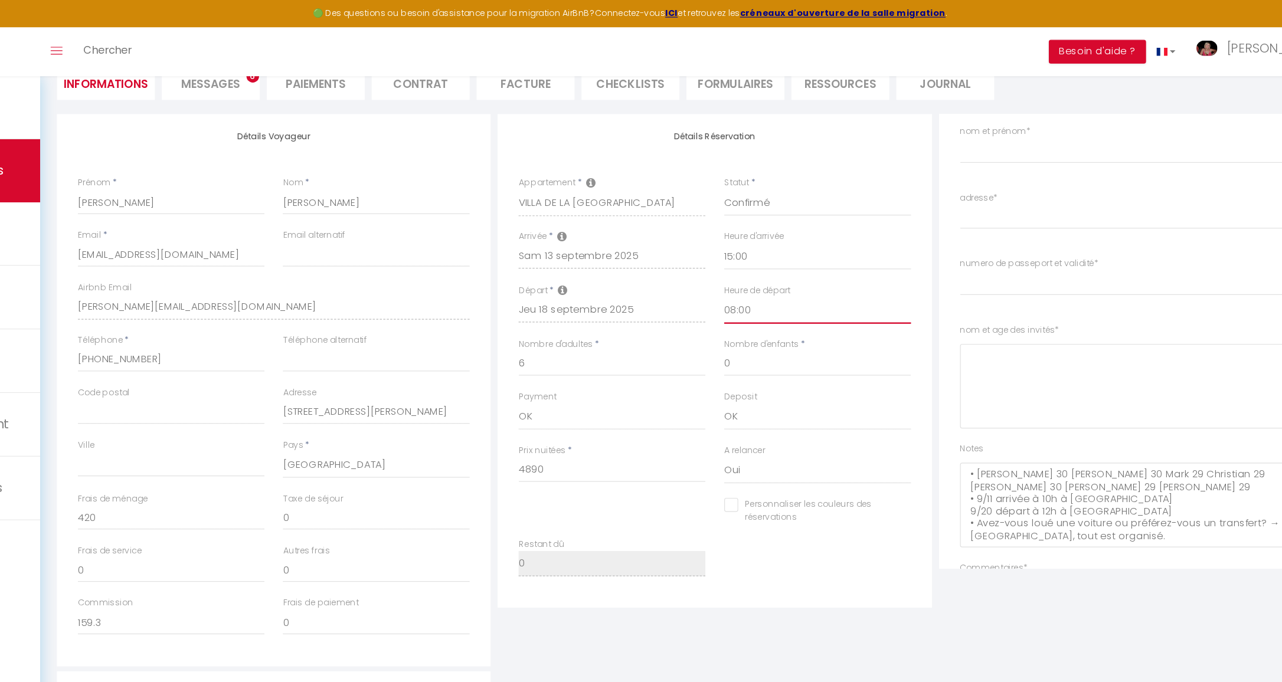
checkbox input "false"
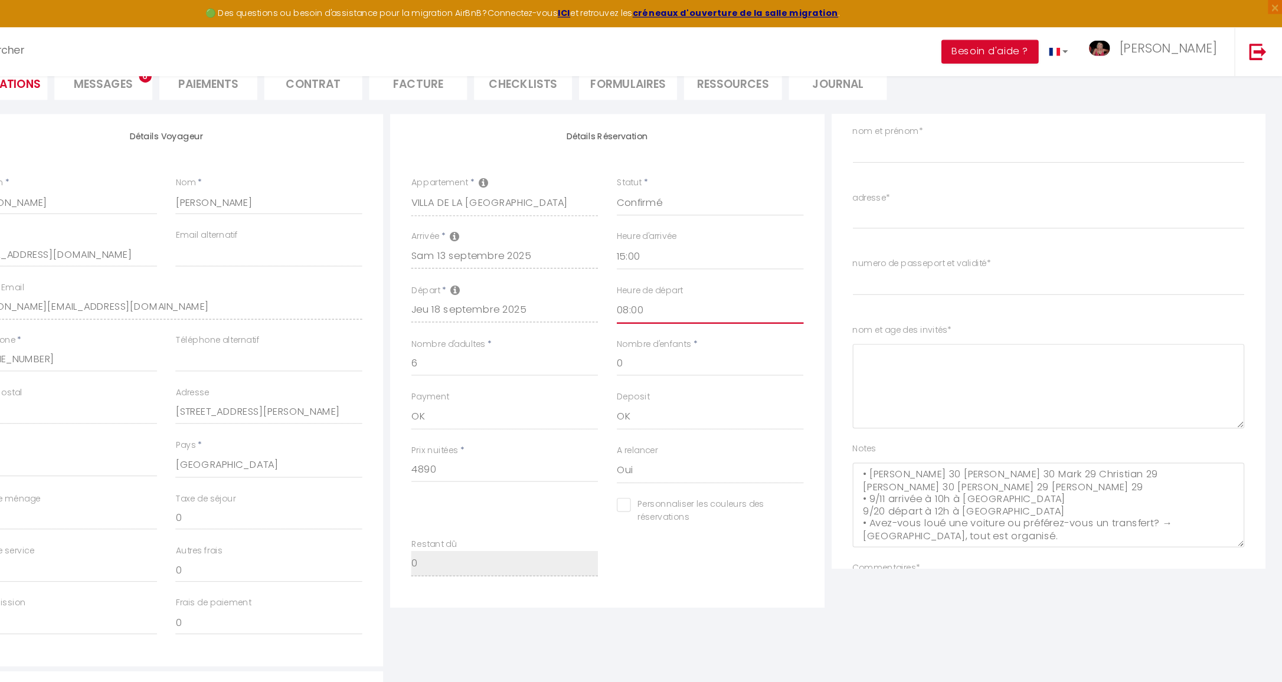
select select "10:00"
checkbox input "false"
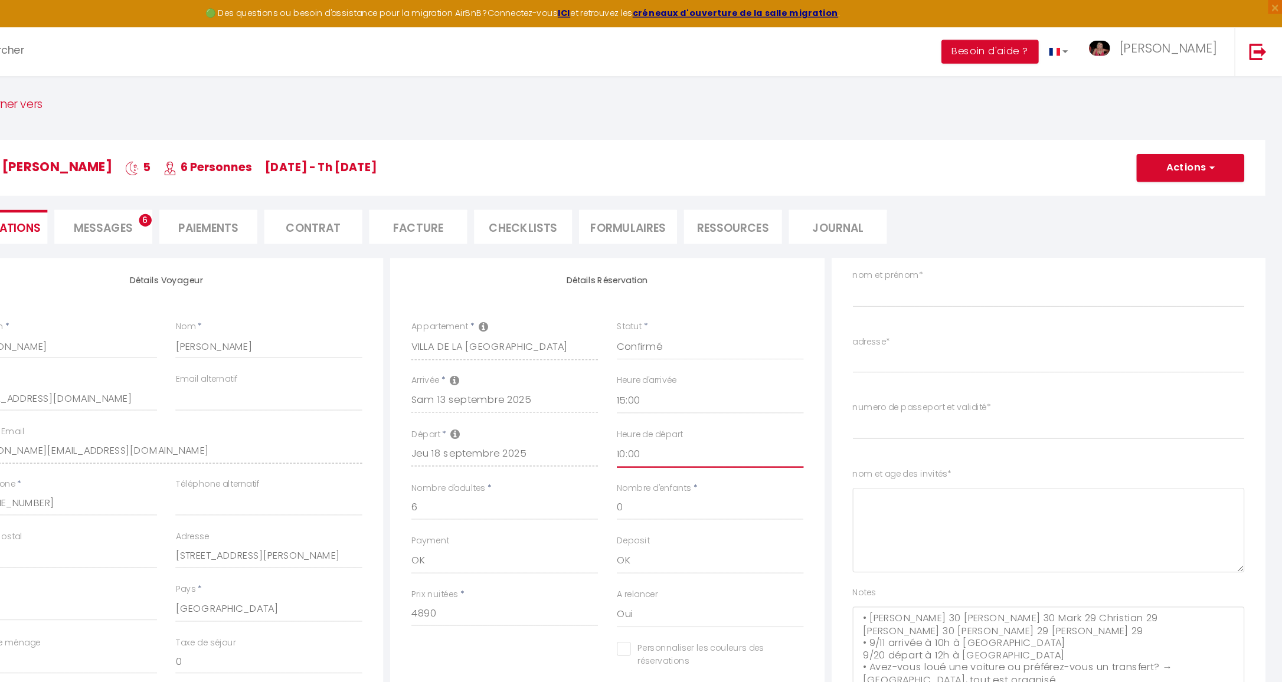
scroll to position [0, 0]
click at [1159, 146] on button "Actions" at bounding box center [1204, 142] width 91 height 24
click at [1146, 165] on link "Enregistrer" at bounding box center [1192, 167] width 93 height 15
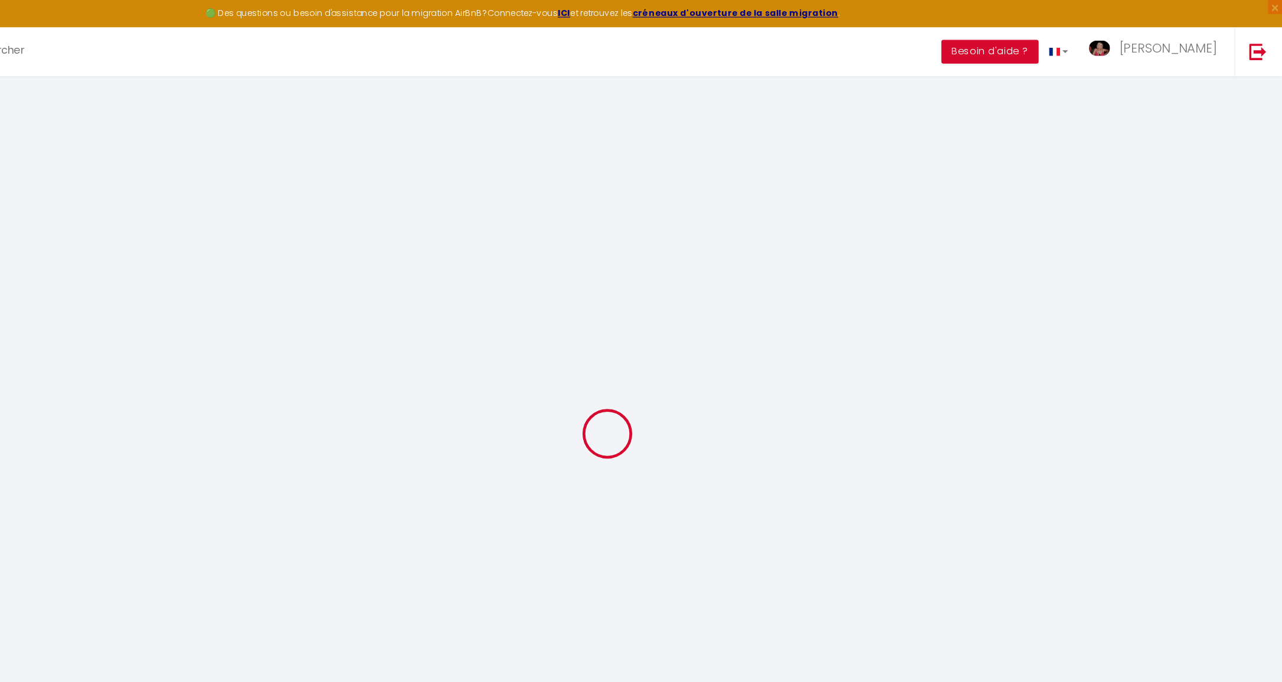
select select "not_cancelled"
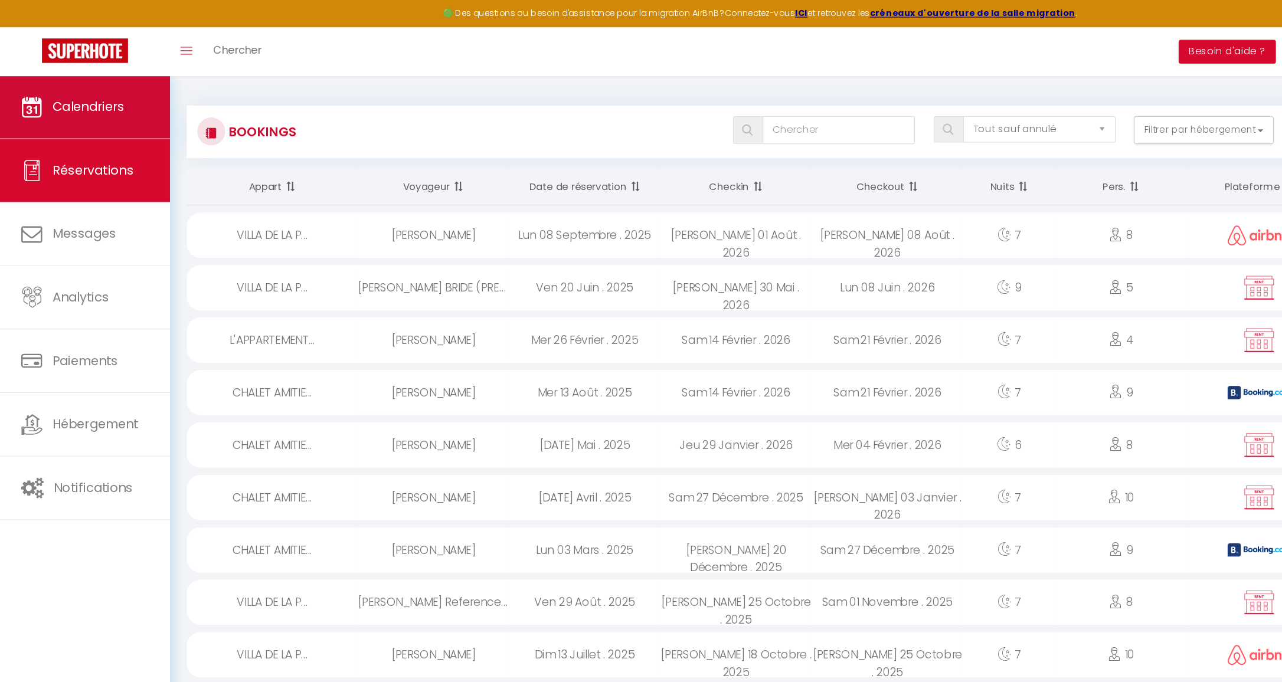
click at [82, 96] on span "Calendriers" at bounding box center [74, 90] width 61 height 15
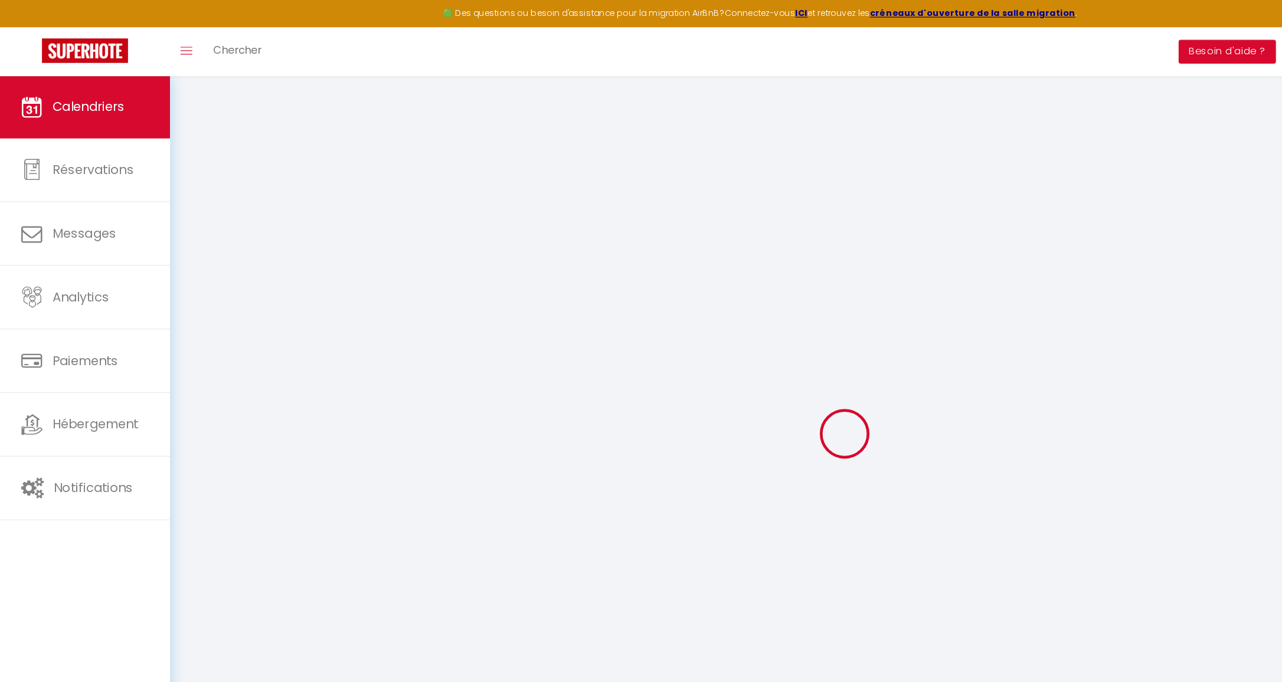
select select
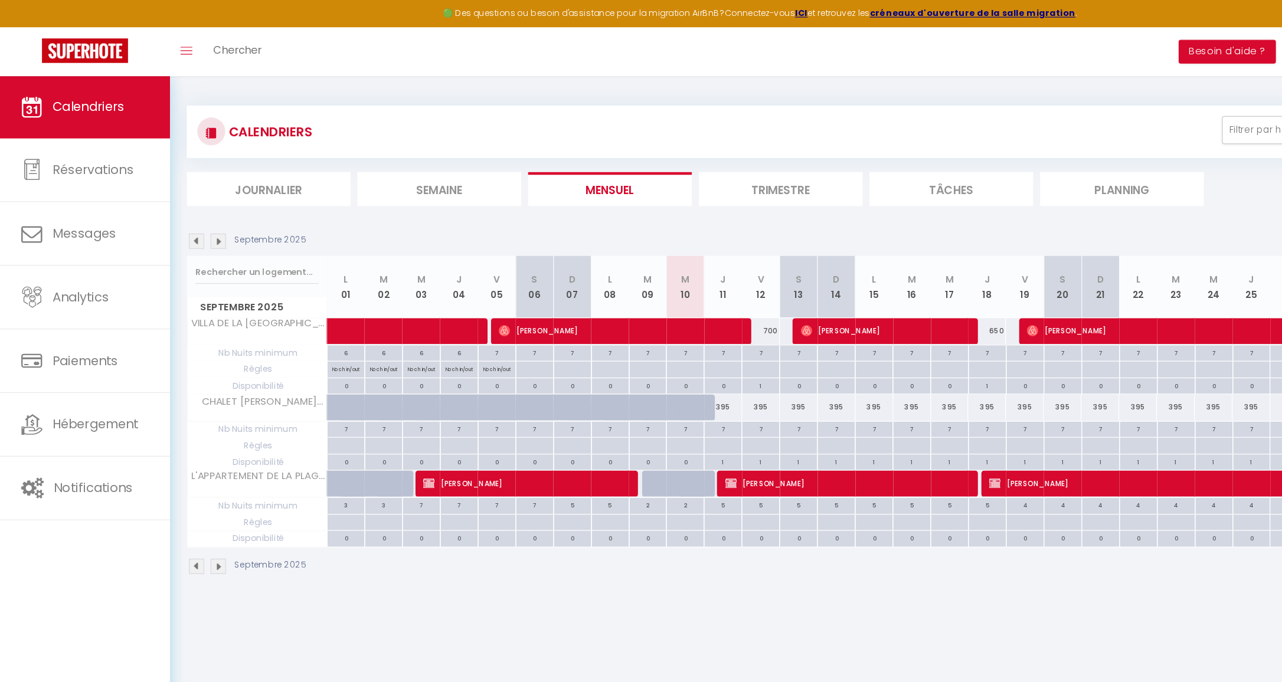
click at [766, 277] on span "[PERSON_NAME]" at bounding box center [745, 279] width 138 height 22
select select "OK"
select select "0"
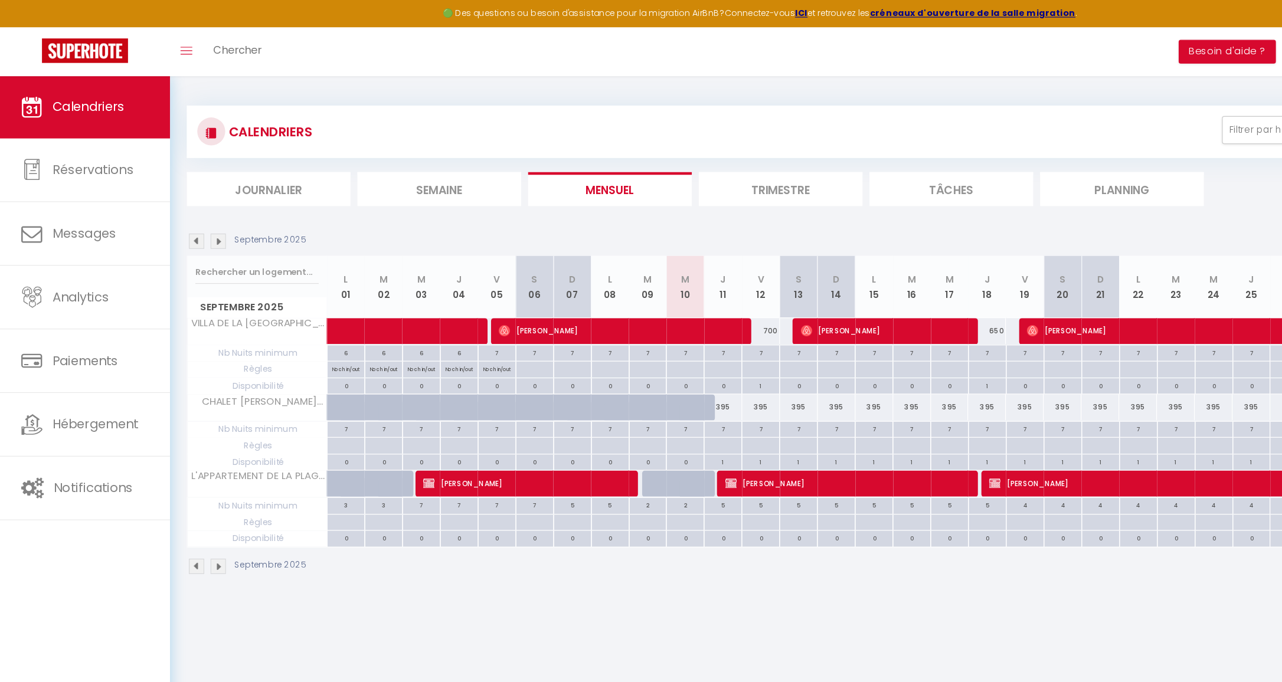
select select "1"
select select
select select "12134"
select select "44362"
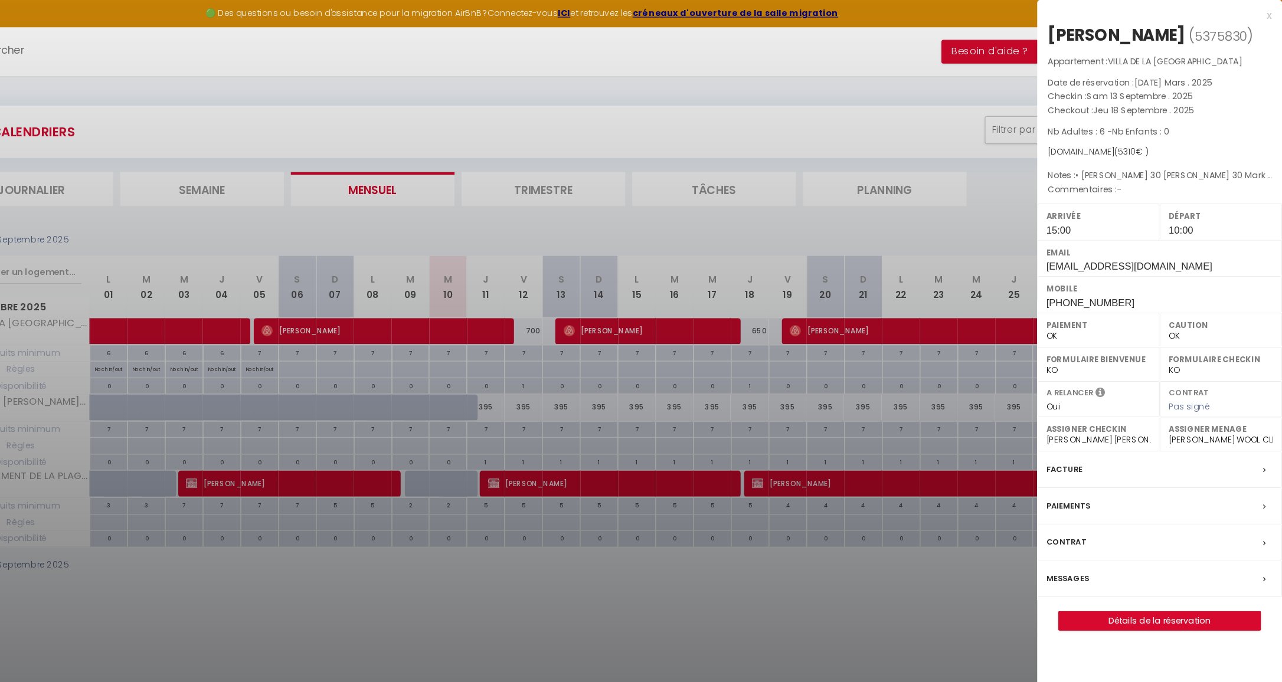
click at [1094, 521] on link "Détails de la réservation" at bounding box center [1179, 524] width 170 height 15
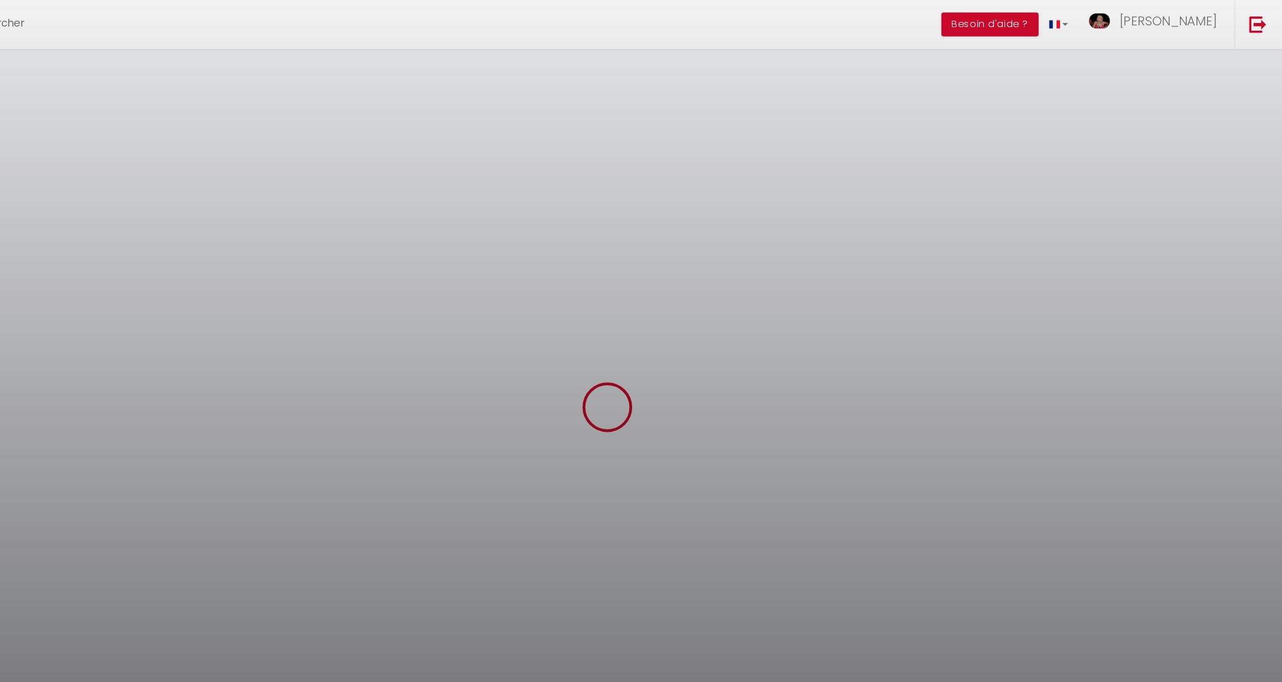
select select
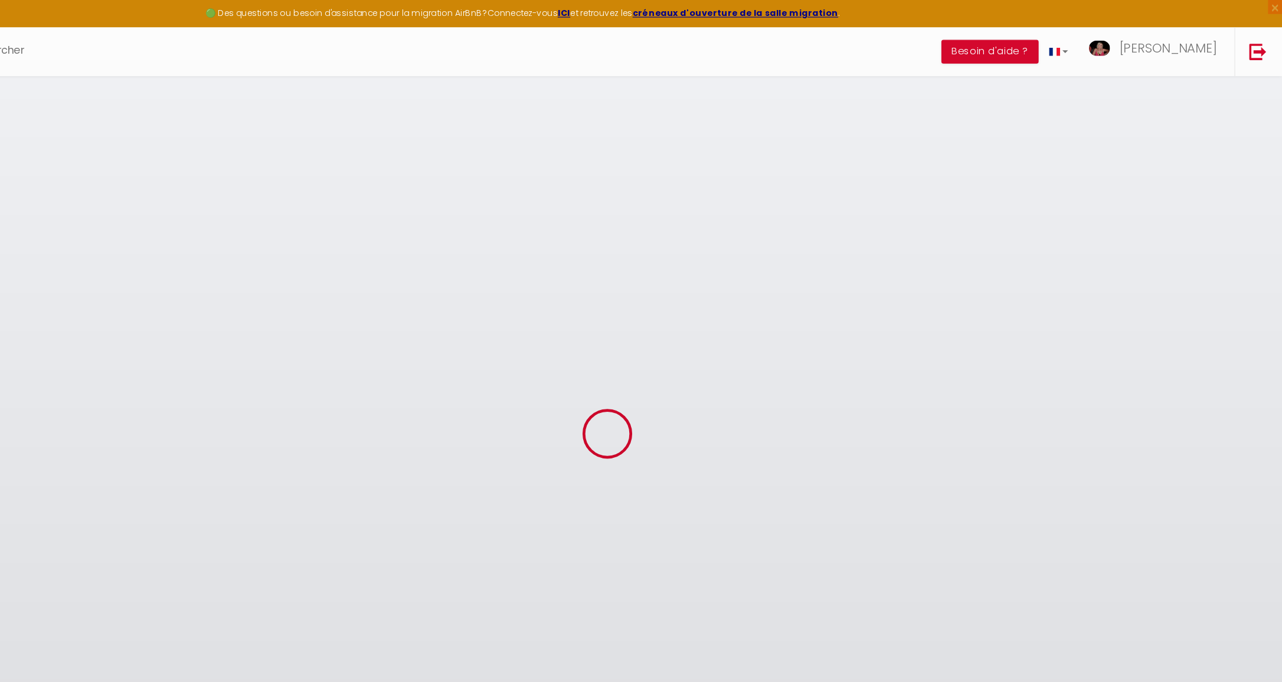
select select
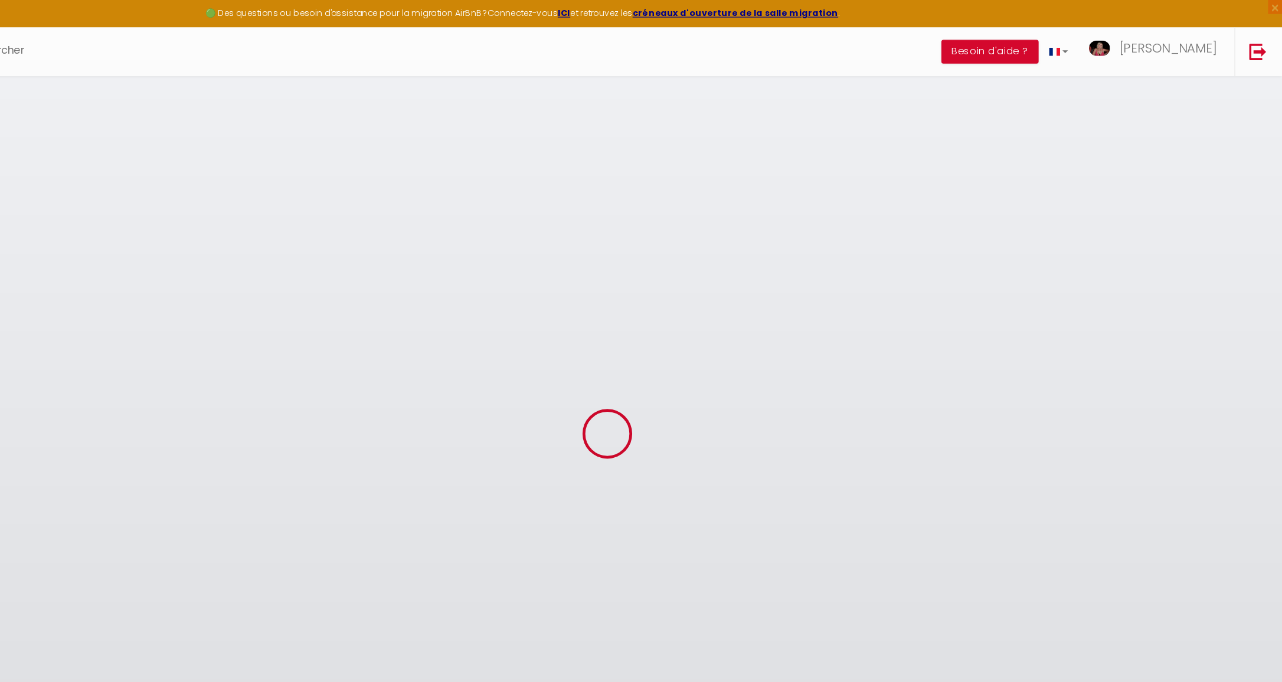
select select
checkbox input "false"
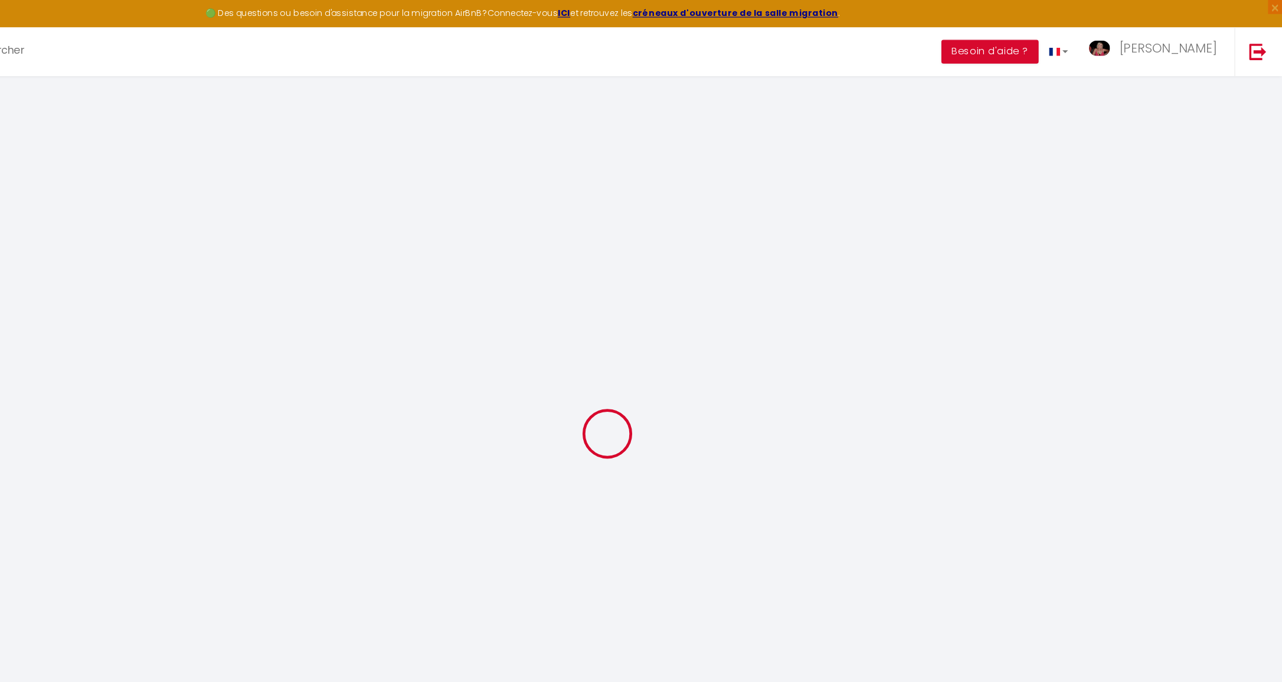
type input "[PERSON_NAME]"
type input "[EMAIL_ADDRESS][DOMAIN_NAME]"
type input "[PHONE_NUMBER]"
type input "[STREET_ADDRESS][PERSON_NAME]"
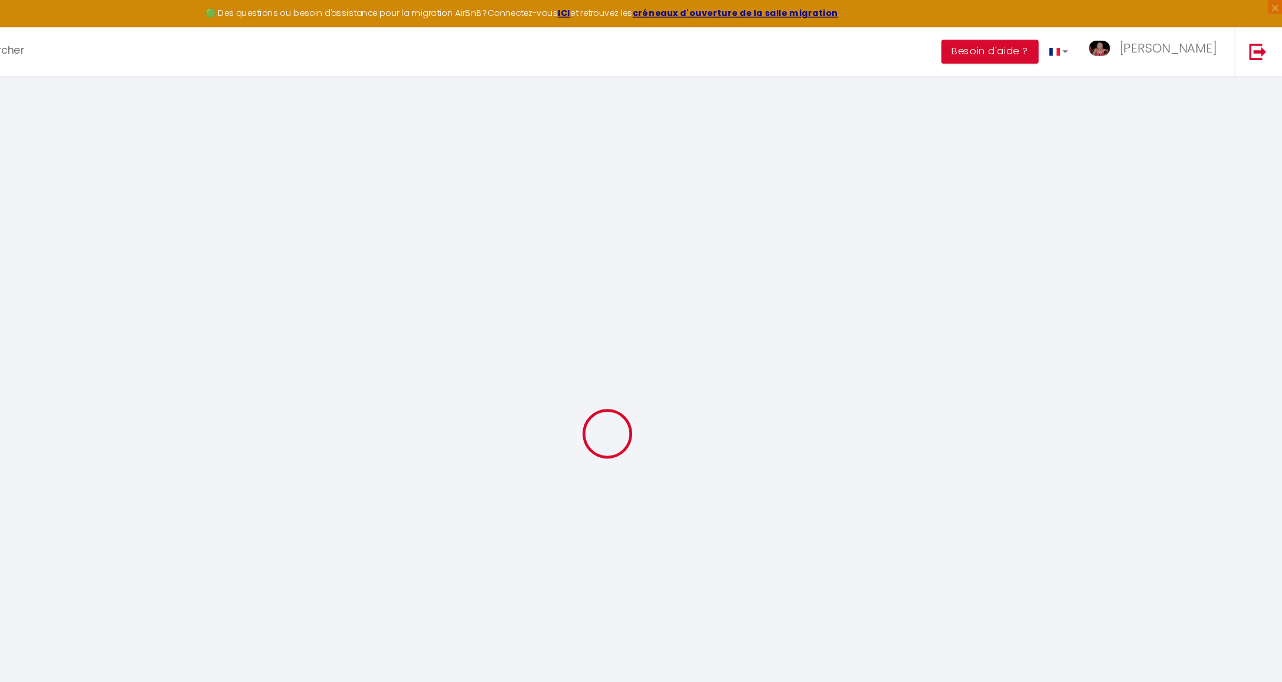
select select "US"
type input "159.3"
select select "1280"
select select "1"
select select
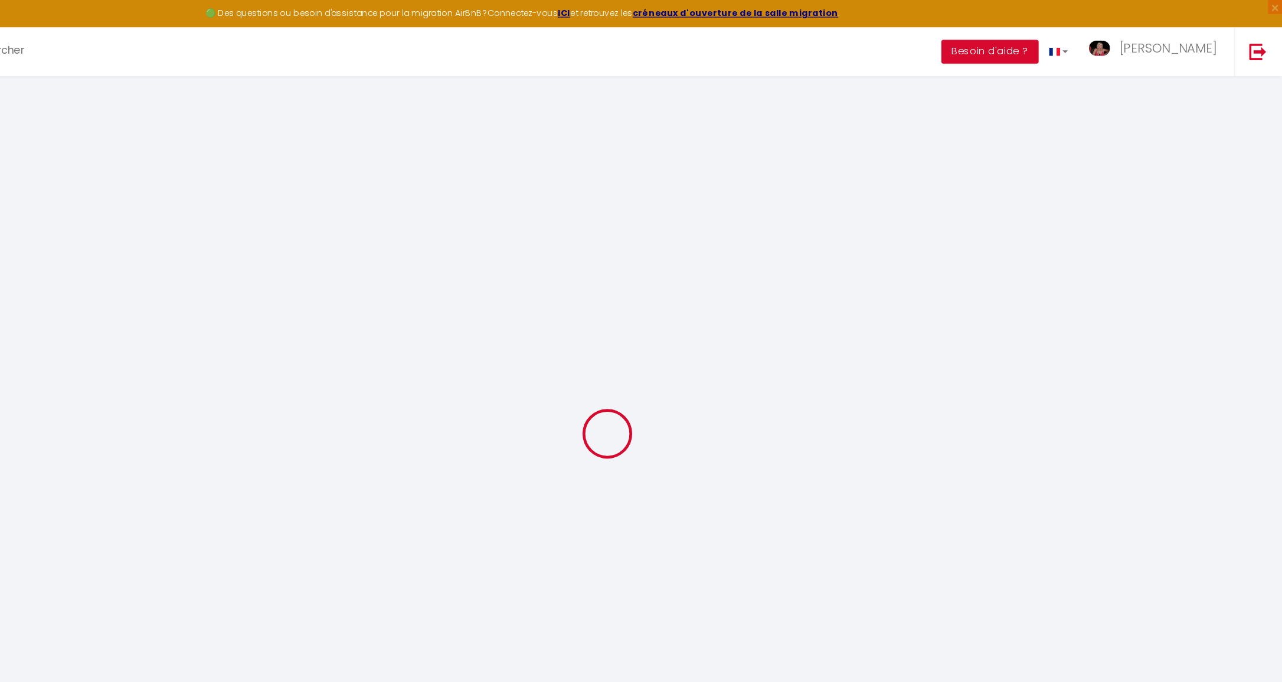
select select
type input "6"
select select "12"
select select
type input "4890"
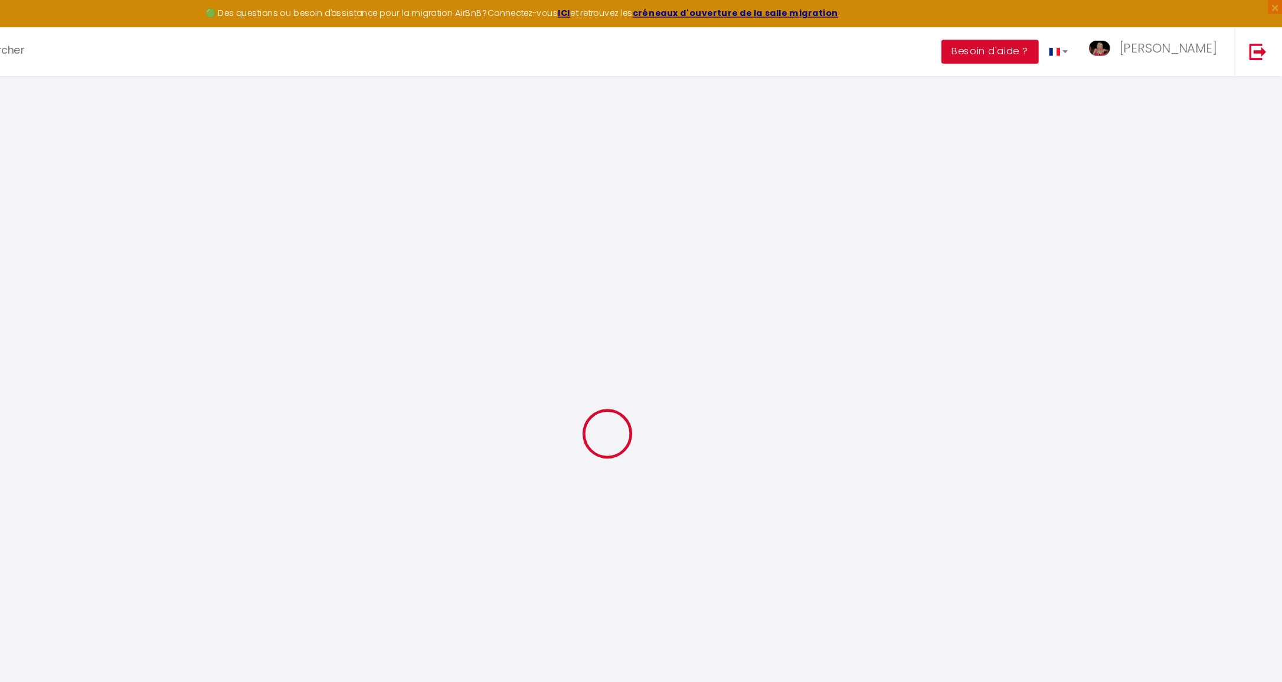
checkbox input "false"
type input "0"
select select "1"
type input "400"
type input "0"
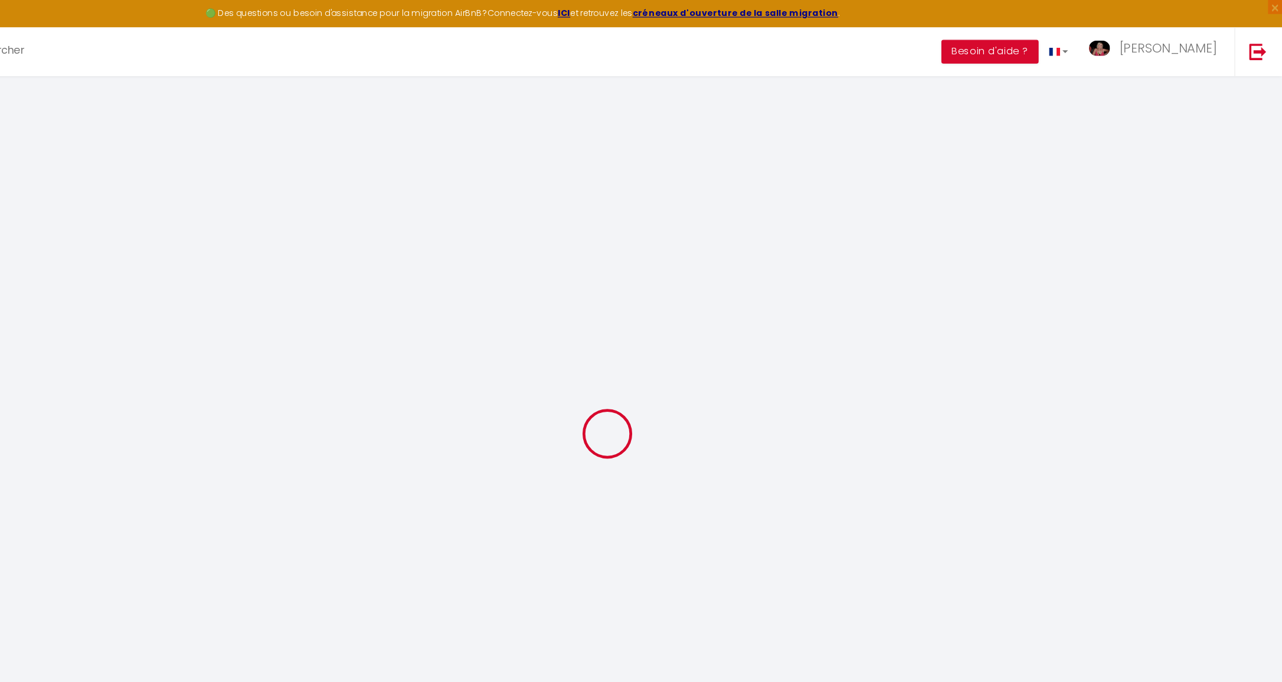
type input "0"
select select
select select "15"
checkbox input "false"
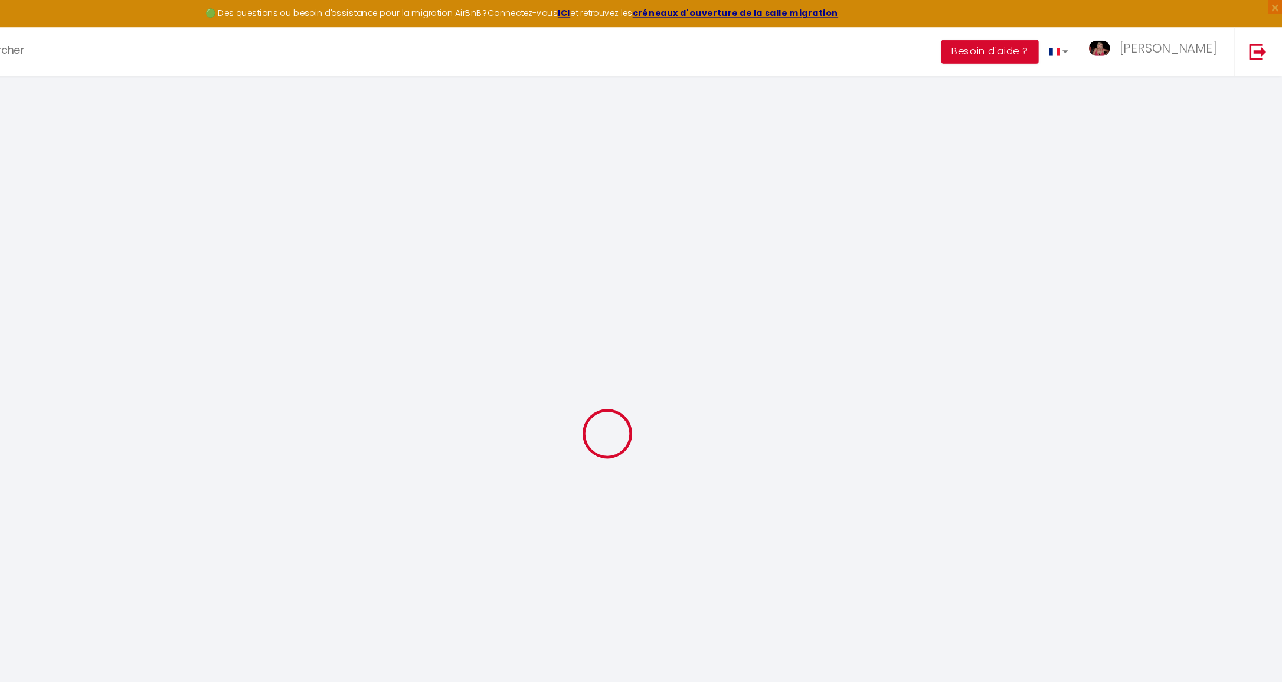
select select
checkbox input "false"
select select
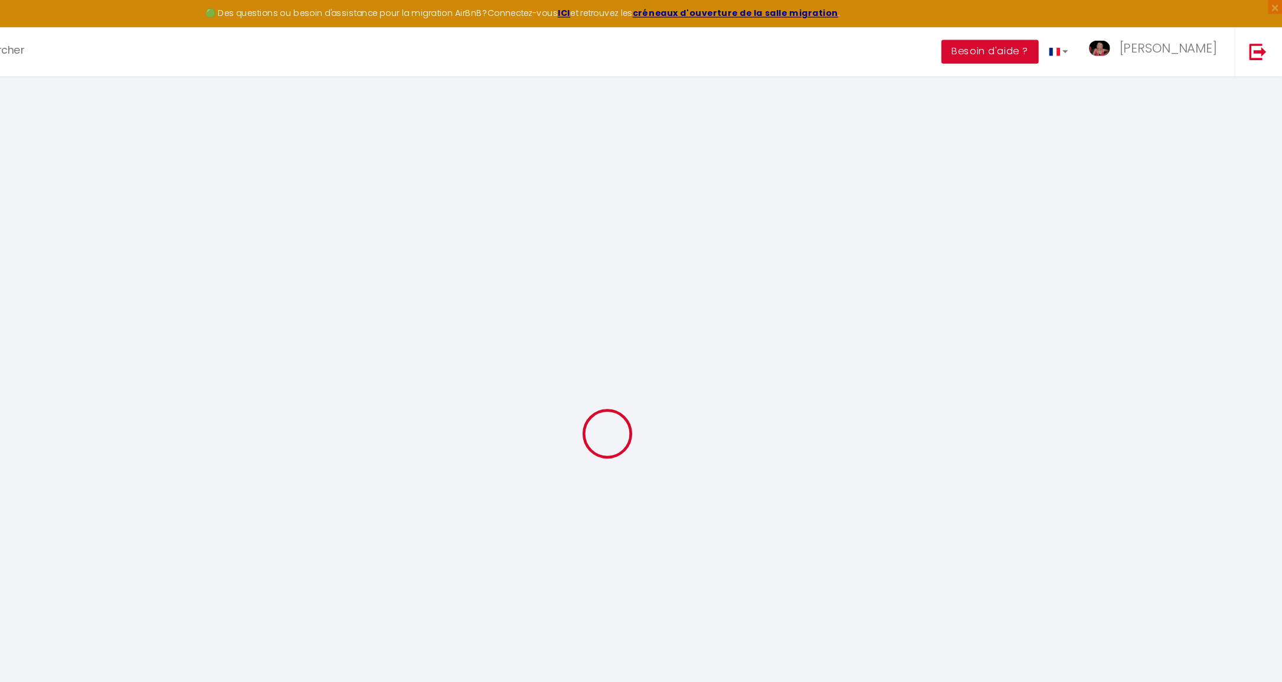
checkbox input "false"
type textarea "• [PERSON_NAME] 30 [PERSON_NAME] 30 Mark 29 Christian 29 [PERSON_NAME] 30 [PERS…"
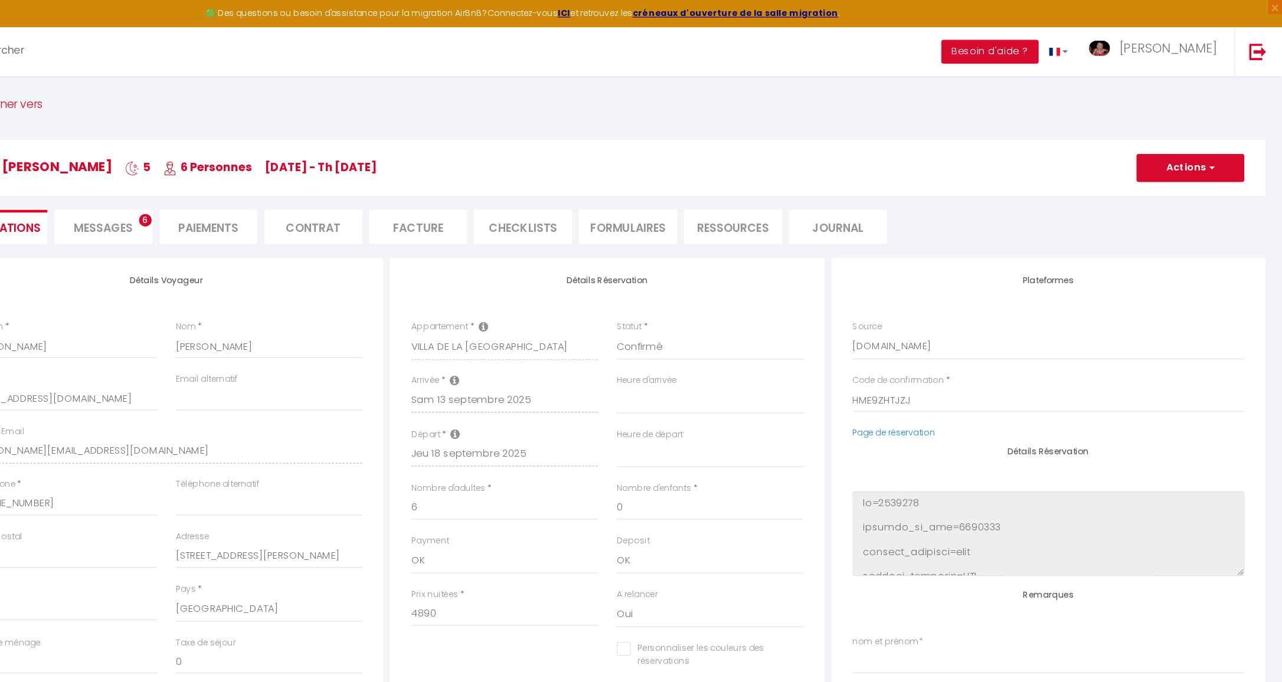
select select
checkbox input "false"
type input "420"
select select
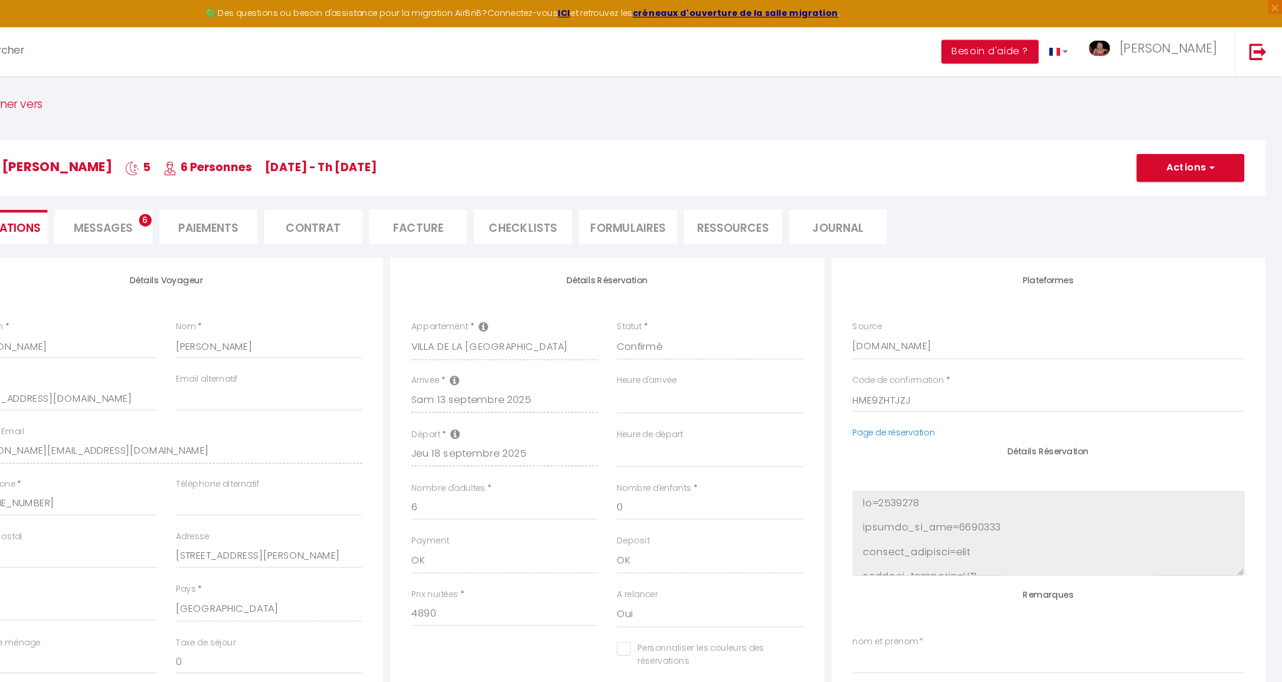
select select
checkbox input "false"
select select "15:00"
select select "10:00"
